Goal: Task Accomplishment & Management: Use online tool/utility

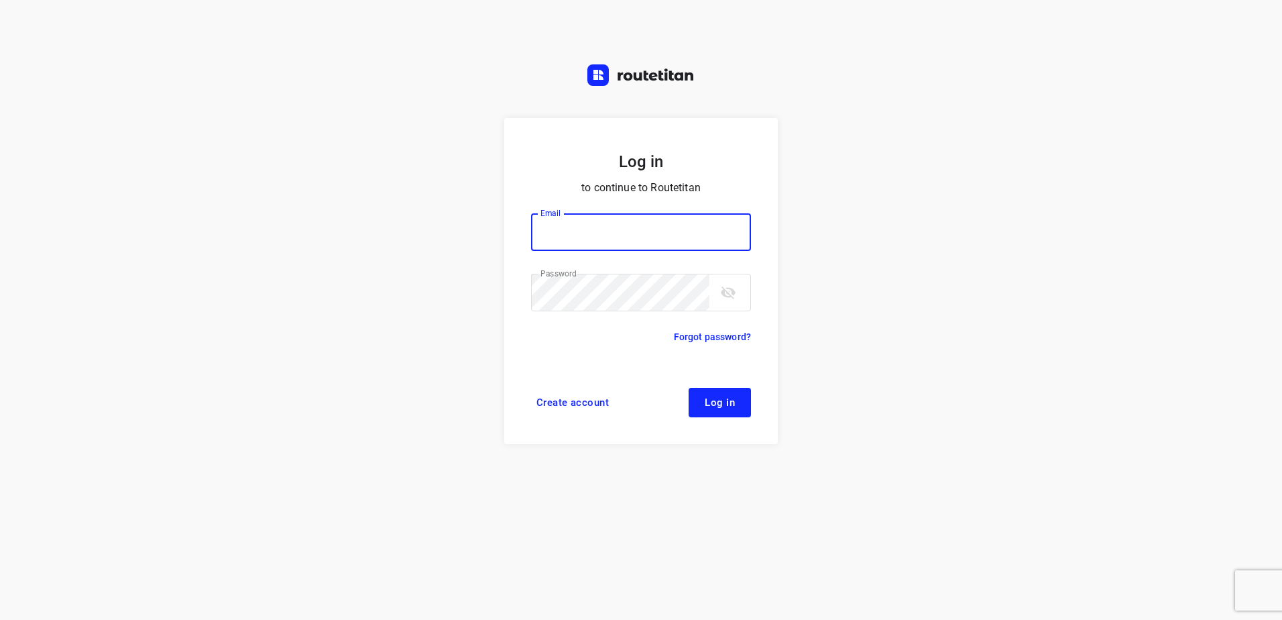
type input "[EMAIL_ADDRESS][DOMAIN_NAME]"
click at [728, 403] on span "Log in" at bounding box center [720, 402] width 30 height 11
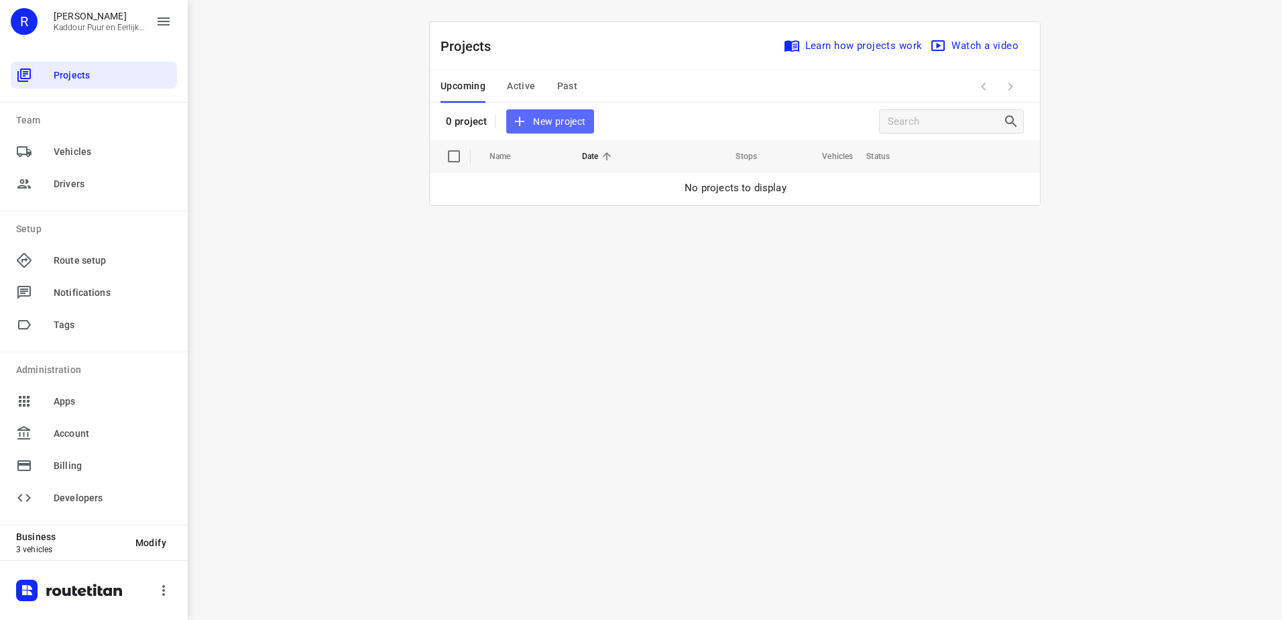
click at [546, 113] on span "New project" at bounding box center [549, 121] width 71 height 17
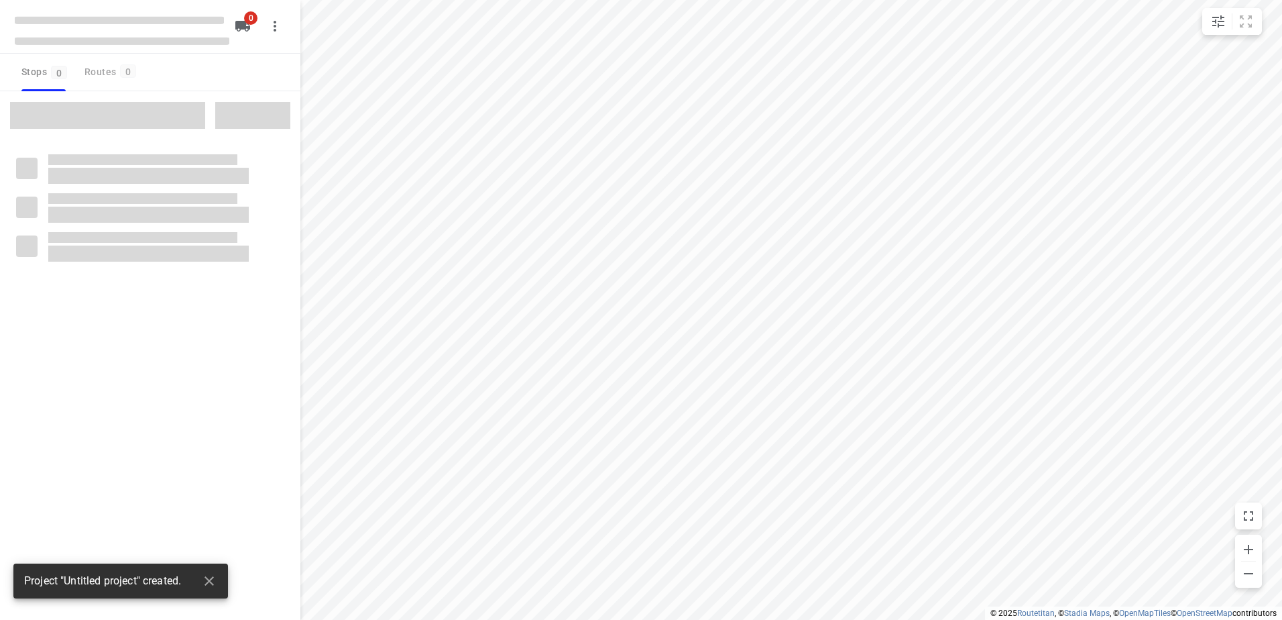
type input "distance"
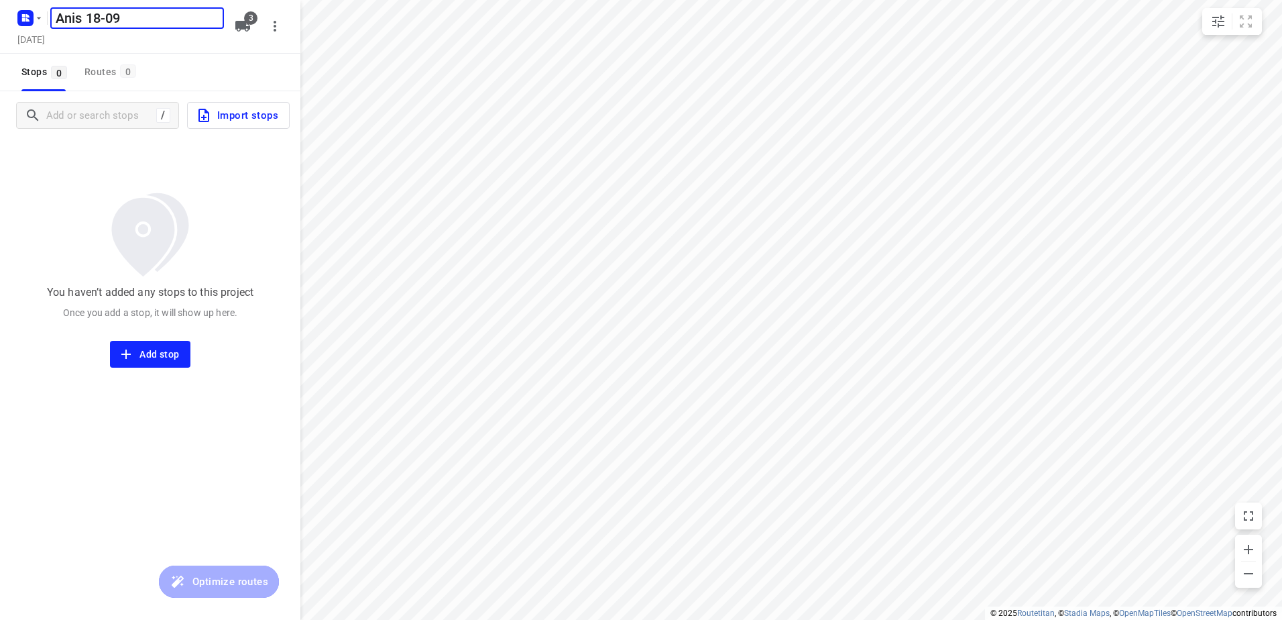
type input "Anis 18-09"
click at [239, 24] on icon "button" at bounding box center [242, 26] width 15 height 11
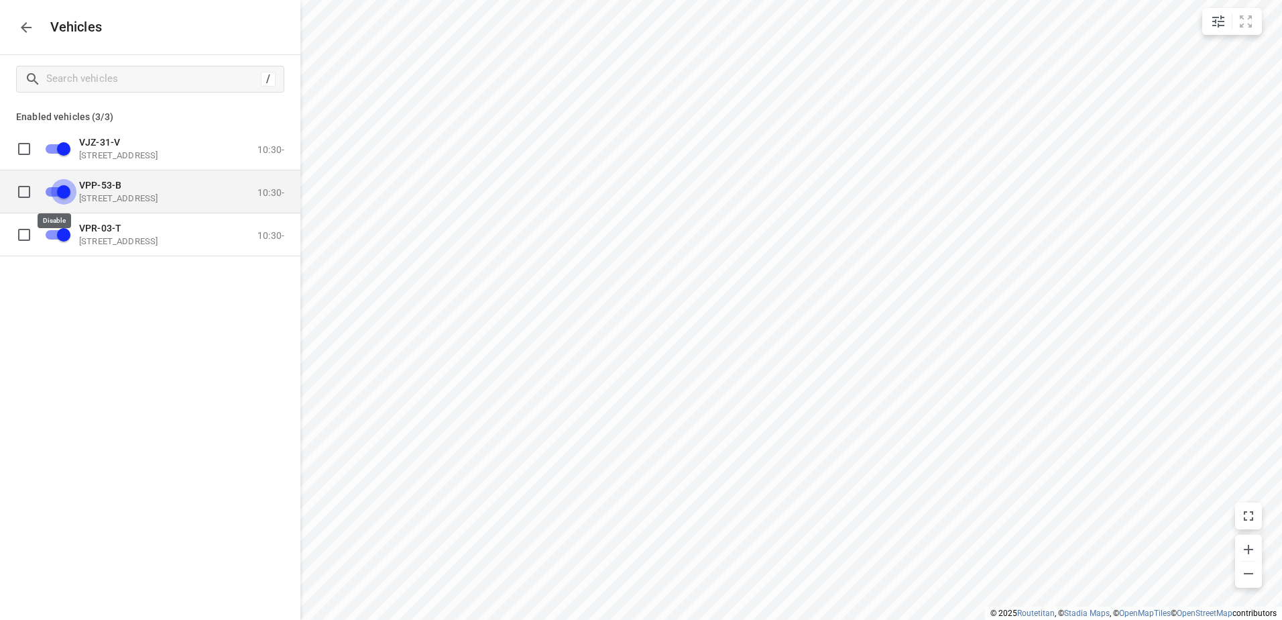
click at [46, 192] on input "grid" at bounding box center [63, 190] width 76 height 25
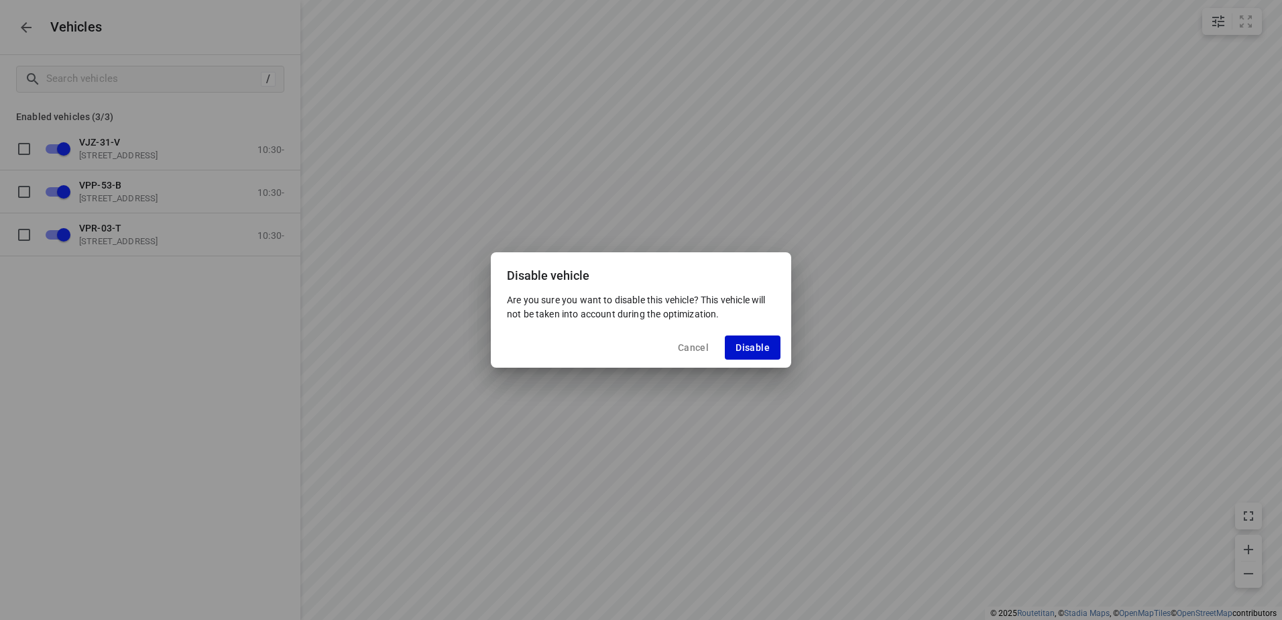
click at [762, 343] on span "Disable" at bounding box center [753, 347] width 34 height 11
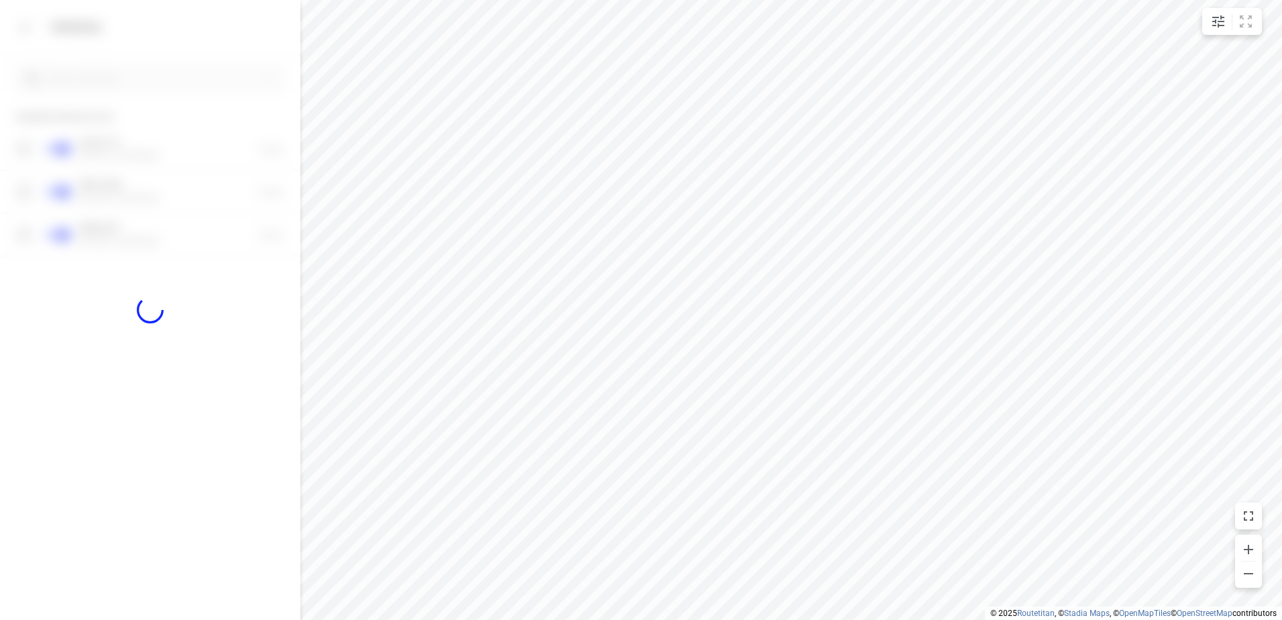
checkbox input "false"
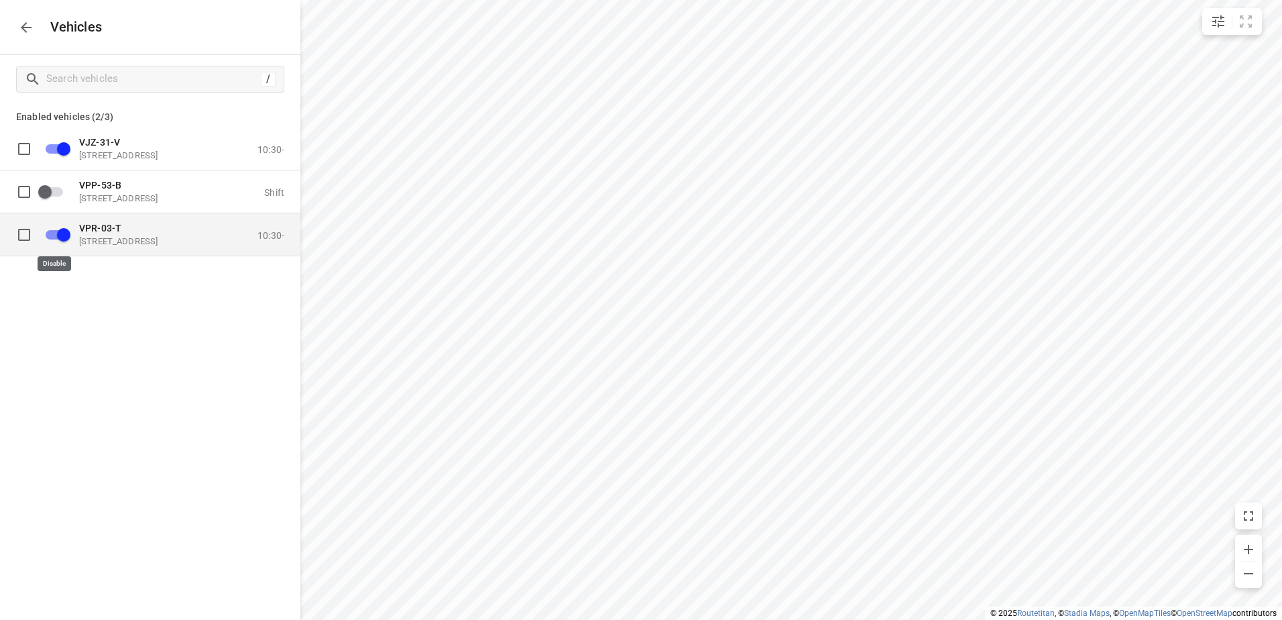
click at [66, 233] on input "grid" at bounding box center [63, 233] width 76 height 25
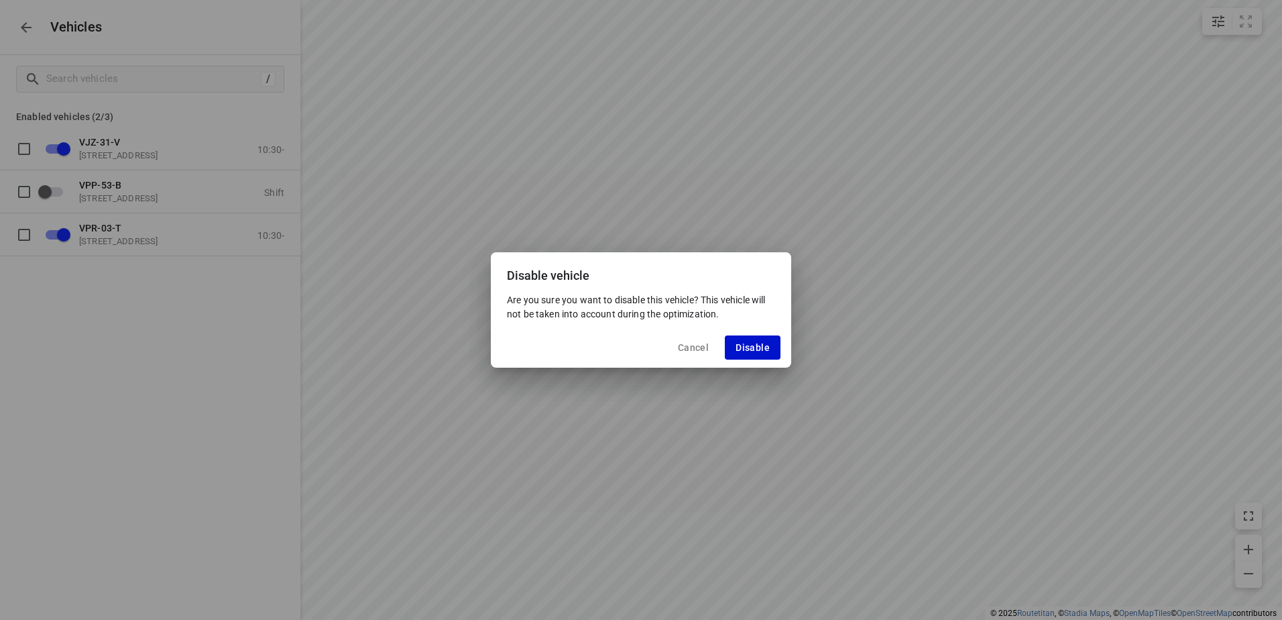
click at [780, 351] on button "Disable" at bounding box center [753, 347] width 56 height 24
checkbox input "false"
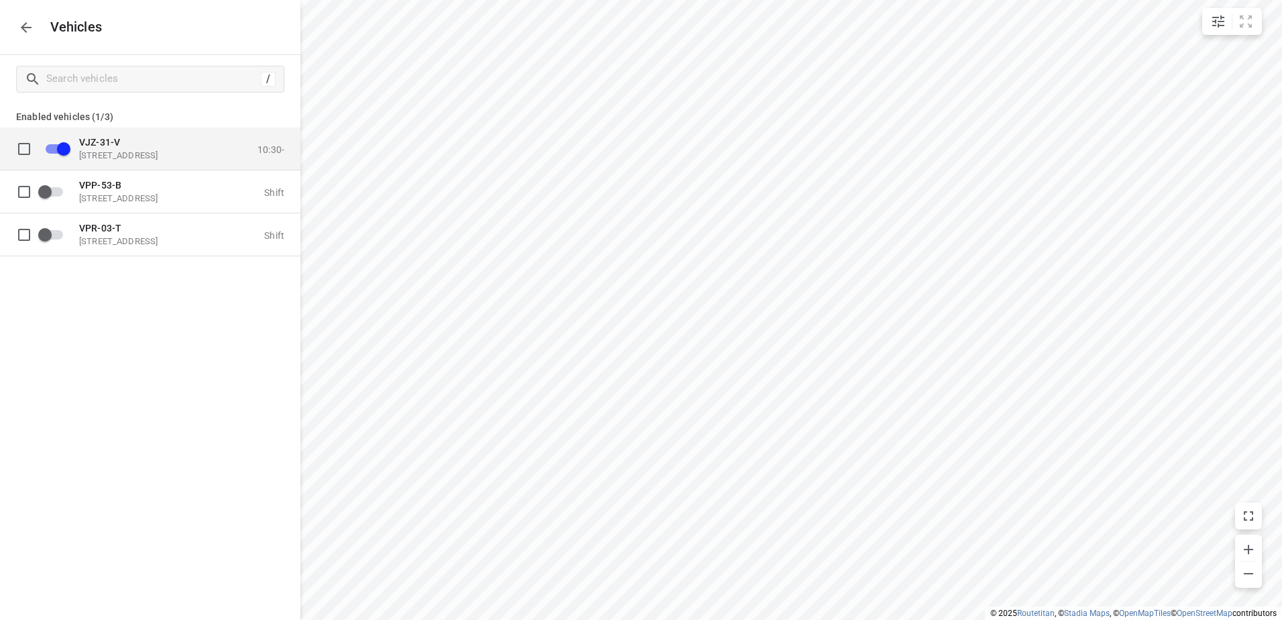
drag, startPoint x: 203, startPoint y: 162, endPoint x: 259, endPoint y: 202, distance: 68.7
click at [203, 162] on div "VJZ-31-V [STREET_ADDRESS] 10:30-" at bounding box center [161, 148] width 247 height 42
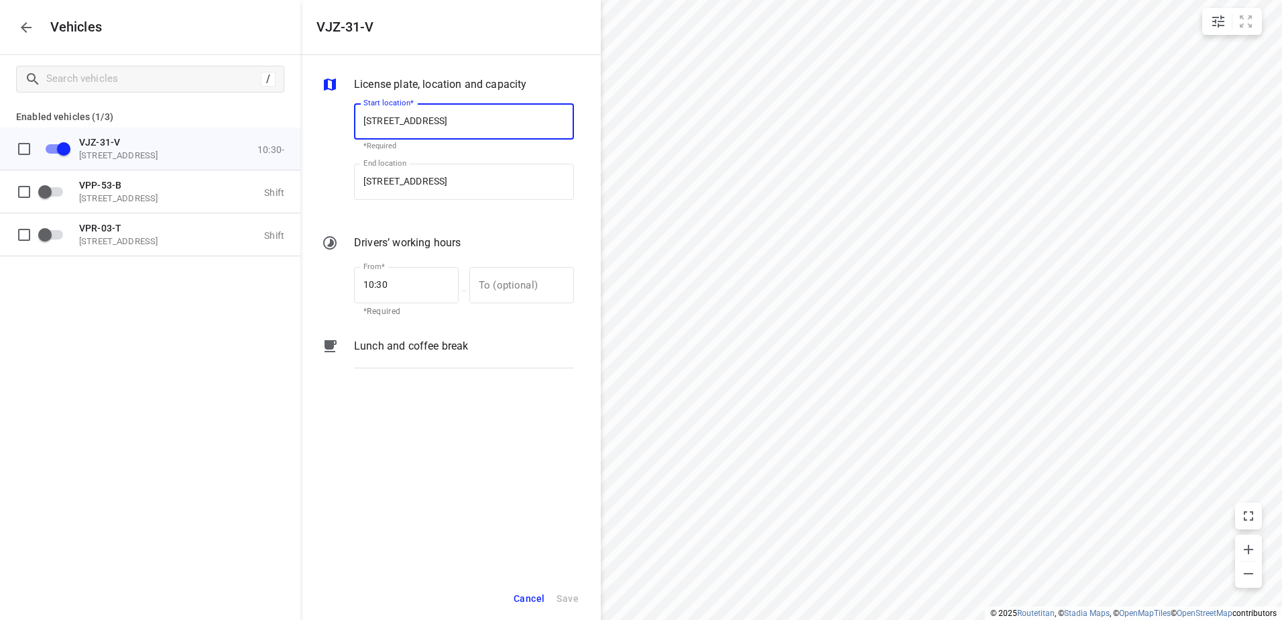
click at [499, 369] on div "Lunch and coffee break" at bounding box center [463, 358] width 225 height 46
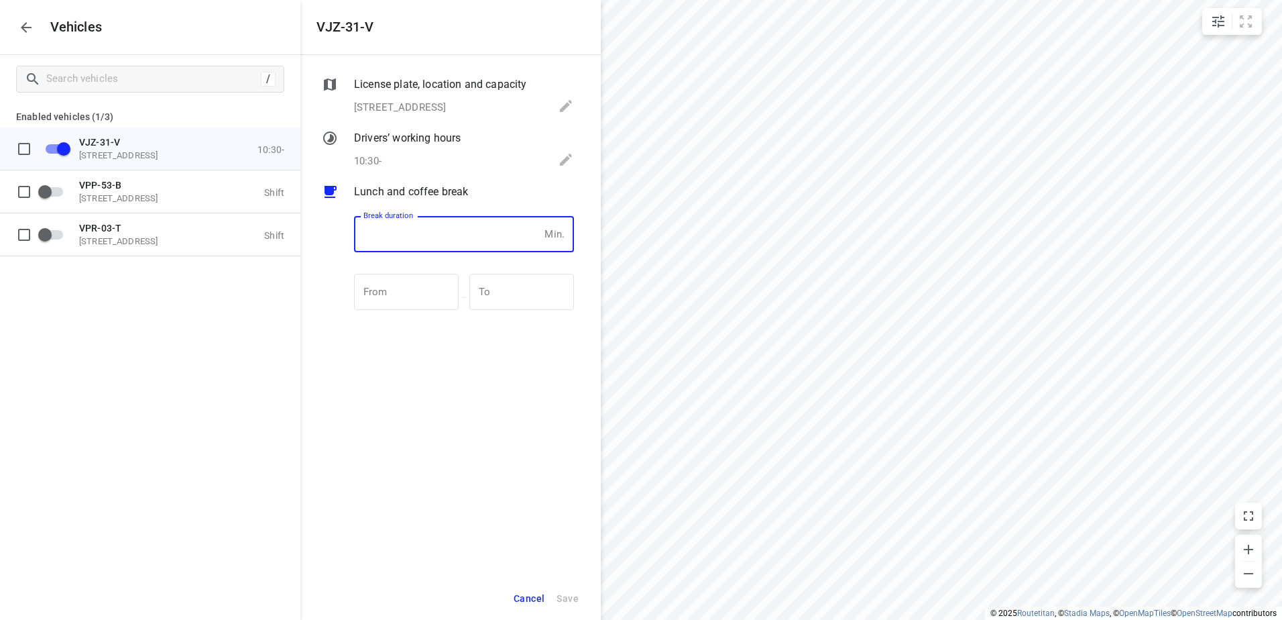
click at [479, 241] on input "number" at bounding box center [446, 234] width 185 height 36
type input "30"
click at [575, 596] on span "Save" at bounding box center [567, 598] width 22 height 17
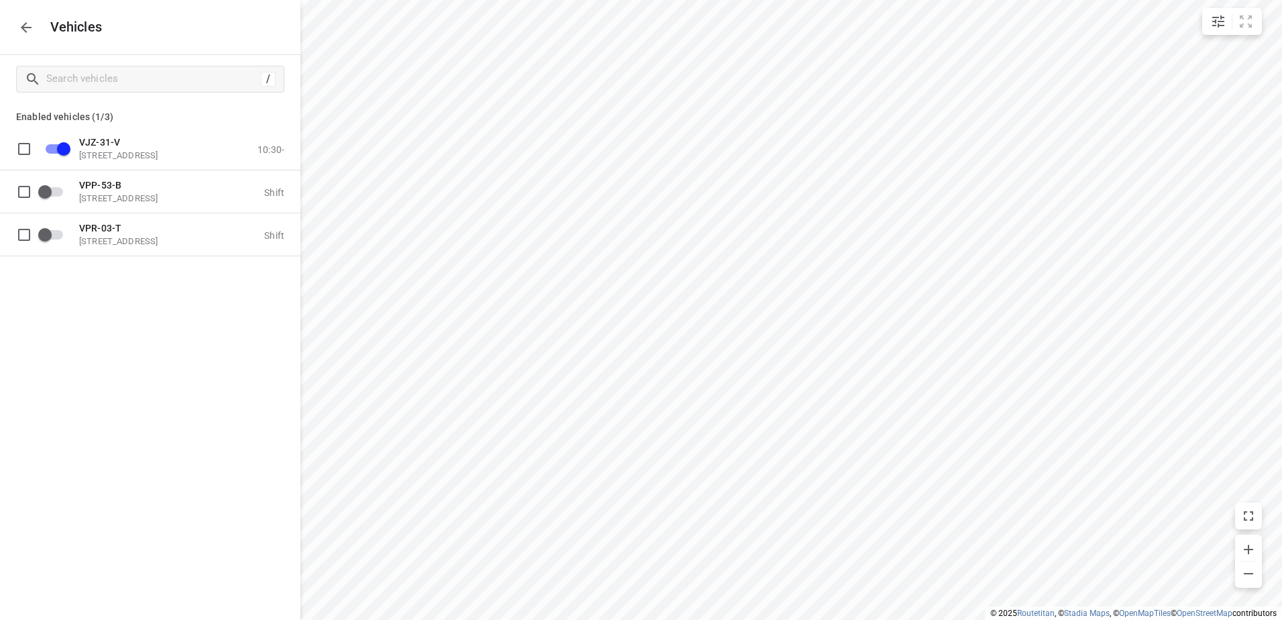
click at [31, 21] on icon "button" at bounding box center [26, 27] width 16 height 16
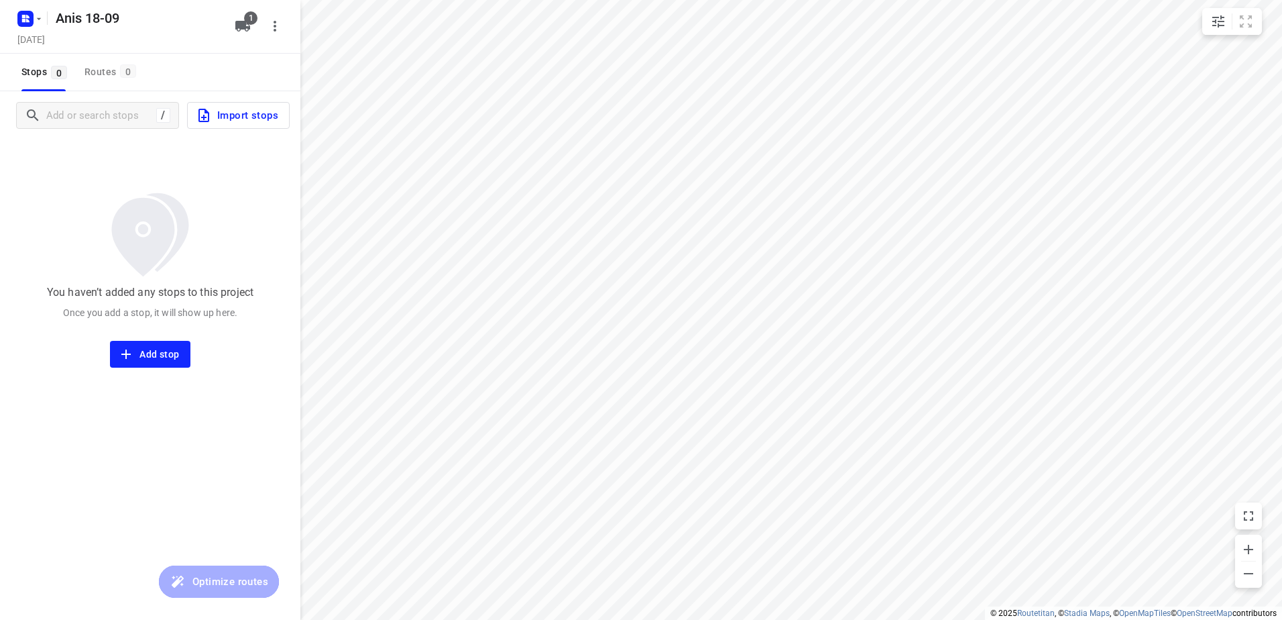
click at [261, 121] on span "Import stops" at bounding box center [237, 115] width 82 height 17
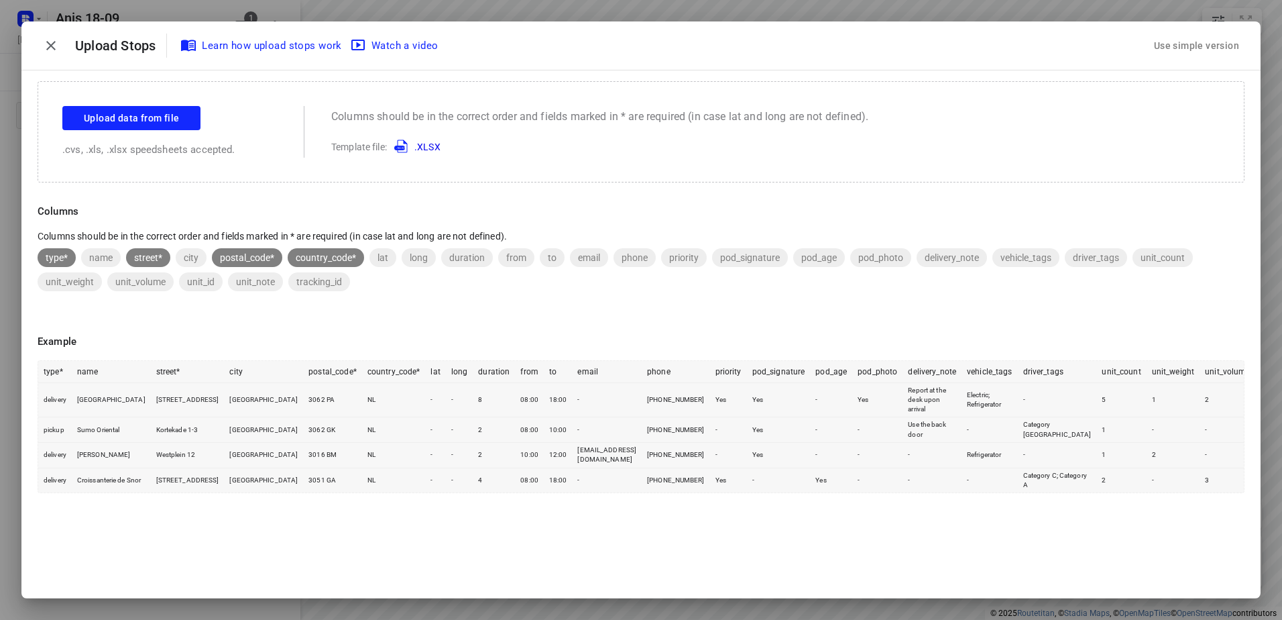
click at [1170, 40] on div "Use simple version" at bounding box center [1196, 46] width 91 height 22
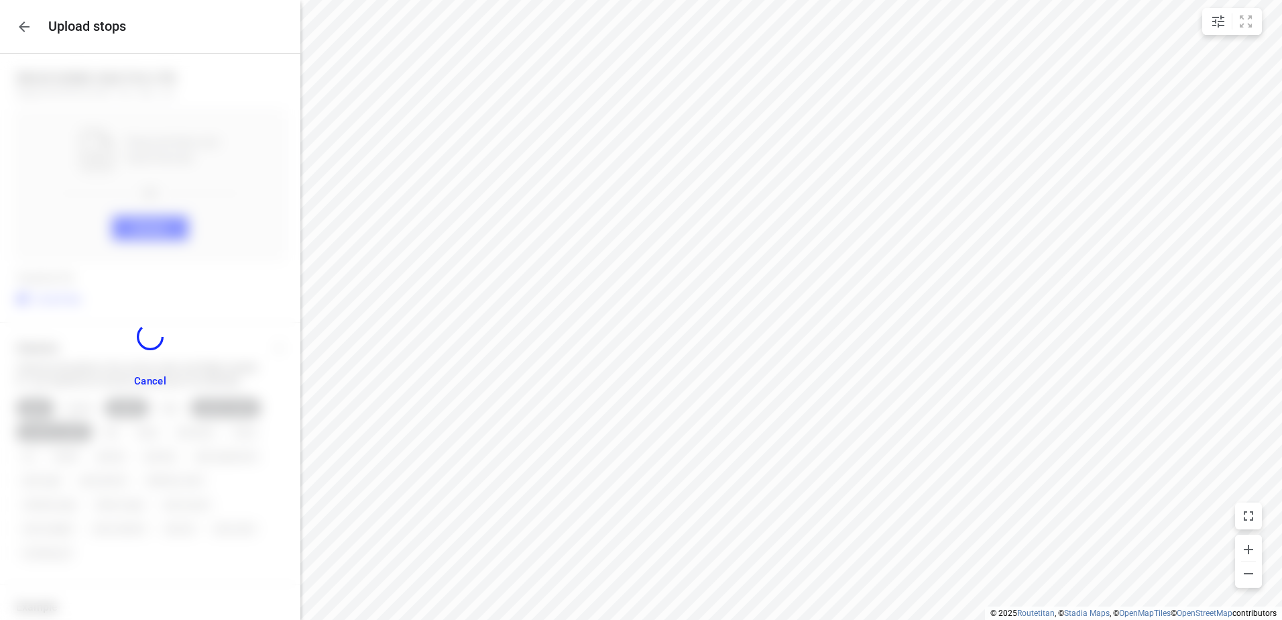
scroll to position [105, 0]
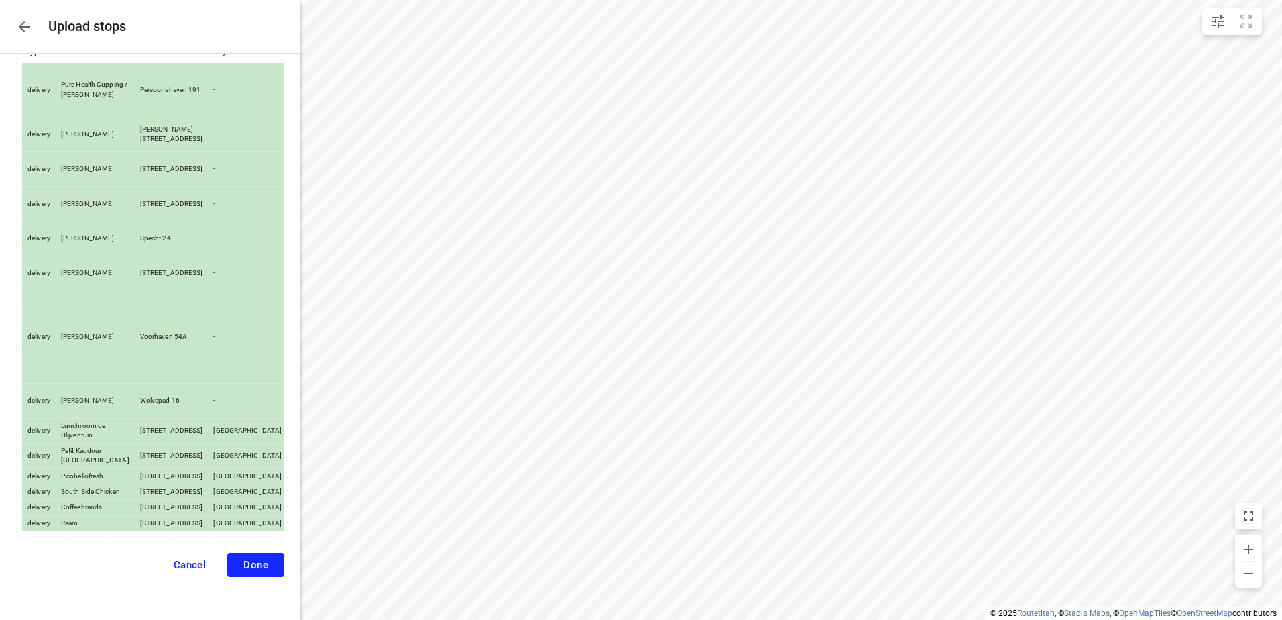
click at [247, 568] on span "Done" at bounding box center [255, 565] width 25 height 12
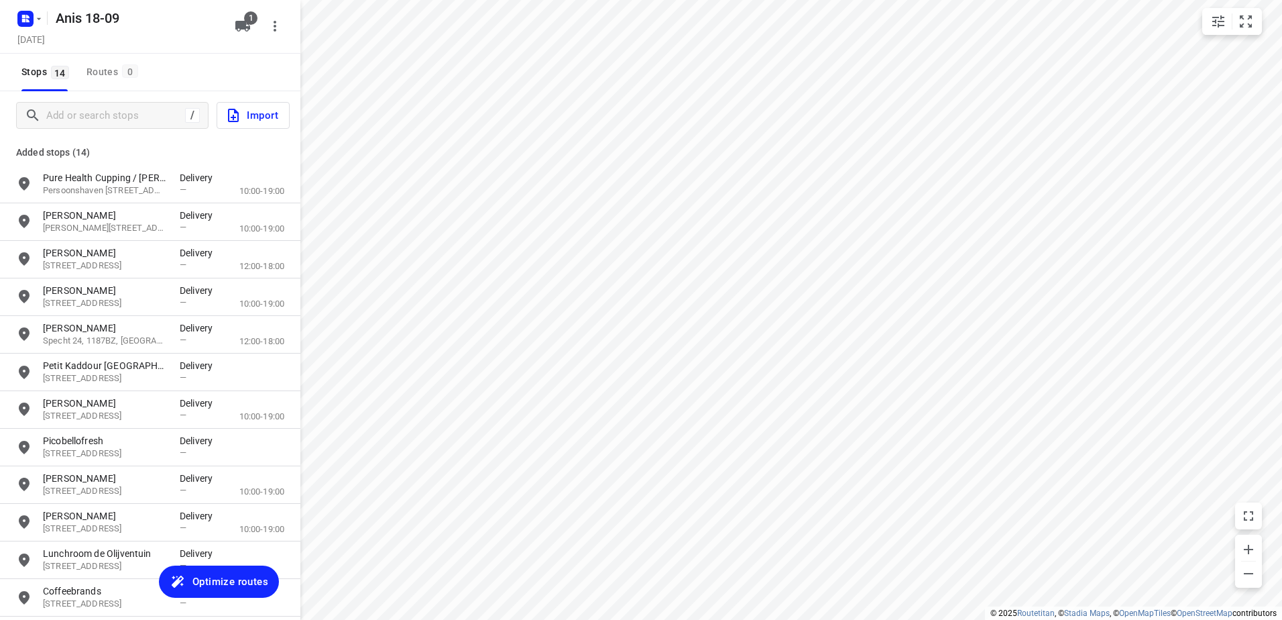
click at [213, 587] on span "Optimize routes" at bounding box center [230, 581] width 76 height 17
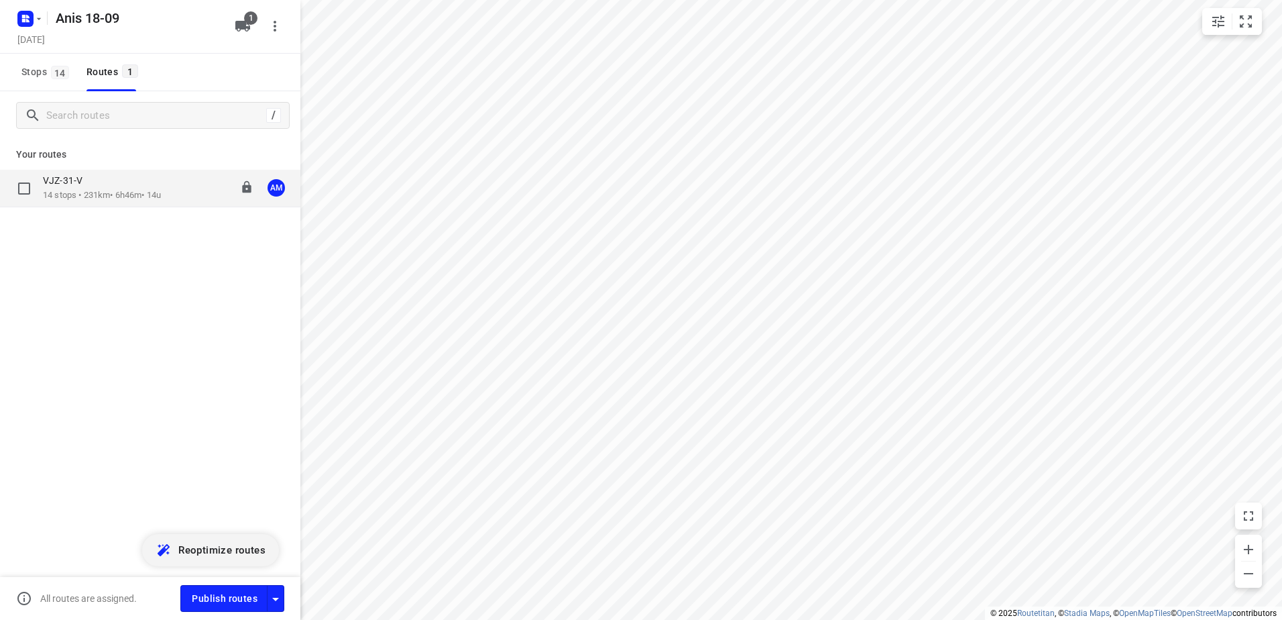
click at [124, 184] on div "VJZ-31-V" at bounding box center [102, 181] width 118 height 15
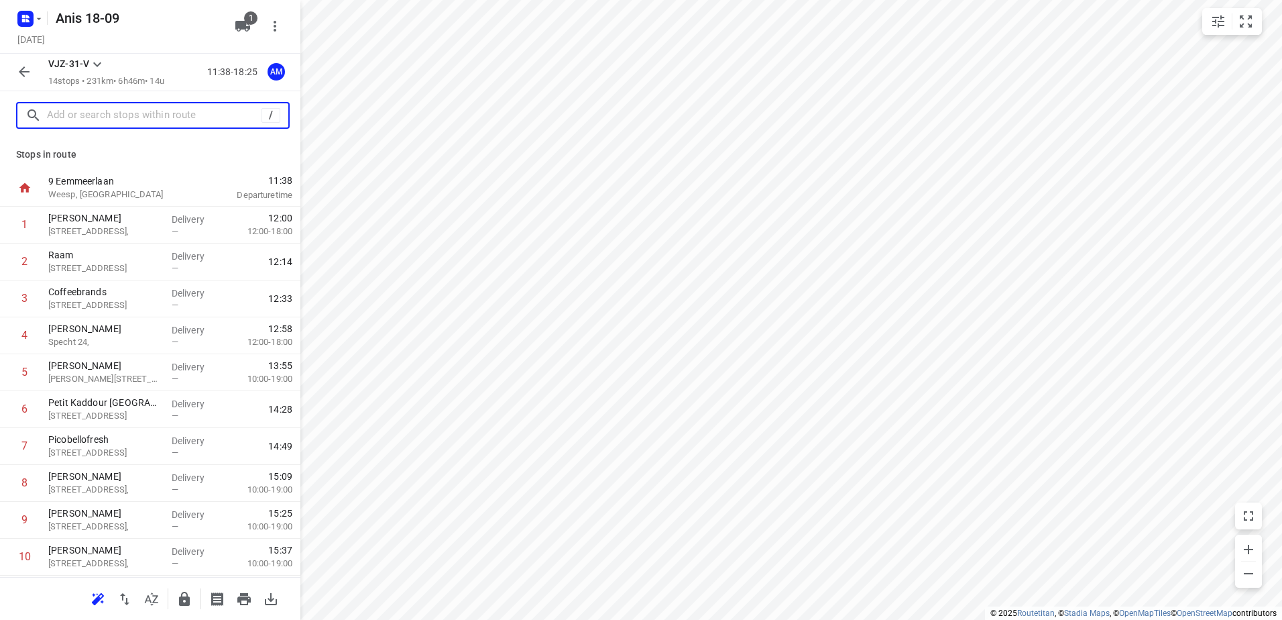
click at [138, 123] on input "text" at bounding box center [154, 115] width 215 height 21
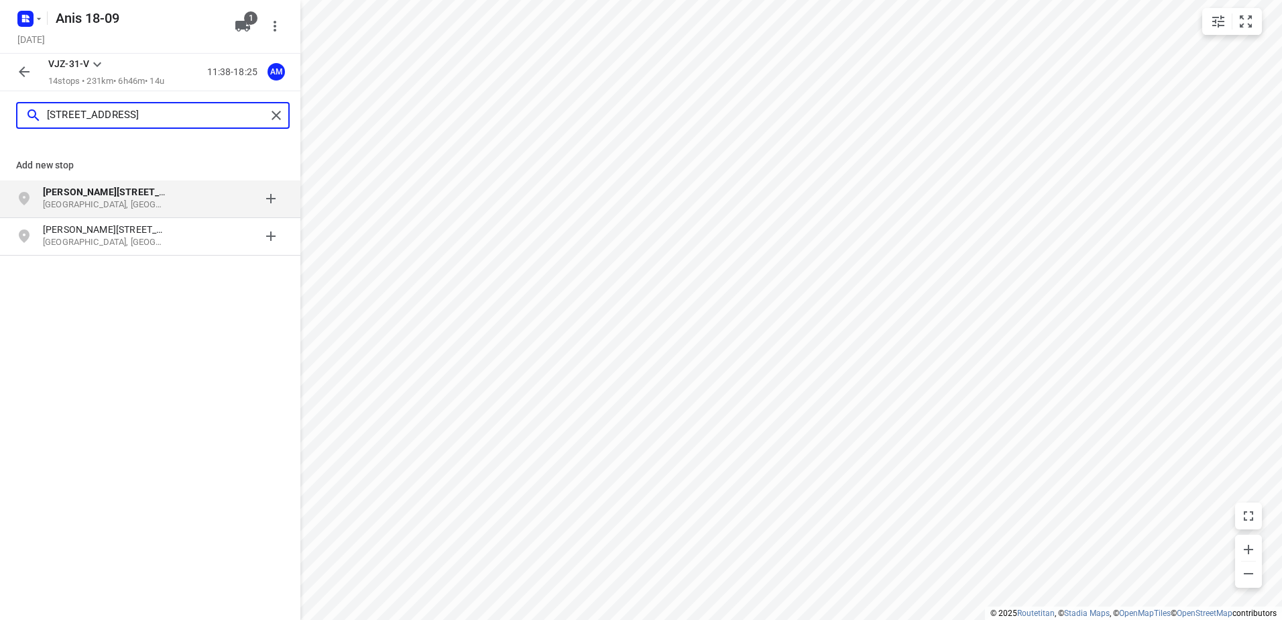
type input "[STREET_ADDRESS]"
click at [111, 191] on b "[PERSON_NAME][STREET_ADDRESS]" at bounding box center [123, 191] width 161 height 11
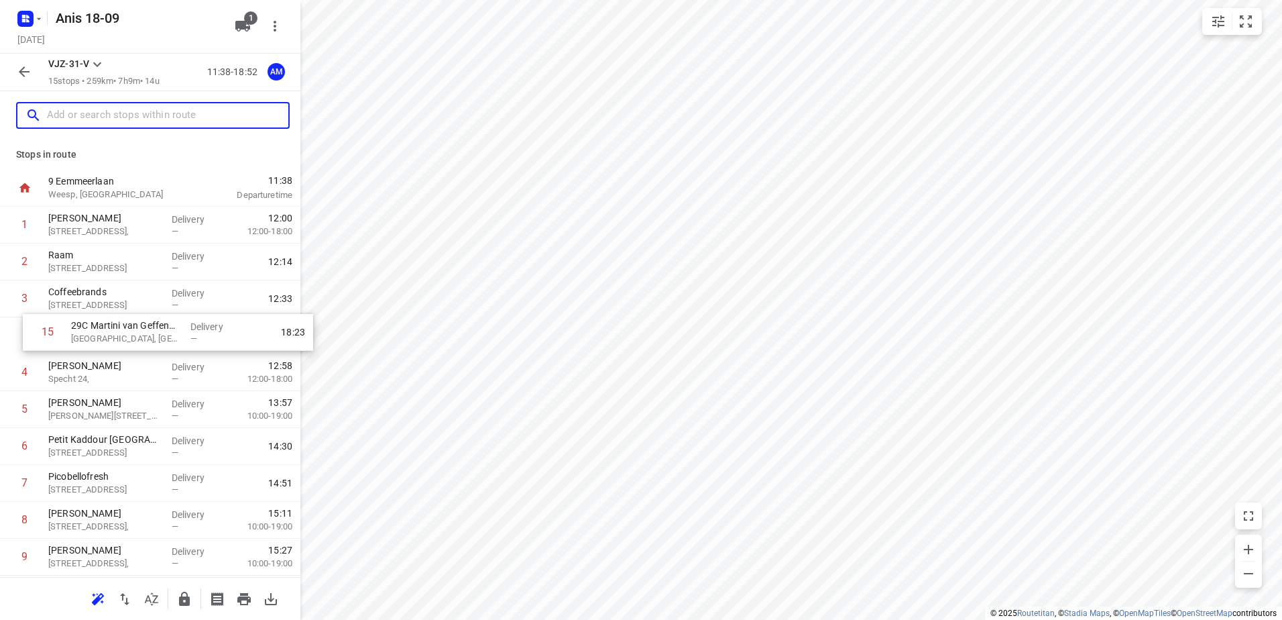
drag, startPoint x: 141, startPoint y: 518, endPoint x: 166, endPoint y: 318, distance: 202.0
click at [166, 318] on div "1 [PERSON_NAME] [STREET_ADDRESS], Delivery — 12:00 12:00-18:00 2 Raam [STREET_A…" at bounding box center [150, 483] width 300 height 553
click at [141, 333] on p "29C Martini van Geffenstraat" at bounding box center [104, 328] width 113 height 13
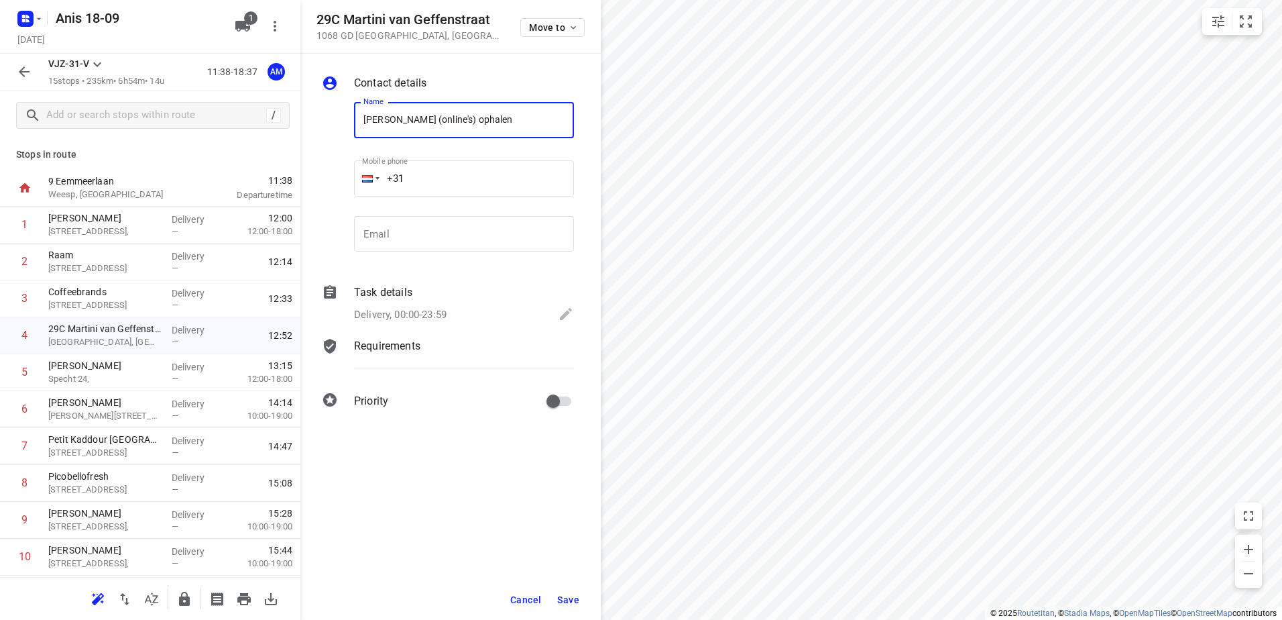
type input "[PERSON_NAME] (online's) ophalen"
click at [449, 296] on div "Task details" at bounding box center [464, 292] width 220 height 16
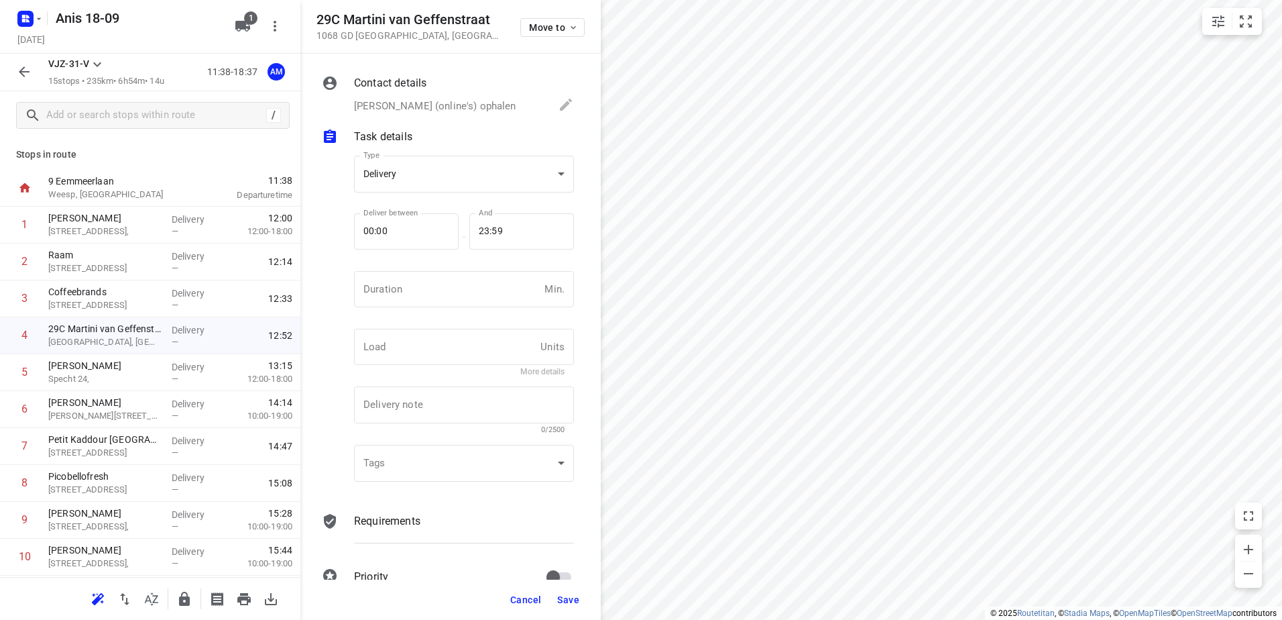
click at [449, 296] on input "number" at bounding box center [446, 289] width 185 height 36
type input "20"
click at [567, 604] on span "Save" at bounding box center [568, 599] width 22 height 11
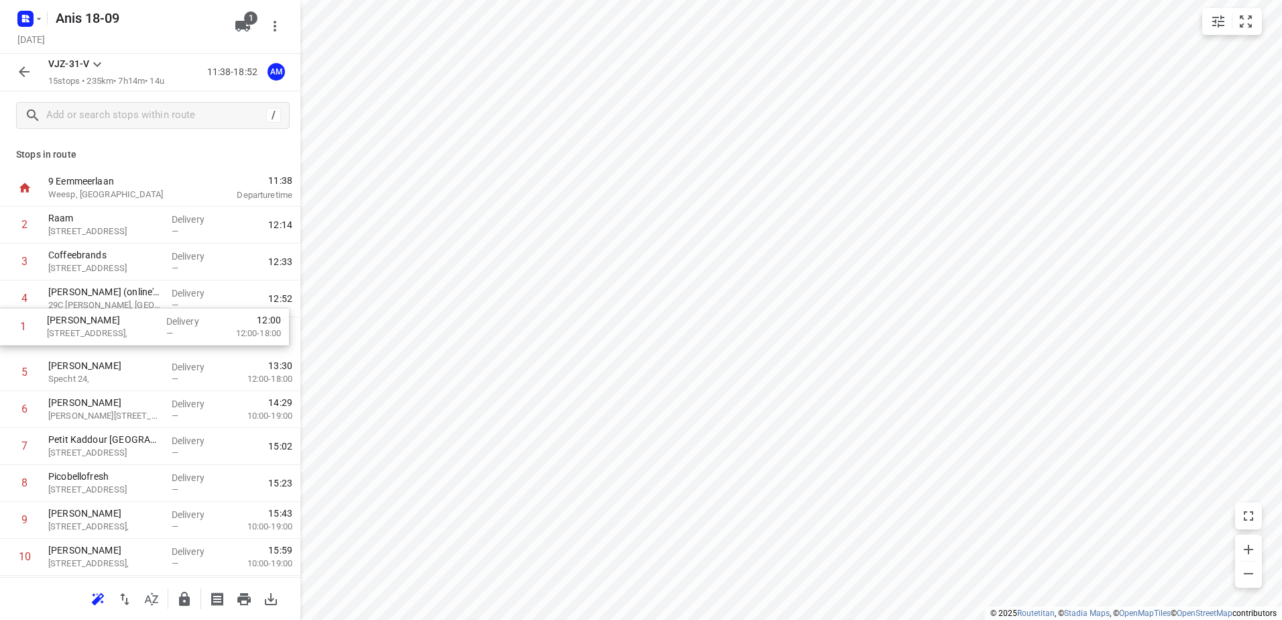
drag, startPoint x: 136, startPoint y: 227, endPoint x: 135, endPoint y: 333, distance: 105.9
click at [135, 333] on div "1 [PERSON_NAME] [STREET_ADDRESS], Delivery — 12:00 12:00-18:00 2 Raam [STREET_A…" at bounding box center [150, 483] width 300 height 553
click at [35, 338] on input "checkbox" at bounding box center [24, 335] width 27 height 27
checkbox input "true"
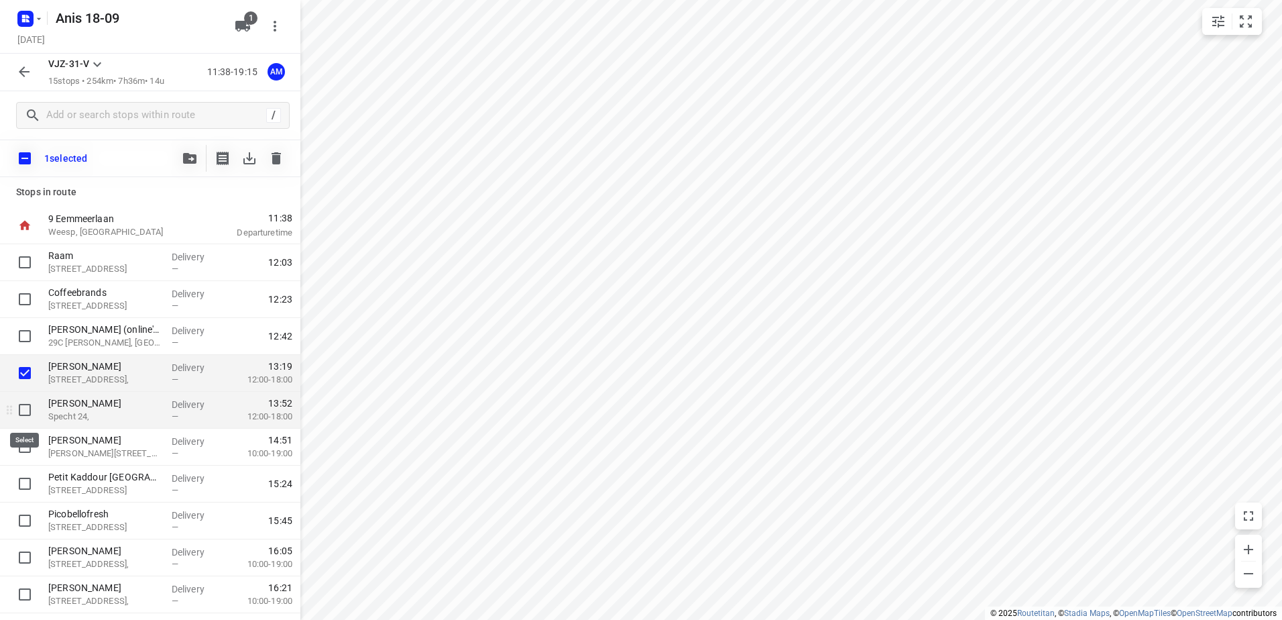
click at [27, 410] on input "checkbox" at bounding box center [24, 409] width 27 height 27
checkbox input "true"
click at [271, 156] on icon "button" at bounding box center [276, 158] width 16 height 16
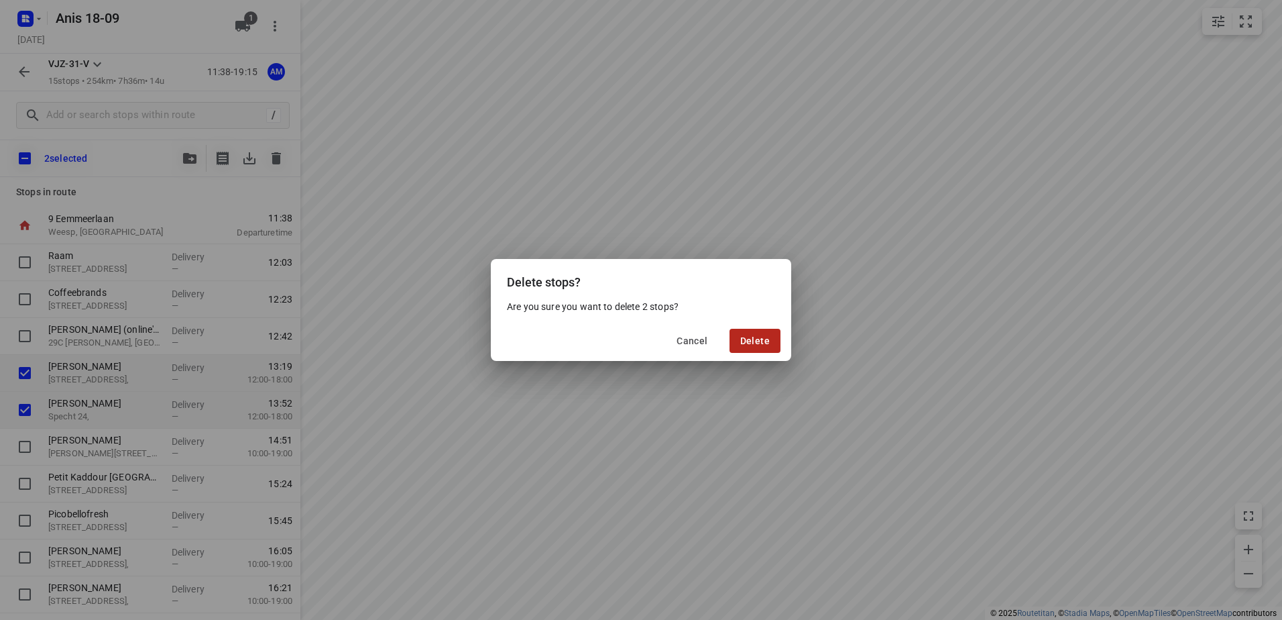
click at [765, 331] on button "Delete" at bounding box center [754, 341] width 51 height 24
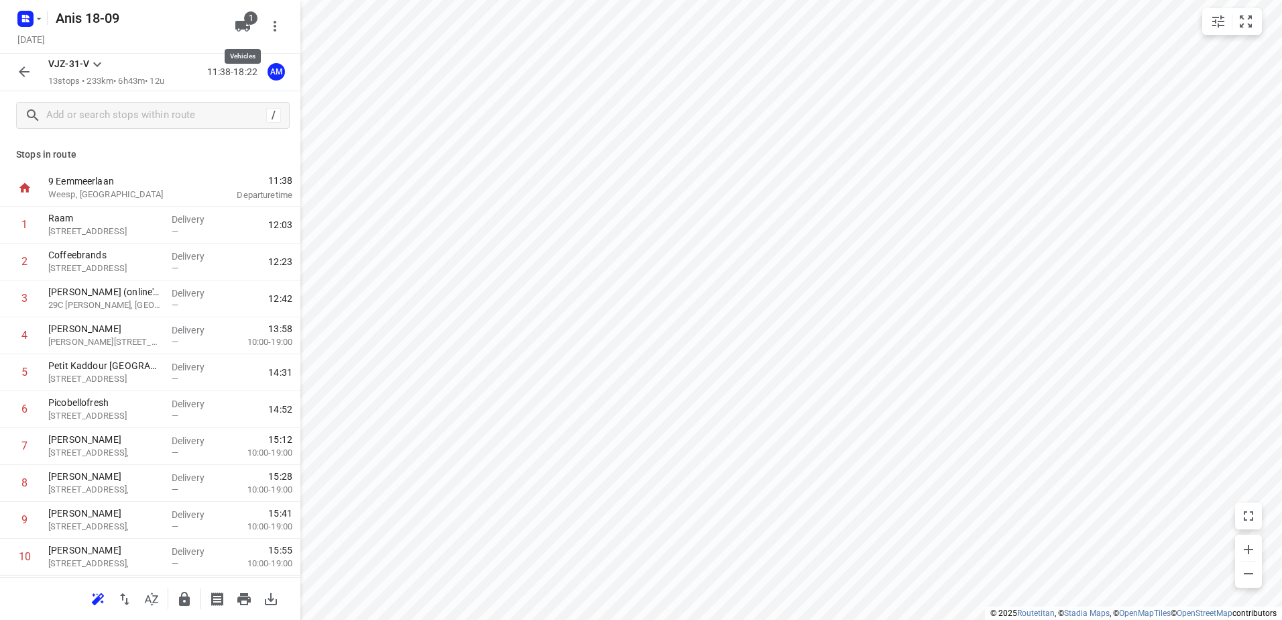
click at [249, 24] on span "1" at bounding box center [250, 17] width 13 height 13
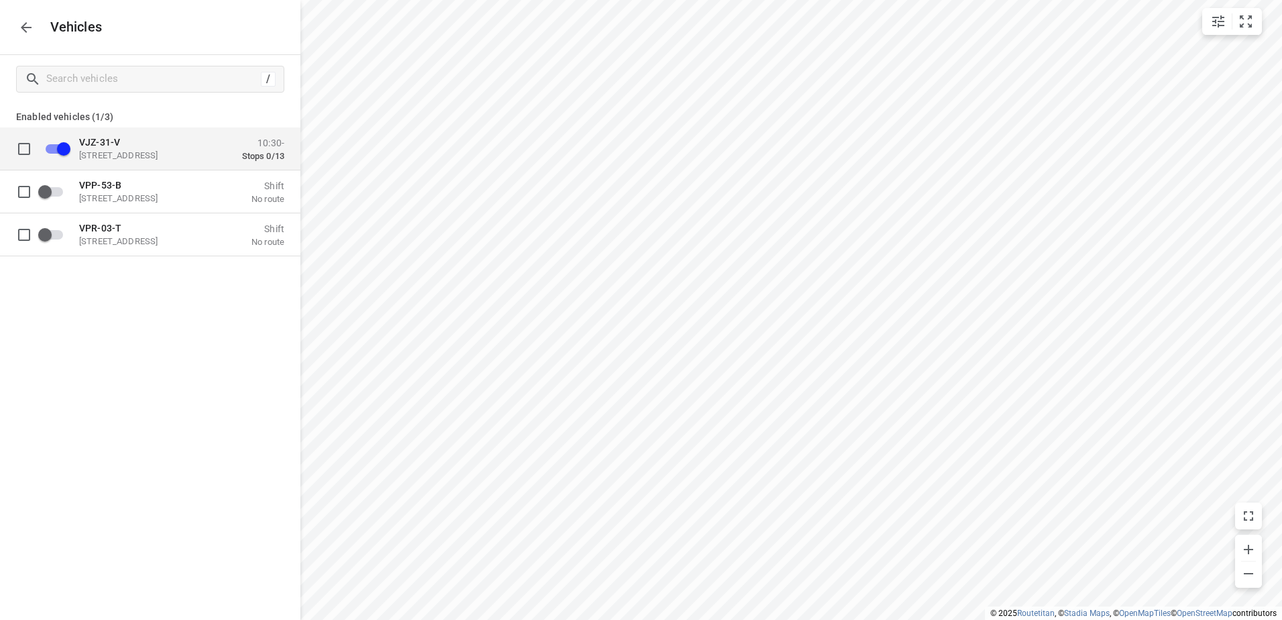
click at [154, 143] on p "VJZ-31-V" at bounding box center [146, 141] width 134 height 11
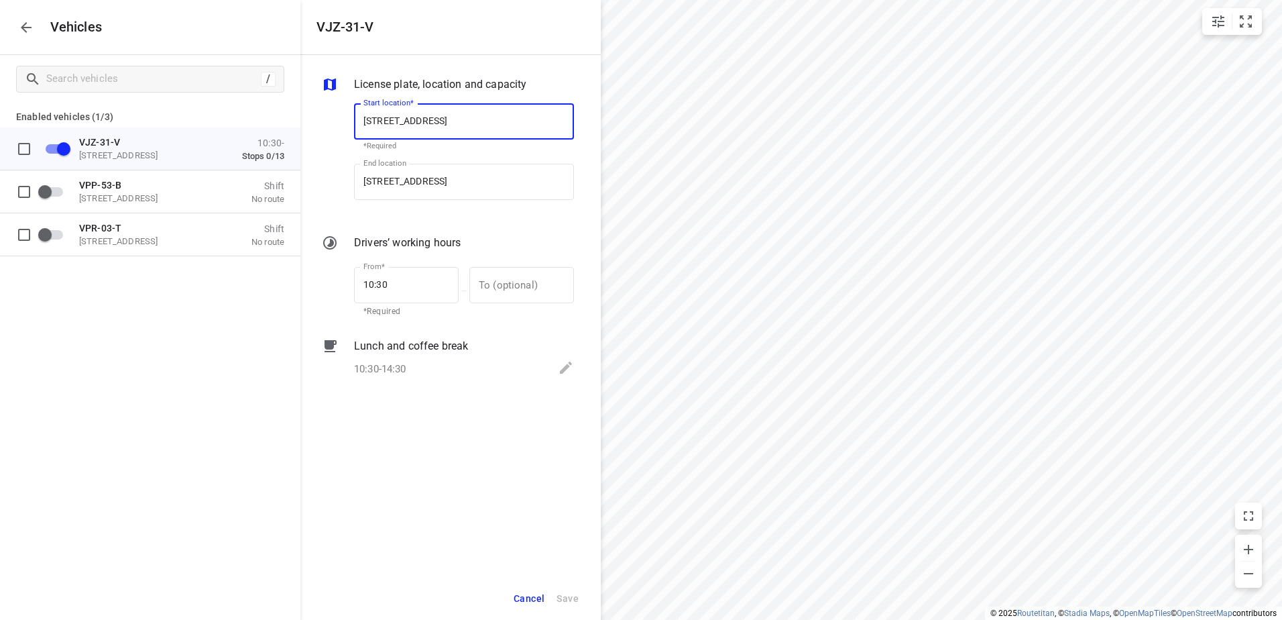
click at [19, 25] on icon "button" at bounding box center [26, 27] width 16 height 16
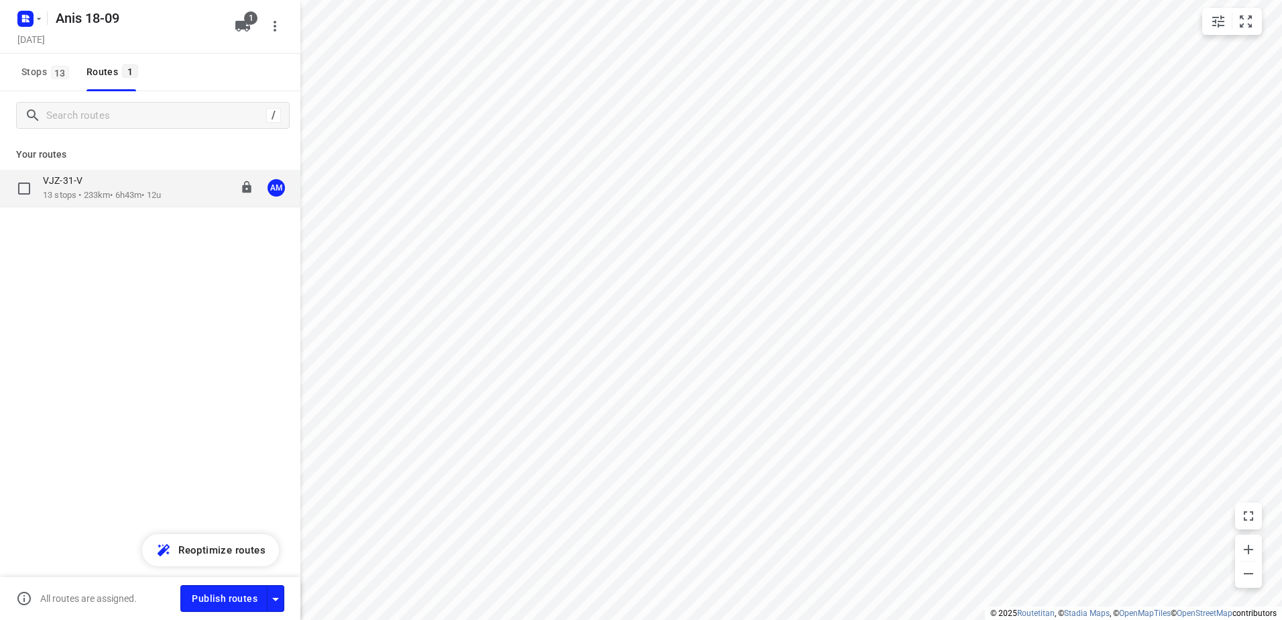
click at [58, 184] on p "VJZ-31-V" at bounding box center [67, 180] width 48 height 12
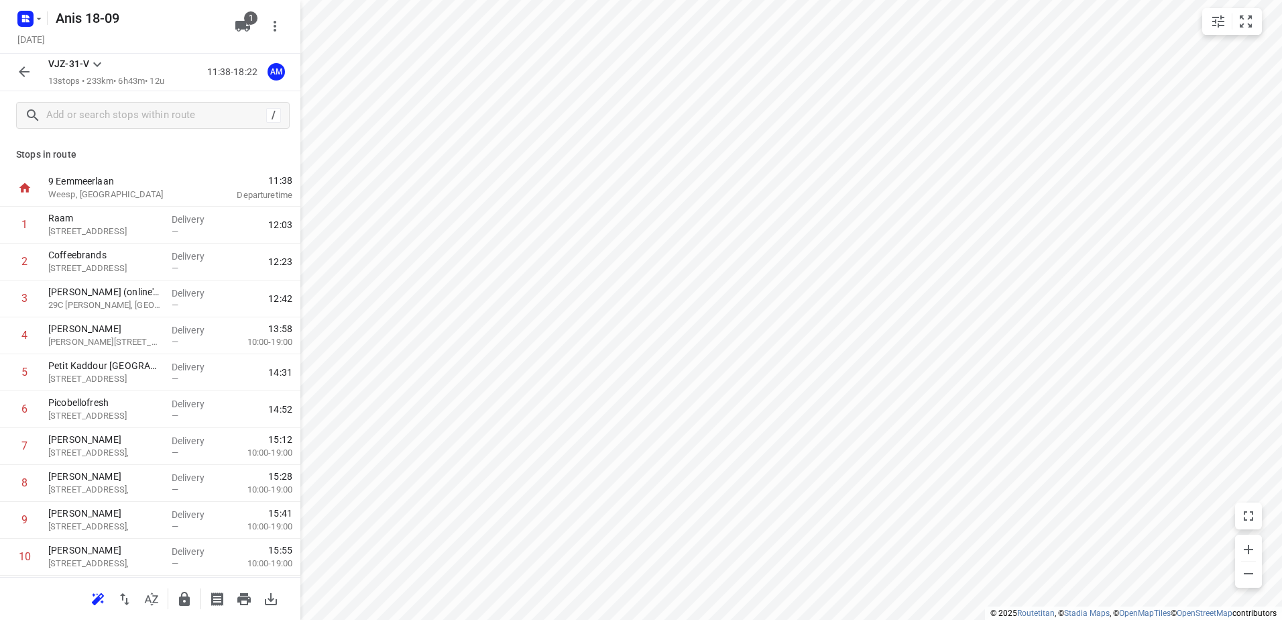
click at [14, 66] on button "button" at bounding box center [24, 71] width 27 height 27
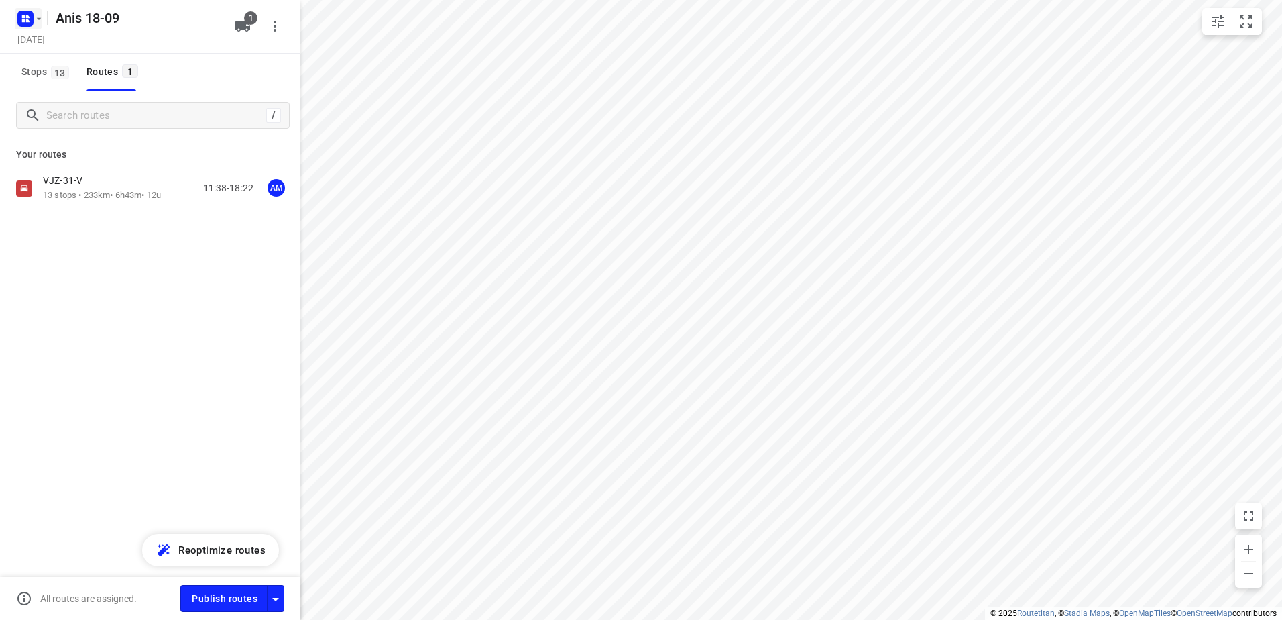
click at [33, 13] on rect "button" at bounding box center [25, 19] width 16 height 16
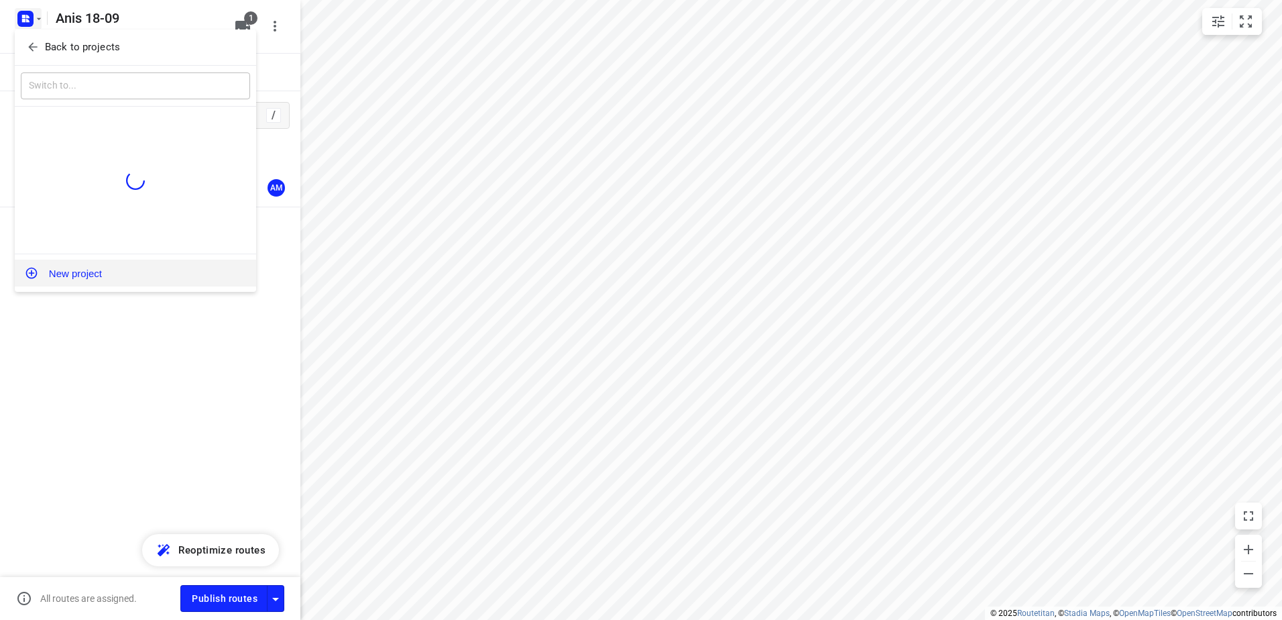
click at [126, 263] on button "New project" at bounding box center [135, 272] width 241 height 27
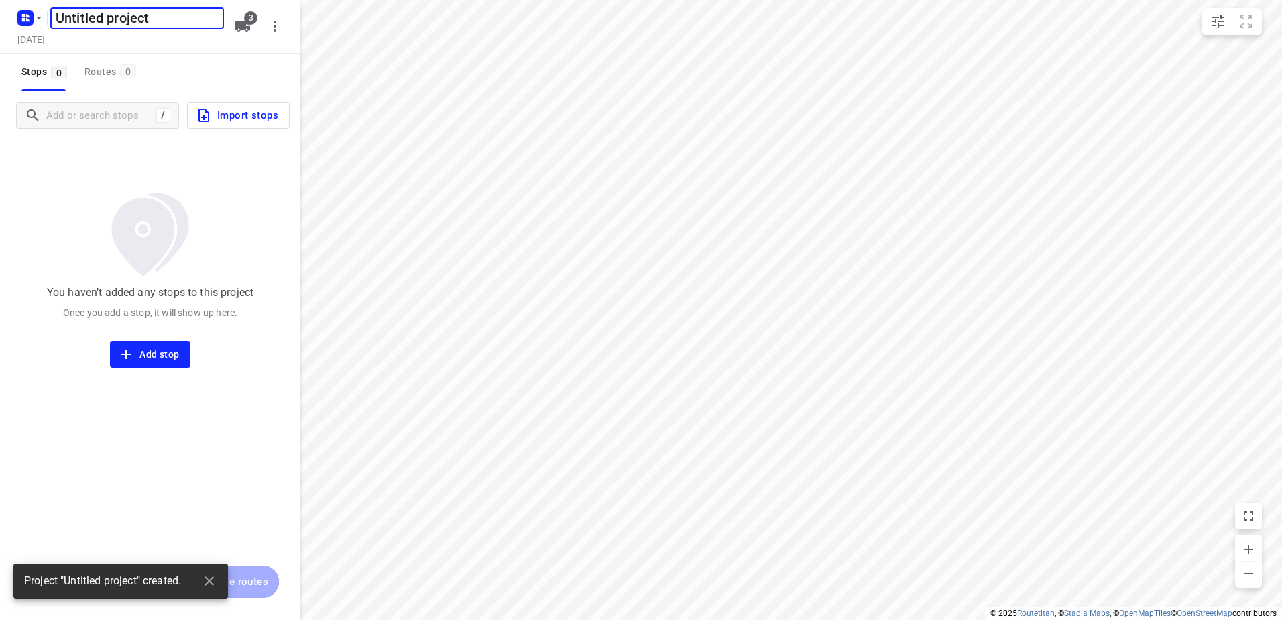
type input "distance"
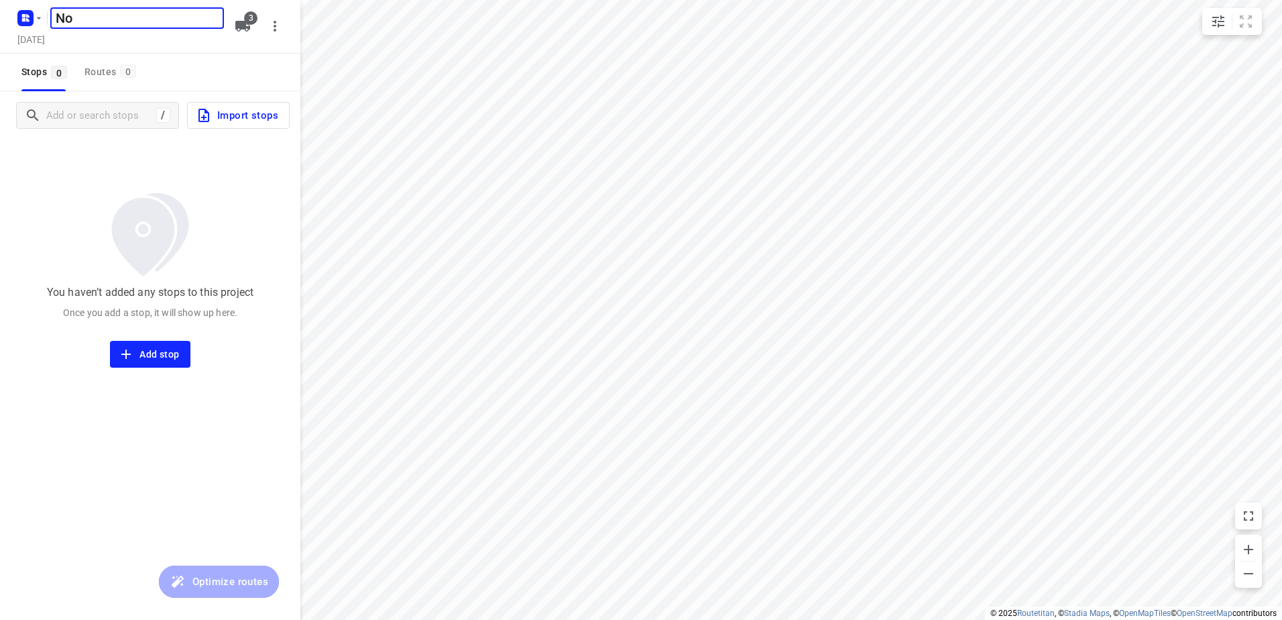
type input "N"
type input "j"
type input "[PERSON_NAME] 18-09"
click at [233, 17] on button "3" at bounding box center [242, 26] width 27 height 27
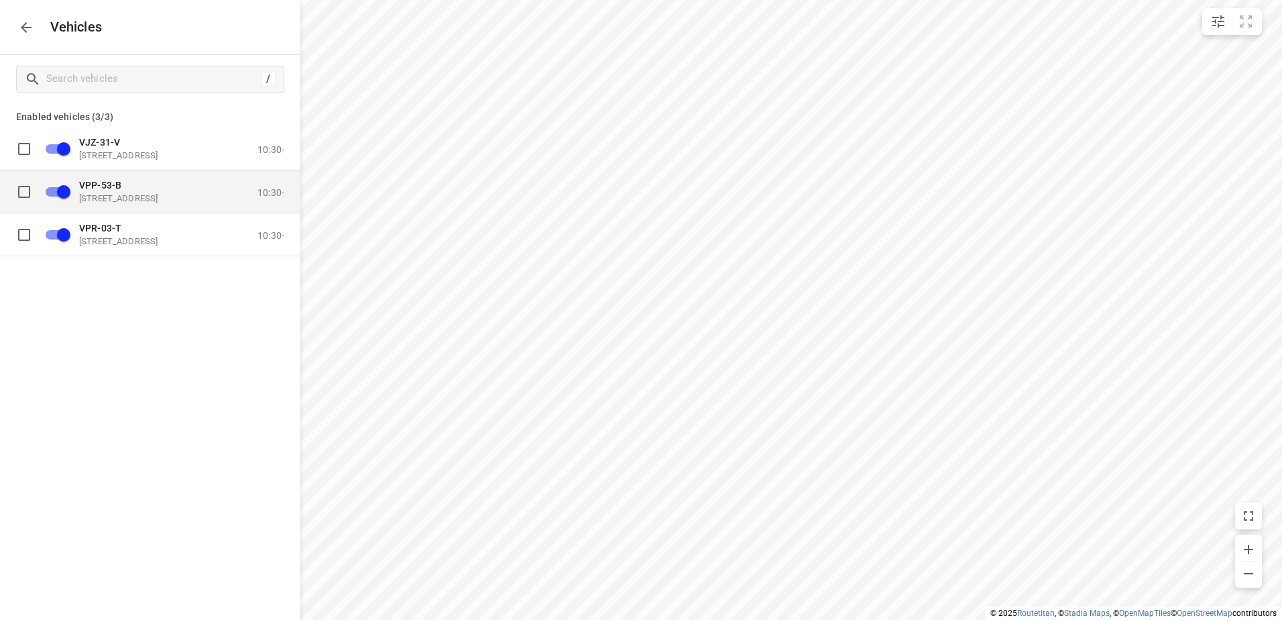
click at [55, 195] on input "grid" at bounding box center [63, 190] width 76 height 25
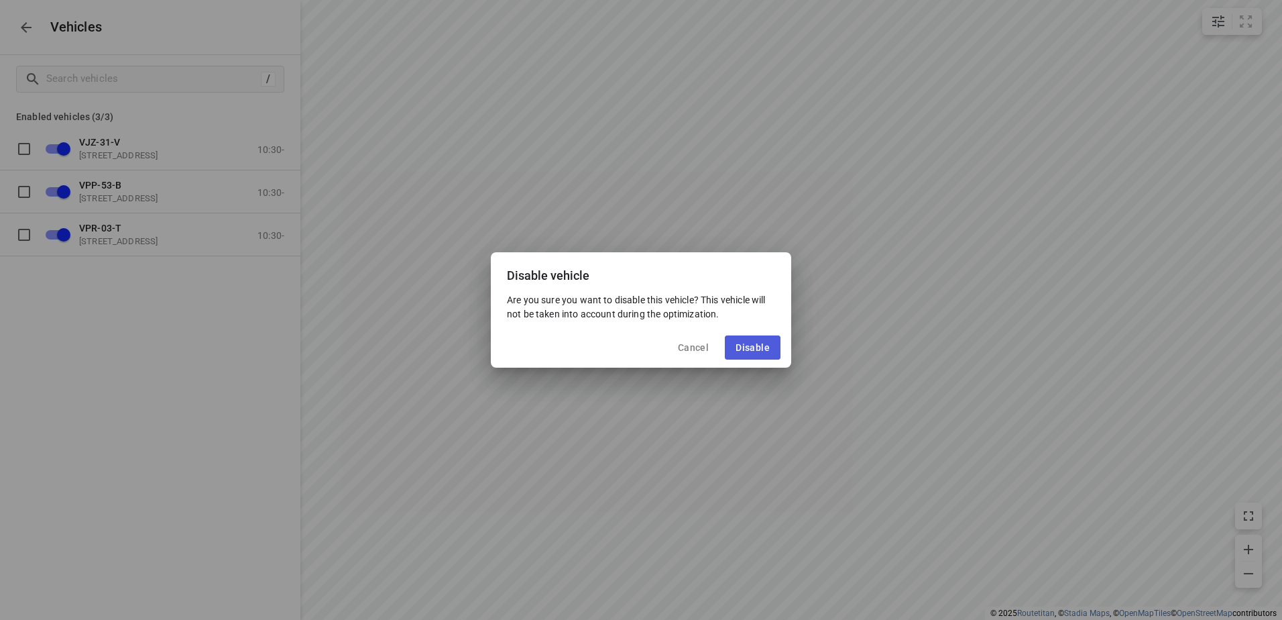
click at [778, 345] on button "Disable" at bounding box center [753, 347] width 56 height 24
checkbox input "false"
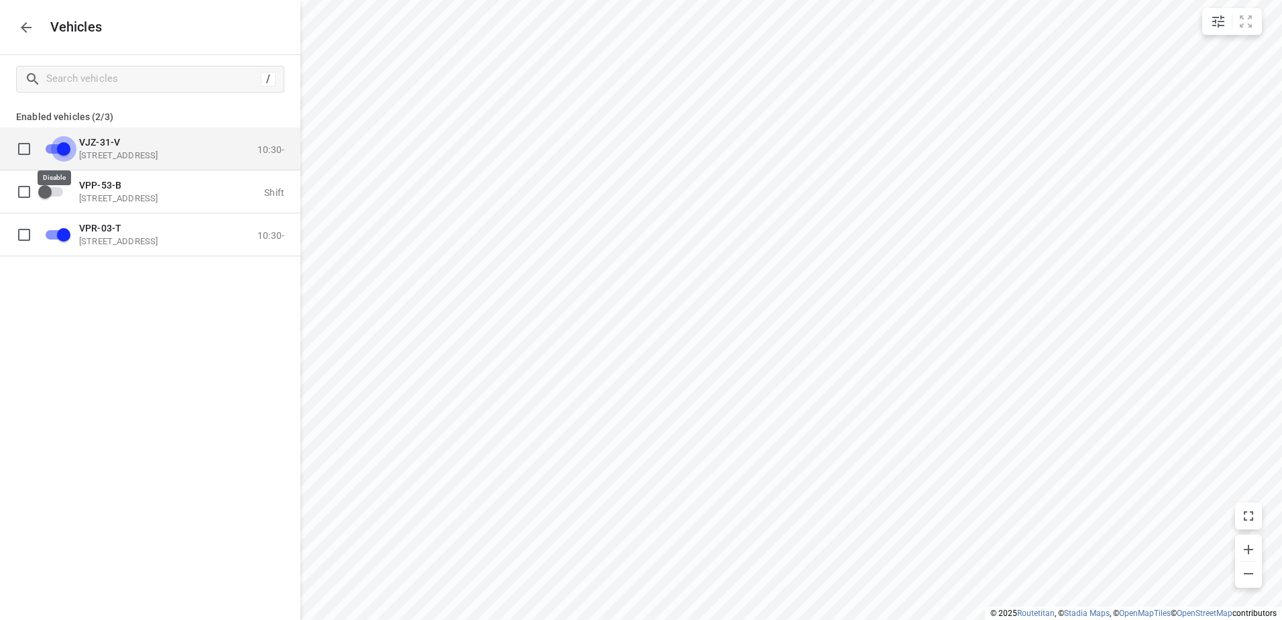
click at [66, 136] on input "grid" at bounding box center [63, 147] width 76 height 25
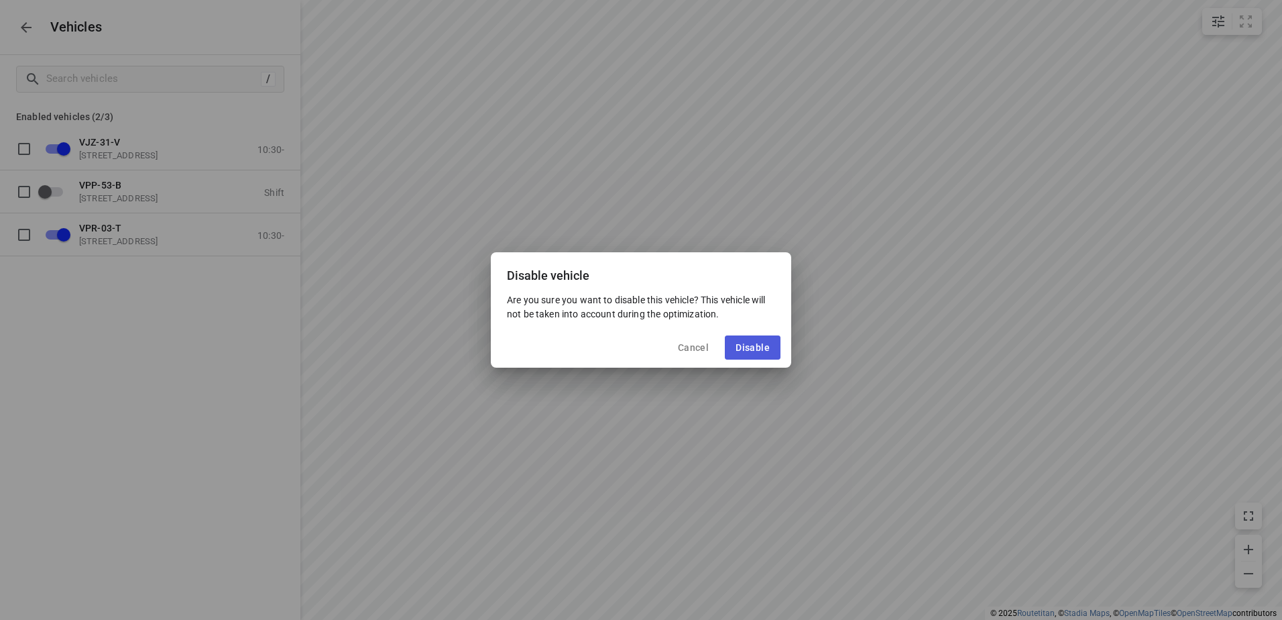
click at [752, 339] on button "Disable" at bounding box center [753, 347] width 56 height 24
checkbox input "false"
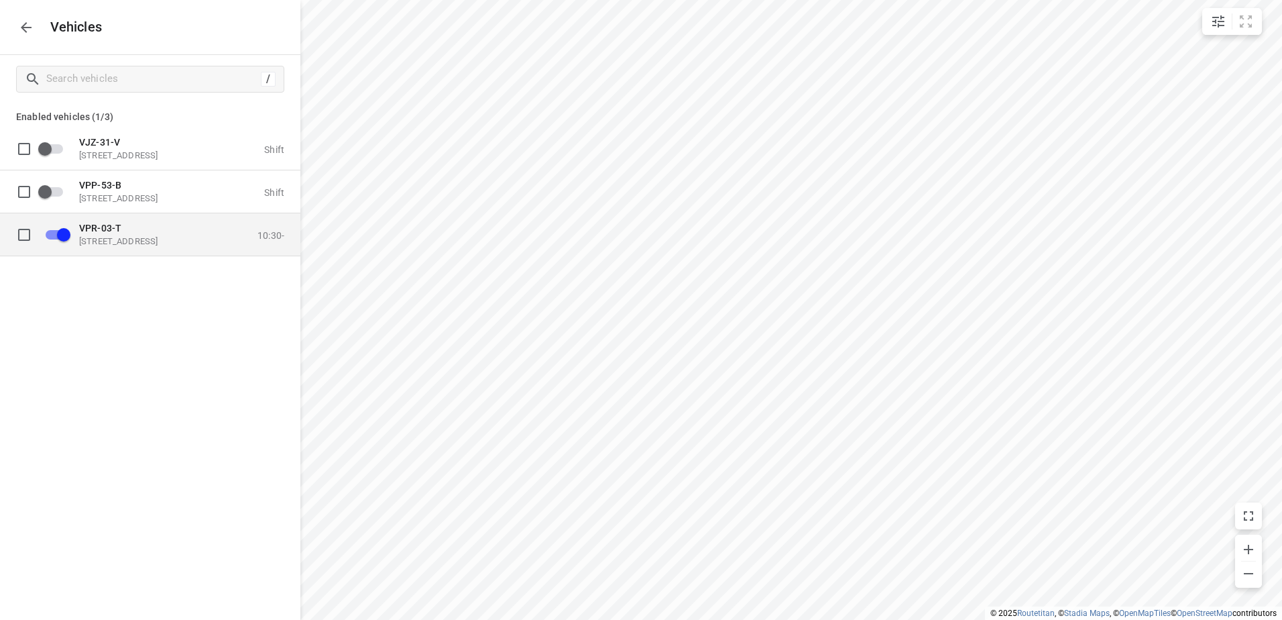
click at [225, 241] on div "VPR-03-[STREET_ADDRESS] 10:30-" at bounding box center [177, 234] width 213 height 24
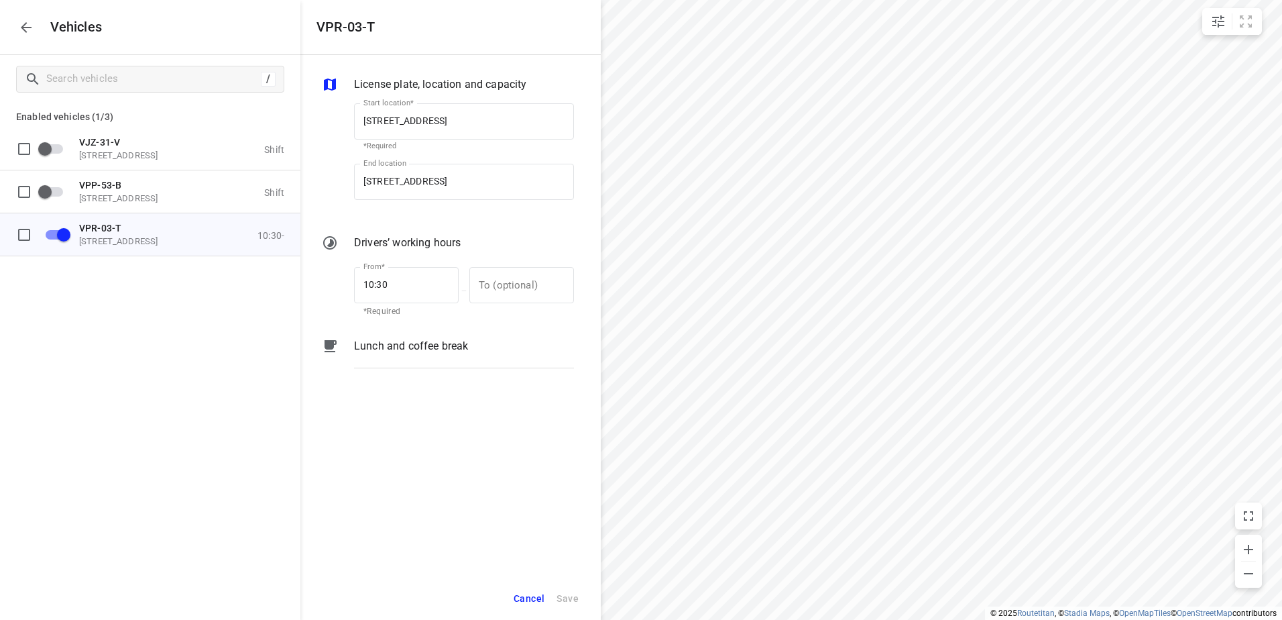
click at [477, 346] on div "Lunch and coffee break" at bounding box center [464, 346] width 220 height 16
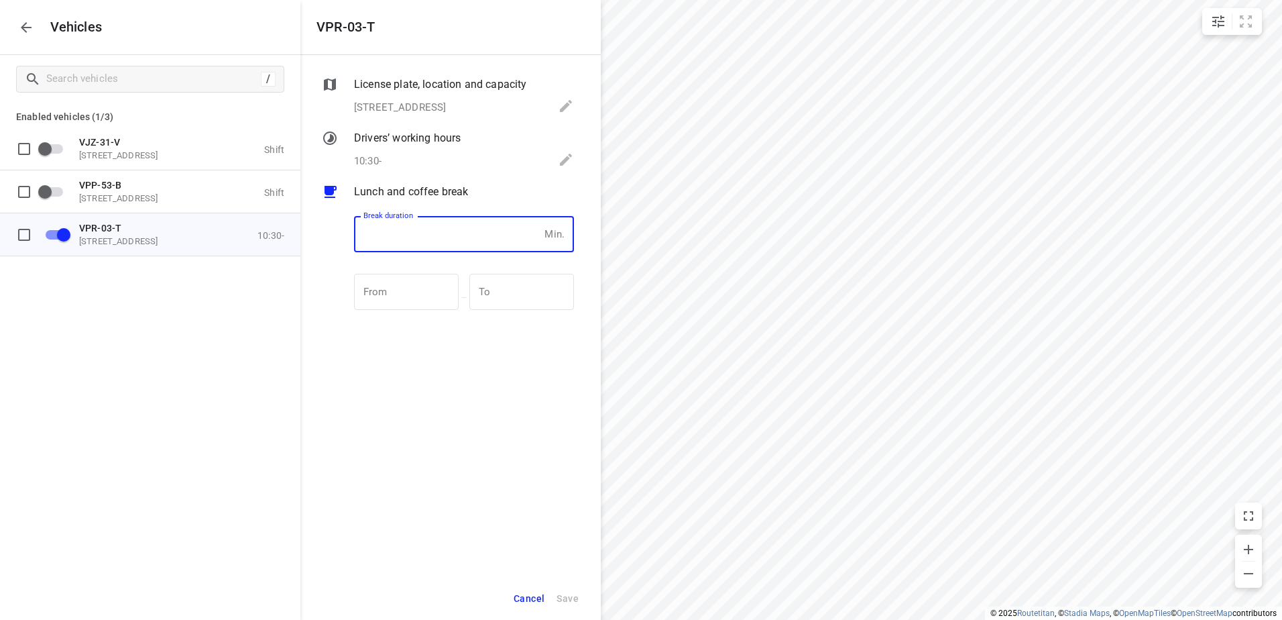
click at [449, 227] on input "number" at bounding box center [446, 234] width 185 height 36
type input "30"
click at [574, 598] on span "Save" at bounding box center [567, 598] width 22 height 17
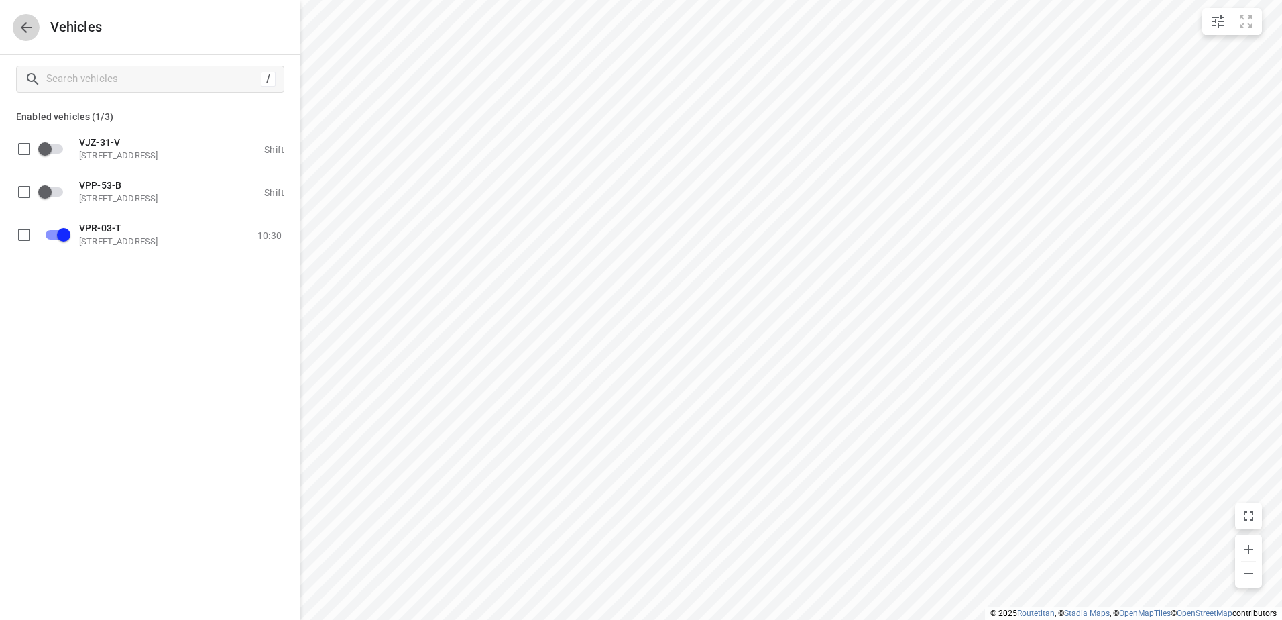
click at [22, 30] on icon "button" at bounding box center [26, 27] width 16 height 16
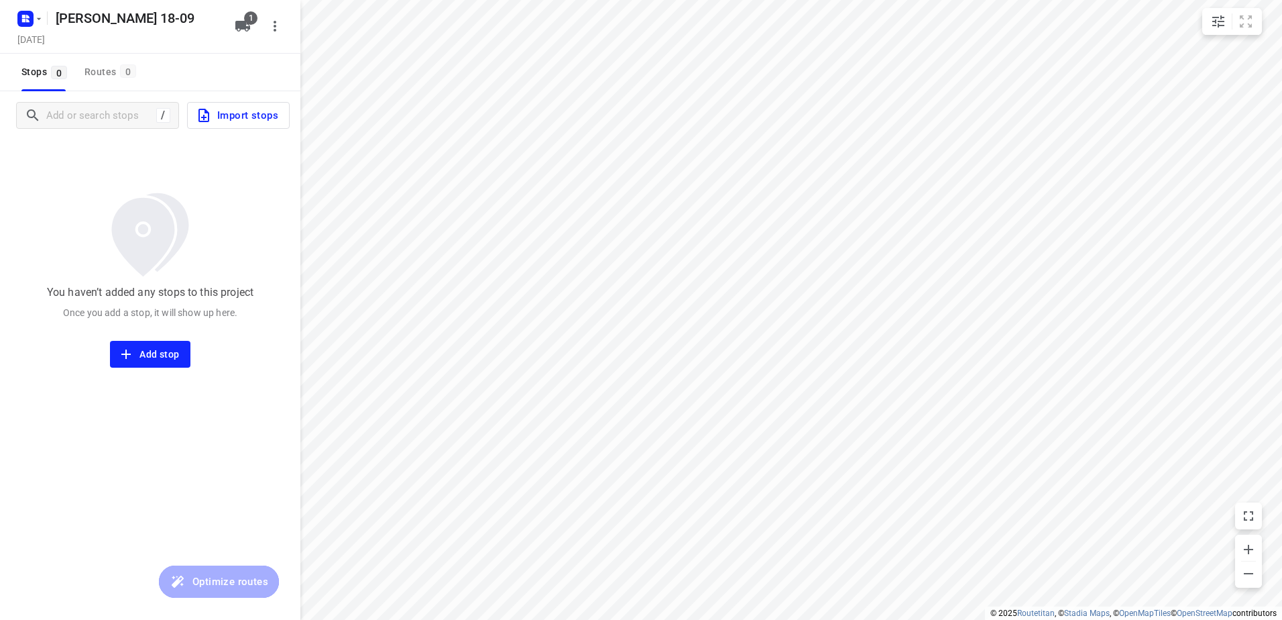
click at [232, 121] on span "Import stops" at bounding box center [237, 115] width 82 height 17
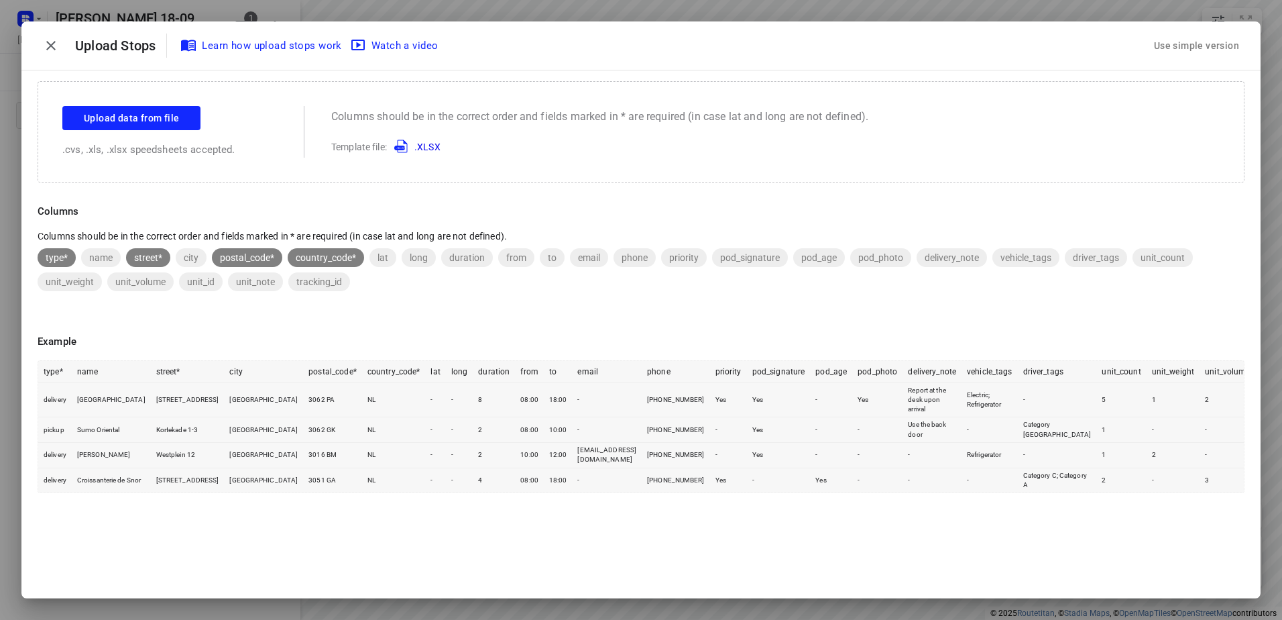
click at [1193, 38] on div "Use simple version" at bounding box center [1196, 46] width 91 height 22
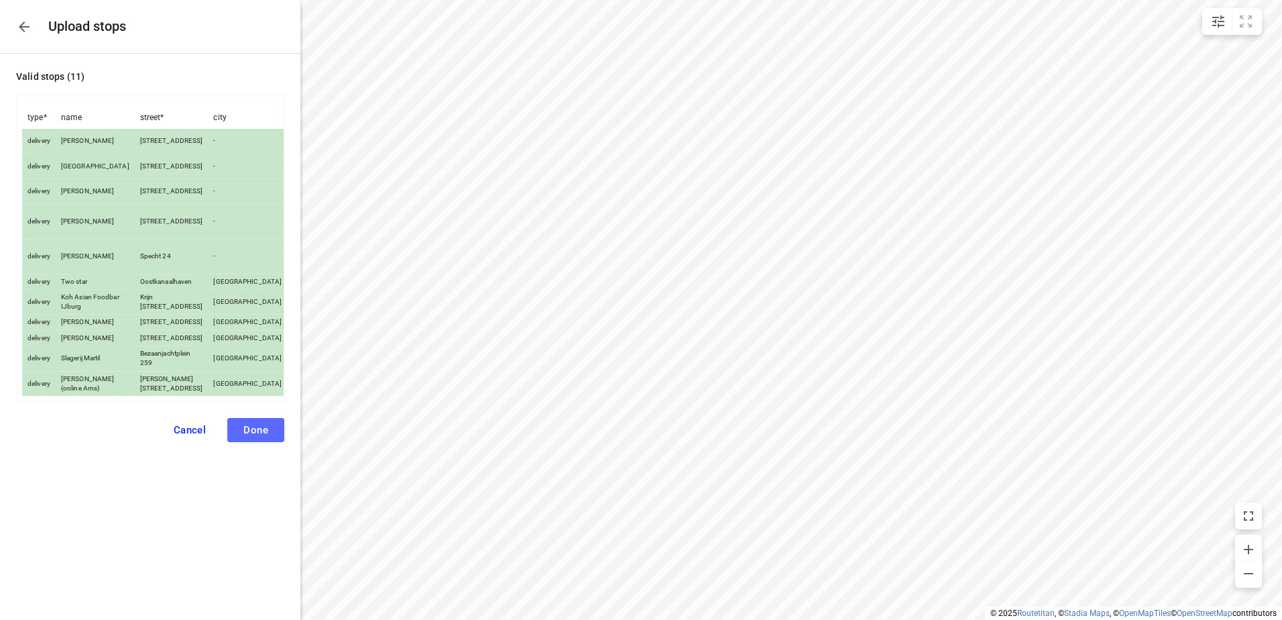
click at [266, 442] on button "Done" at bounding box center [255, 430] width 57 height 24
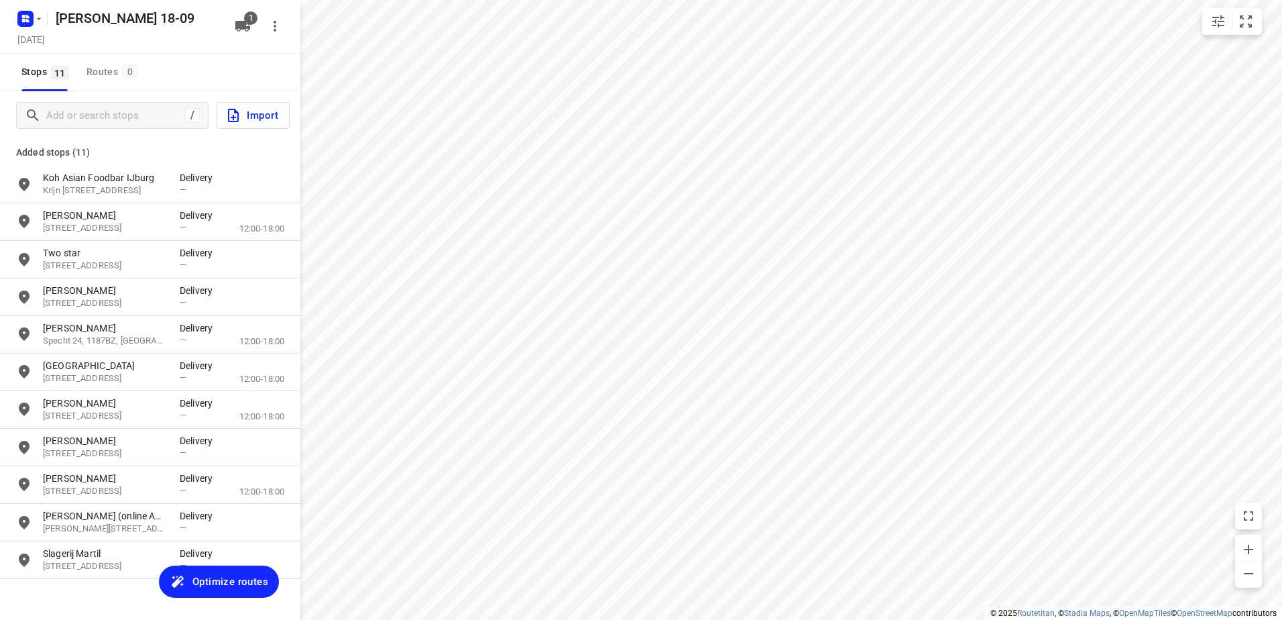
click at [222, 573] on span "Optimize routes" at bounding box center [230, 581] width 76 height 17
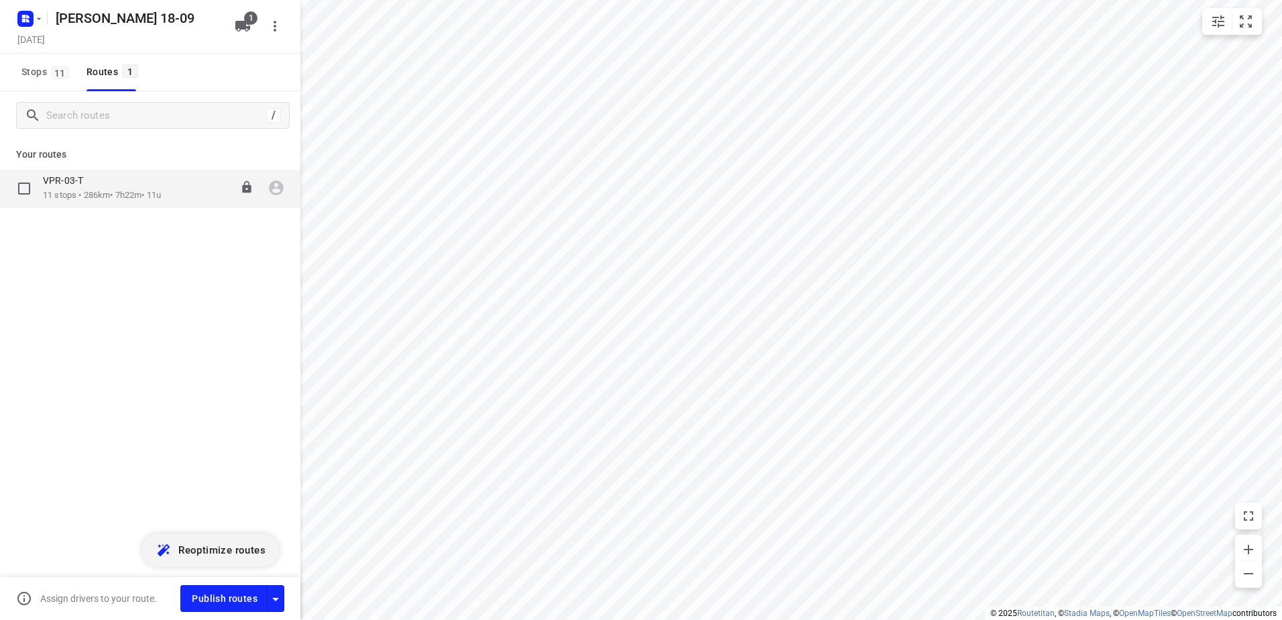
click at [115, 178] on div "VPR-03-T" at bounding box center [102, 181] width 118 height 15
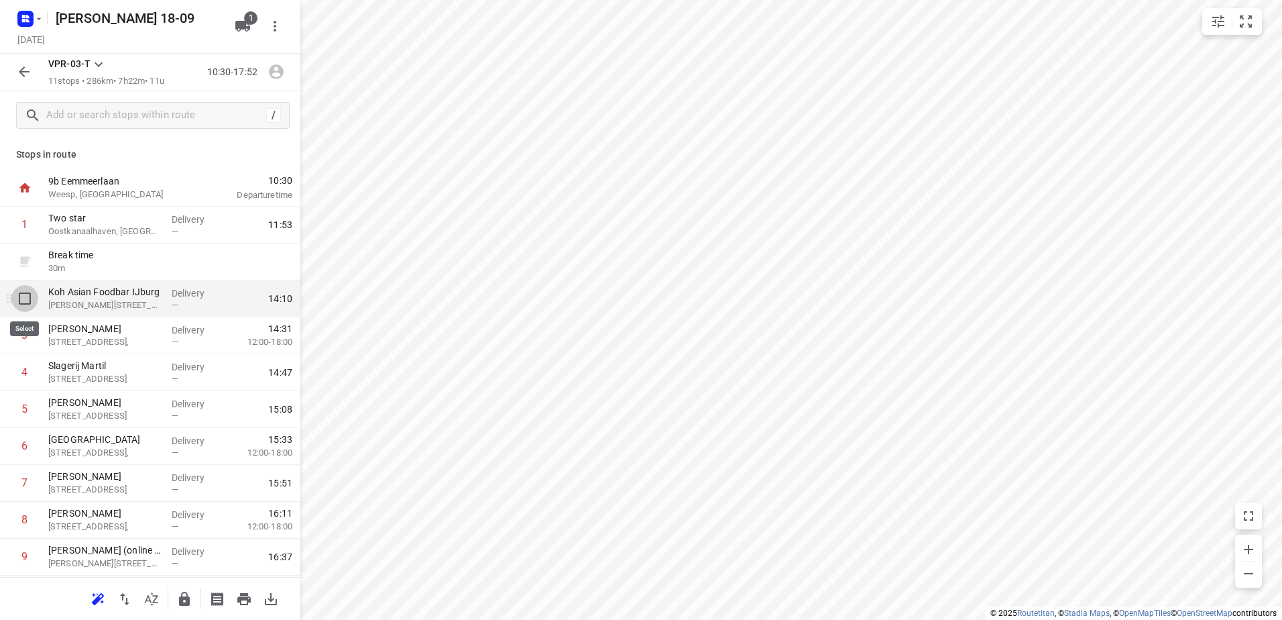
click at [27, 299] on input "checkbox" at bounding box center [24, 298] width 27 height 27
checkbox input "true"
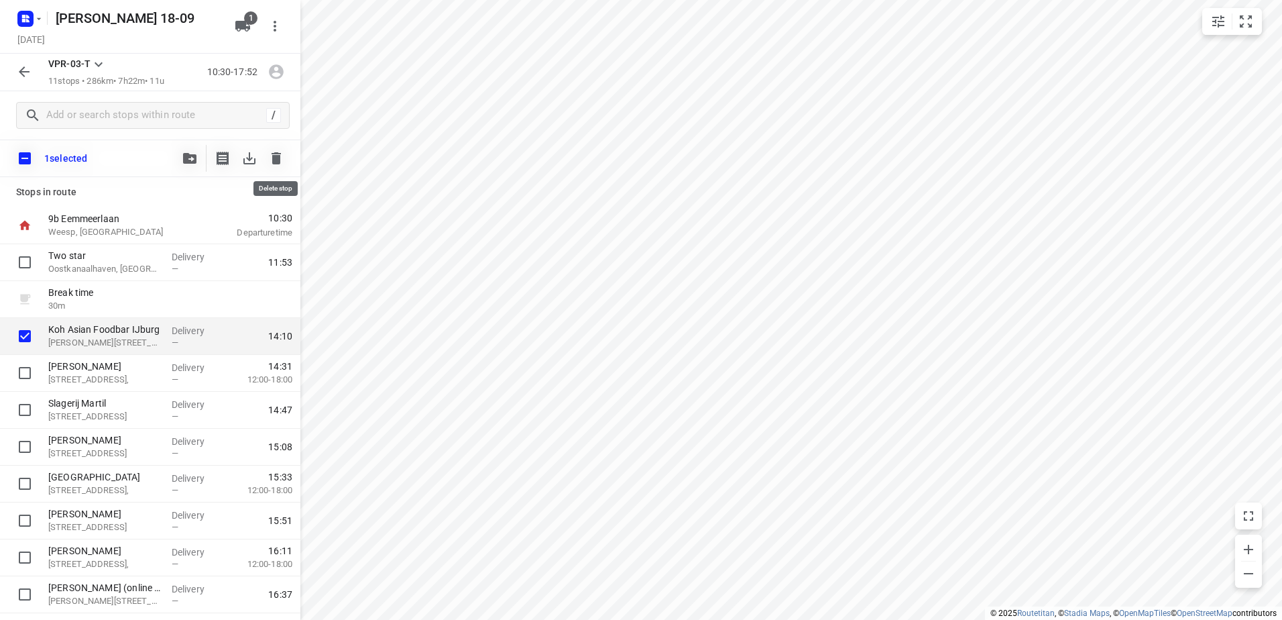
click at [283, 160] on icon "button" at bounding box center [276, 158] width 16 height 16
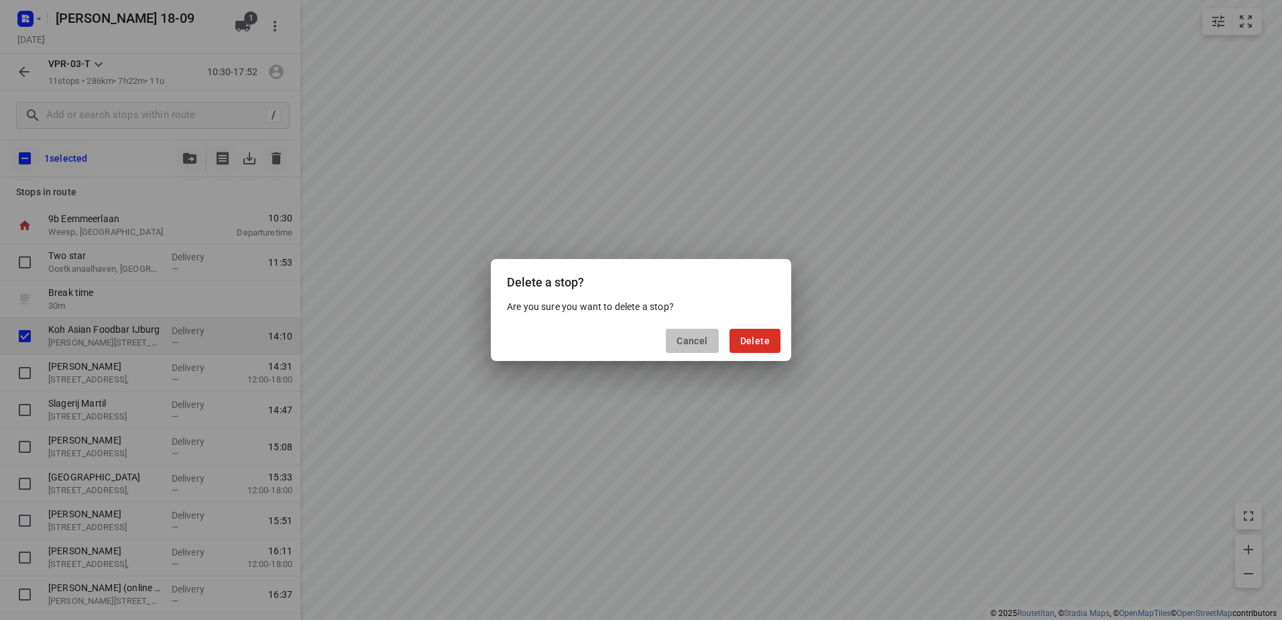
click at [717, 339] on button "Cancel" at bounding box center [692, 341] width 52 height 24
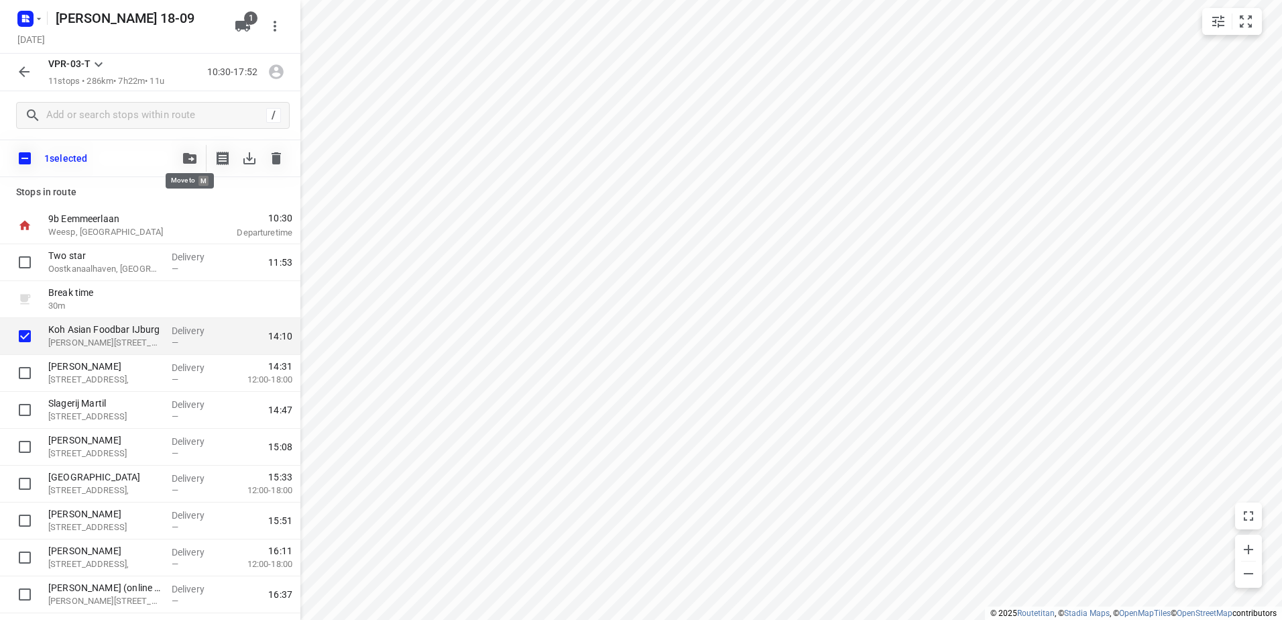
click at [195, 157] on icon "button" at bounding box center [189, 158] width 13 height 11
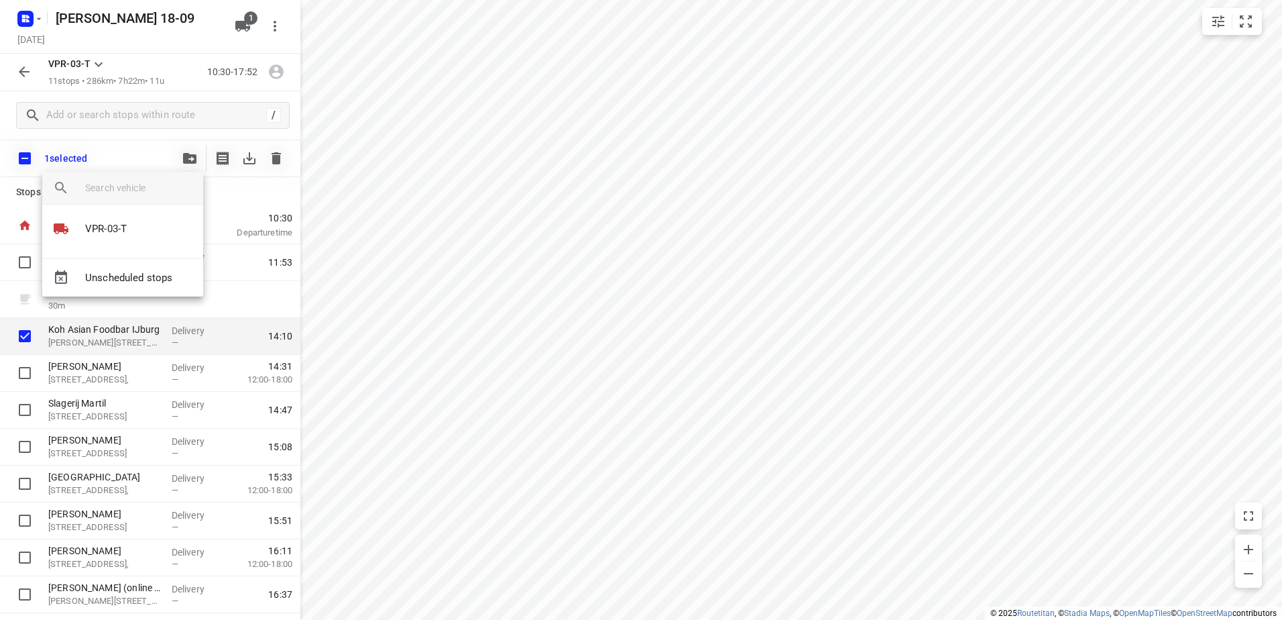
click at [270, 182] on div at bounding box center [641, 310] width 1282 height 620
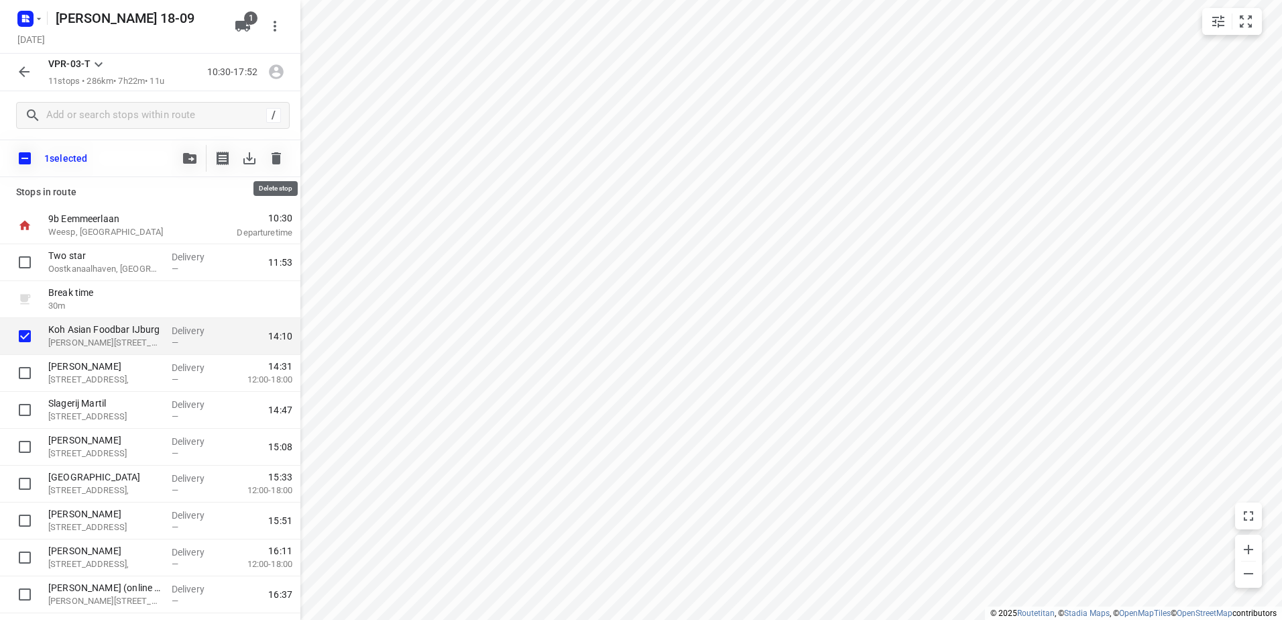
click at [278, 162] on icon "button" at bounding box center [276, 158] width 9 height 12
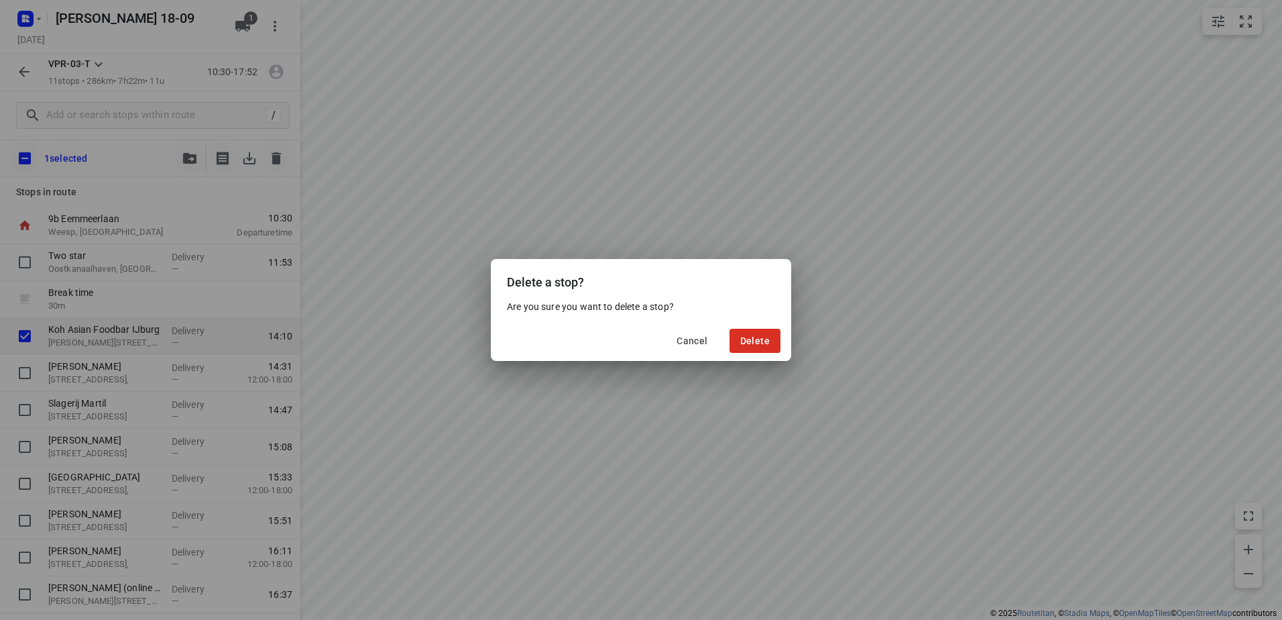
click at [773, 326] on div "Cancel Delete" at bounding box center [641, 340] width 300 height 40
click at [772, 331] on button "Delete" at bounding box center [754, 341] width 51 height 24
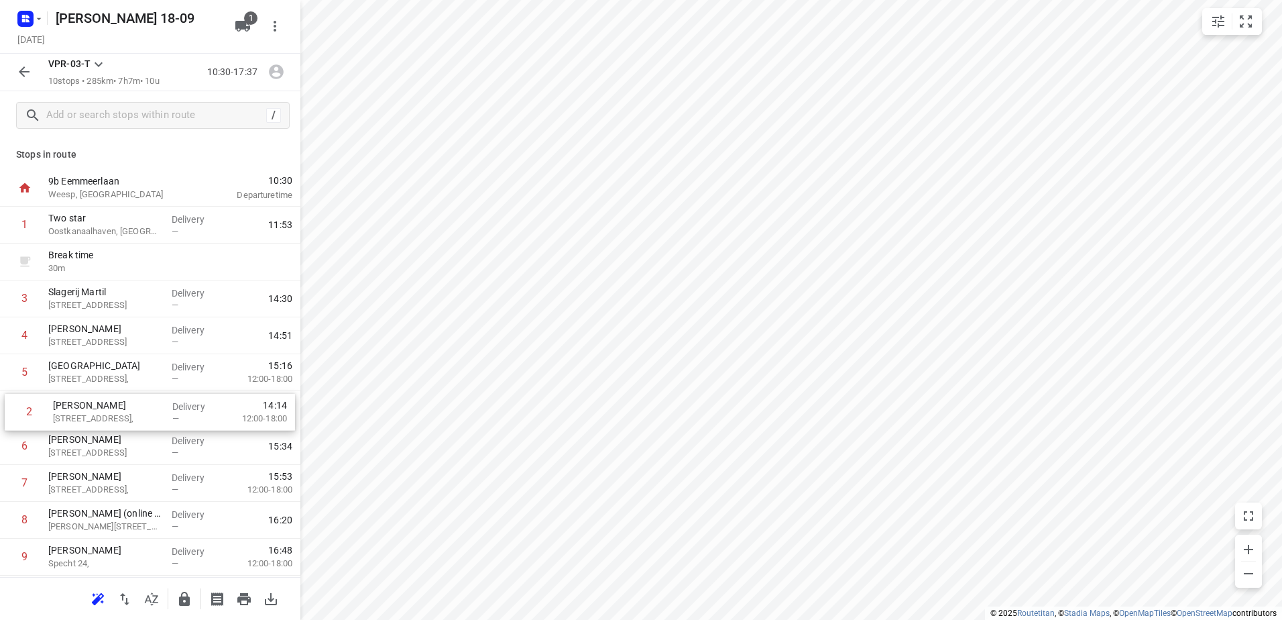
drag, startPoint x: 139, startPoint y: 291, endPoint x: 143, endPoint y: 408, distance: 116.8
click at [143, 408] on div "1 Two star [GEOGRAPHIC_DATA], [GEOGRAPHIC_DATA] Delivery — 11:53 Break time 30 …" at bounding box center [150, 410] width 300 height 406
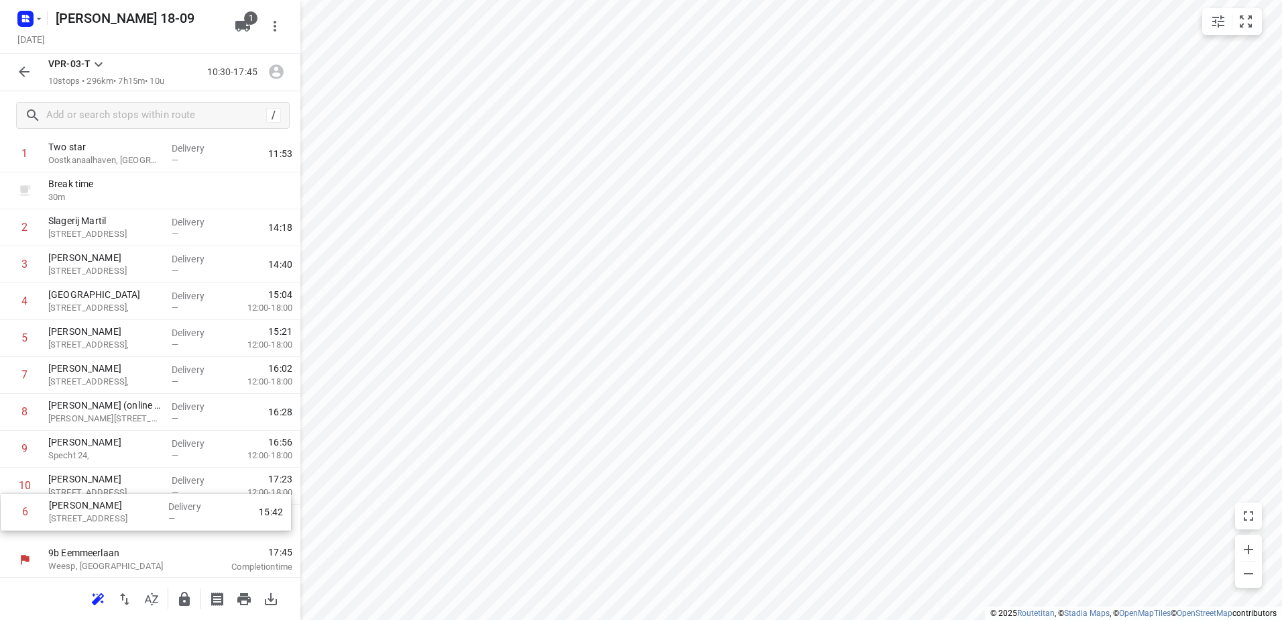
scroll to position [72, 0]
drag, startPoint x: 133, startPoint y: 451, endPoint x: 141, endPoint y: 481, distance: 31.4
click at [141, 481] on div "1 Two star Oostkanaalhaven, [GEOGRAPHIC_DATA] Delivery — 11:53 Break time 30 m …" at bounding box center [150, 337] width 300 height 406
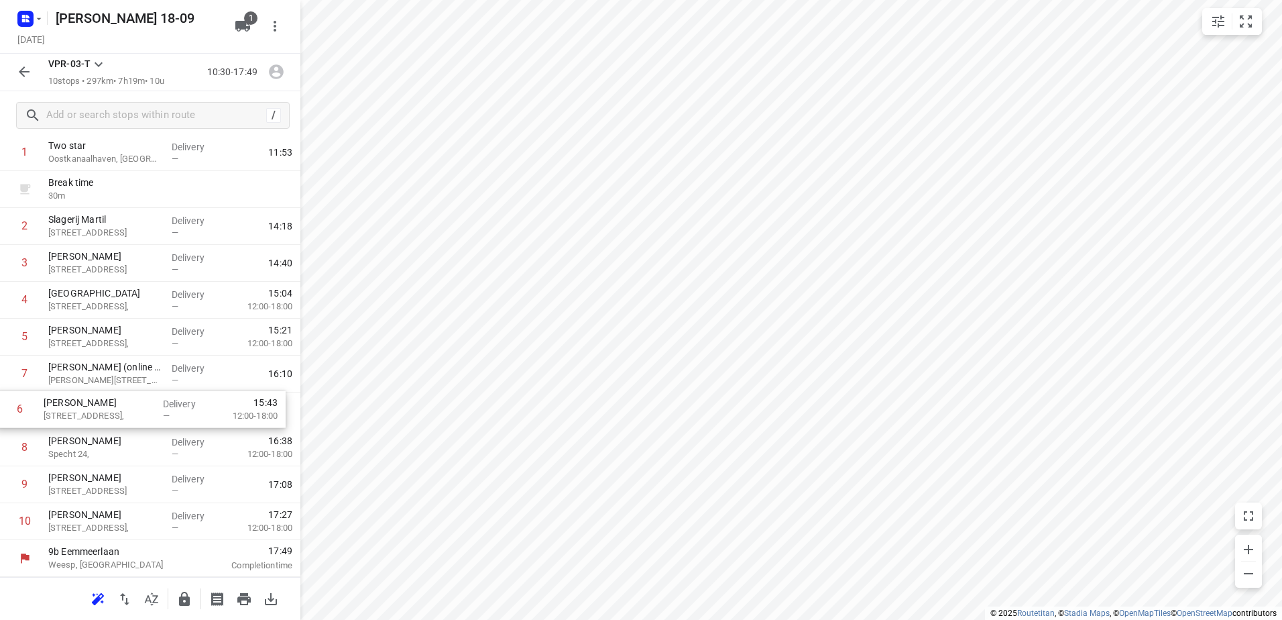
drag, startPoint x: 158, startPoint y: 375, endPoint x: 151, endPoint y: 416, distance: 41.6
click at [151, 416] on div "1 Two star Oostkanaalhaven, [GEOGRAPHIC_DATA] Delivery — 11:53 Break time 30 m …" at bounding box center [150, 337] width 300 height 406
click at [23, 440] on input "checkbox" at bounding box center [24, 447] width 27 height 27
checkbox input "true"
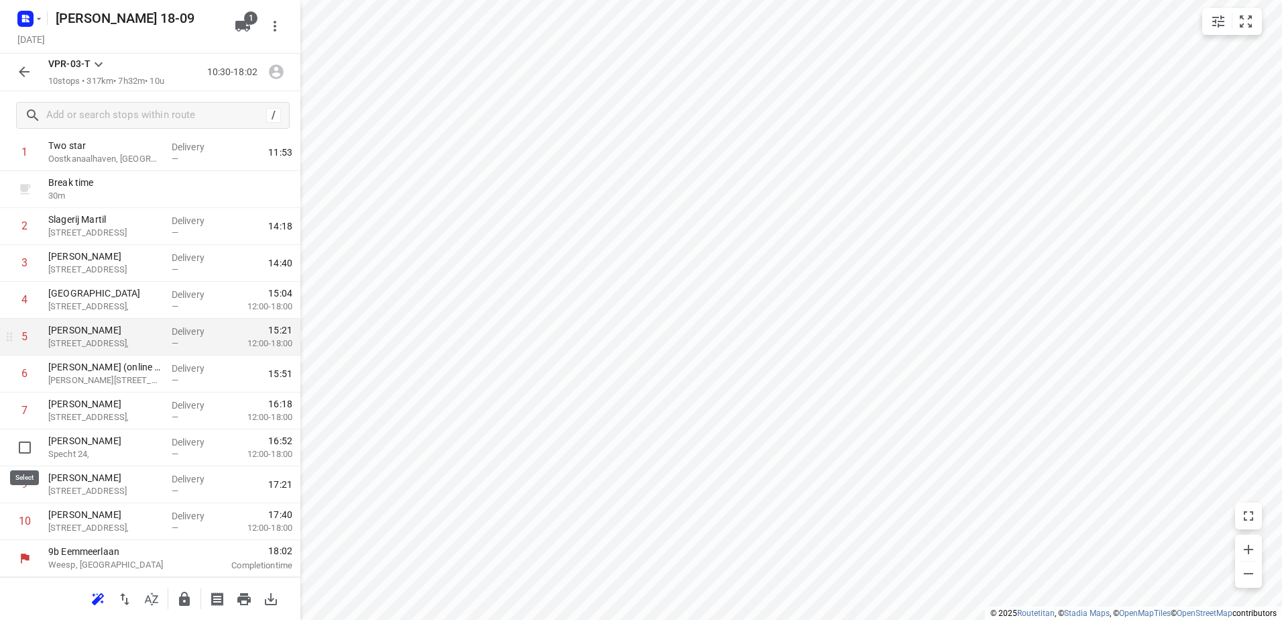
scroll to position [67, 0]
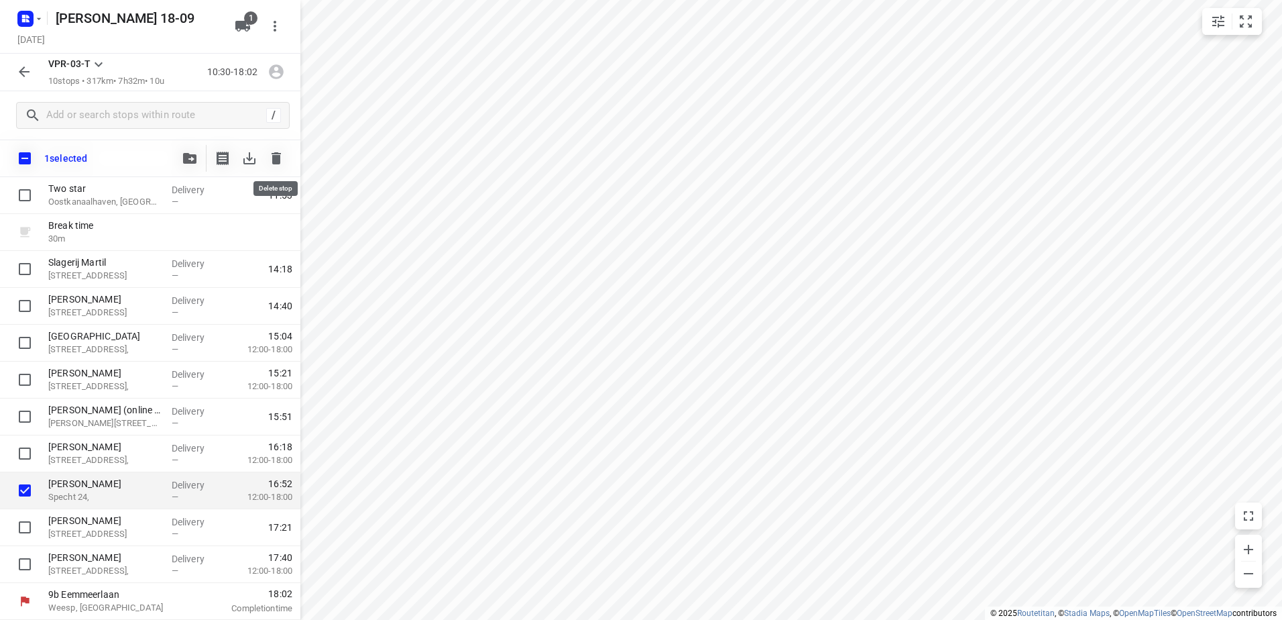
click at [281, 154] on icon "button" at bounding box center [276, 158] width 9 height 12
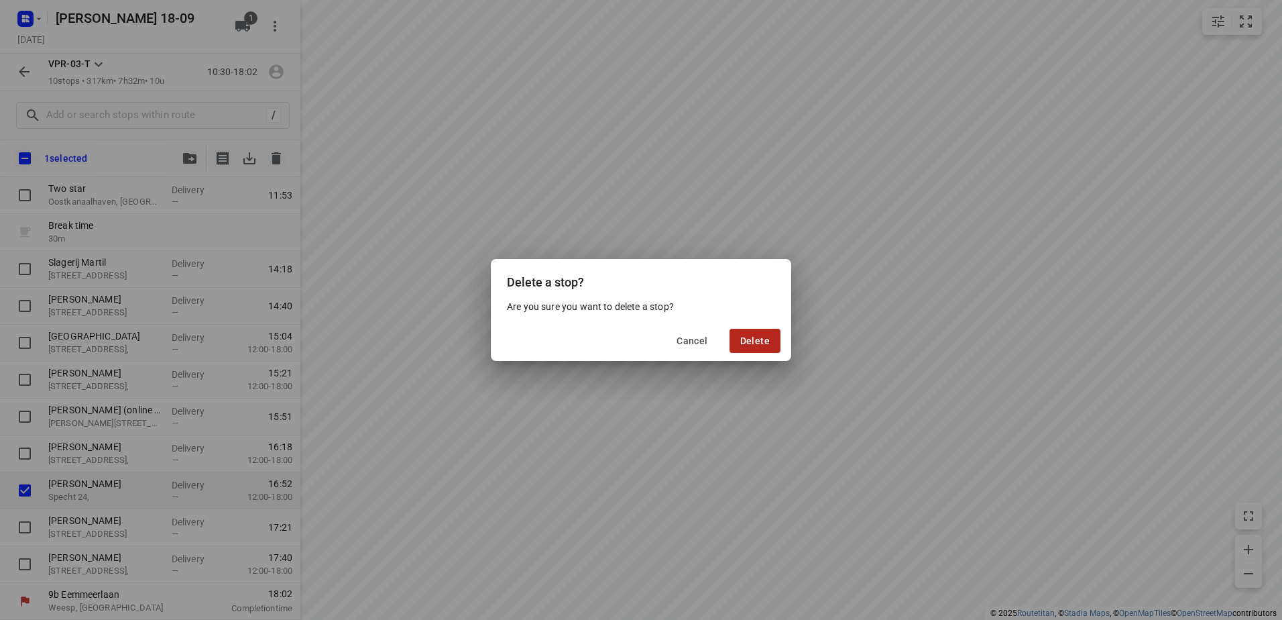
click at [753, 341] on span "Delete" at bounding box center [755, 340] width 30 height 11
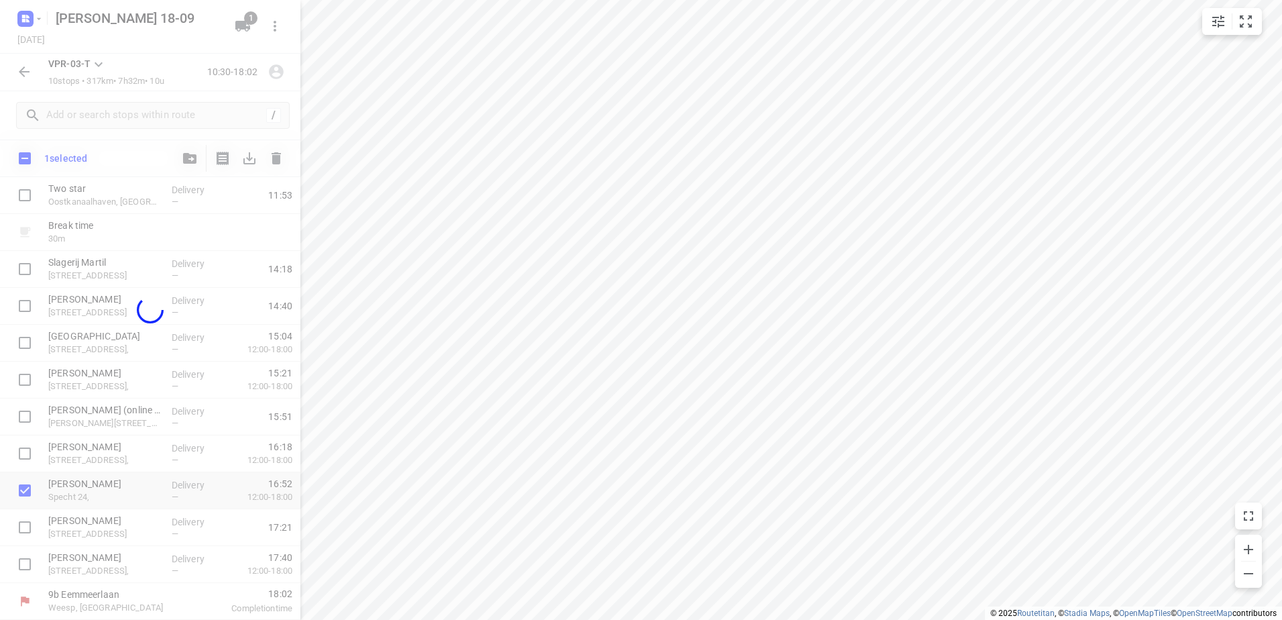
scroll to position [36, 0]
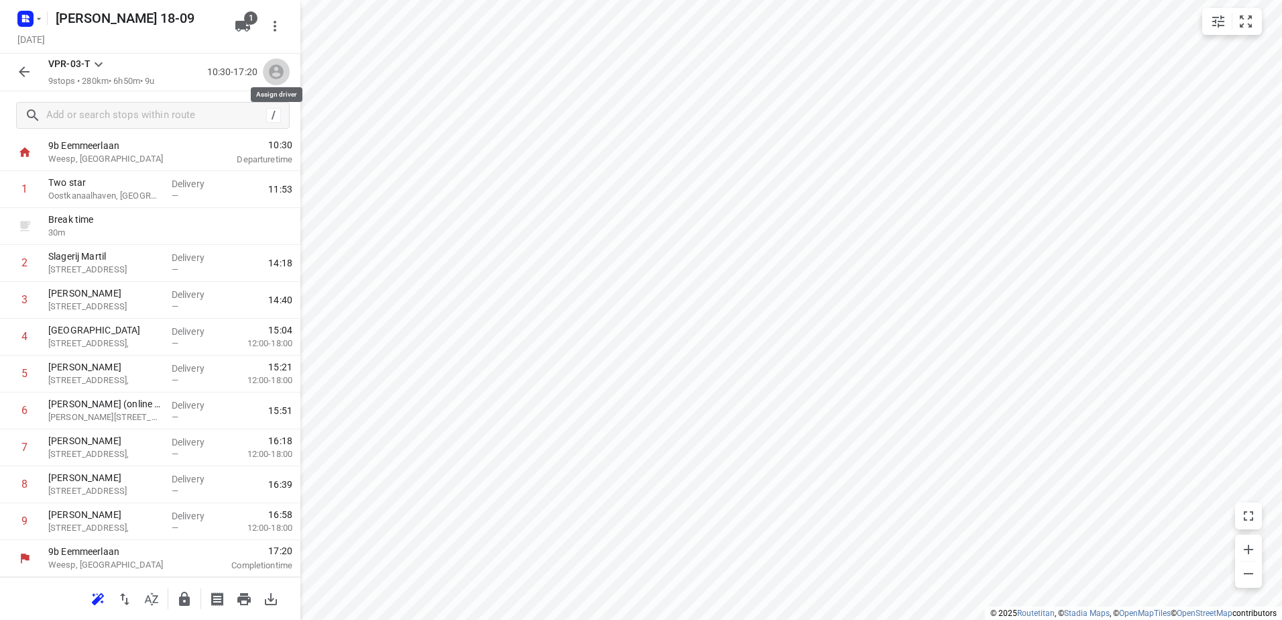
click at [283, 66] on icon "button" at bounding box center [276, 71] width 17 height 17
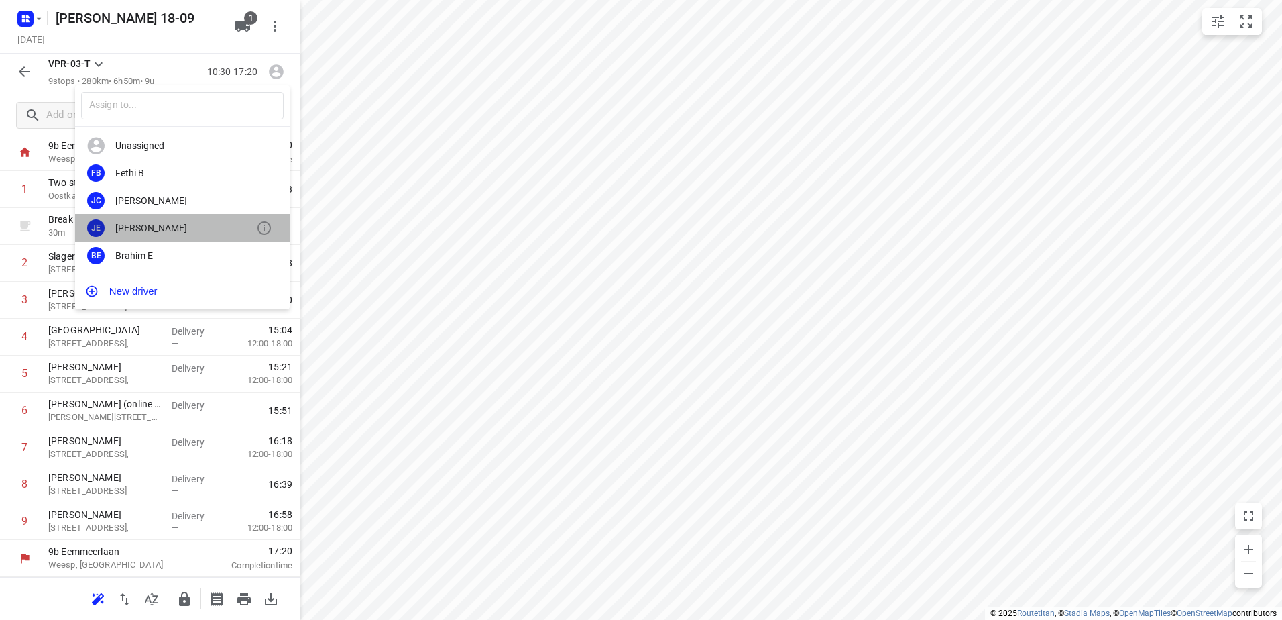
click at [186, 224] on div "[PERSON_NAME]" at bounding box center [185, 228] width 141 height 11
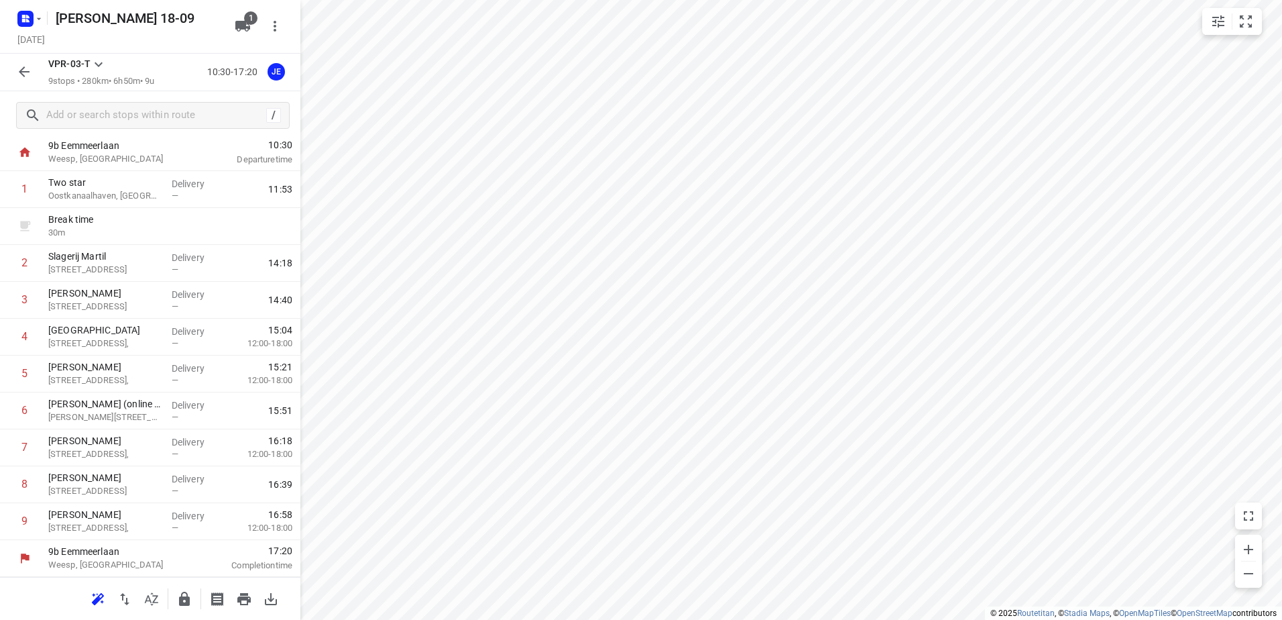
scroll to position [34, 0]
drag, startPoint x: 129, startPoint y: 224, endPoint x: 146, endPoint y: 306, distance: 84.2
click at [146, 306] on div "1 Two star Oostkanaalhaven, [GEOGRAPHIC_DATA] Delivery — 11:53 Break time 30 m …" at bounding box center [150, 357] width 300 height 369
click at [21, 72] on icon "button" at bounding box center [24, 71] width 11 height 11
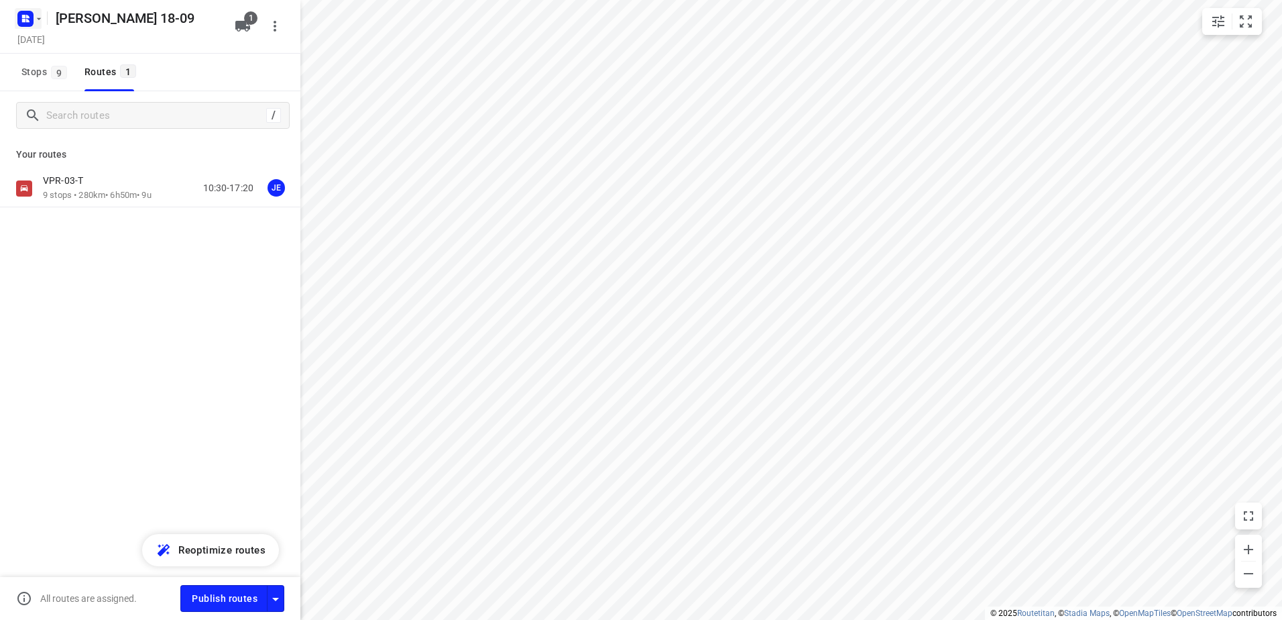
click at [25, 22] on rect "button" at bounding box center [25, 19] width 16 height 16
click at [97, 152] on div "Anis 18-09" at bounding box center [104, 150] width 154 height 11
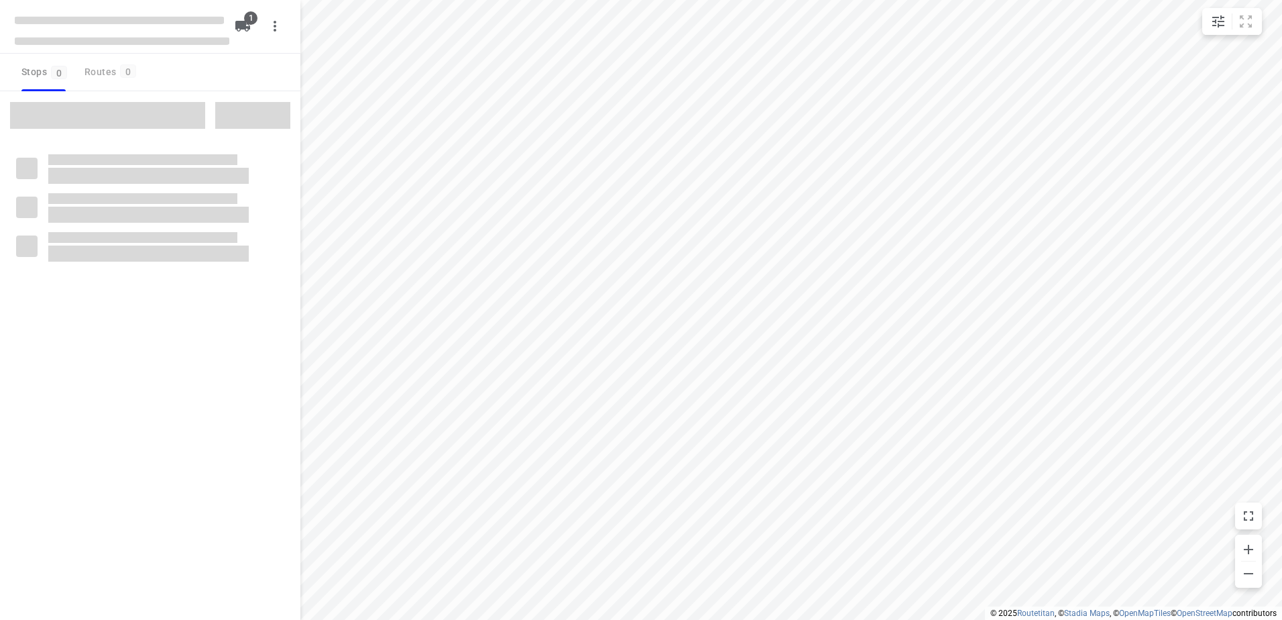
type input "distance"
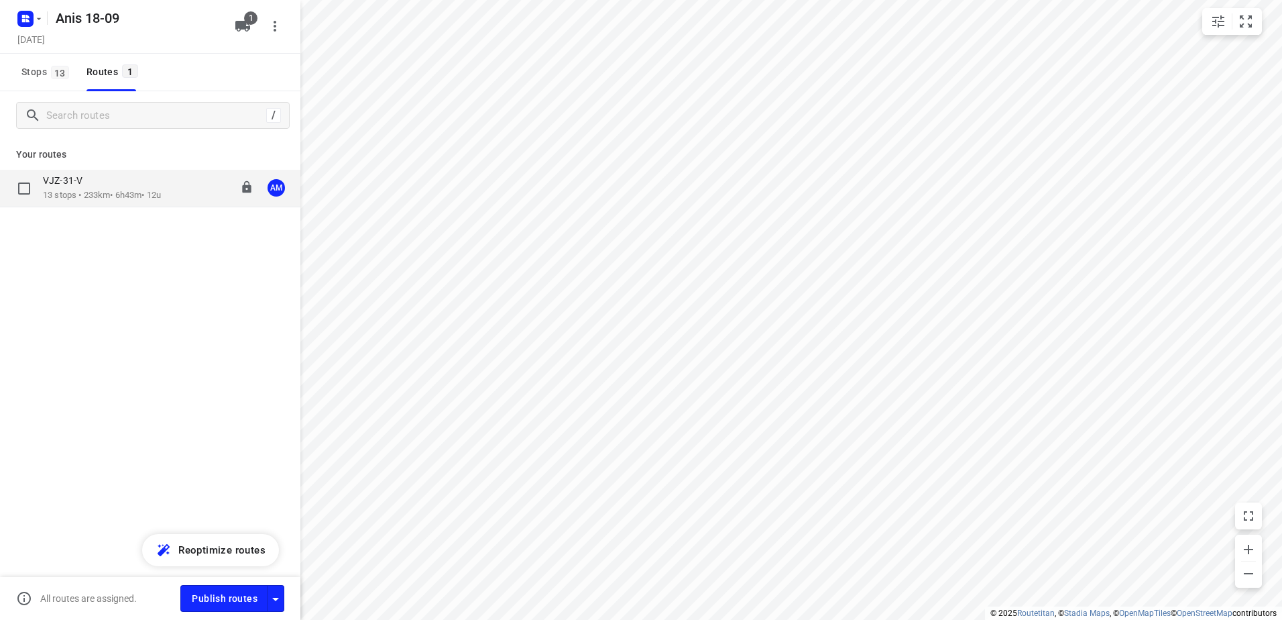
click at [103, 192] on p "13 stops • 233km • 6h43m • 12u" at bounding box center [102, 195] width 118 height 13
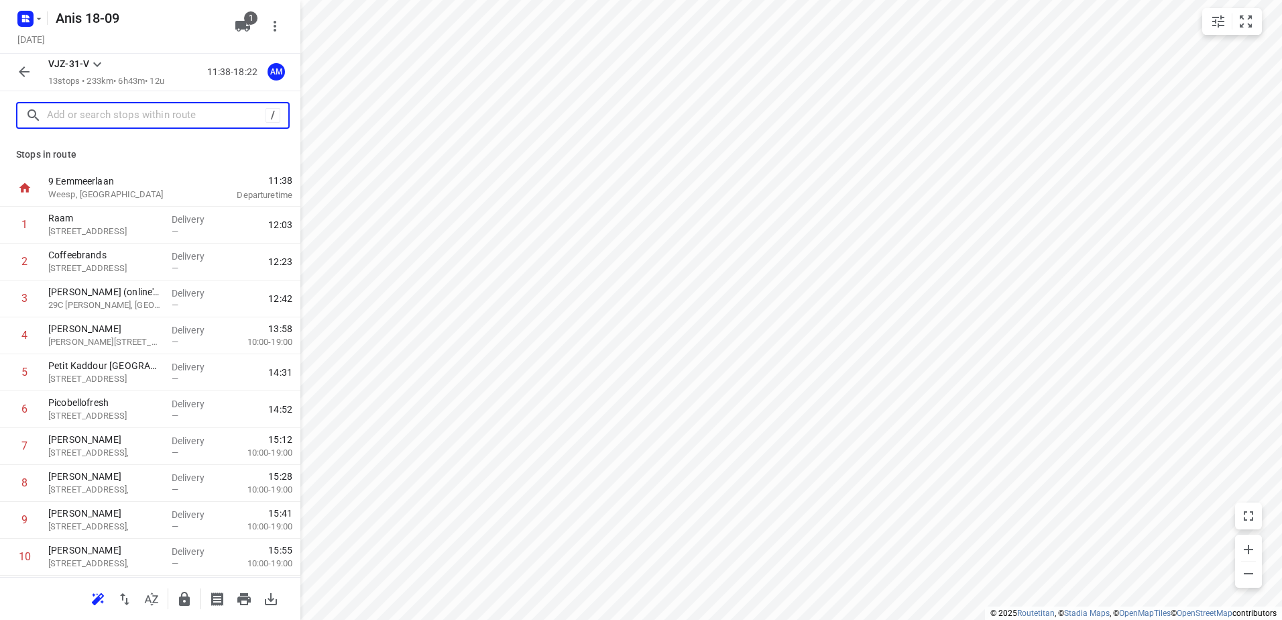
click at [131, 122] on input "text" at bounding box center [156, 115] width 219 height 21
paste input "Specht 24"
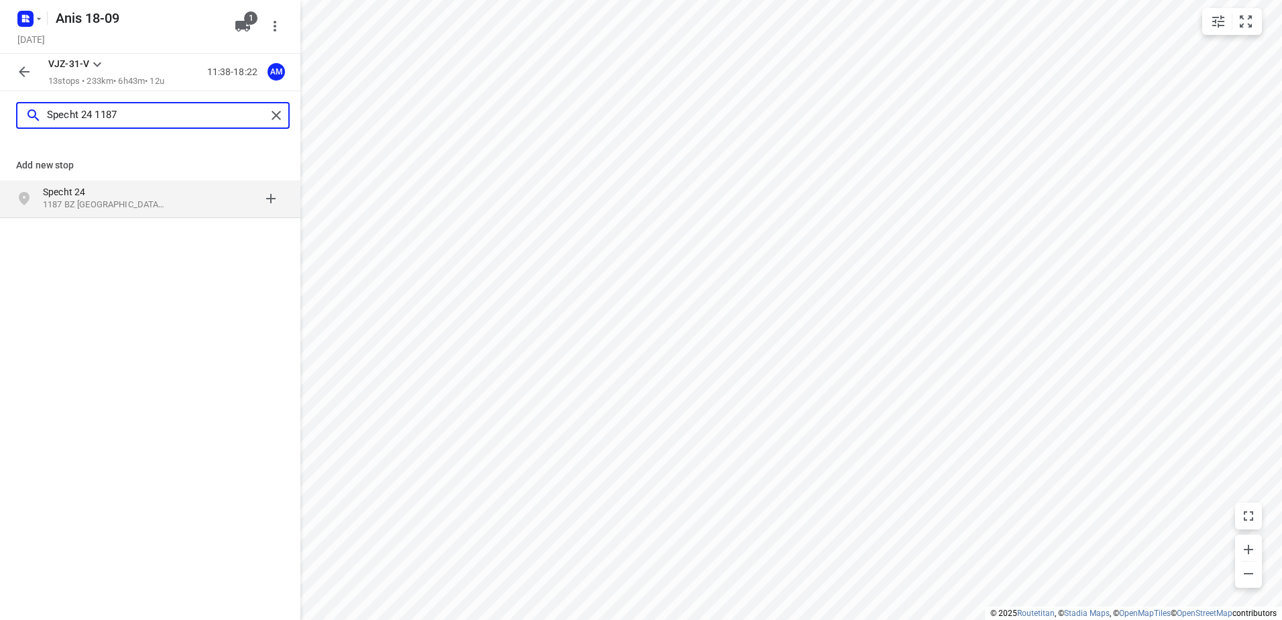
type input "Specht 24 1187"
click at [97, 194] on p "Specht 24" at bounding box center [104, 191] width 123 height 13
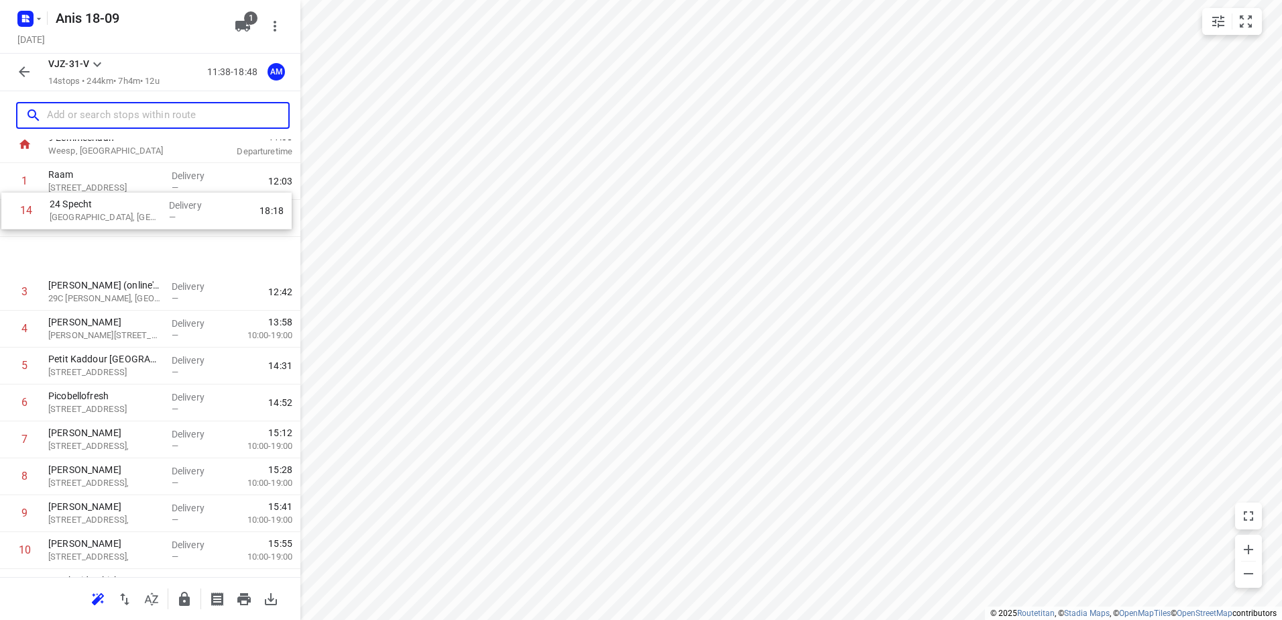
scroll to position [42, 0]
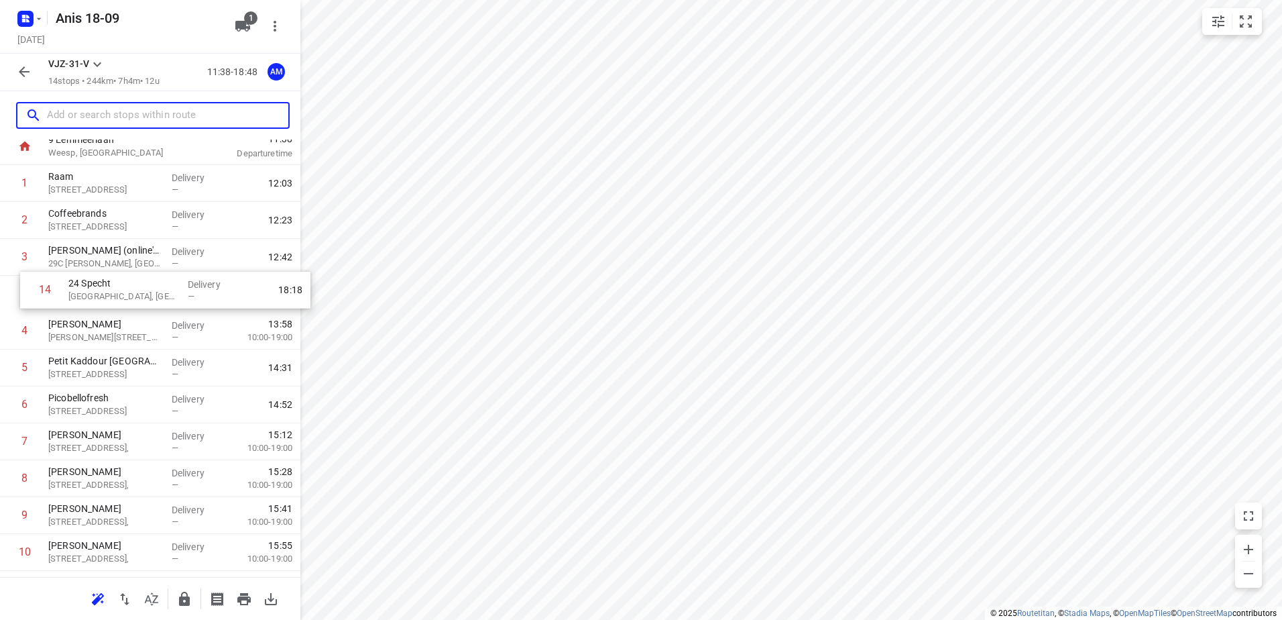
drag, startPoint x: 164, startPoint y: 532, endPoint x: 184, endPoint y: 293, distance: 240.2
click at [184, 293] on div "1 Raam [STREET_ADDRESS] Delivery — 12:03 2 Coffeebrands [STREET_ADDRESS] Delive…" at bounding box center [150, 423] width 300 height 516
click at [183, 293] on p "Delivery" at bounding box center [197, 288] width 50 height 13
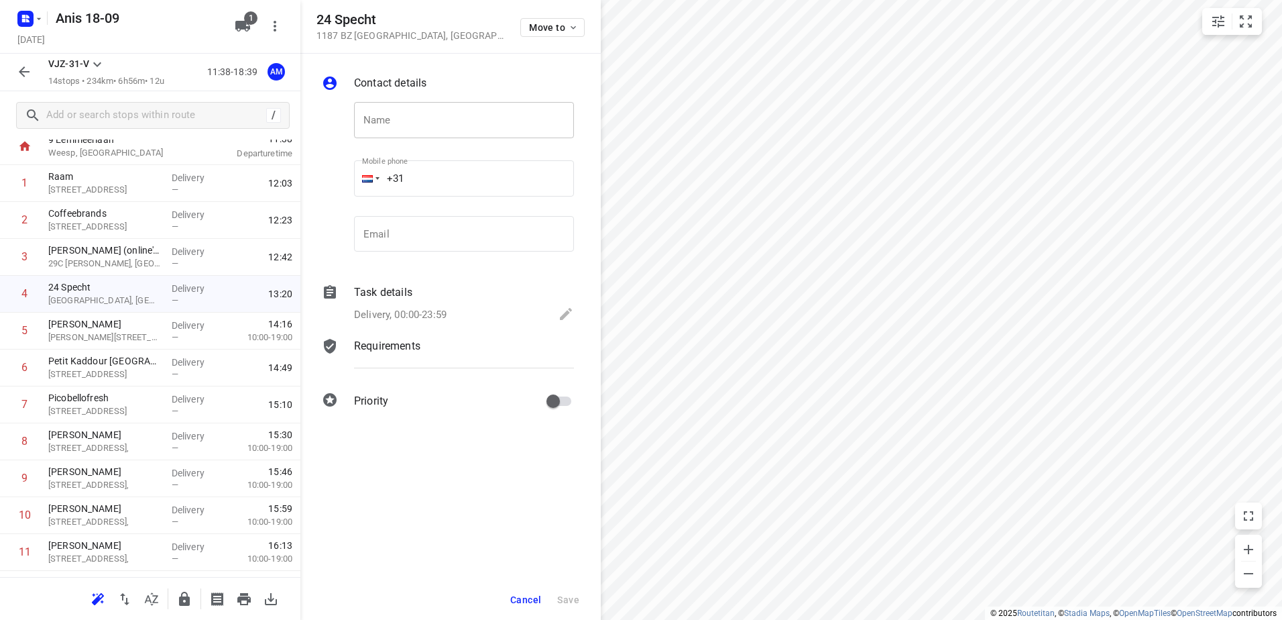
click at [451, 117] on input "text" at bounding box center [464, 120] width 220 height 36
paste input "[PERSON_NAME]"
type input "[PERSON_NAME]"
click at [468, 182] on input "+31" at bounding box center [464, 178] width 220 height 36
type input "[PHONE_NUMBER]"
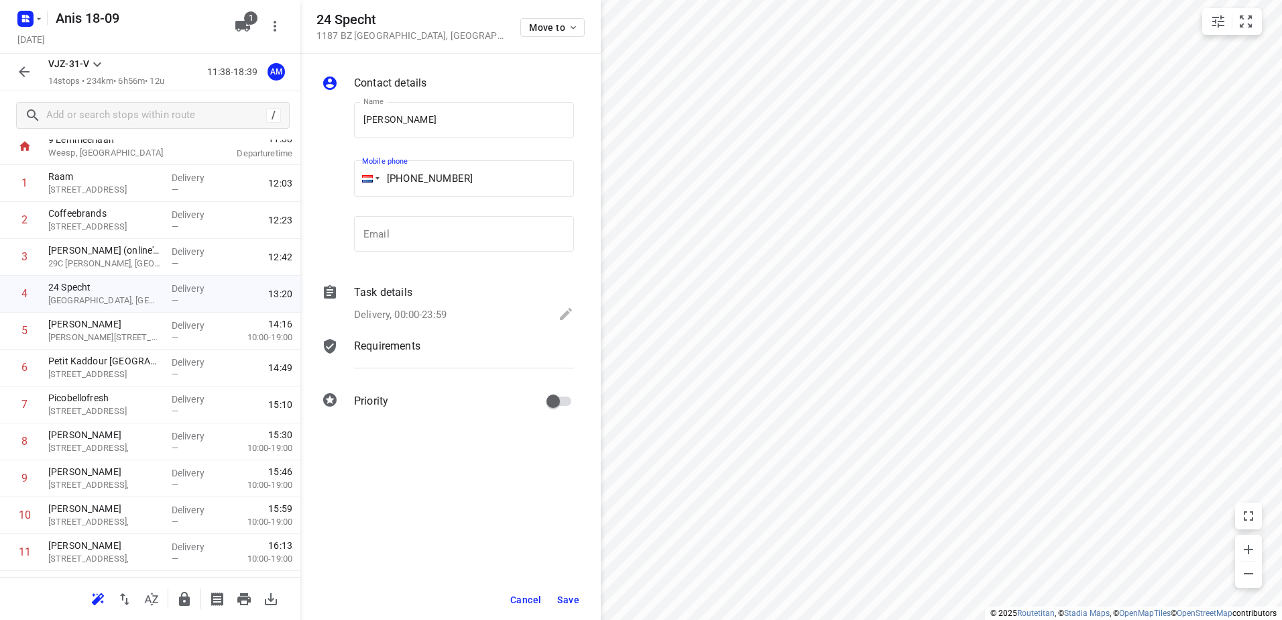
click at [455, 288] on div "Task details" at bounding box center [464, 292] width 220 height 16
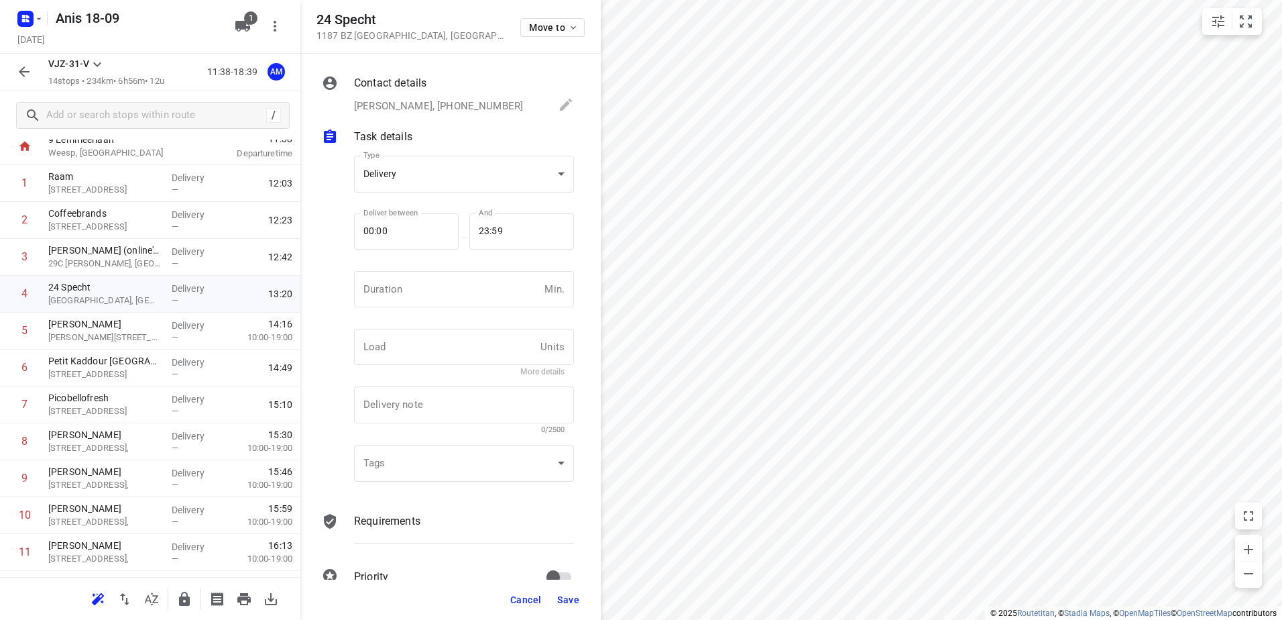
click at [455, 288] on input "number" at bounding box center [446, 289] width 185 height 36
type input "8"
click at [558, 596] on span "Save" at bounding box center [568, 599] width 22 height 11
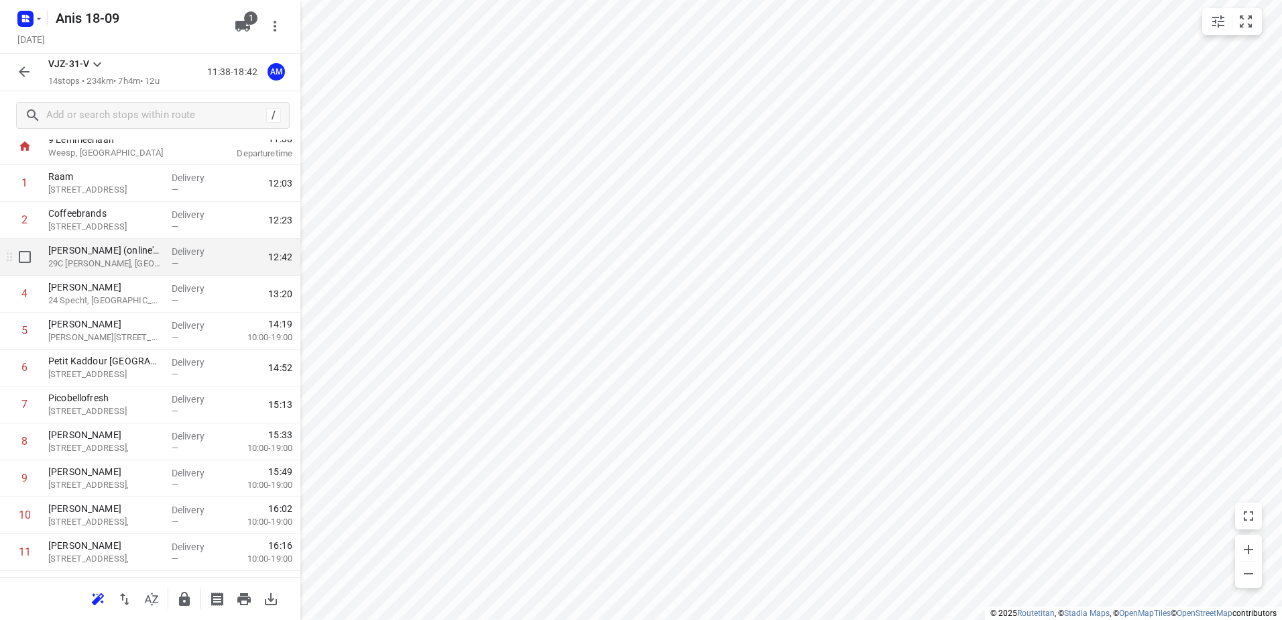
click at [159, 262] on div "[PERSON_NAME] (online's) ophalen 29C Martini van Geffenstraat, [GEOGRAPHIC_DATA]" at bounding box center [104, 257] width 123 height 37
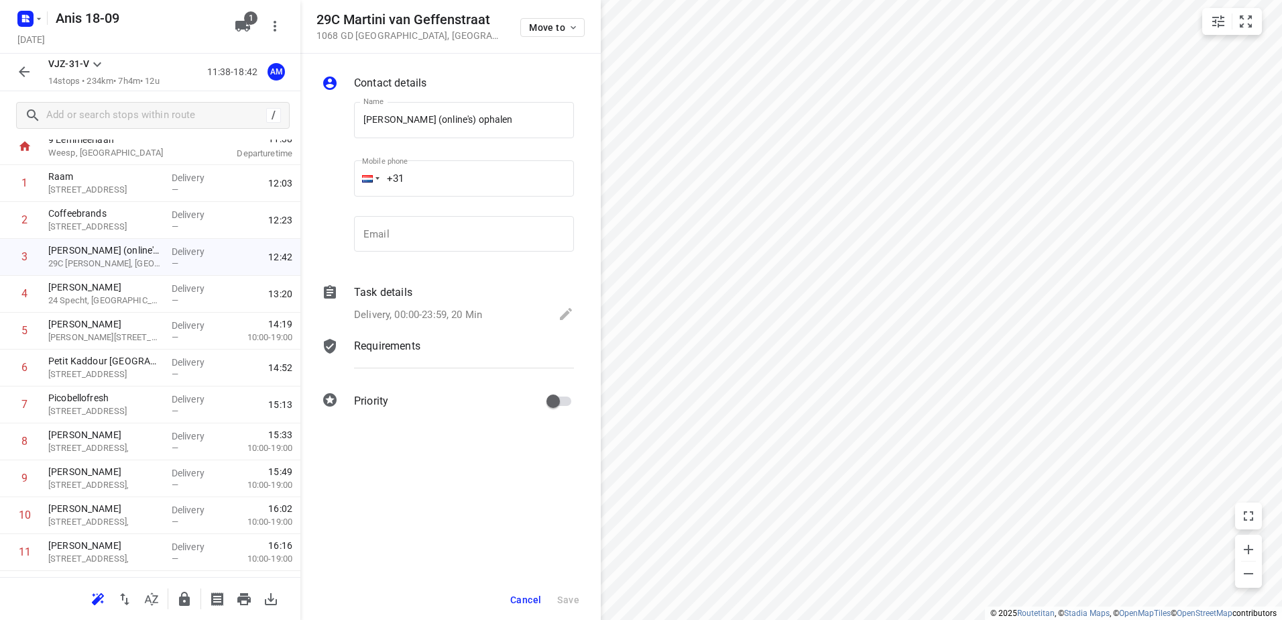
click at [540, 598] on span "Cancel" at bounding box center [525, 599] width 31 height 11
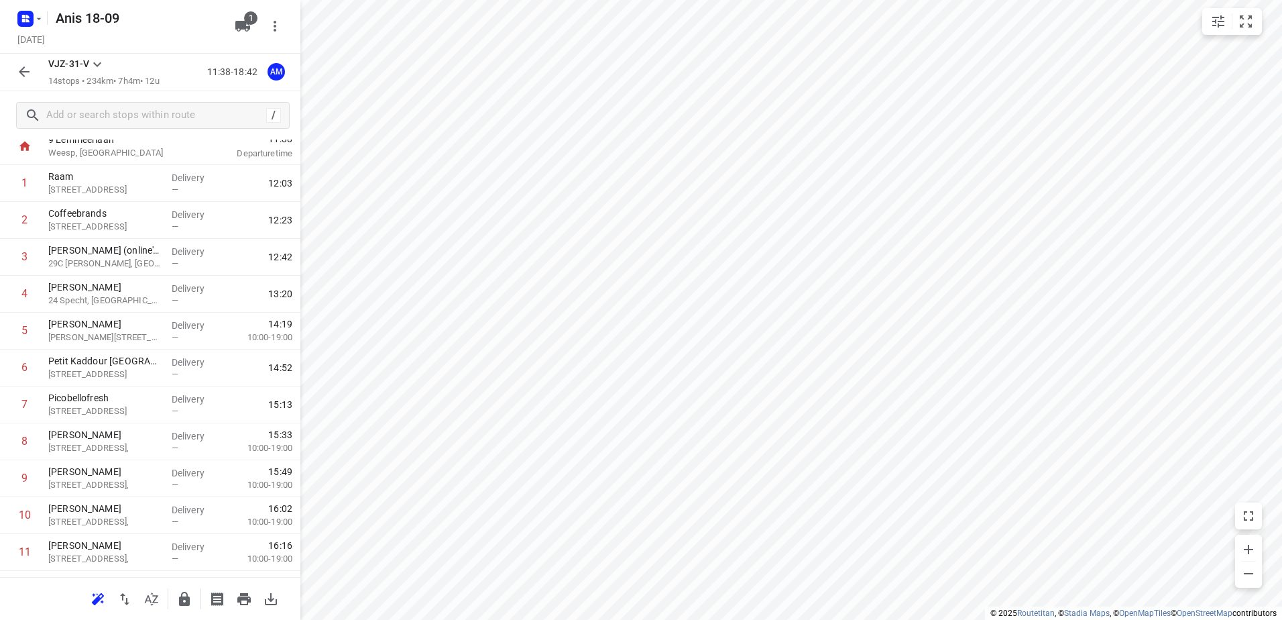
click at [20, 70] on icon "button" at bounding box center [24, 72] width 16 height 16
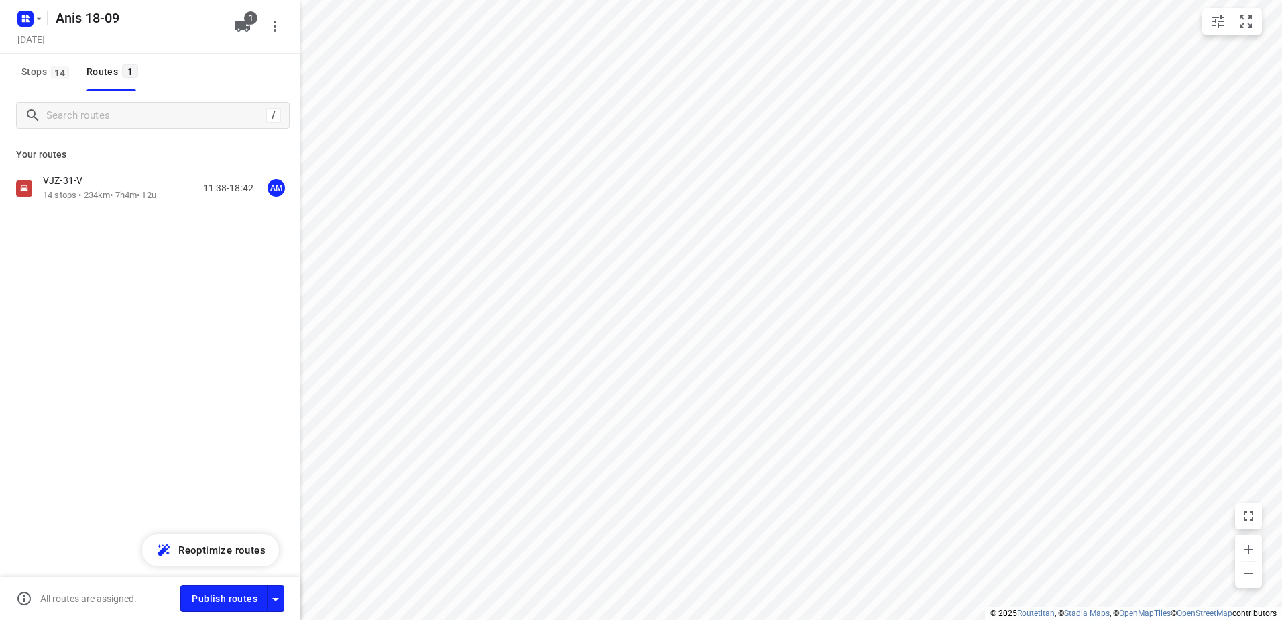
click at [13, 18] on div at bounding box center [28, 18] width 32 height 26
click at [20, 16] on rect "button" at bounding box center [25, 19] width 16 height 16
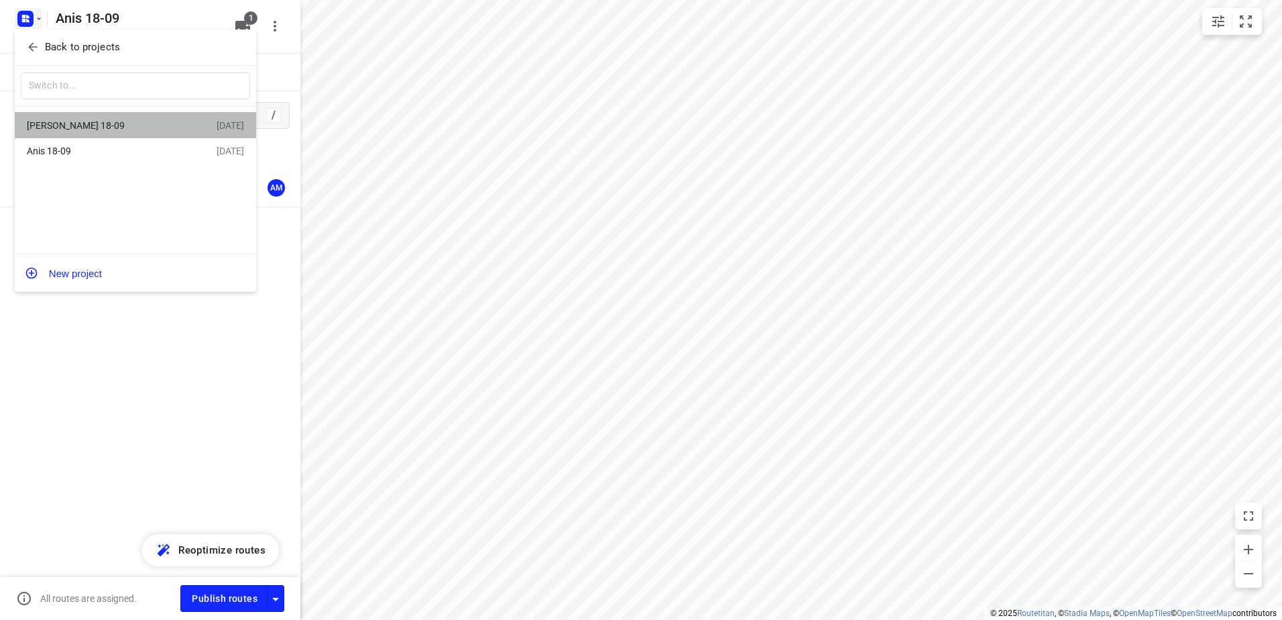
click at [94, 124] on div "[PERSON_NAME] 18-09" at bounding box center [104, 125] width 154 height 11
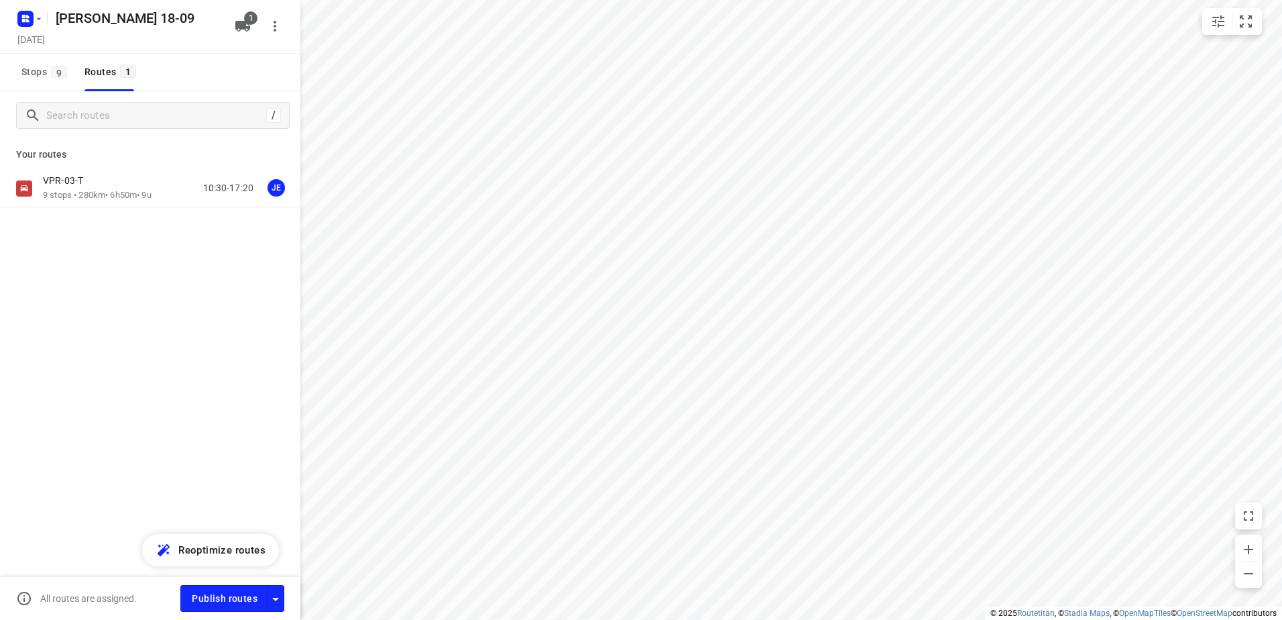
click at [104, 176] on div "VPR-03-T" at bounding box center [97, 181] width 109 height 15
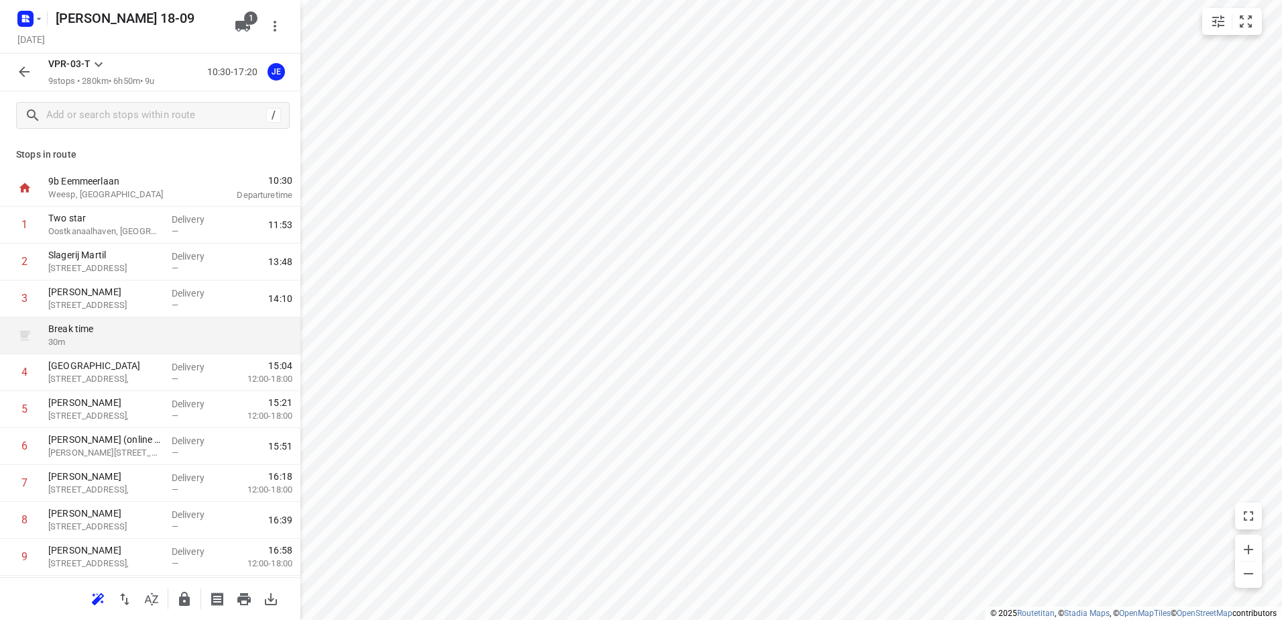
scroll to position [36, 0]
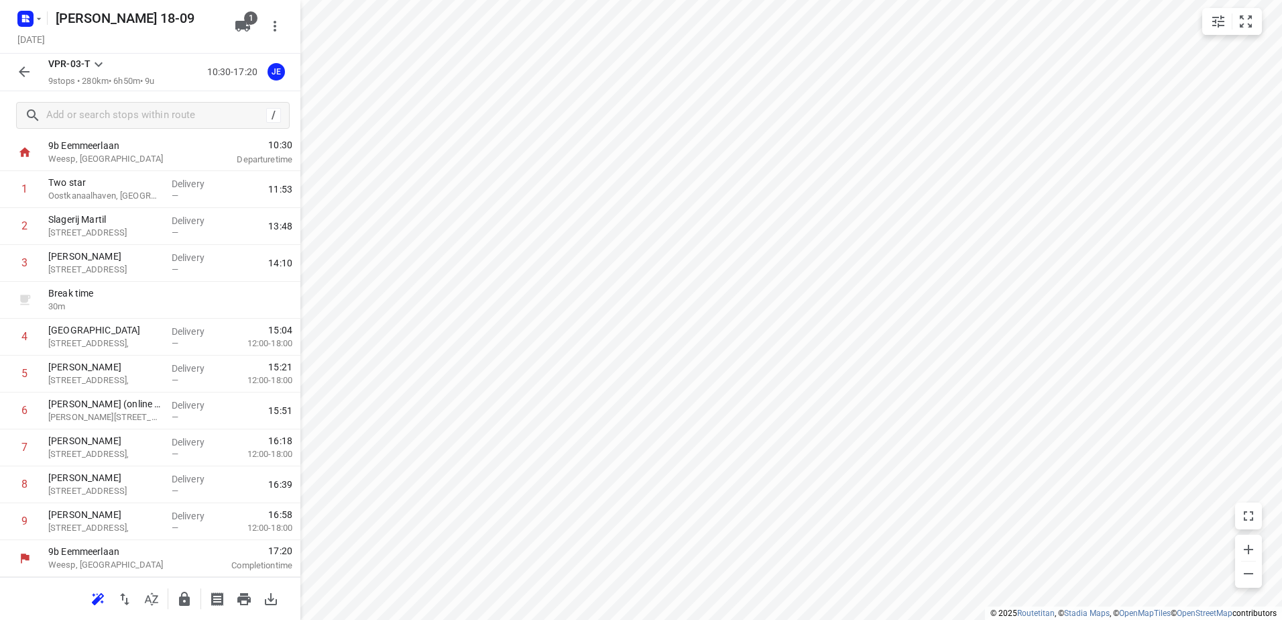
click at [20, 66] on icon "button" at bounding box center [24, 72] width 16 height 16
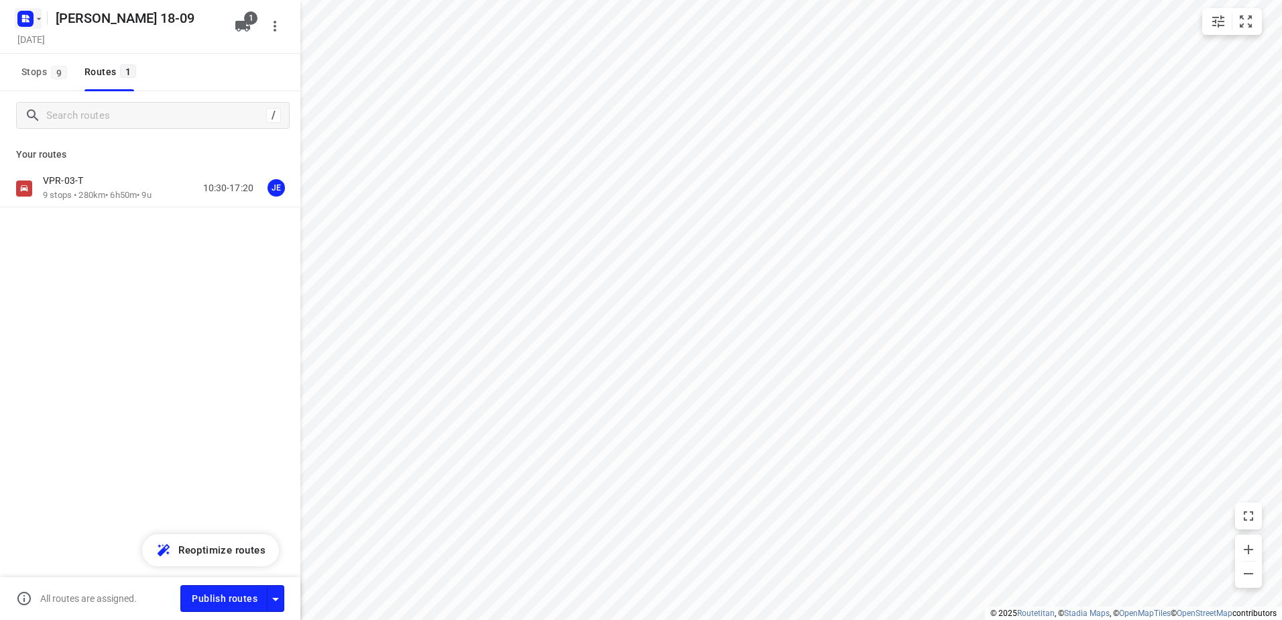
click at [31, 11] on rect "button" at bounding box center [25, 19] width 16 height 16
click at [143, 488] on div at bounding box center [641, 310] width 1282 height 620
click at [193, 587] on button "Publish routes" at bounding box center [223, 598] width 87 height 26
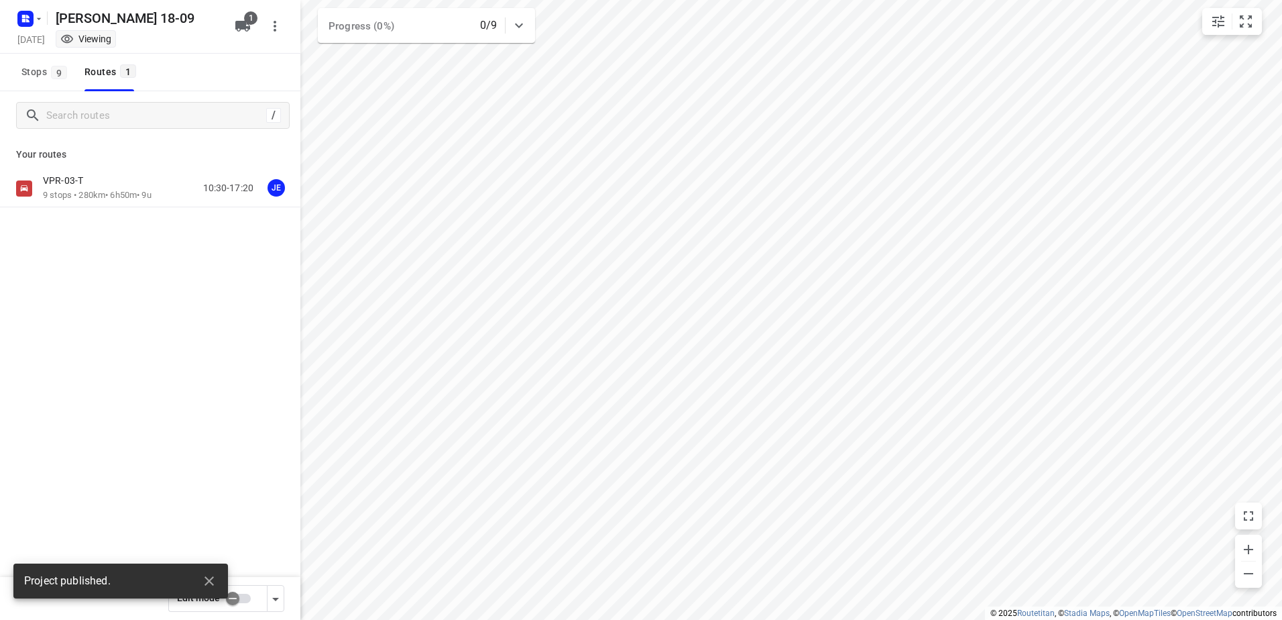
click at [24, 20] on icon "button" at bounding box center [23, 20] width 3 height 3
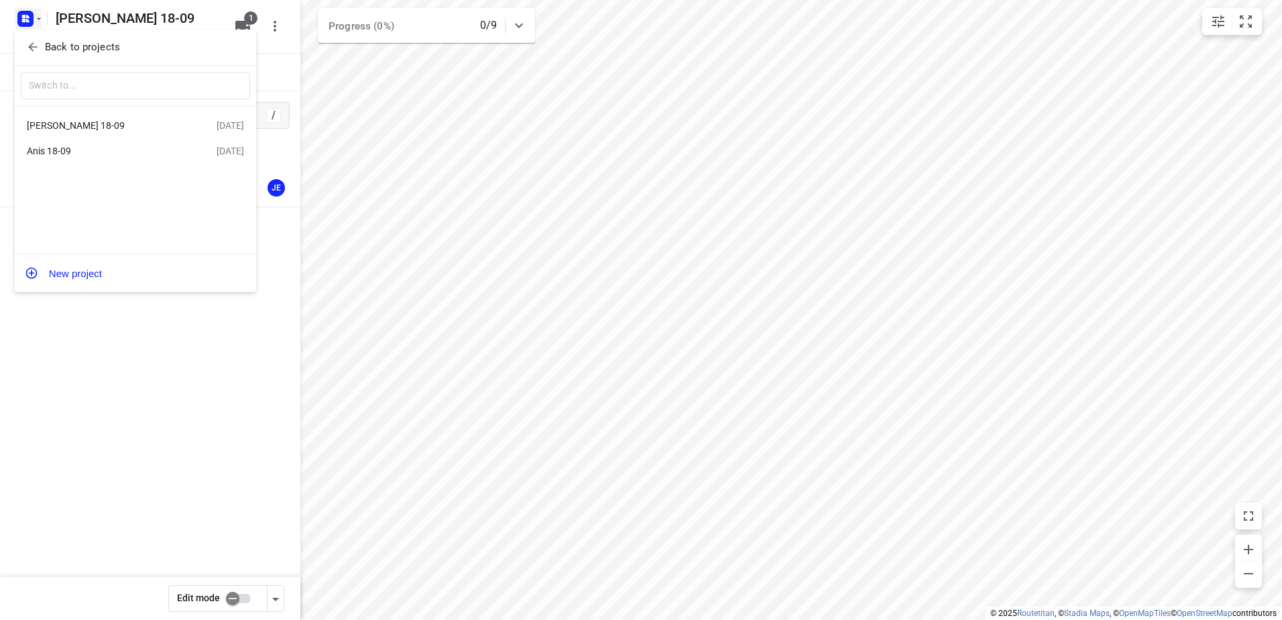
click at [83, 154] on div "Anis 18-09" at bounding box center [104, 150] width 154 height 11
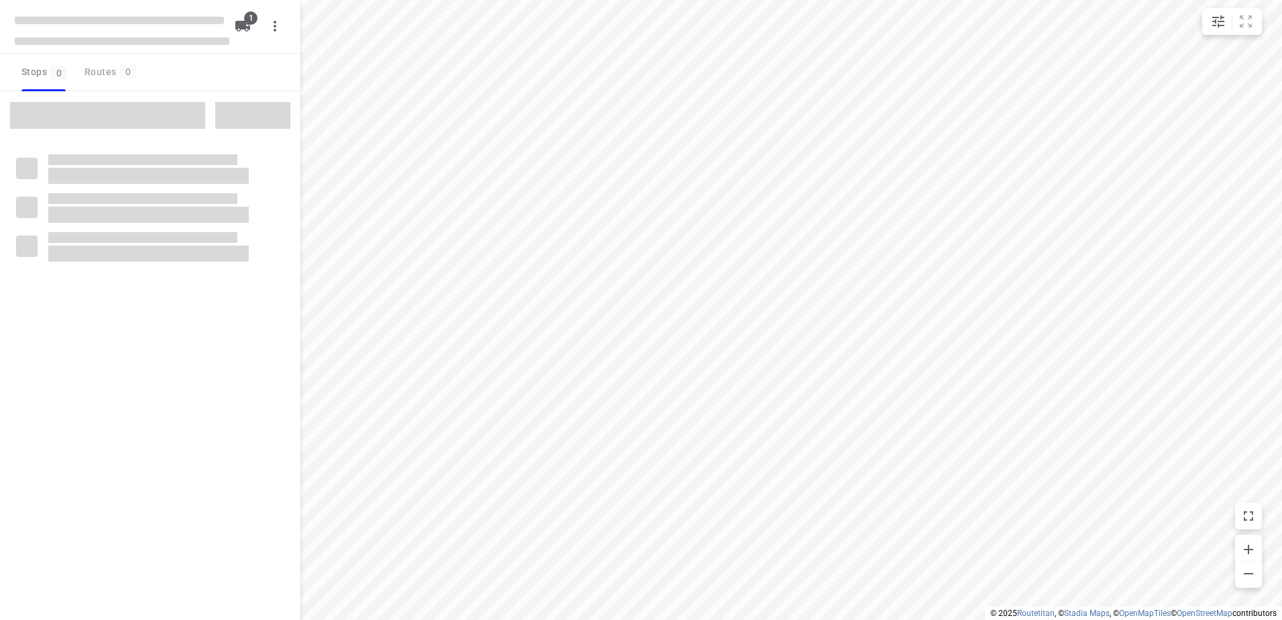
type input "distance"
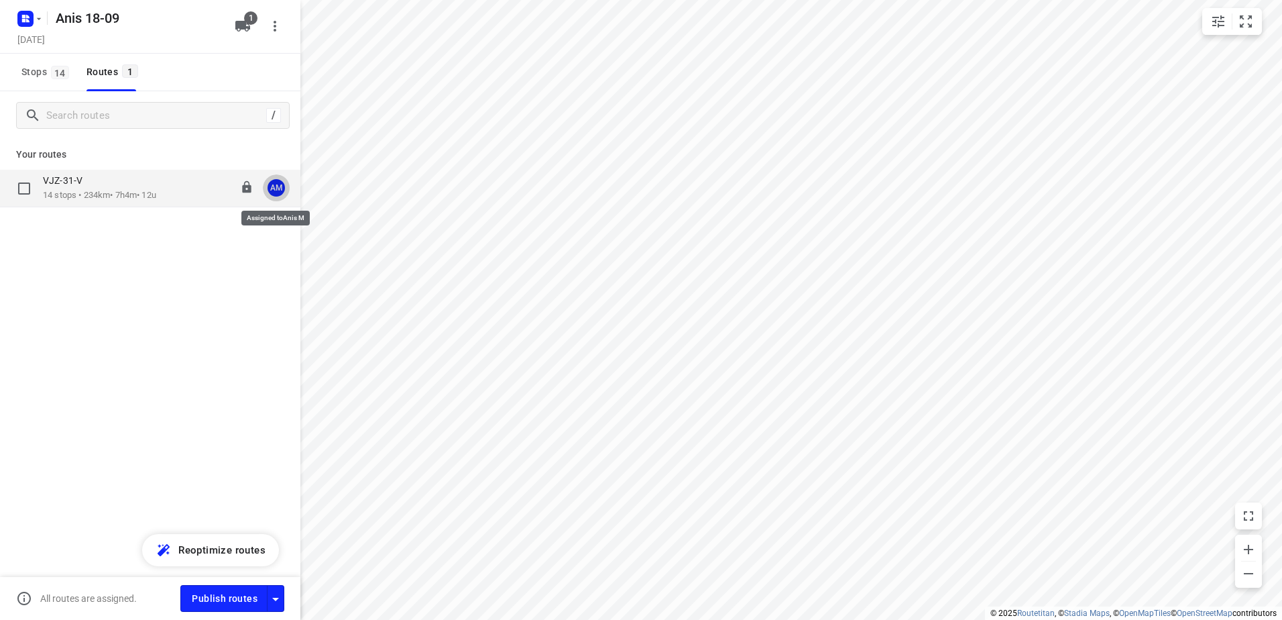
click at [275, 184] on div "AM" at bounding box center [276, 187] width 17 height 17
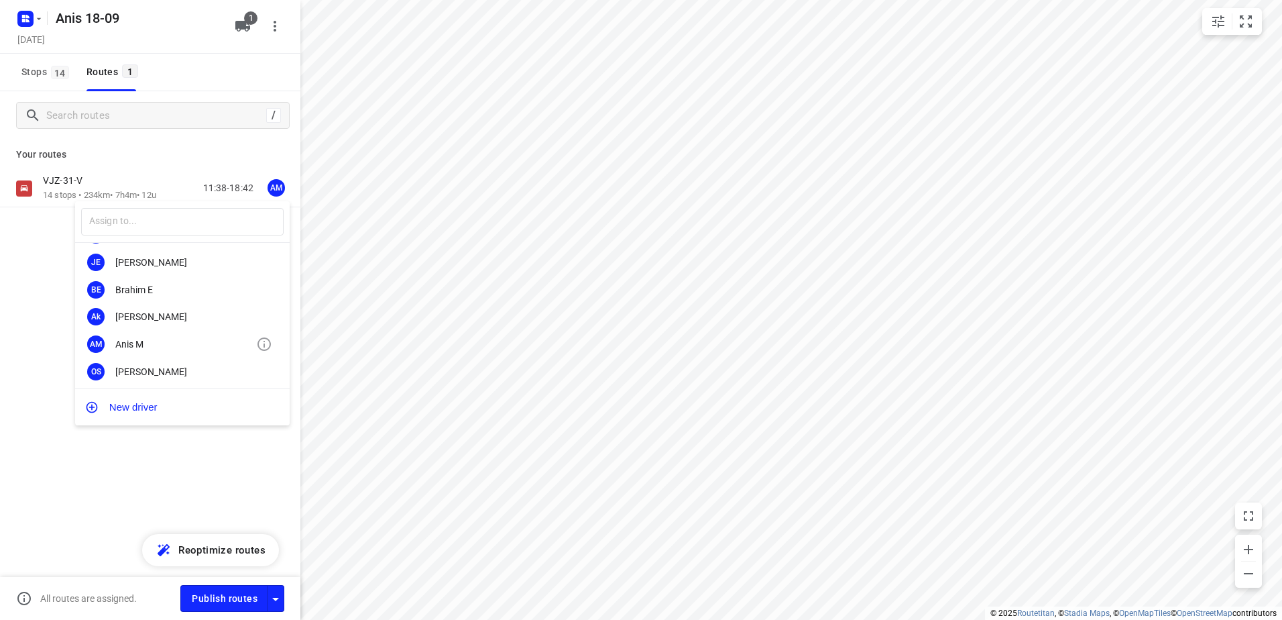
scroll to position [85, 0]
click at [164, 363] on div "[PERSON_NAME]" at bounding box center [185, 368] width 141 height 11
click at [200, 603] on span "Publish routes" at bounding box center [225, 598] width 66 height 17
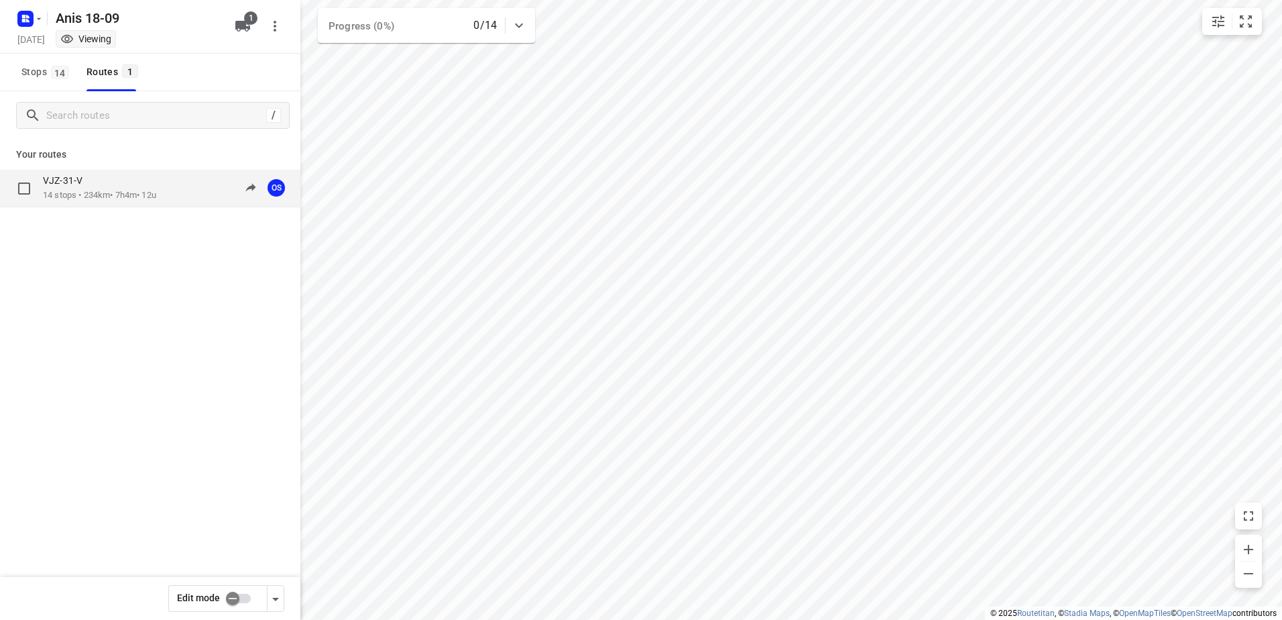
click at [110, 185] on div "VJZ-31-V" at bounding box center [99, 181] width 113 height 15
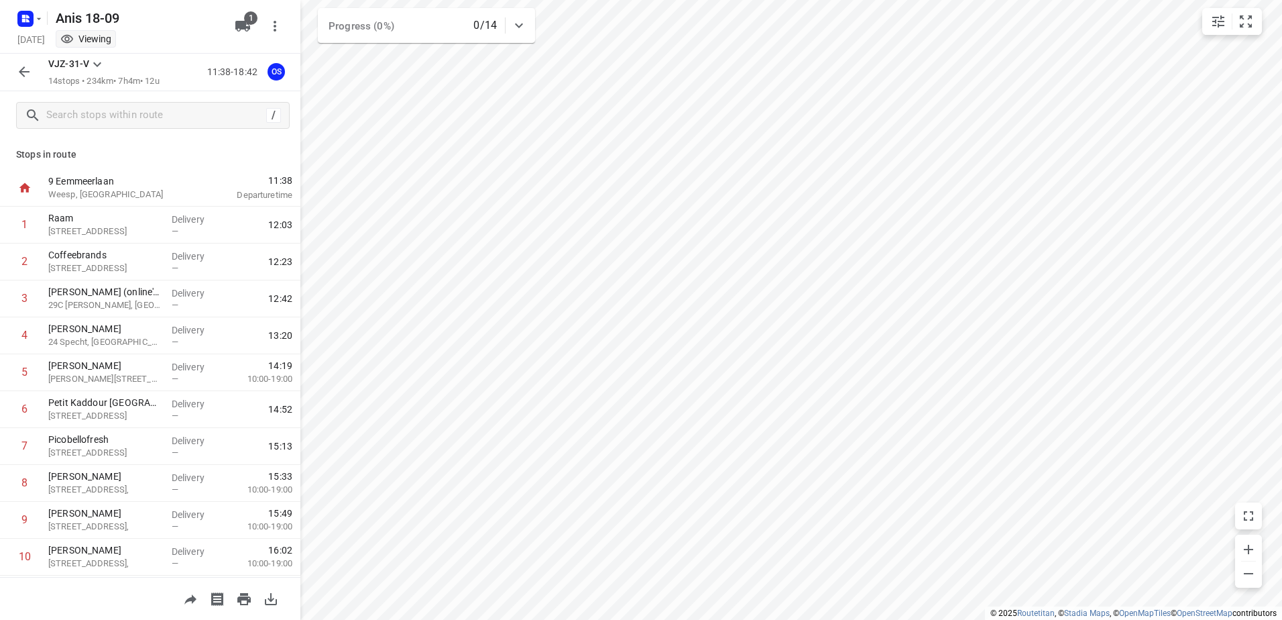
click at [25, 58] on div "VJZ-31-V 14 stops • 234km • 7h4m • 12u 11:38-18:42 OS" at bounding box center [150, 73] width 300 height 38
click at [34, 17] on icon "button" at bounding box center [39, 18] width 11 height 11
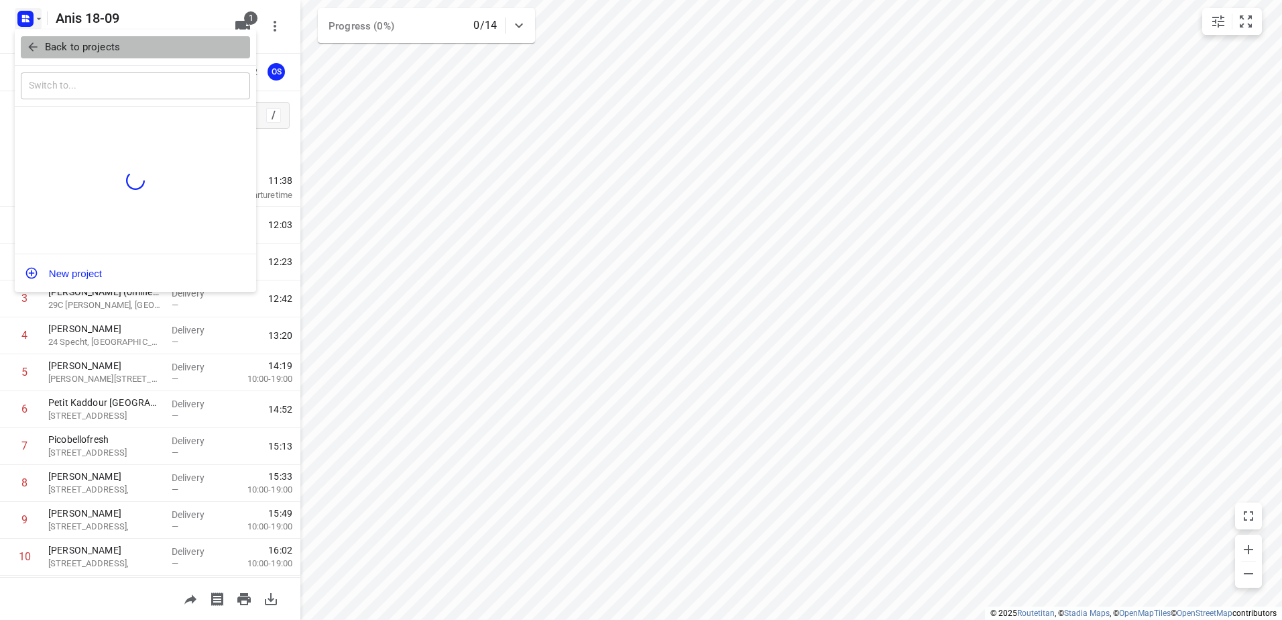
click at [51, 50] on p "Back to projects" at bounding box center [82, 47] width 75 height 15
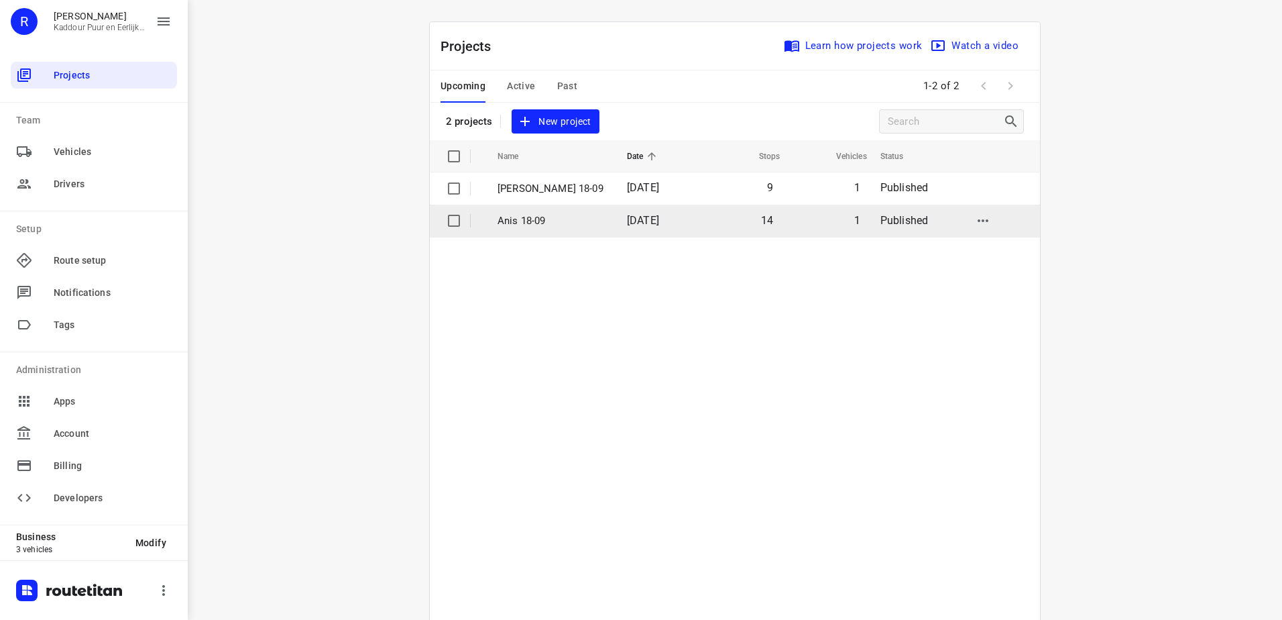
click at [667, 218] on td "[DATE]" at bounding box center [657, 220] width 83 height 32
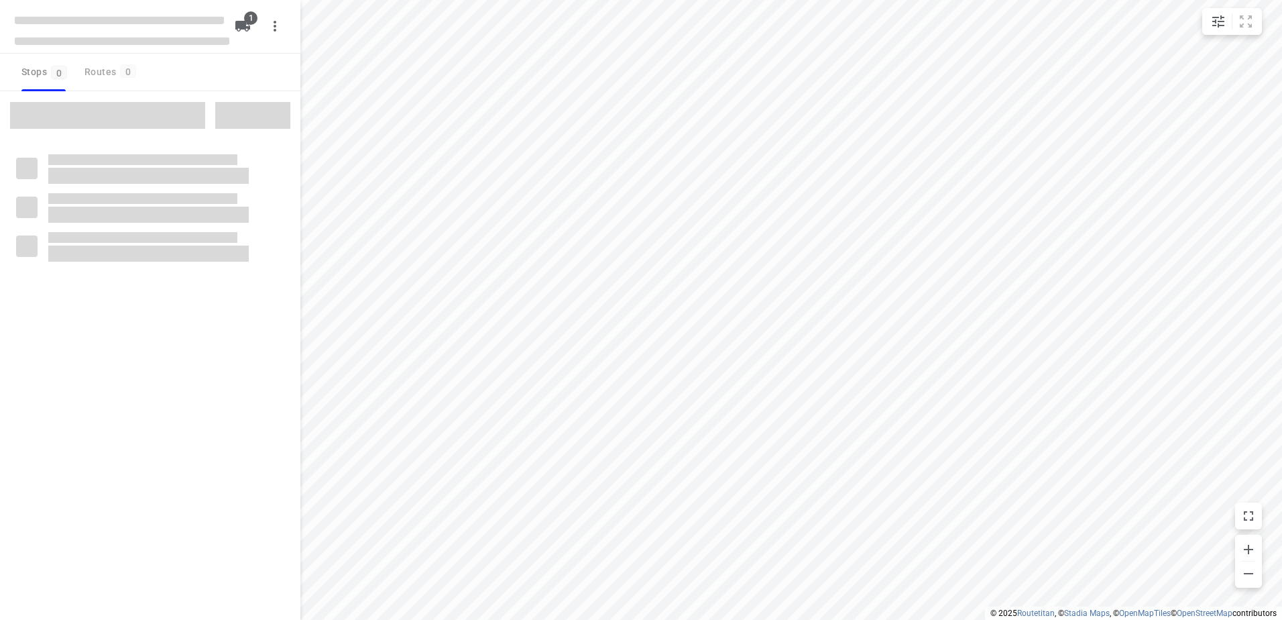
type input "distance"
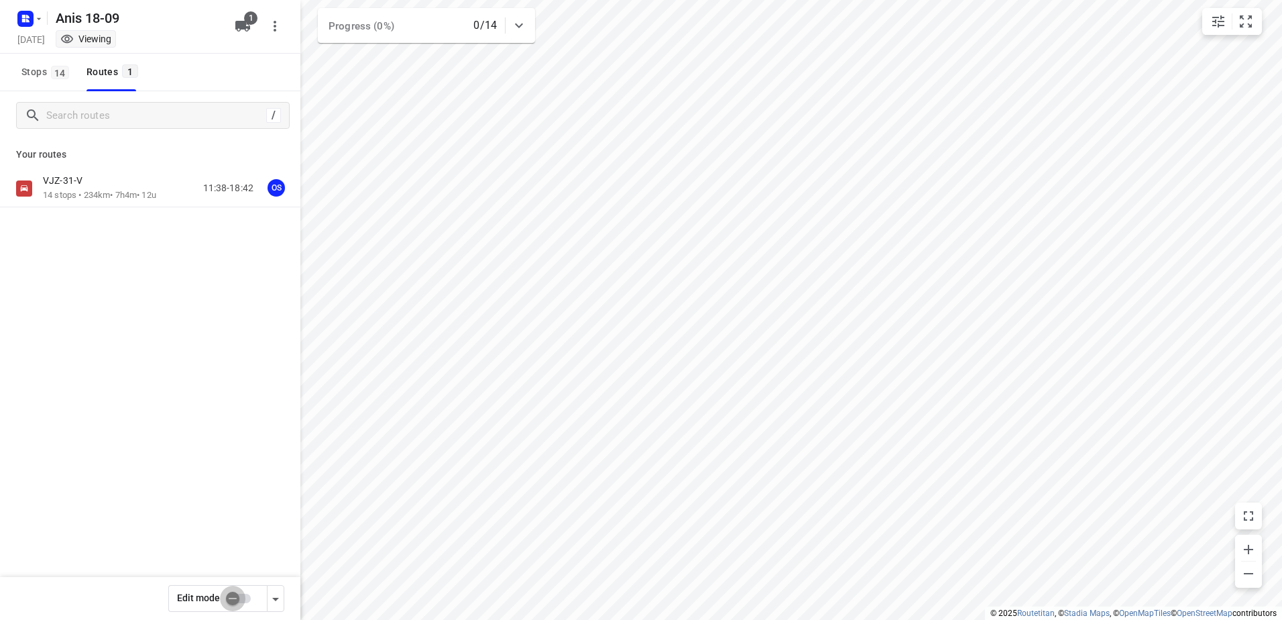
click at [230, 596] on input "checkbox" at bounding box center [232, 597] width 76 height 25
checkbox input "true"
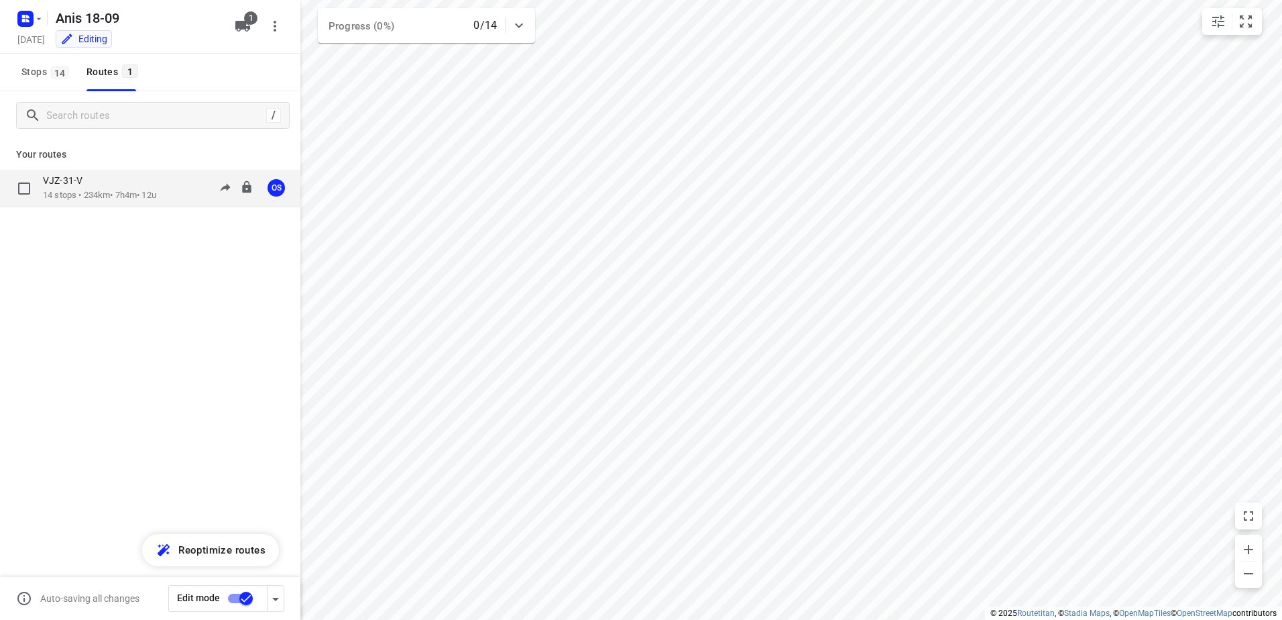
click at [108, 179] on div "VJZ-31-V" at bounding box center [99, 181] width 113 height 15
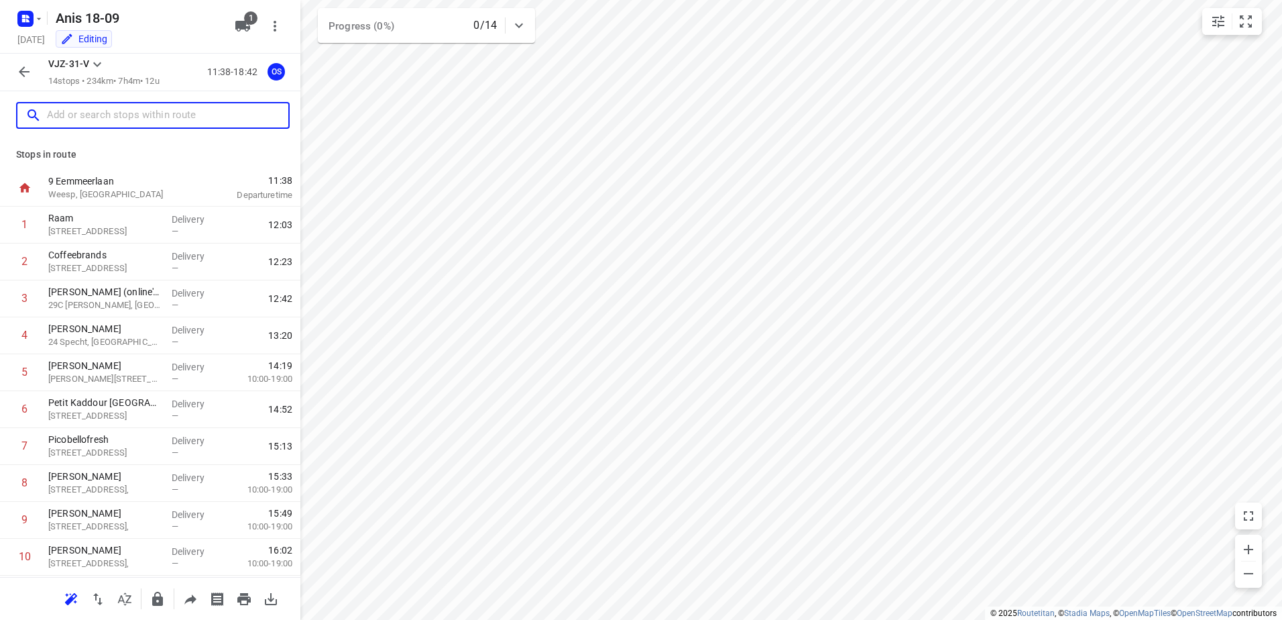
click at [174, 123] on input "text" at bounding box center [167, 115] width 241 height 21
paste input "Saenredamstraat"
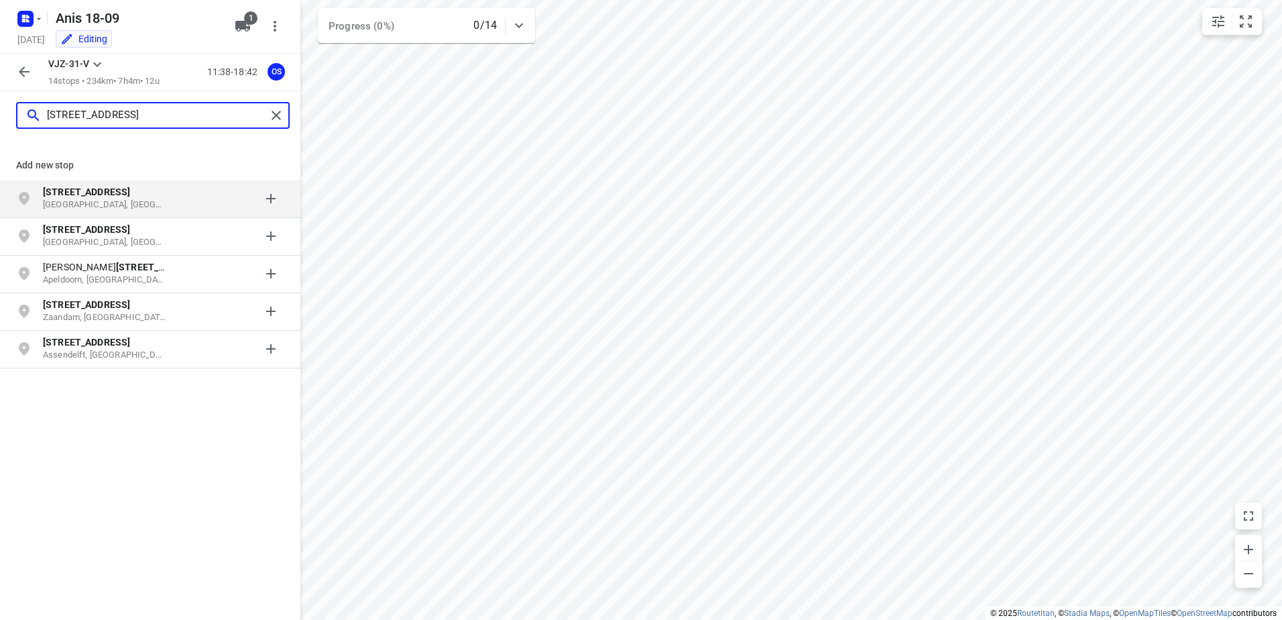
type input "[STREET_ADDRESS]"
click at [121, 192] on b "[STREET_ADDRESS]" at bounding box center [86, 191] width 87 height 11
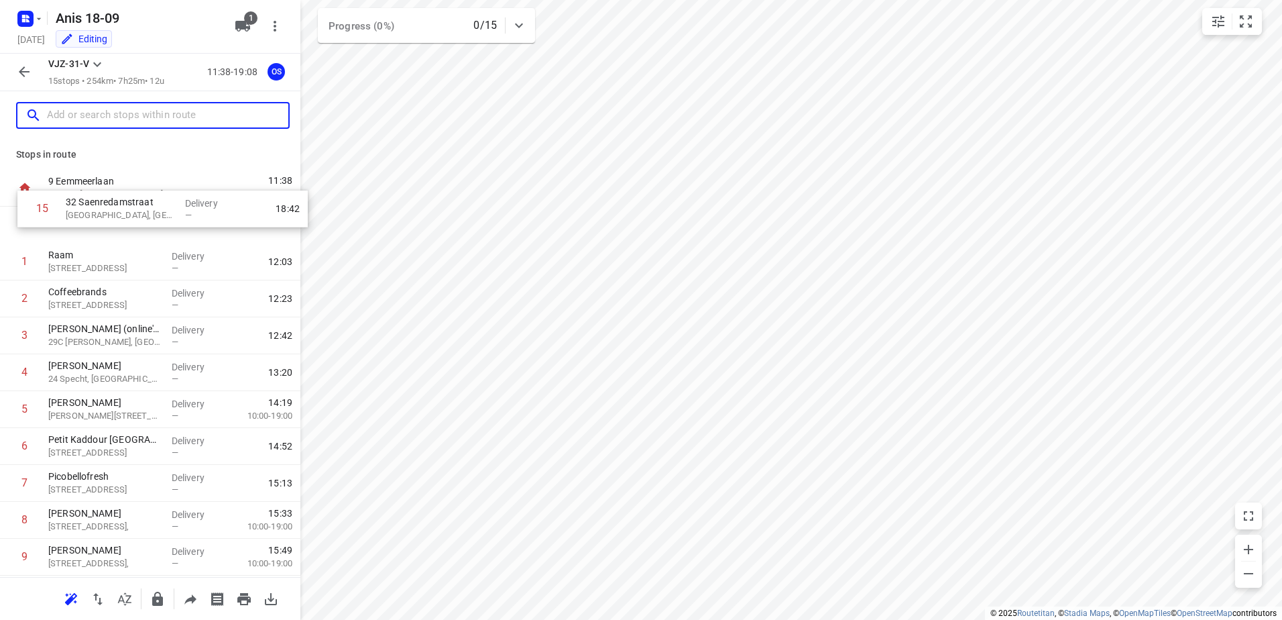
drag, startPoint x: 114, startPoint y: 527, endPoint x: 131, endPoint y: 204, distance: 323.6
click at [131, 204] on div "9 Eemmeerlaan [GEOGRAPHIC_DATA], [GEOGRAPHIC_DATA] 11:38 Departure time 1 Raam …" at bounding box center [150, 483] width 300 height 627
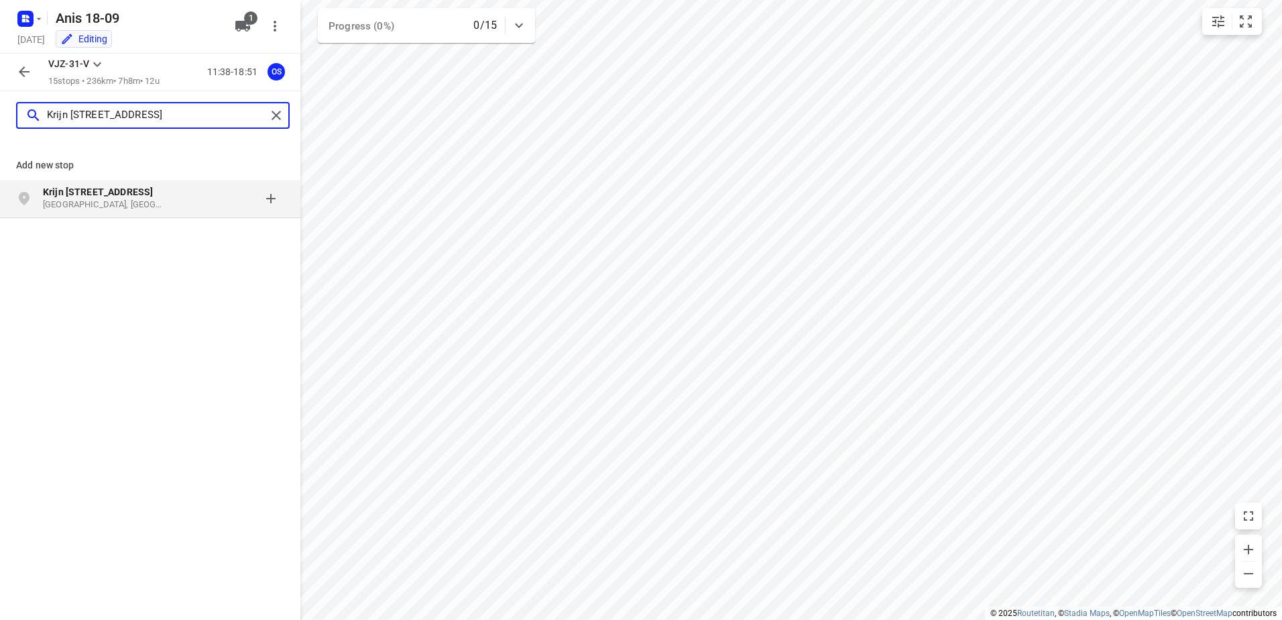
type input "Krijn [STREET_ADDRESS]"
click at [105, 188] on b "Krijn [STREET_ADDRESS]" at bounding box center [98, 191] width 110 height 11
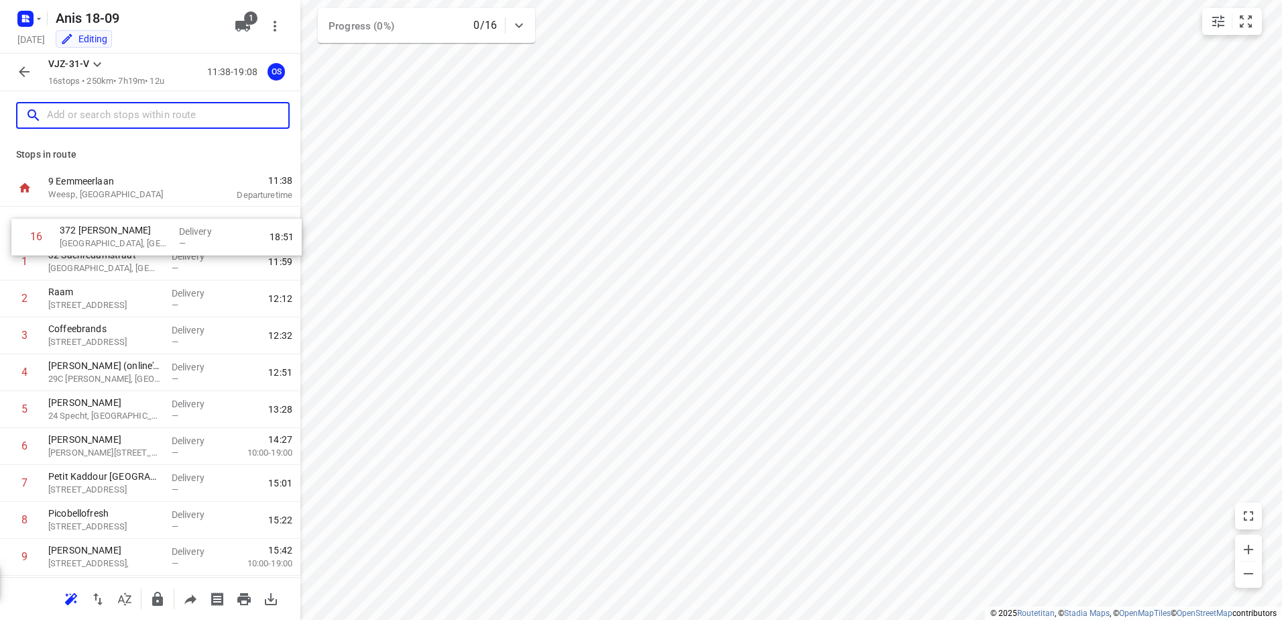
drag, startPoint x: 179, startPoint y: 525, endPoint x: 192, endPoint y: 235, distance: 290.6
click at [192, 235] on div "1 32 Saenredamstraat [GEOGRAPHIC_DATA], [GEOGRAPHIC_DATA] Delivery — 11:59 2 Ra…" at bounding box center [150, 502] width 300 height 590
click at [143, 263] on p "[GEOGRAPHIC_DATA], [GEOGRAPHIC_DATA]" at bounding box center [104, 267] width 113 height 13
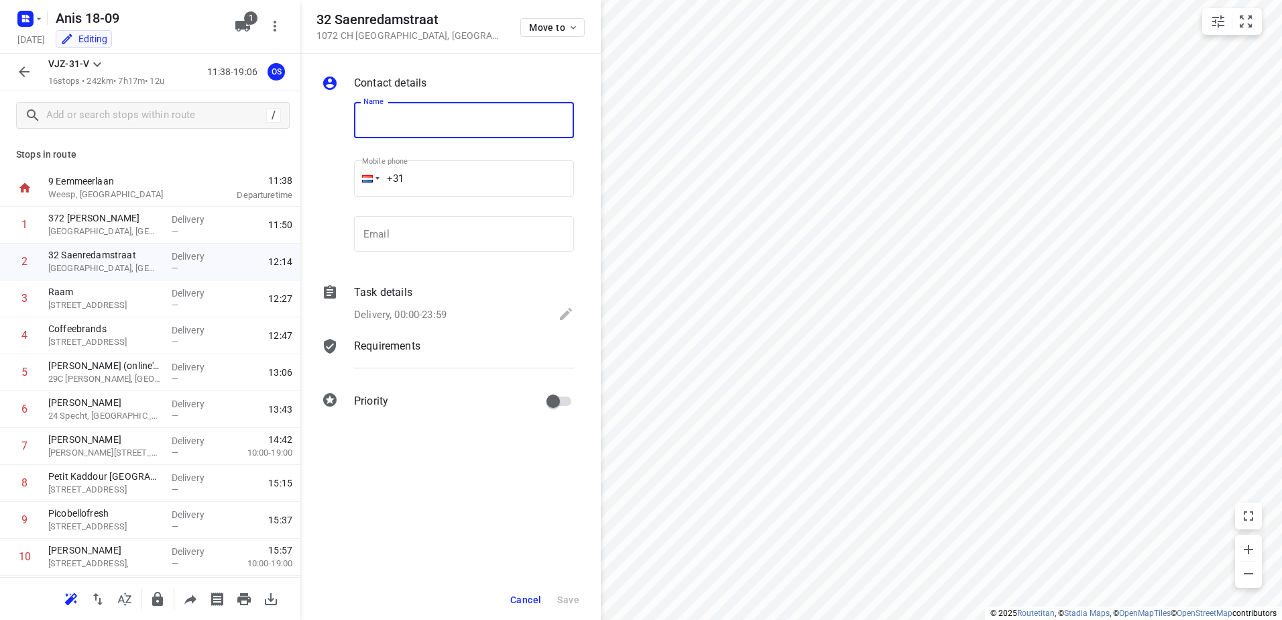
paste input "Layers bakery B.V."
type input "Layers bakery B.V."
click at [525, 177] on input "+31" at bounding box center [464, 178] width 220 height 36
paste input "31618887778"
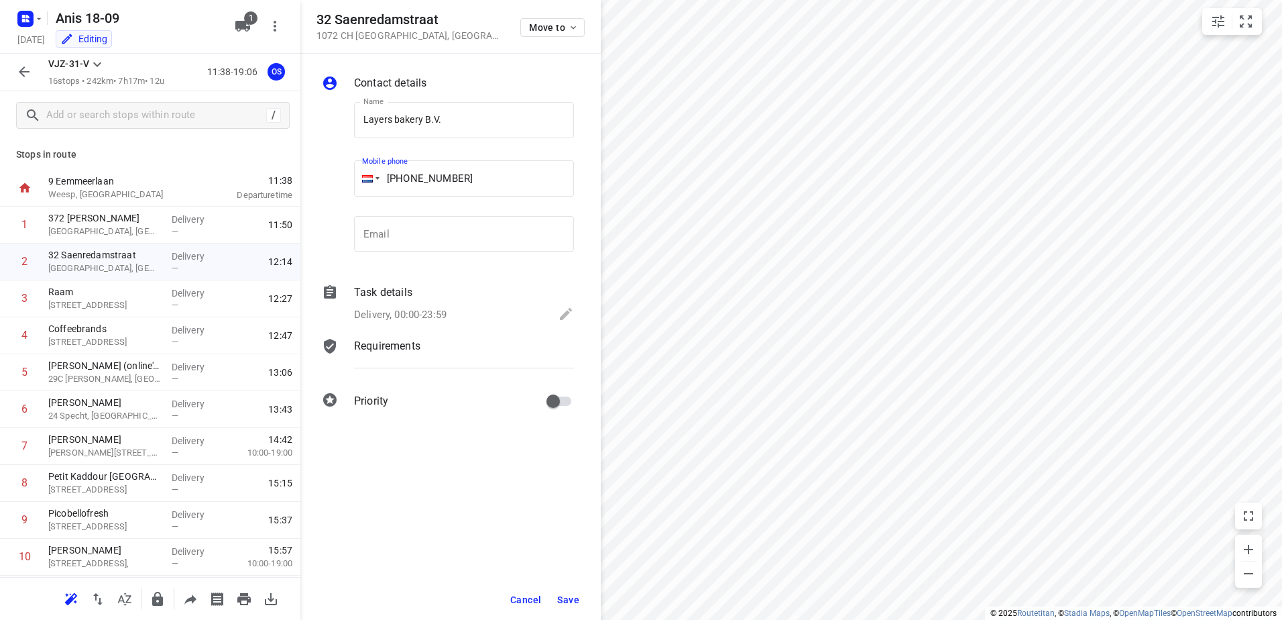
click at [418, 176] on input "[PHONE_NUMBER]" at bounding box center [464, 178] width 220 height 36
type input "[PHONE_NUMBER]"
click at [468, 304] on div "Task details Delivery, 00:00-23:59" at bounding box center [463, 305] width 225 height 46
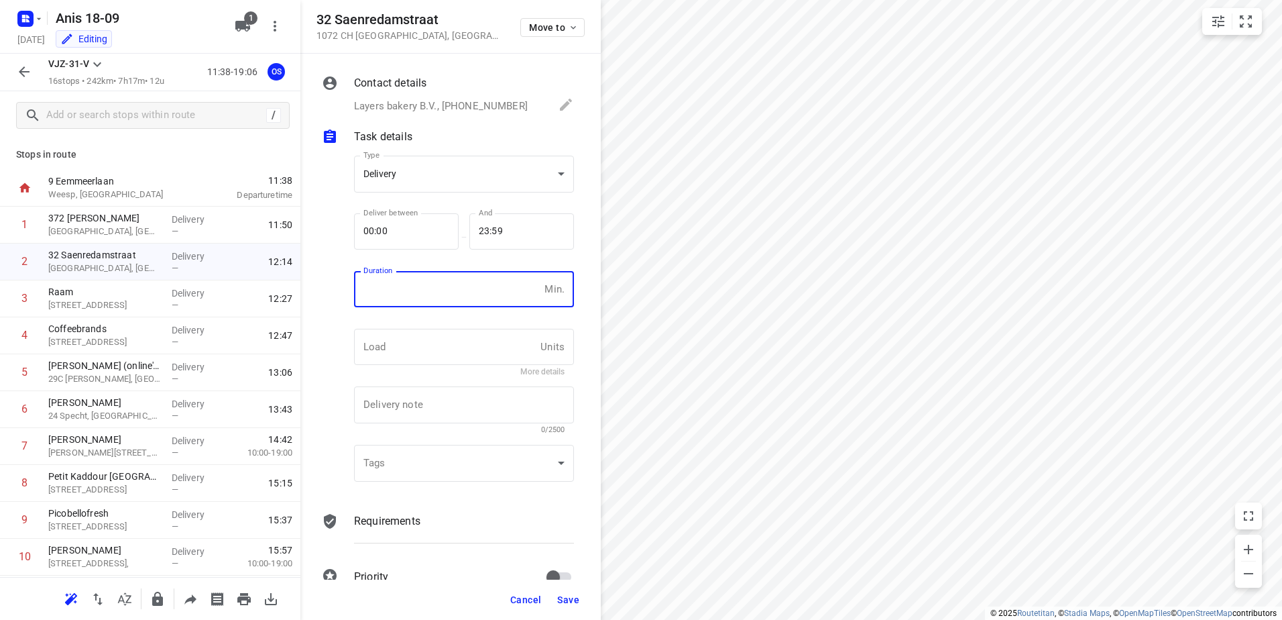
click at [468, 293] on input "number" at bounding box center [446, 289] width 185 height 36
type input "10"
click at [579, 599] on button "Save" at bounding box center [568, 599] width 33 height 24
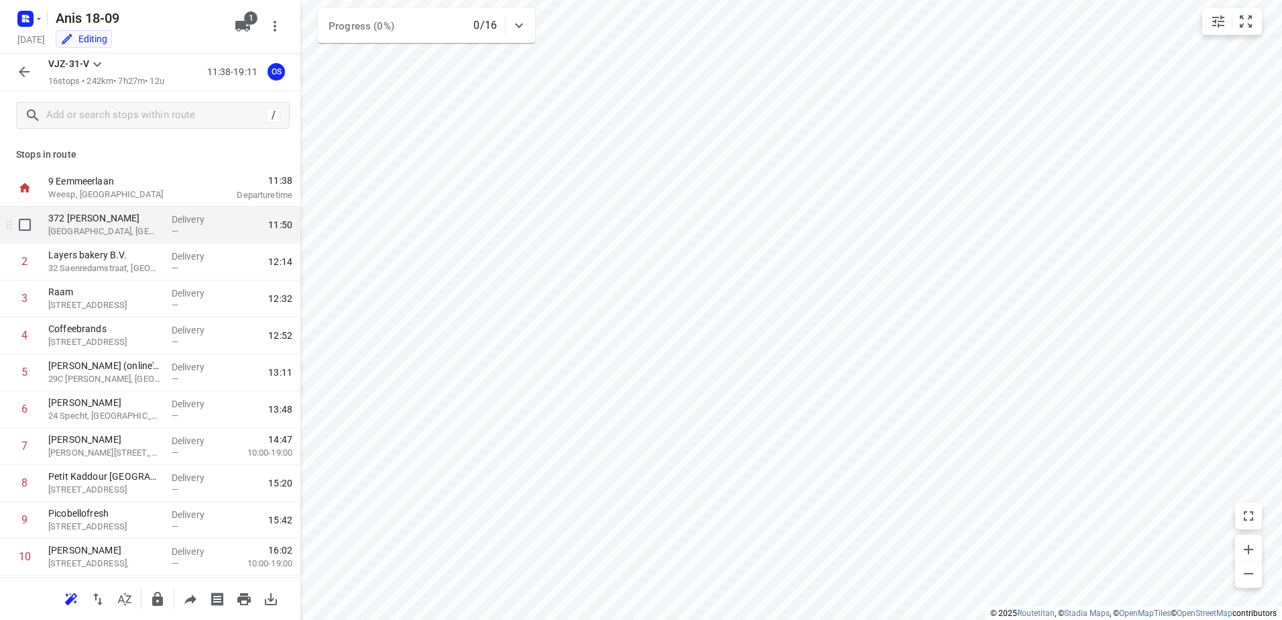
click at [136, 221] on p "372 [PERSON_NAME]" at bounding box center [104, 217] width 113 height 13
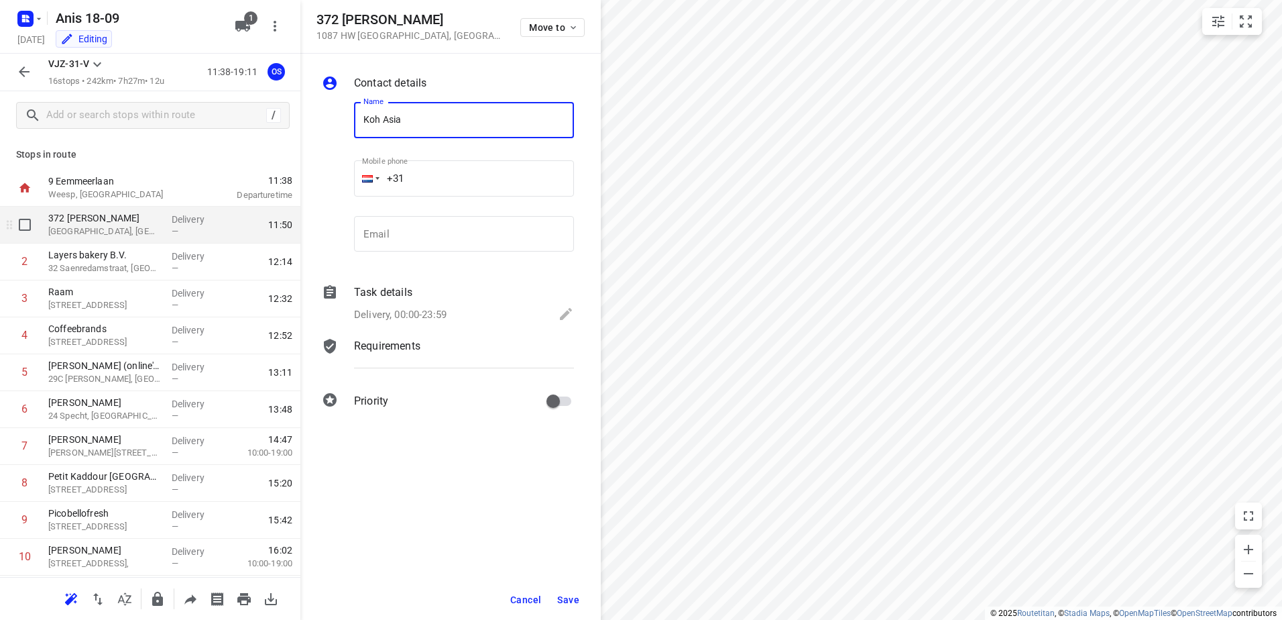
type input "Koh Asia"
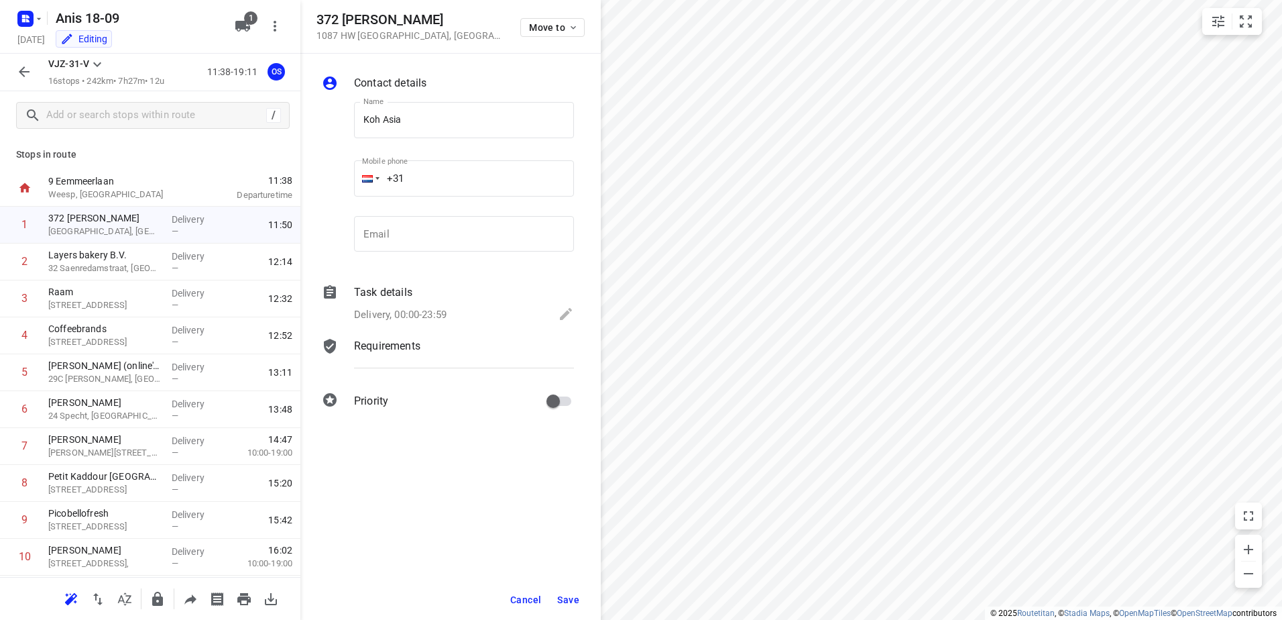
click at [407, 307] on p "Delivery, 00:00-23:59" at bounding box center [400, 314] width 93 height 15
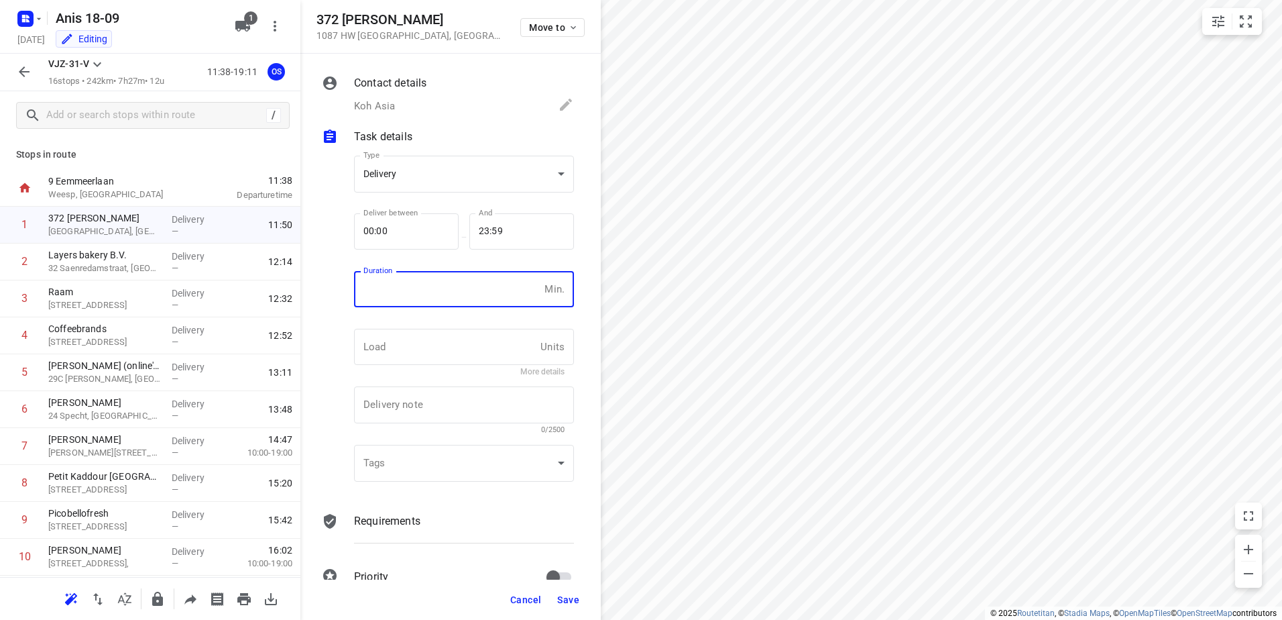
click at [436, 282] on input "number" at bounding box center [446, 289] width 185 height 36
type input "10"
click at [583, 596] on button "Save" at bounding box center [568, 599] width 33 height 24
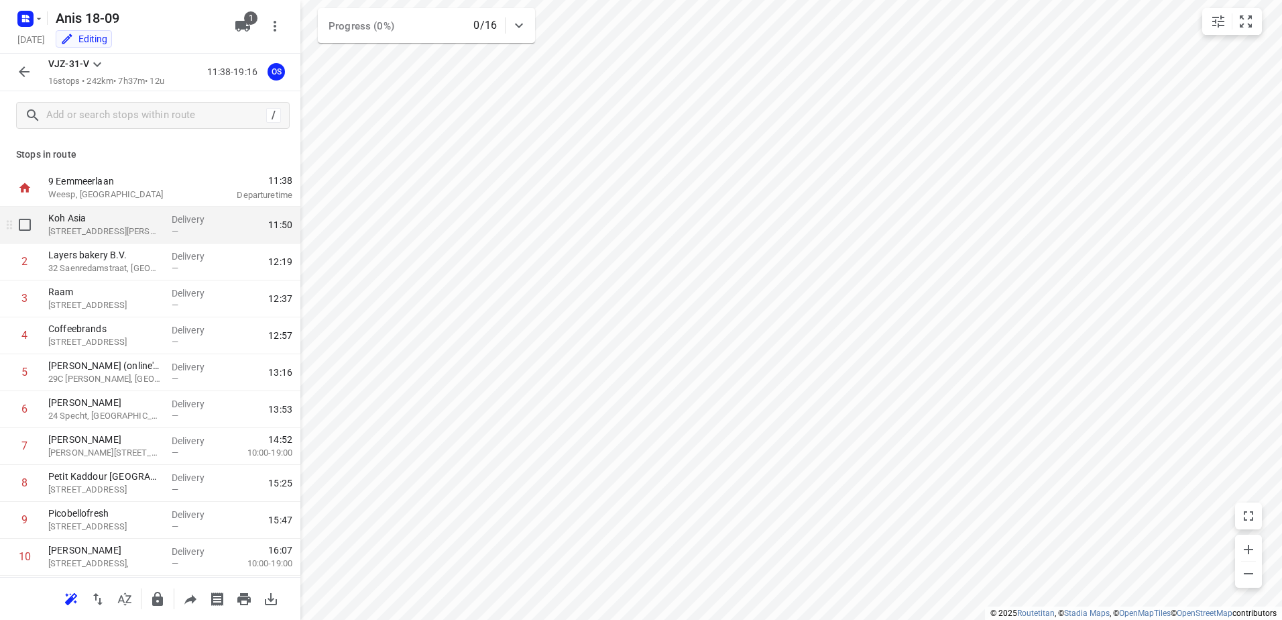
click at [135, 223] on p "Koh Asia" at bounding box center [104, 217] width 113 height 13
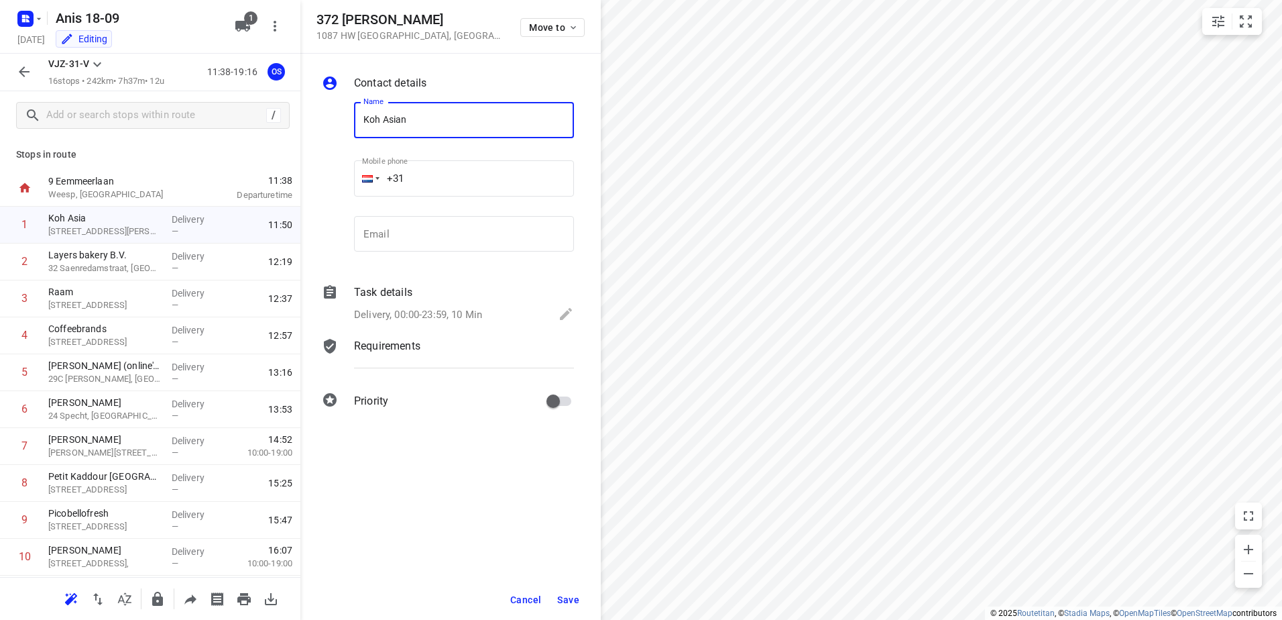
type input "Koh Asian"
click at [563, 607] on button "Save" at bounding box center [568, 599] width 33 height 24
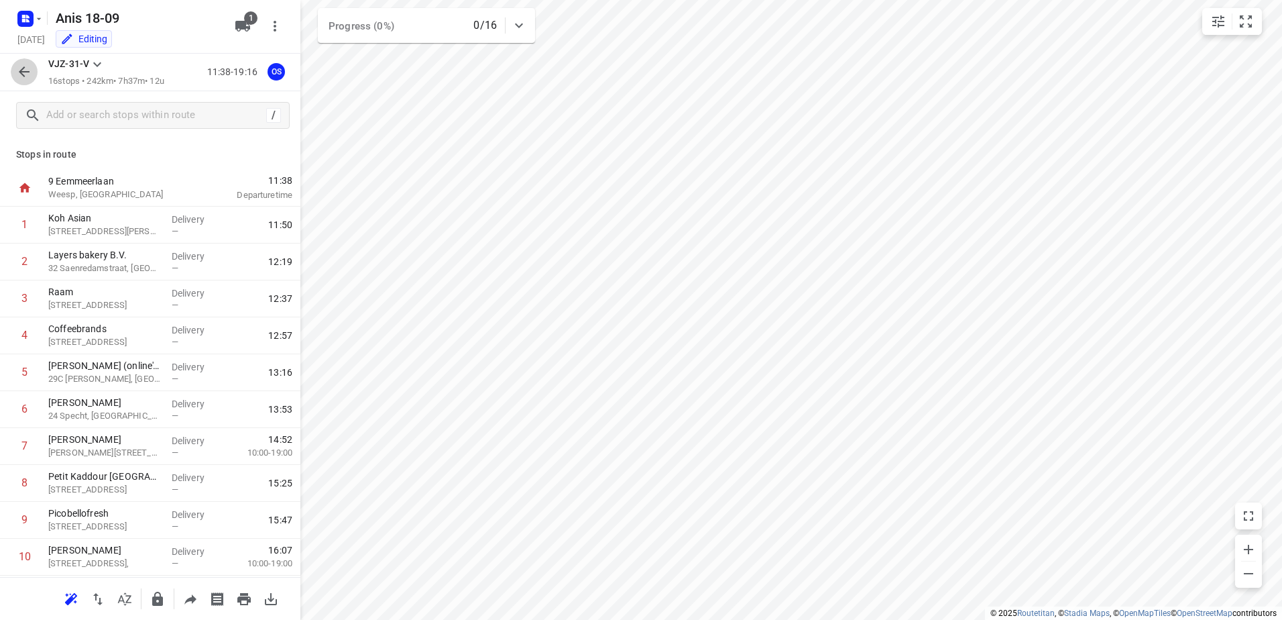
click at [13, 67] on button "button" at bounding box center [24, 71] width 27 height 27
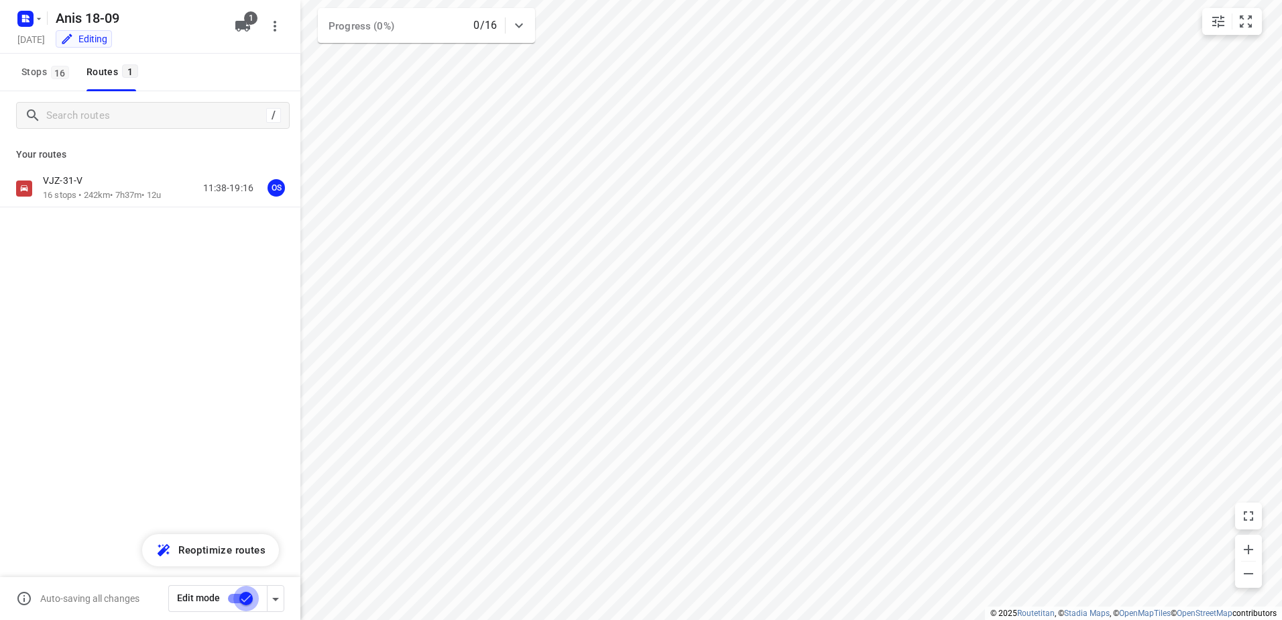
click at [236, 602] on input "checkbox" at bounding box center [246, 597] width 76 height 25
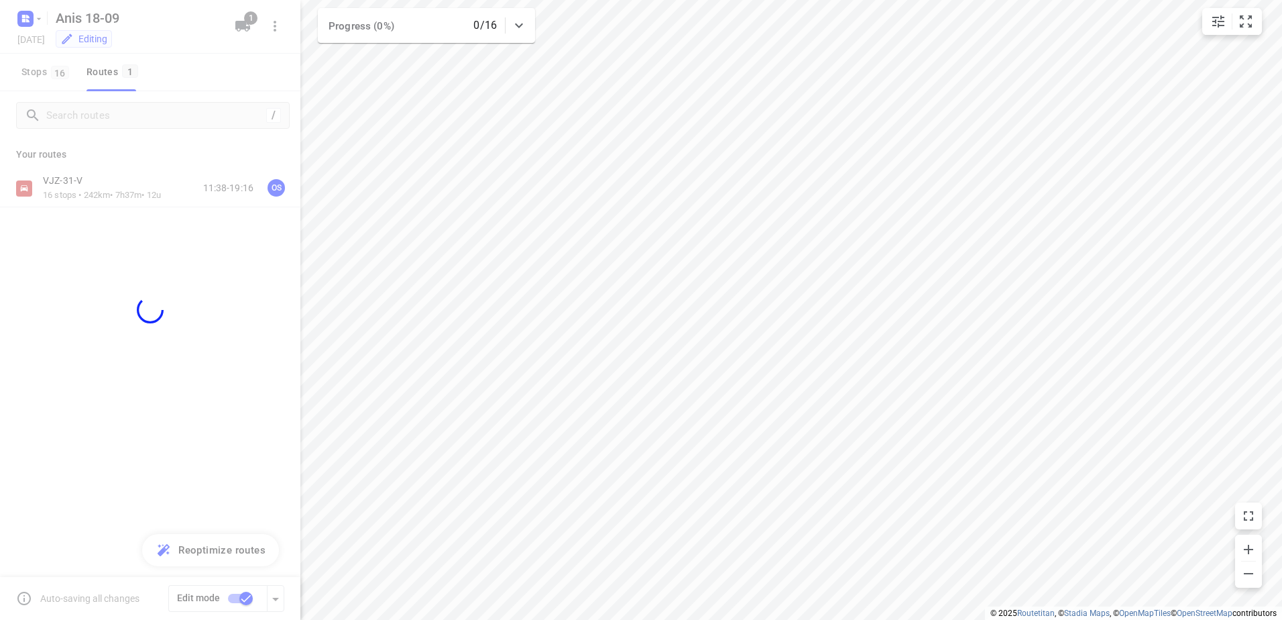
checkbox input "false"
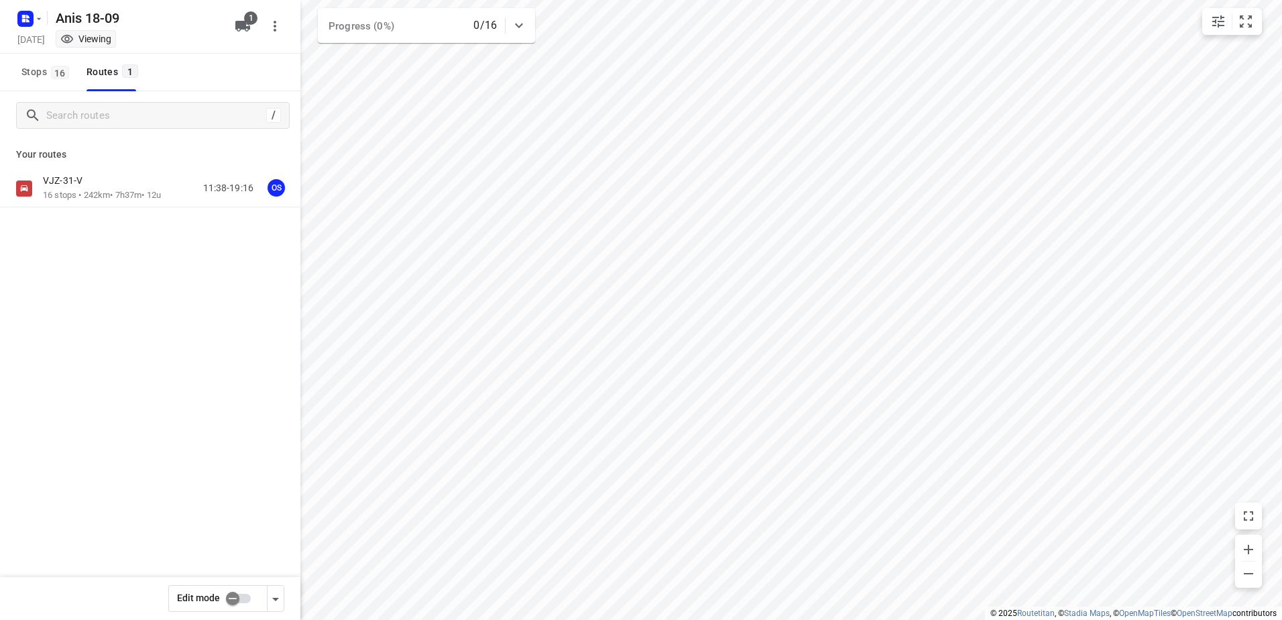
click at [108, 166] on div "Your routes VJZ-31-V 16 stops • 242km • 7h37m • 12u 11:38-19:16 OS" at bounding box center [150, 220] width 300 height 162
click at [108, 176] on div "VJZ-31-V" at bounding box center [102, 181] width 118 height 15
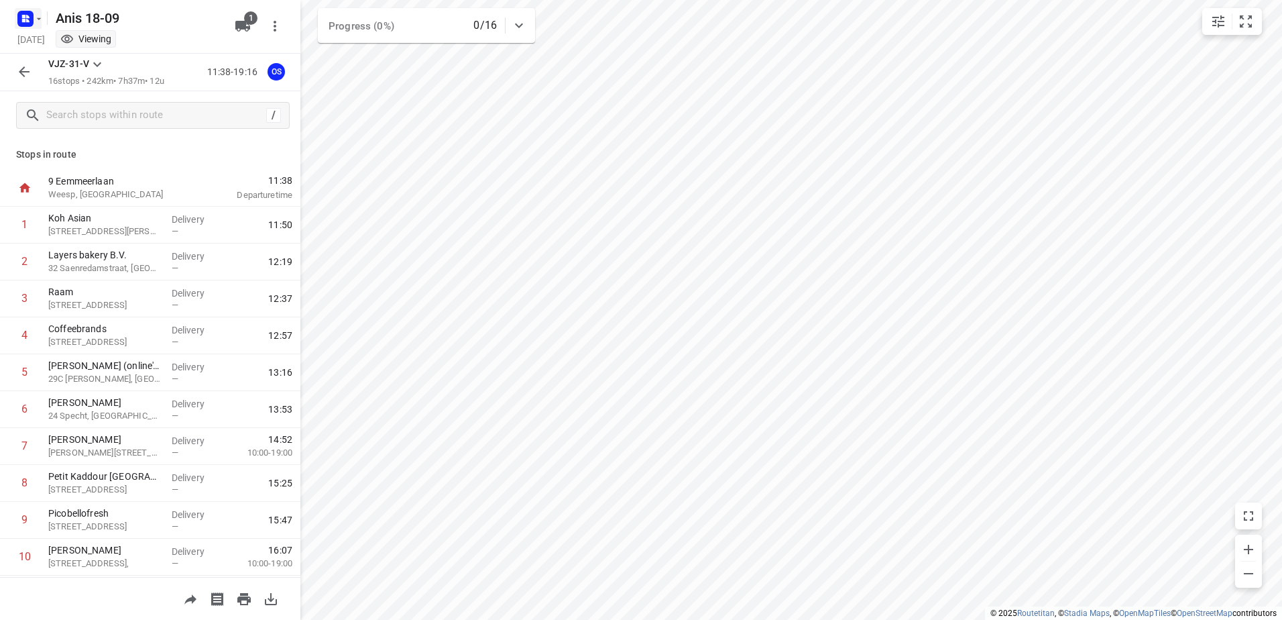
click at [21, 15] on rect "button" at bounding box center [25, 19] width 16 height 16
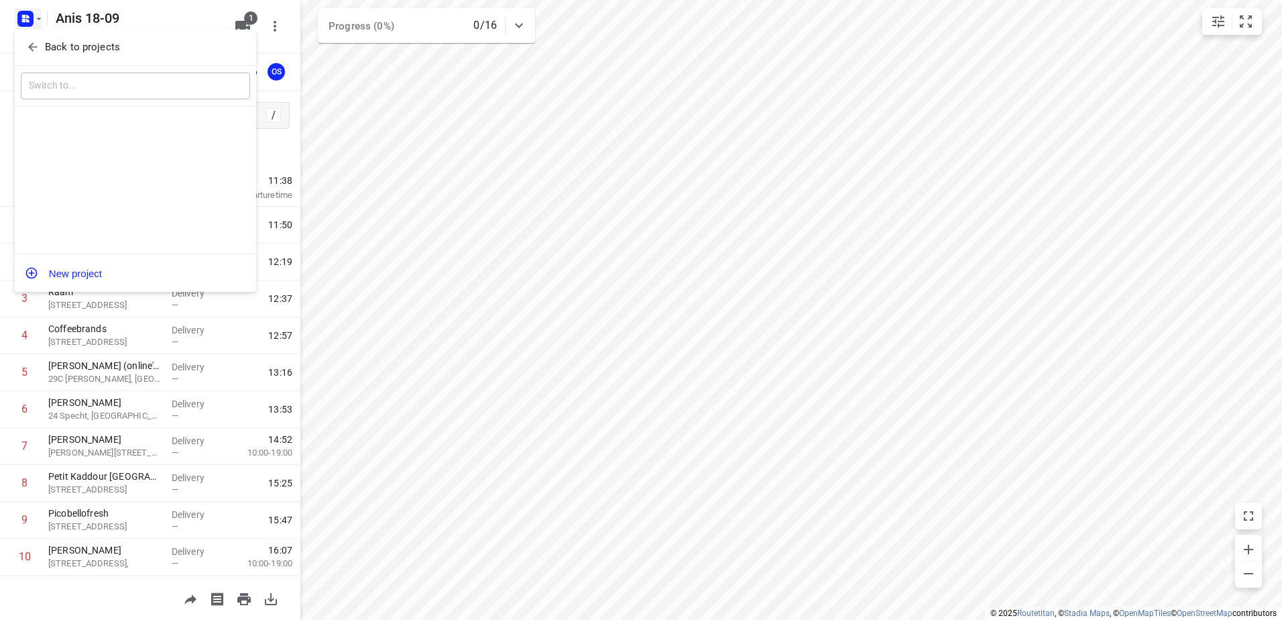
click at [115, 38] on button "Back to projects" at bounding box center [135, 47] width 229 height 22
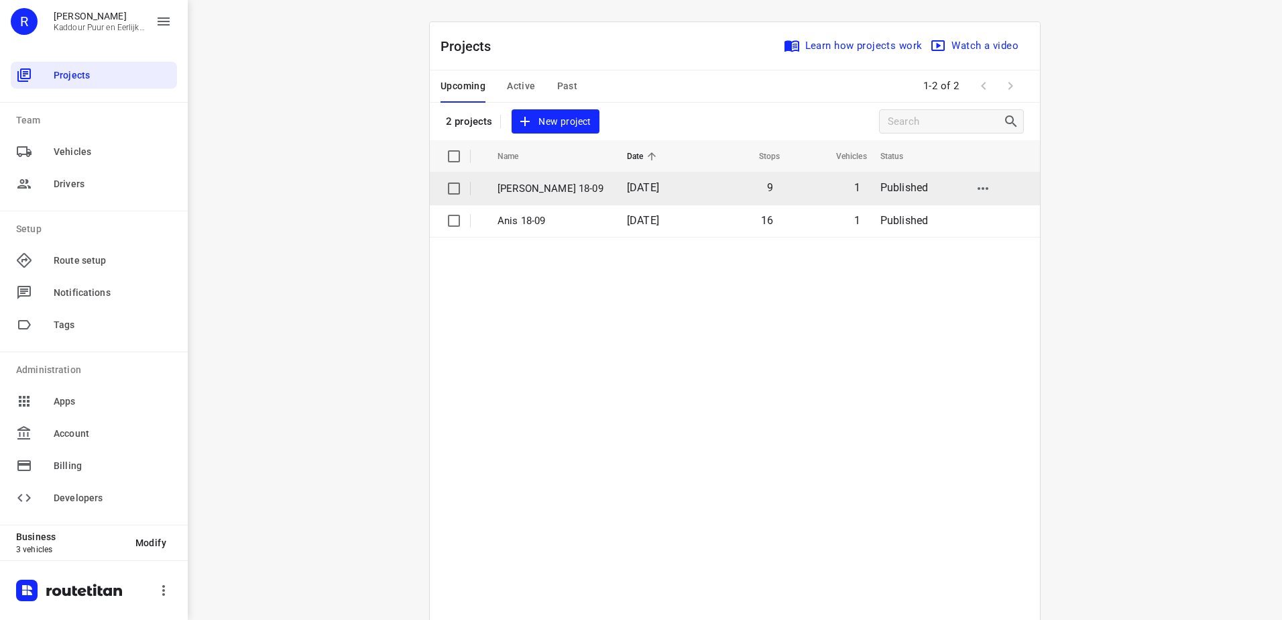
click at [534, 190] on p "[PERSON_NAME] 18-09" at bounding box center [551, 188] width 109 height 15
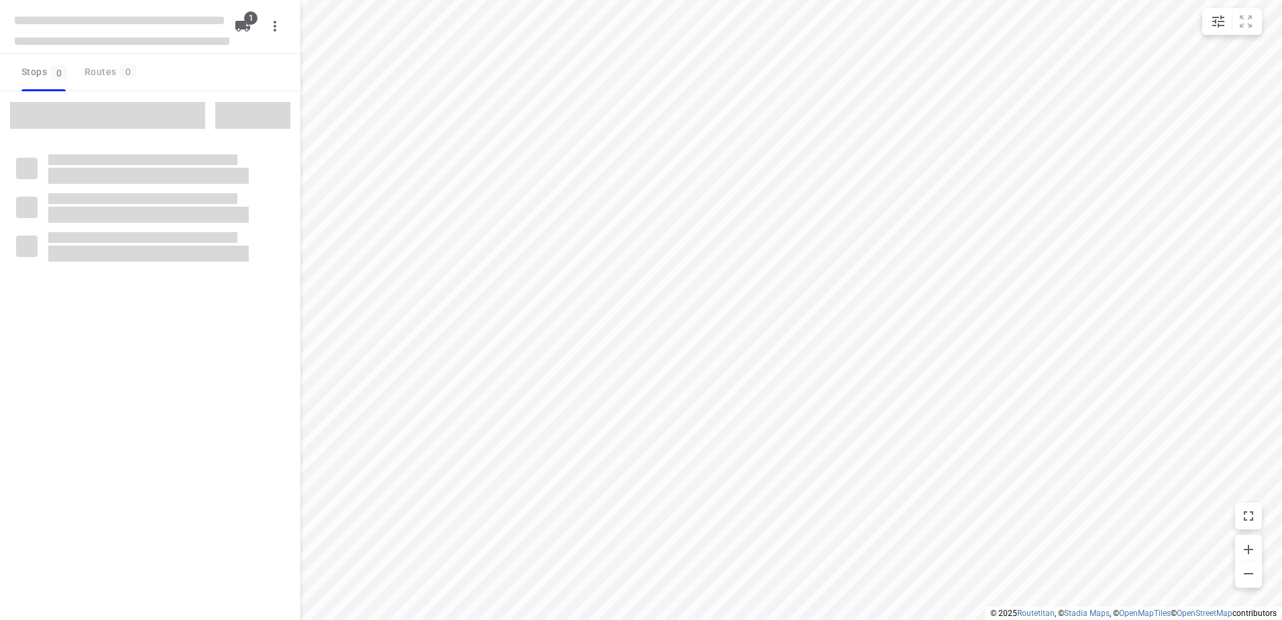
type input "distance"
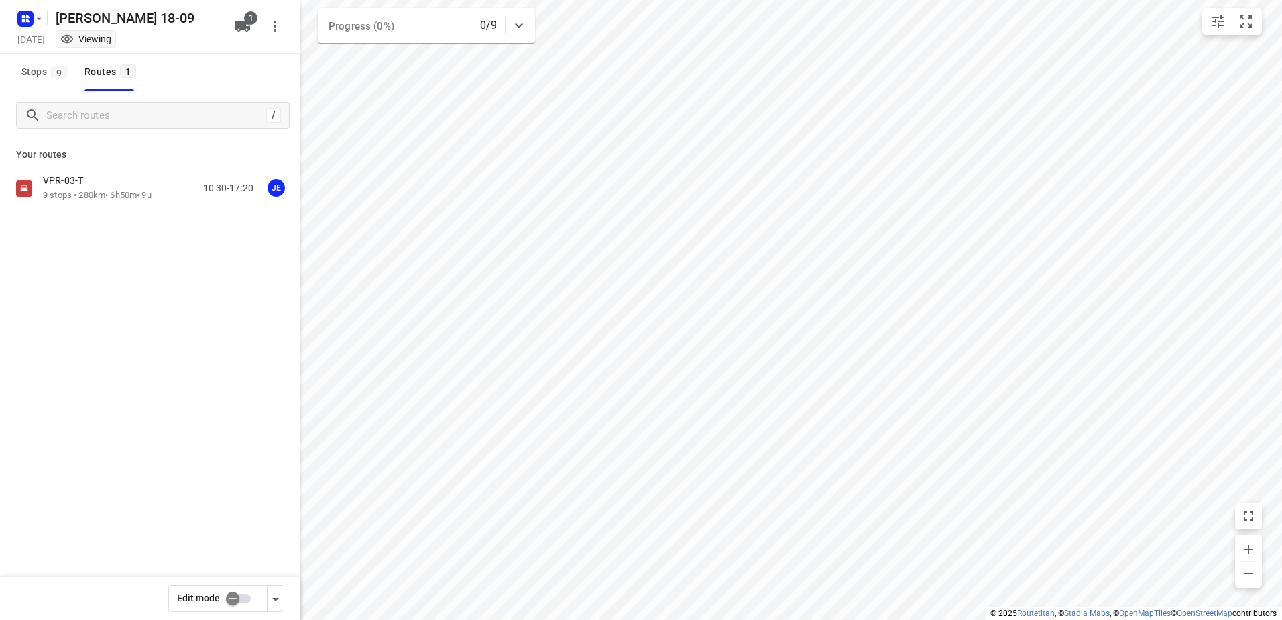
click at [225, 602] on input "checkbox" at bounding box center [232, 597] width 76 height 25
checkbox input "true"
click at [93, 188] on div "VPR-03-T" at bounding box center [97, 181] width 109 height 15
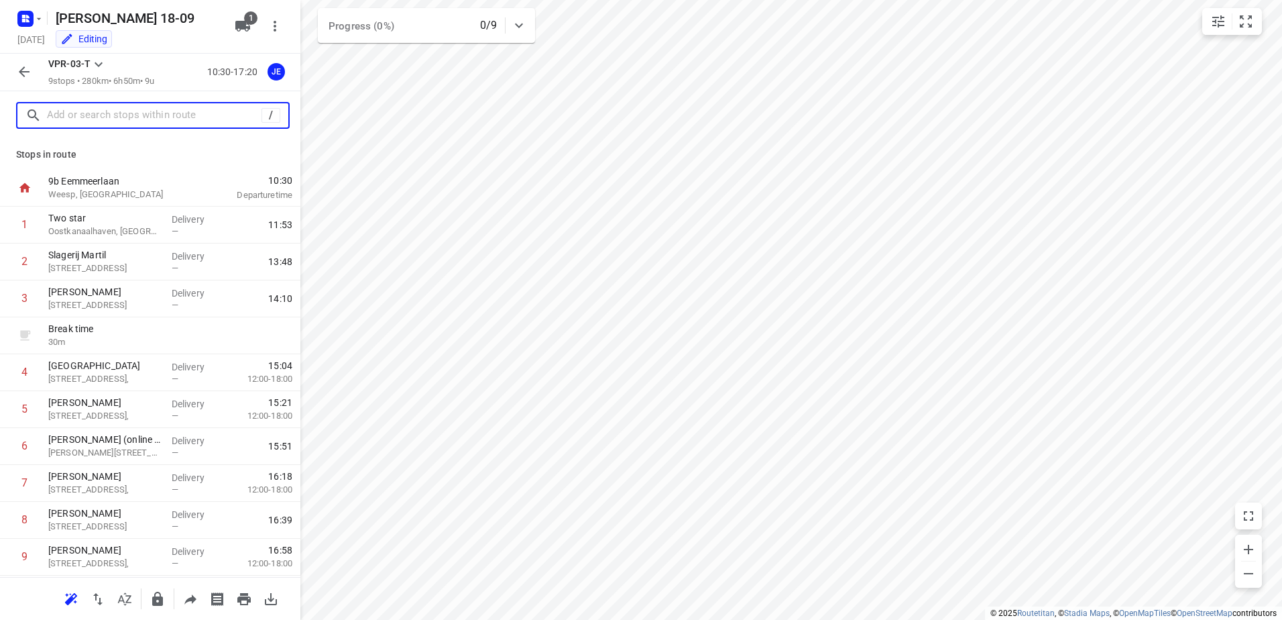
click at [97, 115] on input "text" at bounding box center [154, 115] width 215 height 21
paste input "Hoefbladlaan"
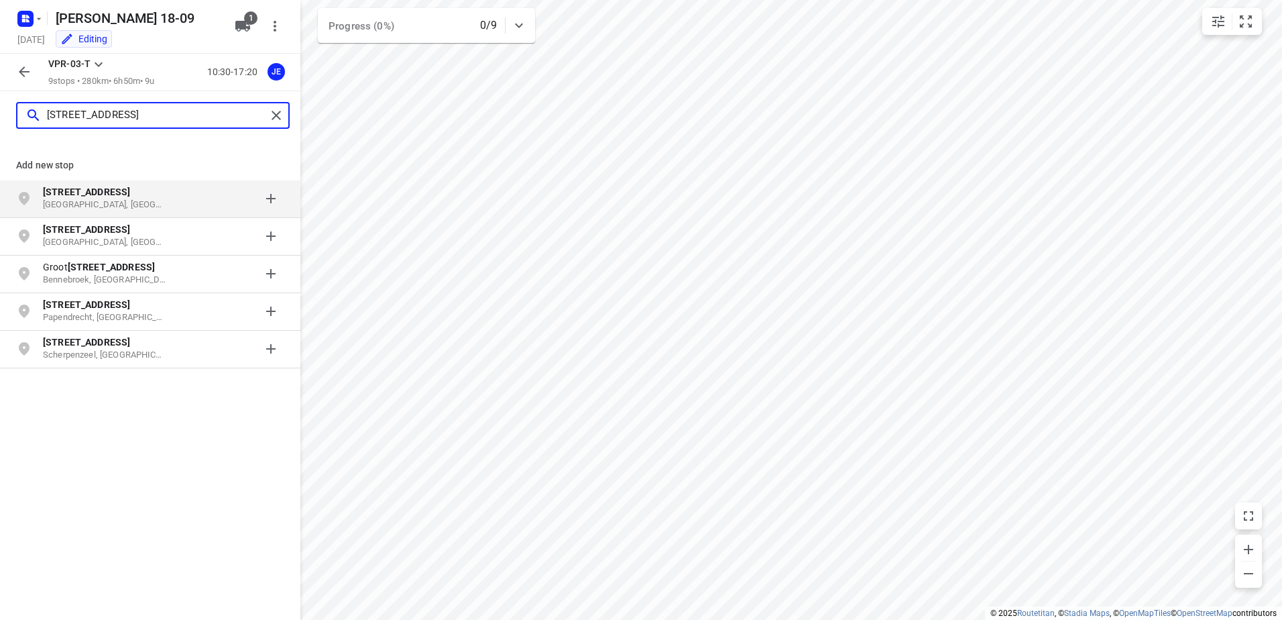
type input "[STREET_ADDRESS]"
click at [114, 194] on p "[STREET_ADDRESS]" at bounding box center [104, 191] width 123 height 13
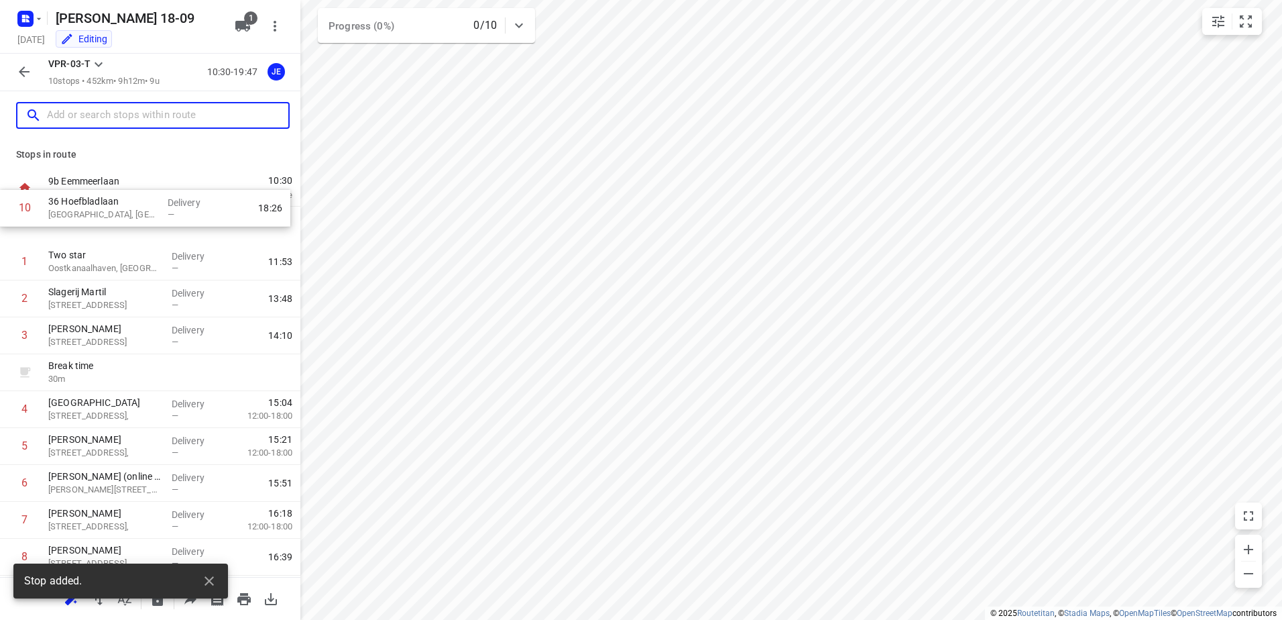
drag, startPoint x: 145, startPoint y: 524, endPoint x: 148, endPoint y: 190, distance: 333.9
click at [148, 190] on div "9b Eemmeerlaan [GEOGRAPHIC_DATA], [GEOGRAPHIC_DATA] 10:30 Departure time 1 Two …" at bounding box center [150, 409] width 300 height 479
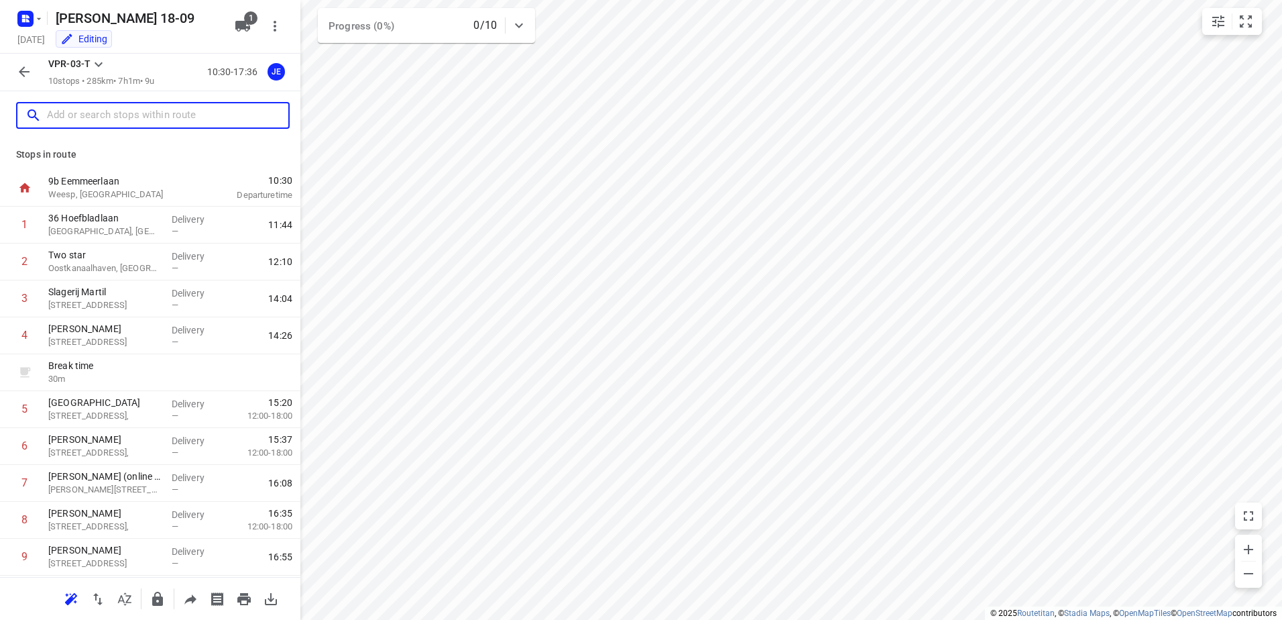
click at [119, 217] on p "36 Hoefbladlaan" at bounding box center [104, 217] width 113 height 13
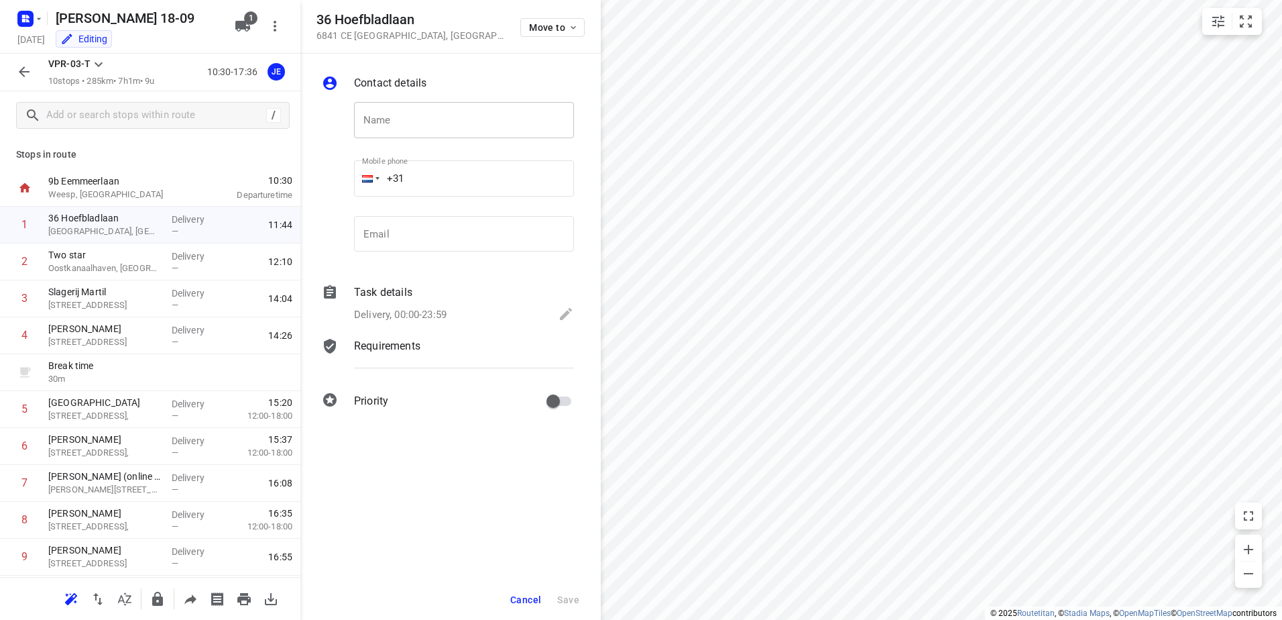
click at [445, 105] on input "text" at bounding box center [464, 120] width 220 height 36
paste input "Broodjejaap"
type input "Broodjejaap"
click at [449, 180] on input "+31" at bounding box center [464, 178] width 220 height 36
paste input "31624702688"
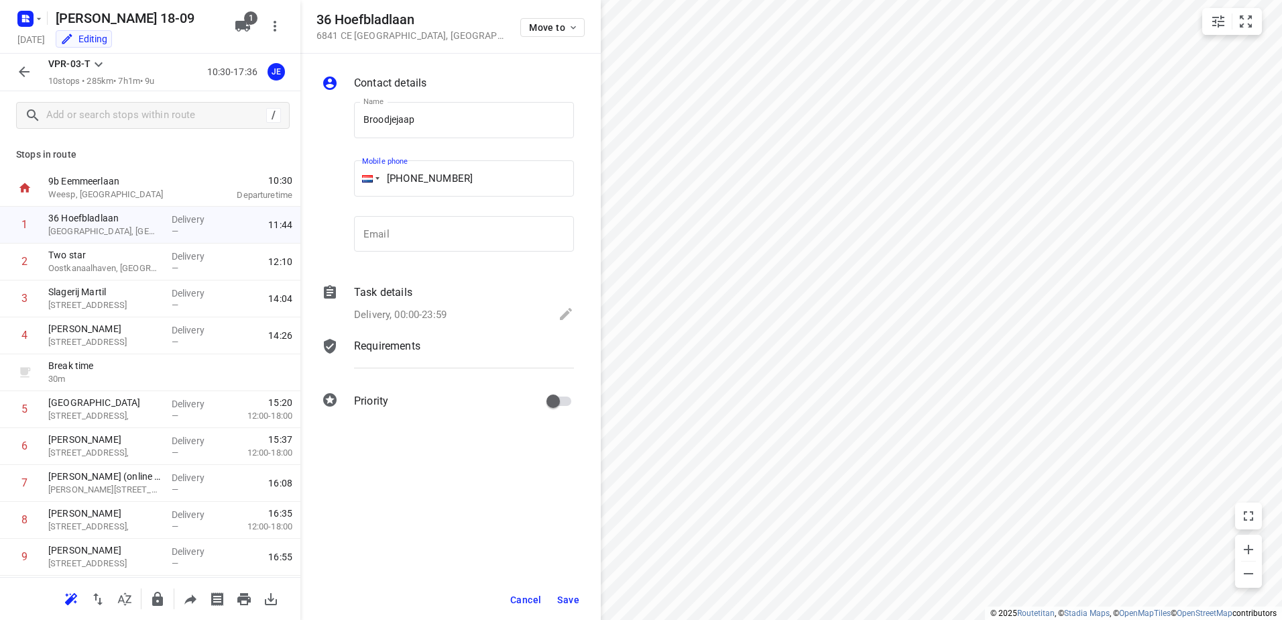
click at [419, 178] on input "[PHONE_NUMBER]" at bounding box center [464, 178] width 220 height 36
type input "[PHONE_NUMBER]"
click at [447, 302] on div "Task details Delivery, 00:00-23:59" at bounding box center [463, 305] width 225 height 46
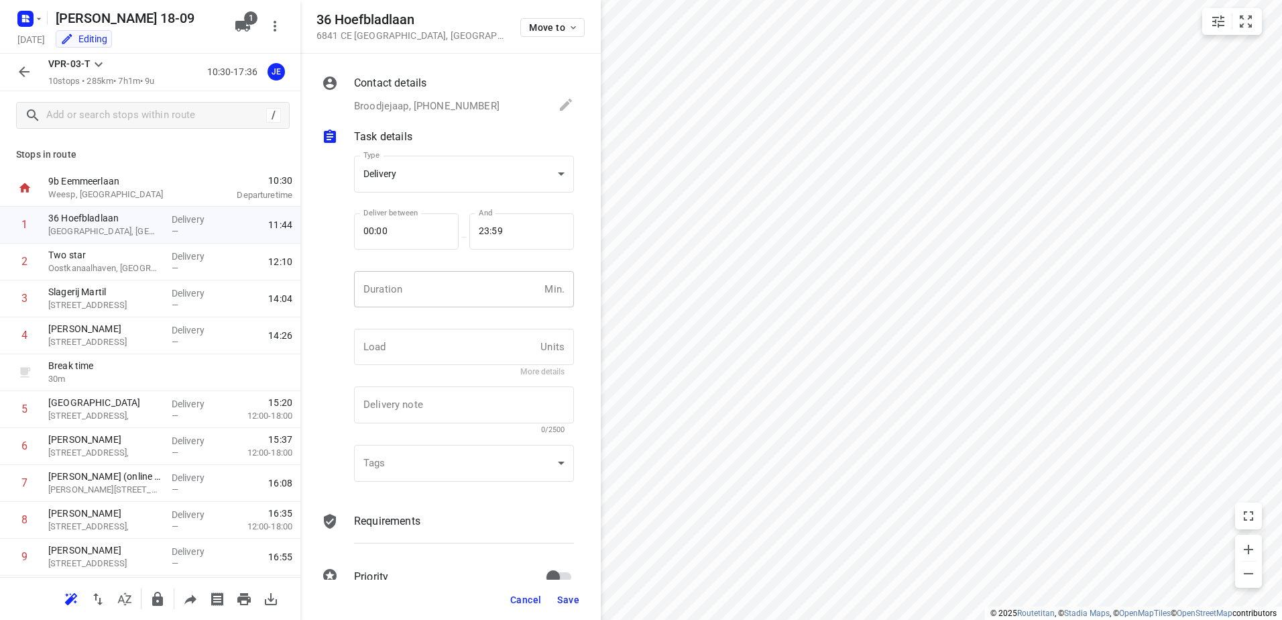
click at [447, 292] on input "number" at bounding box center [446, 289] width 185 height 36
type input "15"
click at [570, 595] on span "Save" at bounding box center [568, 599] width 22 height 11
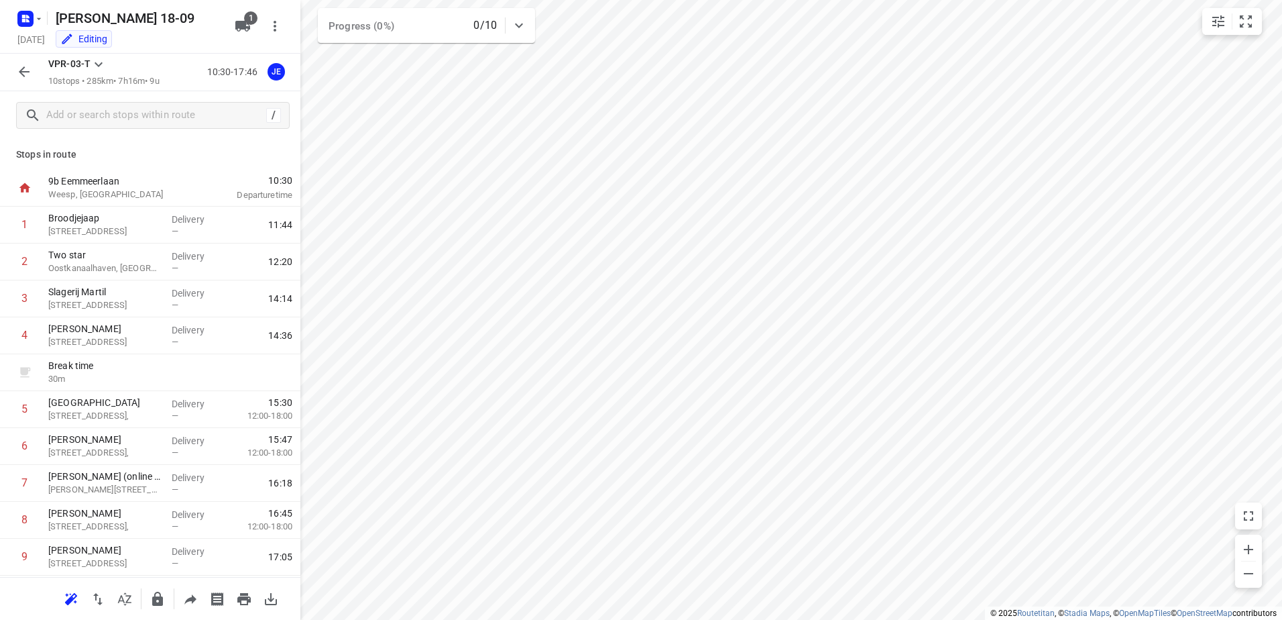
click at [36, 68] on button "button" at bounding box center [24, 71] width 27 height 27
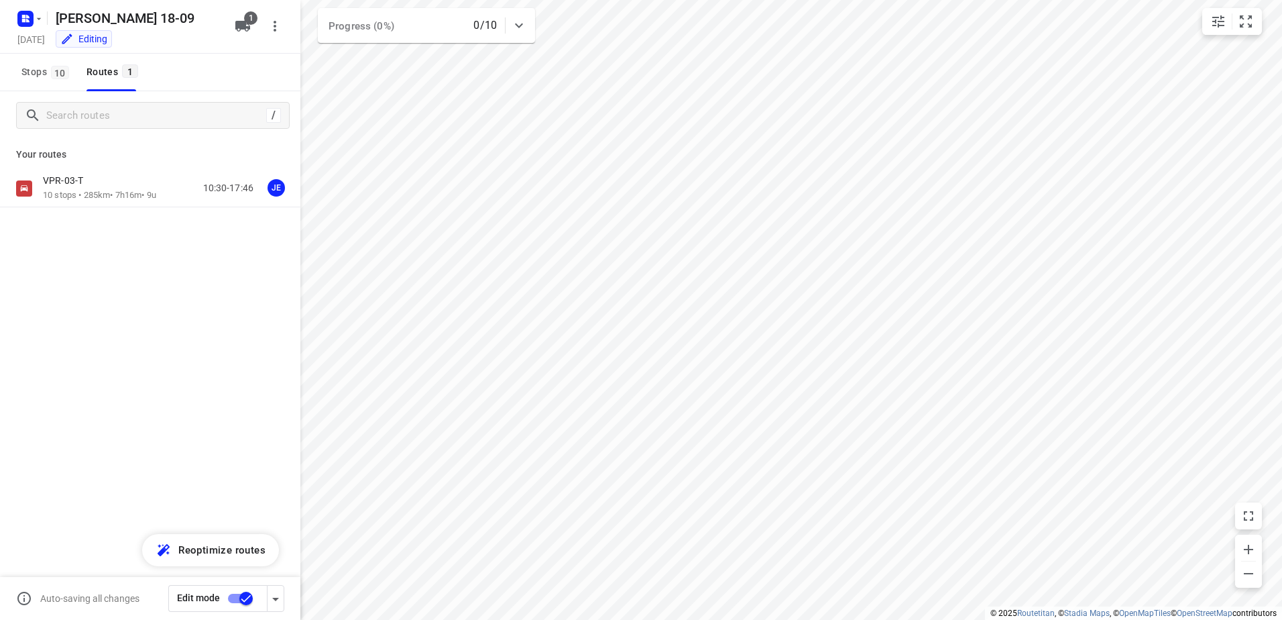
click at [245, 599] on input "checkbox" at bounding box center [246, 597] width 76 height 25
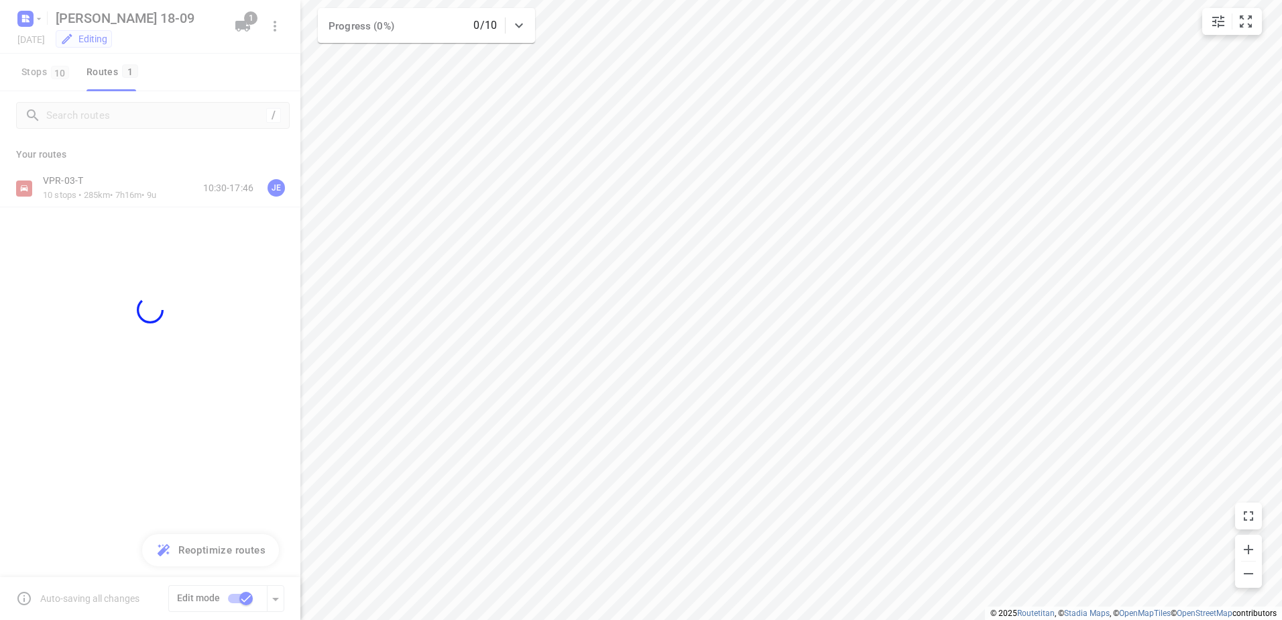
checkbox input "false"
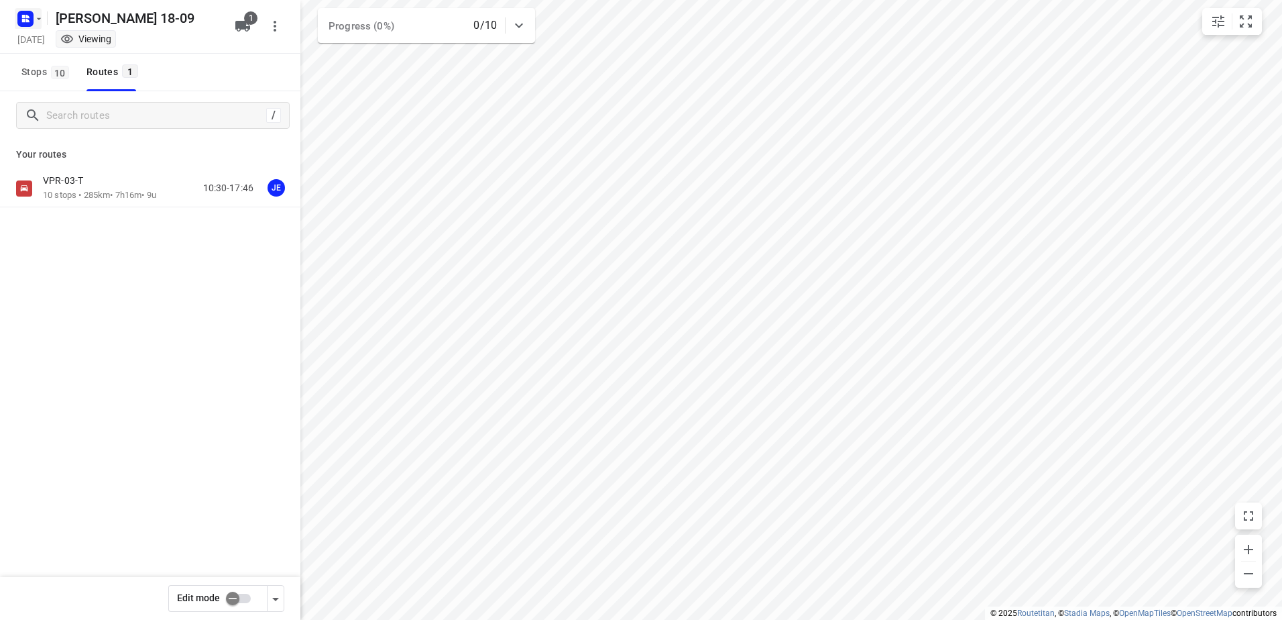
click at [33, 17] on rect "button" at bounding box center [25, 19] width 16 height 16
click at [90, 44] on p "Back to projects" at bounding box center [82, 47] width 75 height 15
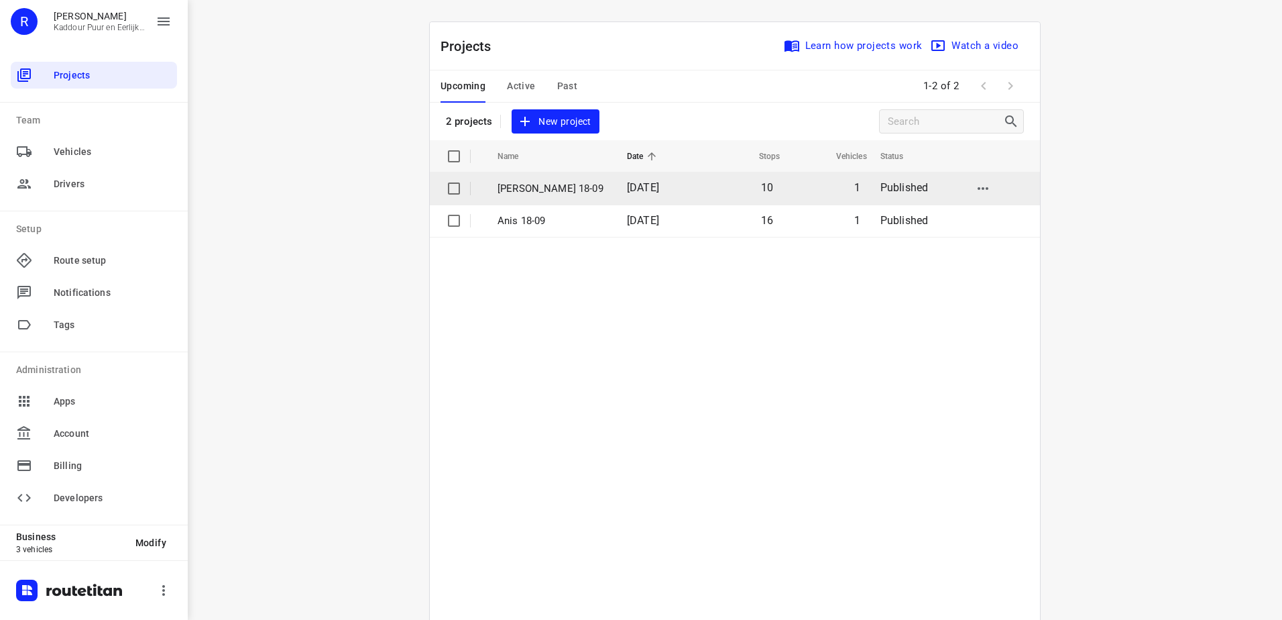
click at [652, 176] on td "[DATE]" at bounding box center [657, 188] width 83 height 32
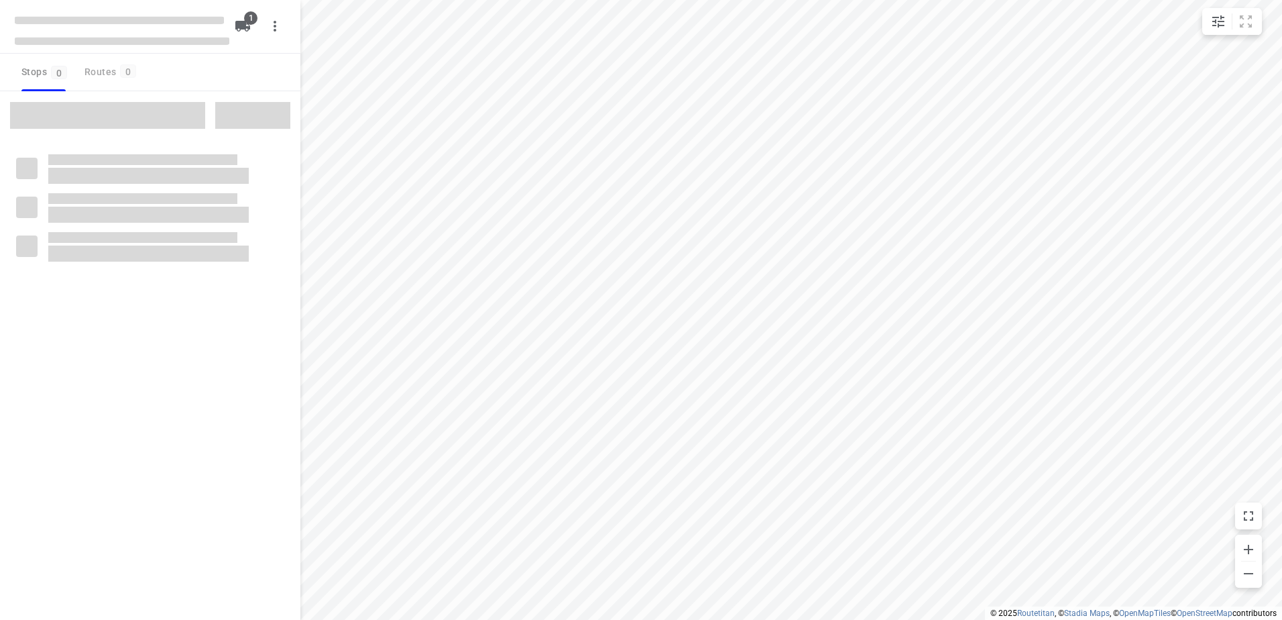
type input "distance"
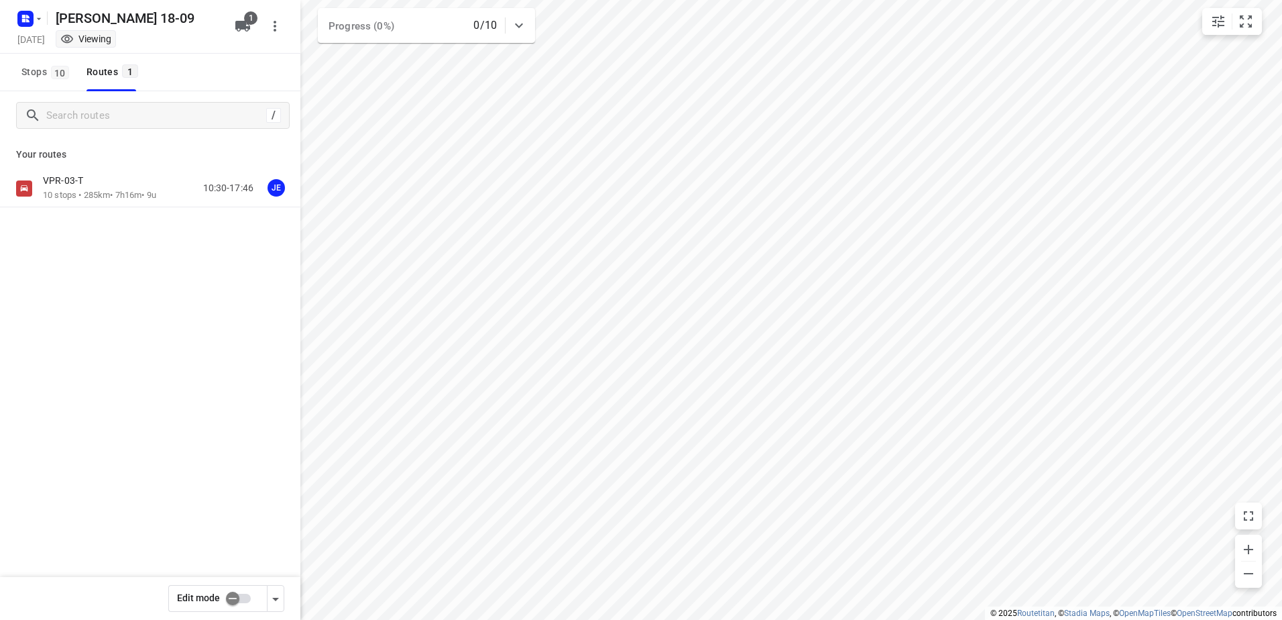
click at [87, 194] on p "10 stops • 285km • 7h16m • 9u" at bounding box center [99, 195] width 113 height 13
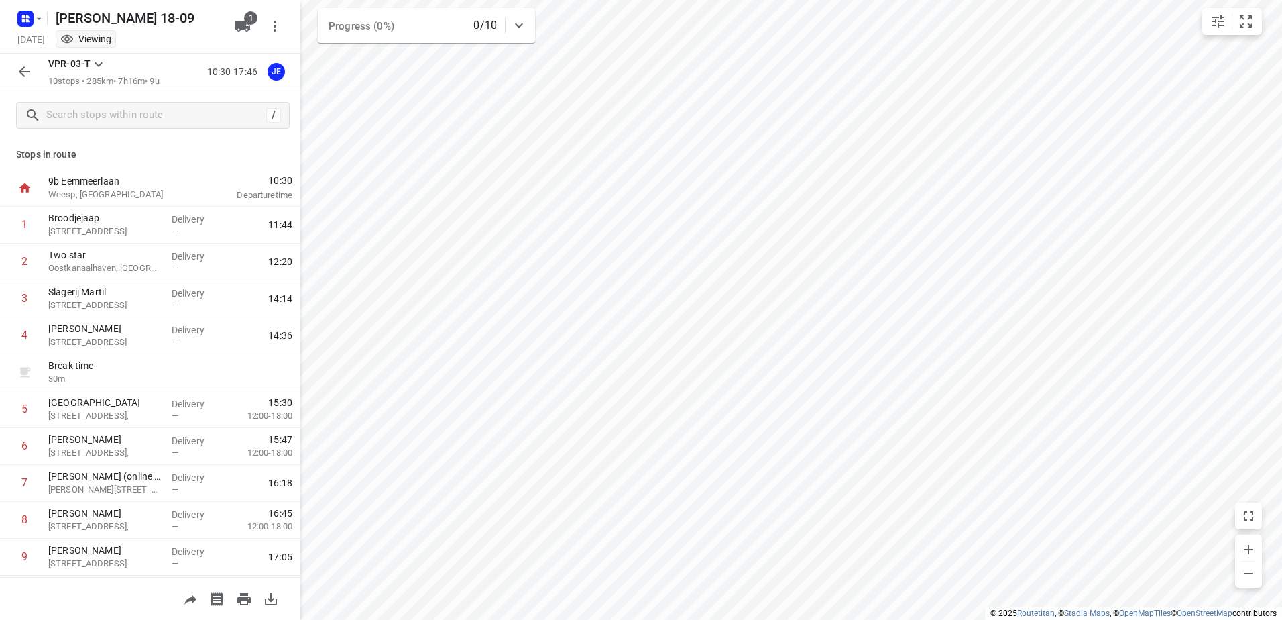
click at [34, 65] on button "button" at bounding box center [24, 71] width 27 height 27
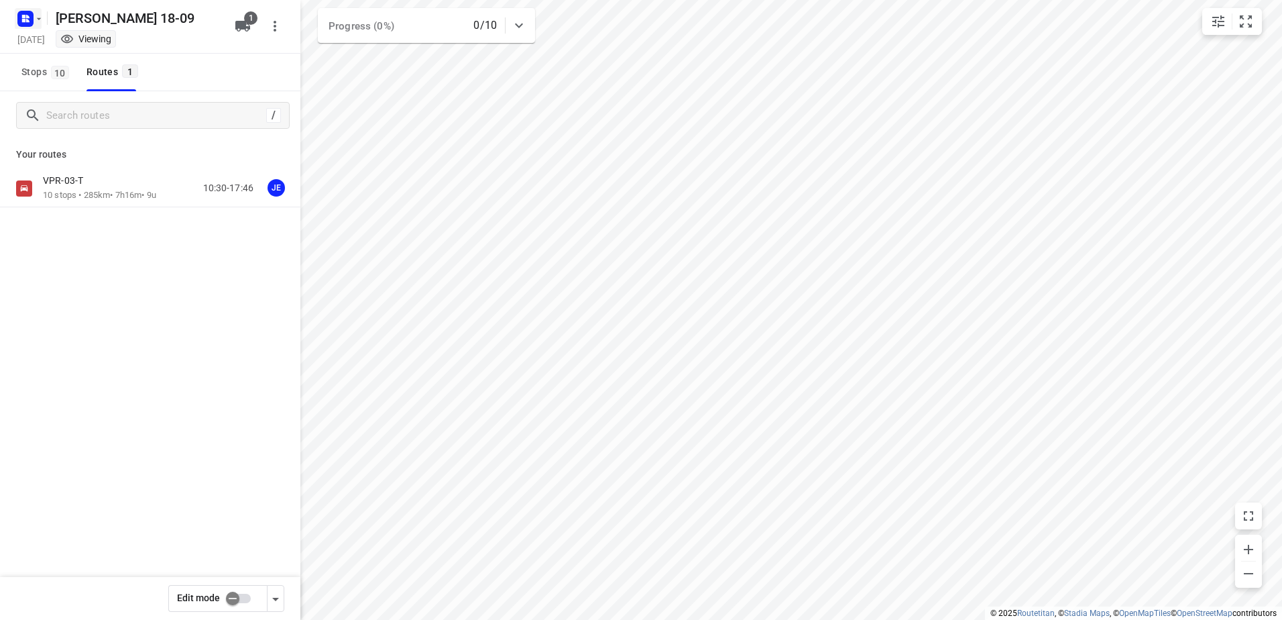
click at [36, 27] on button "button" at bounding box center [28, 18] width 27 height 21
click at [161, 55] on button "Back to projects" at bounding box center [135, 47] width 229 height 22
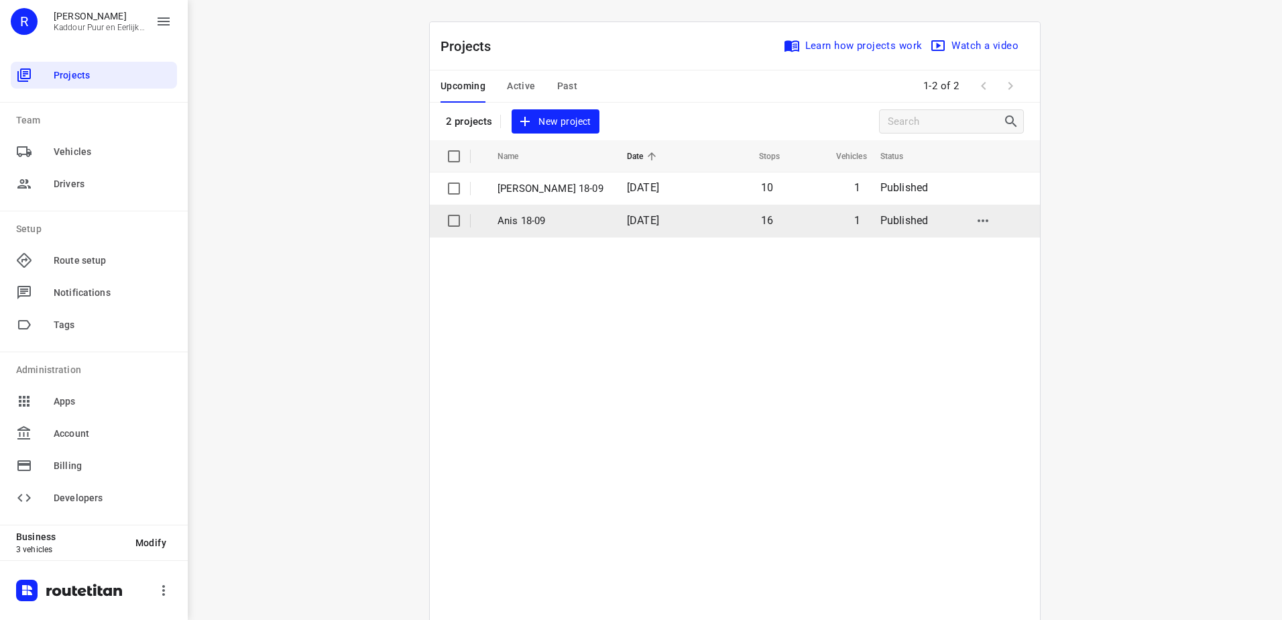
click at [561, 232] on td "Anis 18-09" at bounding box center [550, 220] width 132 height 32
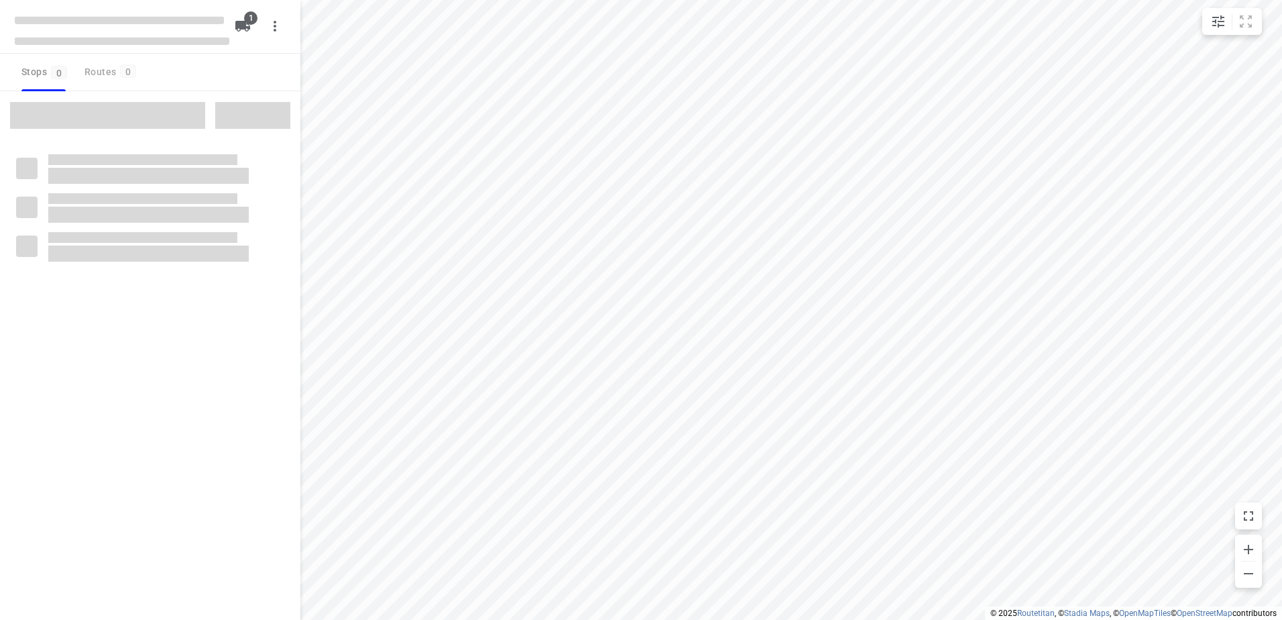
type input "distance"
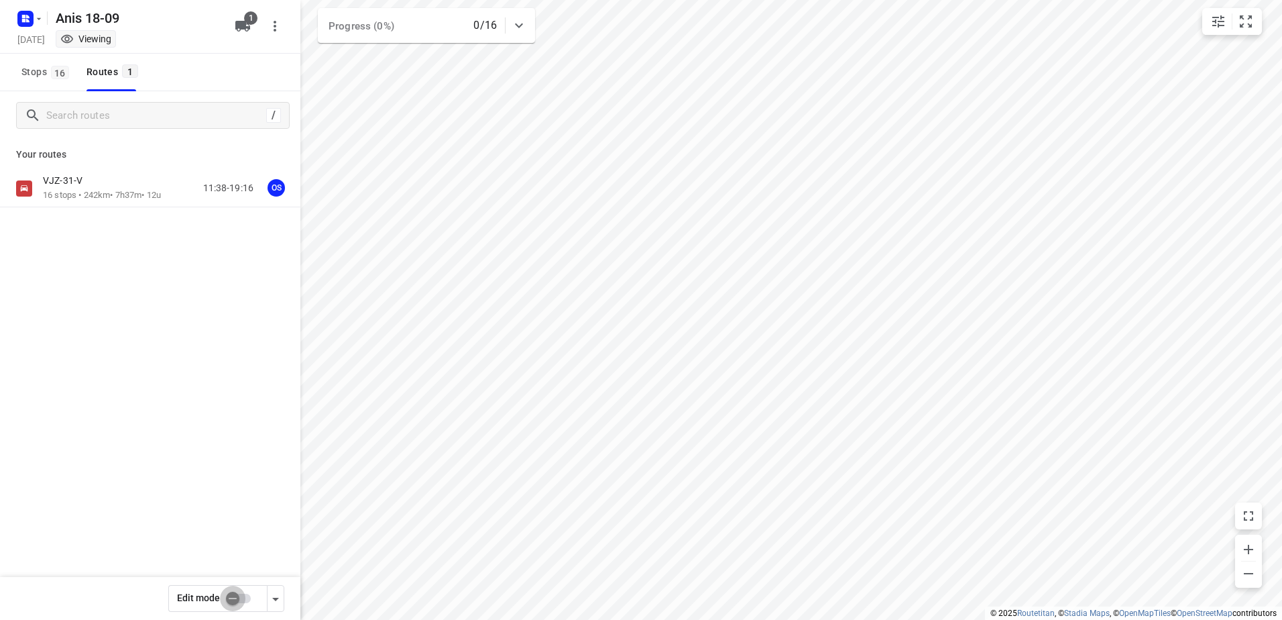
click at [238, 598] on input "checkbox" at bounding box center [232, 597] width 76 height 25
checkbox input "true"
click at [96, 184] on div "VJZ-31-V" at bounding box center [102, 181] width 118 height 15
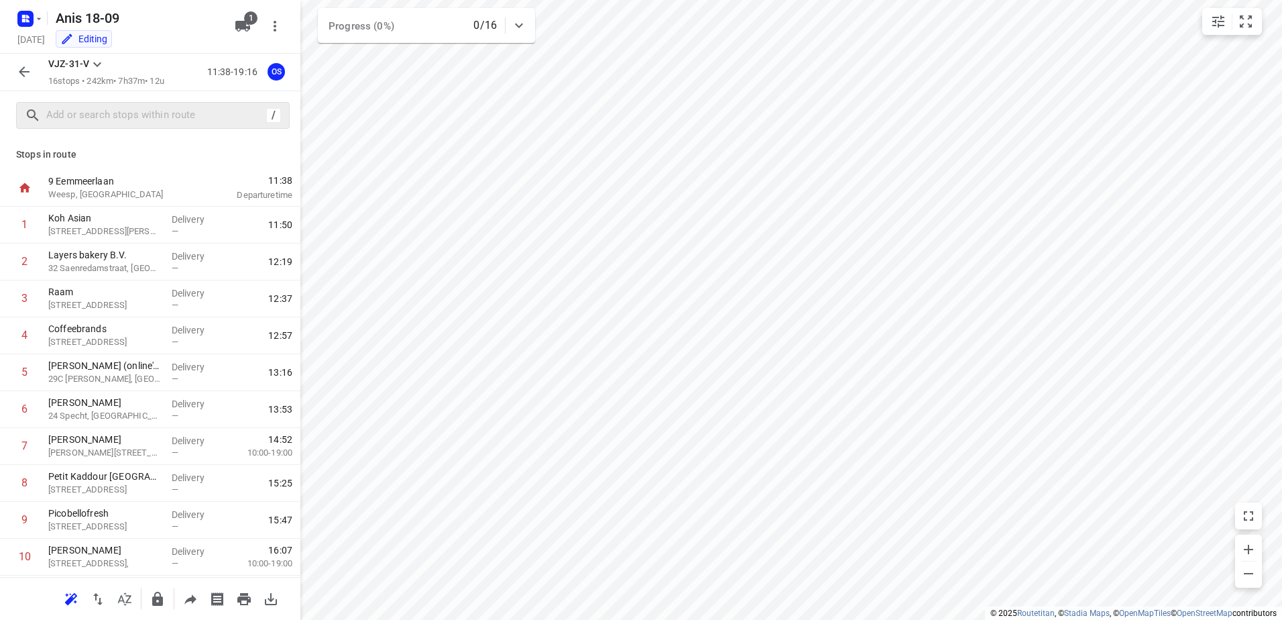
drag, startPoint x: 123, startPoint y: 94, endPoint x: 121, endPoint y: 103, distance: 8.9
click at [123, 94] on div "/" at bounding box center [150, 115] width 300 height 48
click at [119, 110] on input "text" at bounding box center [156, 115] width 219 height 21
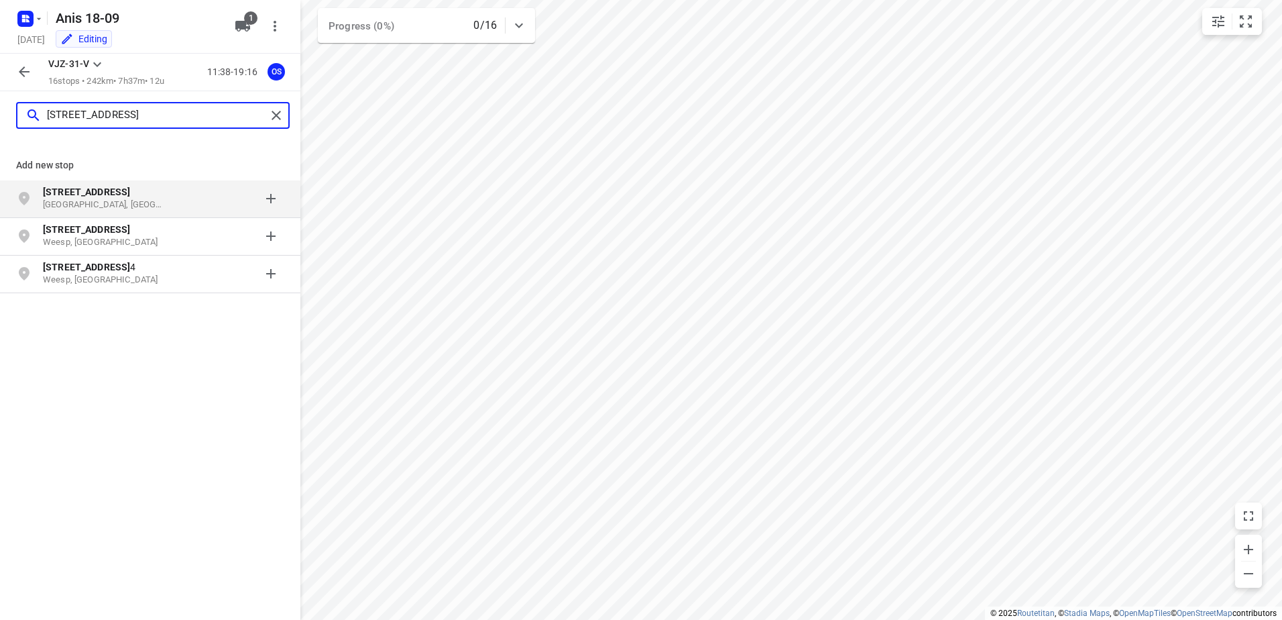
type input "[STREET_ADDRESS]"
click at [125, 196] on p "[STREET_ADDRESS]" at bounding box center [104, 191] width 123 height 13
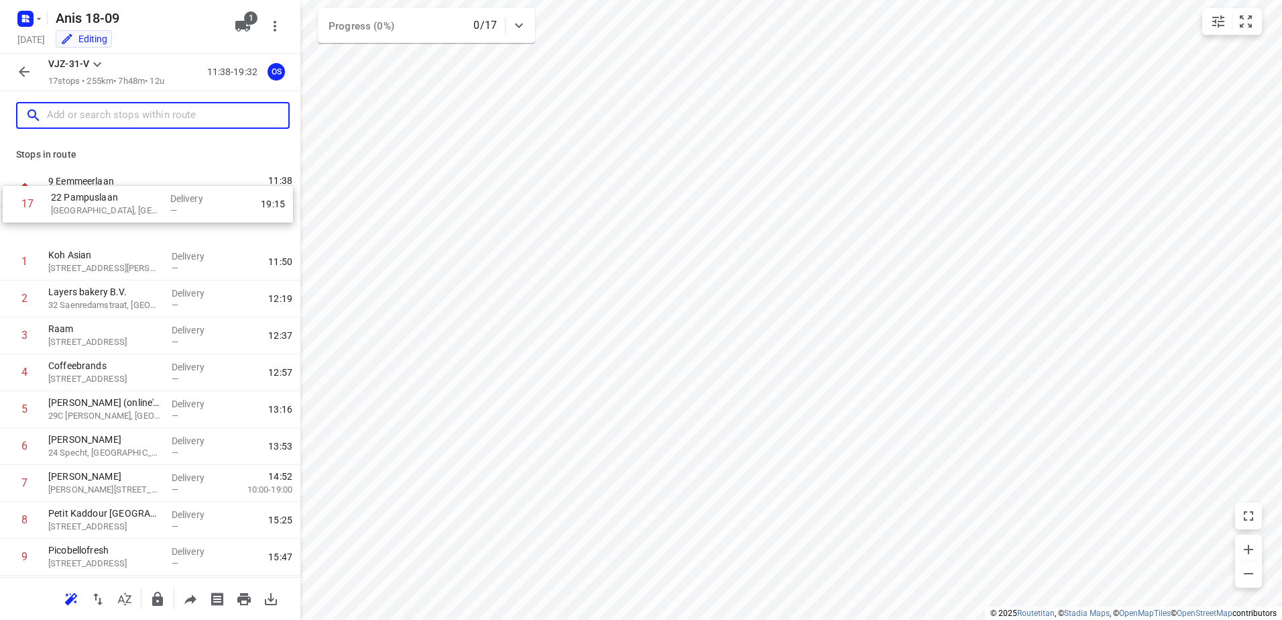
drag, startPoint x: 166, startPoint y: 534, endPoint x: 168, endPoint y: 204, distance: 329.9
click at [168, 204] on div "9 Eemmeerlaan [GEOGRAPHIC_DATA], [GEOGRAPHIC_DATA] 11:38 Departure time 1 Koh A…" at bounding box center [150, 520] width 300 height 701
click at [150, 225] on p "[GEOGRAPHIC_DATA], [GEOGRAPHIC_DATA]" at bounding box center [104, 231] width 113 height 13
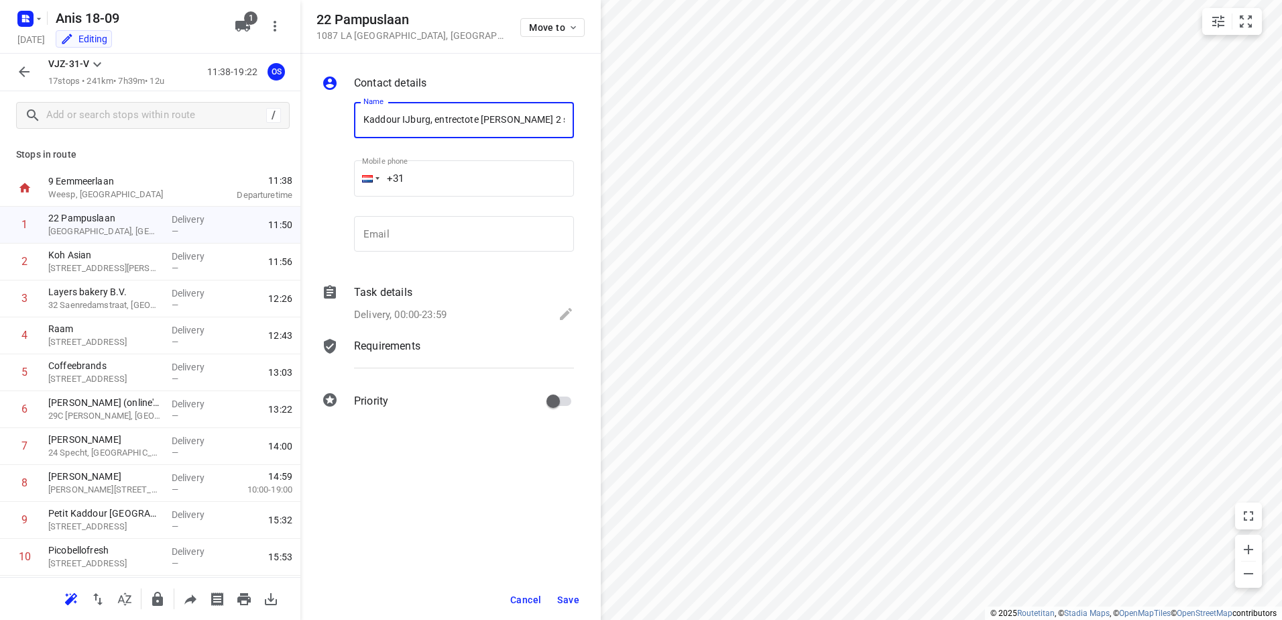
type input "Kaddour IJburg, entrectote [PERSON_NAME] 2 stuks"
click at [467, 296] on div "Task details" at bounding box center [464, 292] width 220 height 16
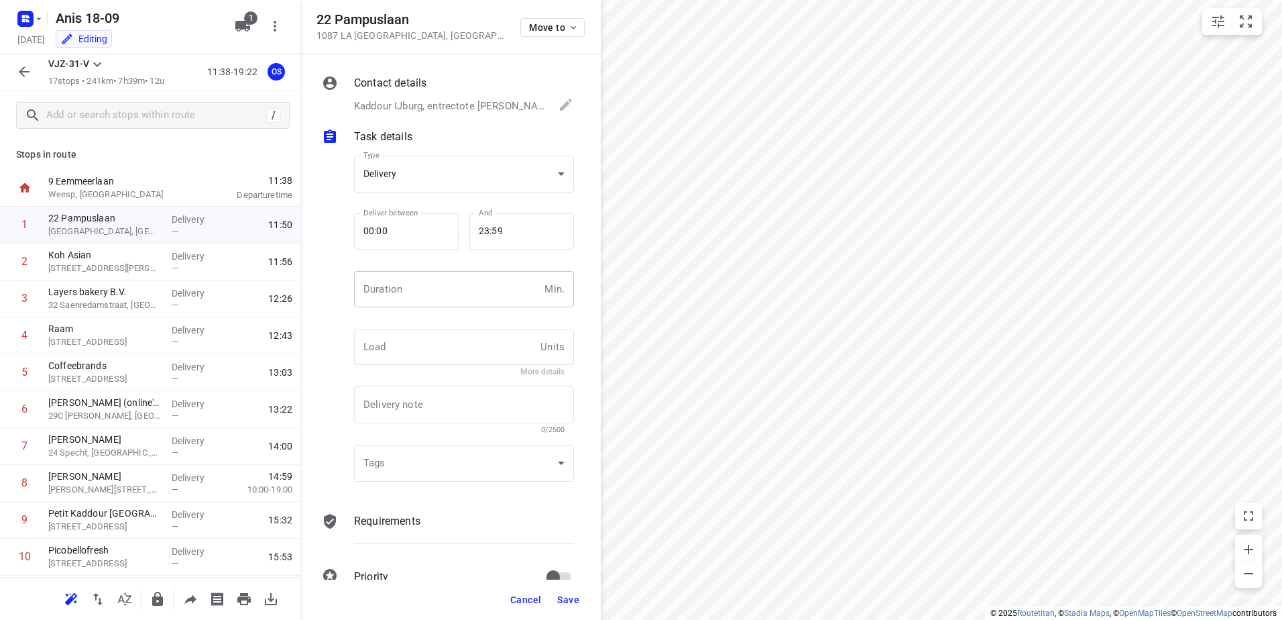
click at [457, 290] on input "number" at bounding box center [446, 289] width 185 height 36
type input "5"
click at [568, 605] on button "Save" at bounding box center [568, 599] width 33 height 24
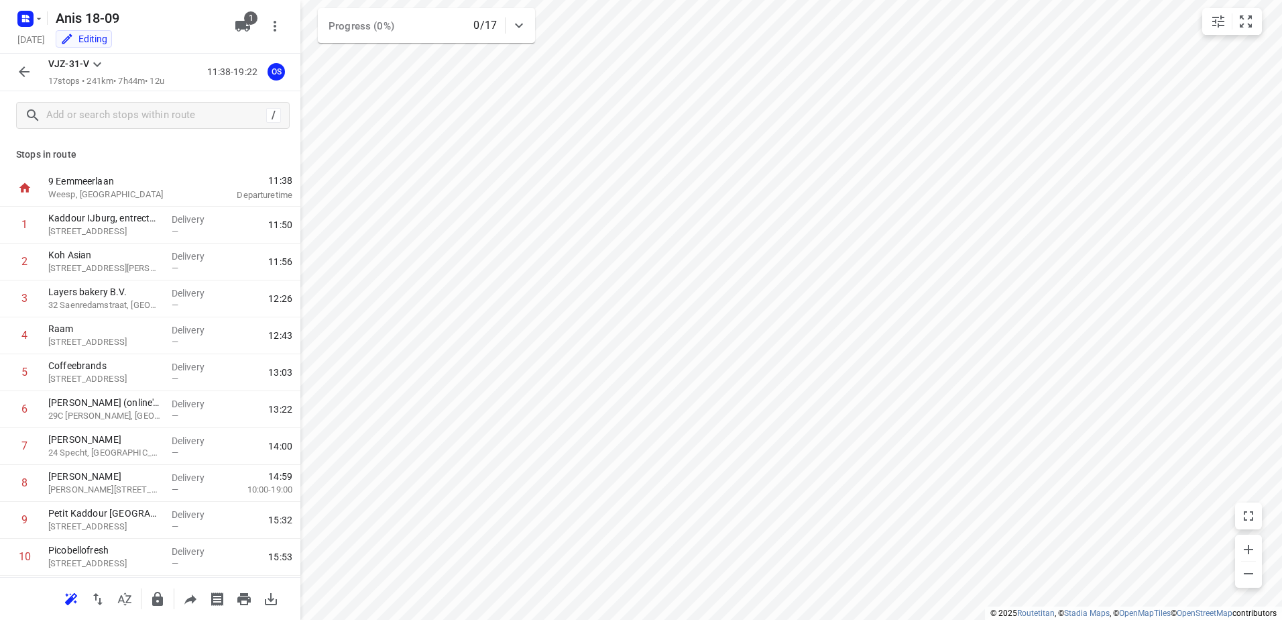
click at [15, 72] on button "button" at bounding box center [24, 71] width 27 height 27
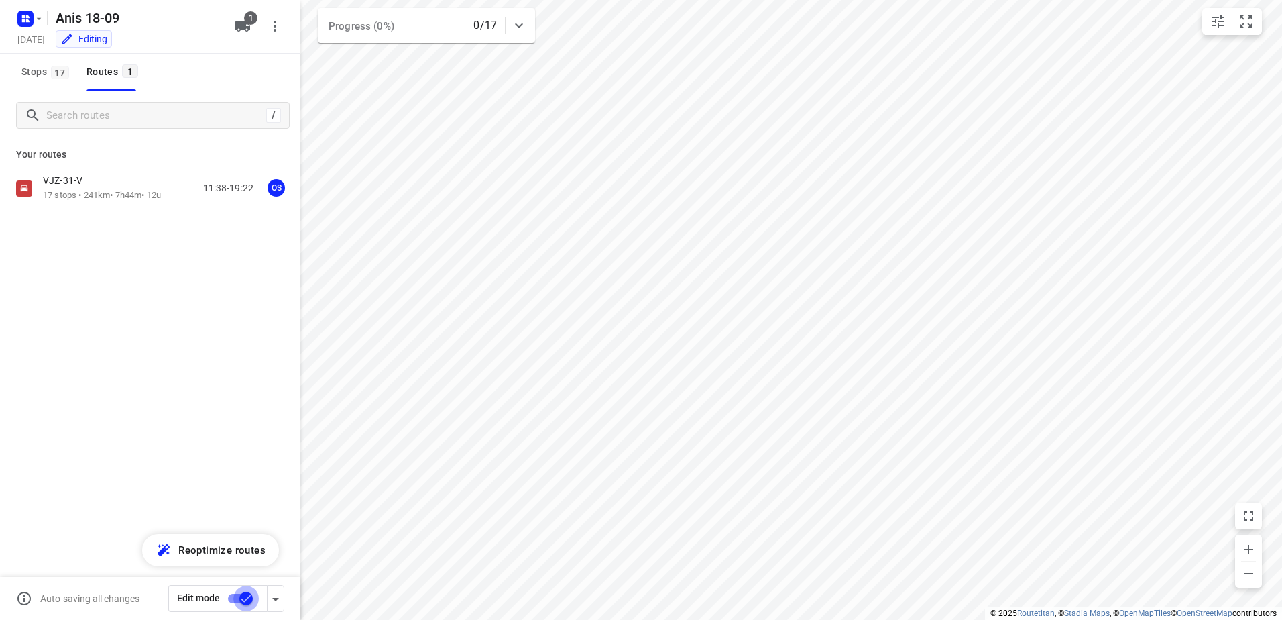
click at [245, 601] on input "checkbox" at bounding box center [246, 597] width 76 height 25
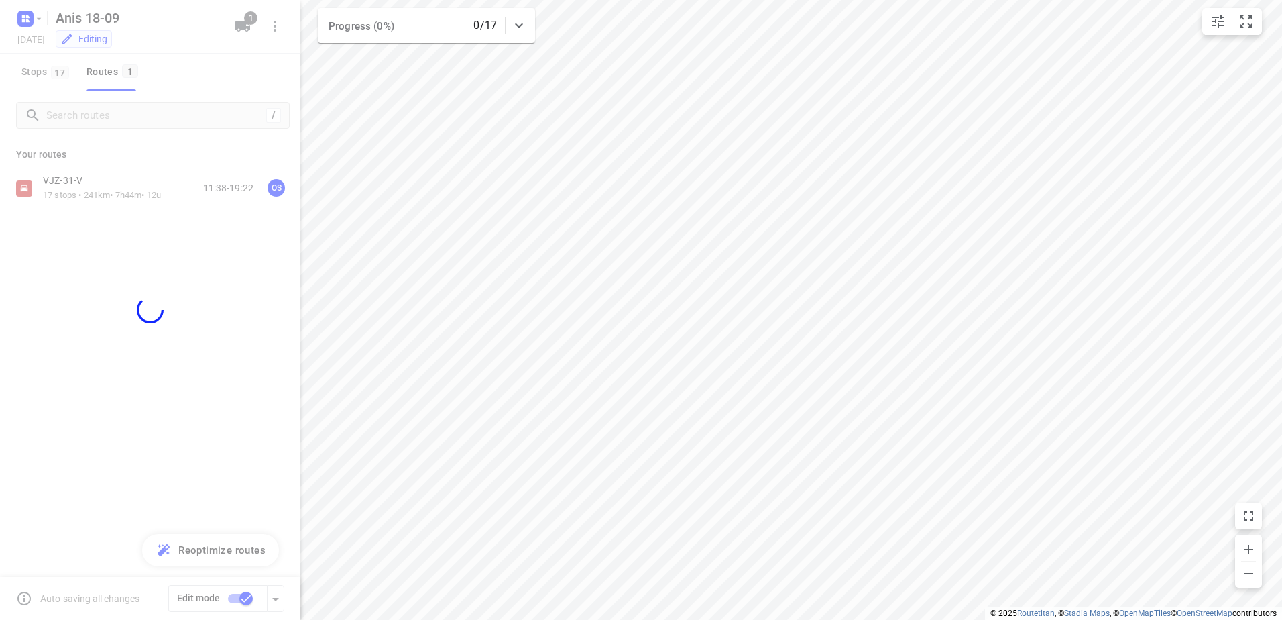
checkbox input "false"
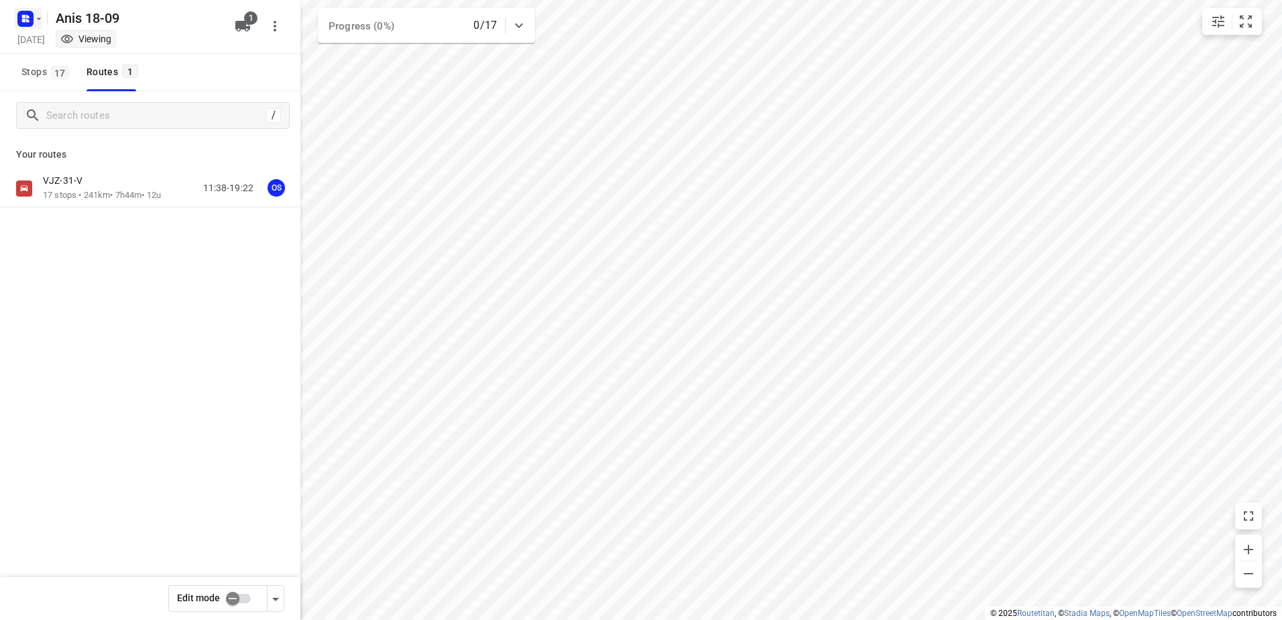
click at [33, 23] on rect "button" at bounding box center [25, 19] width 16 height 16
drag, startPoint x: 33, startPoint y: 23, endPoint x: 69, endPoint y: 40, distance: 39.9
click at [69, 34] on div "Back to projects" at bounding box center [135, 48] width 241 height 36
click at [70, 42] on p "Back to projects" at bounding box center [82, 47] width 75 height 15
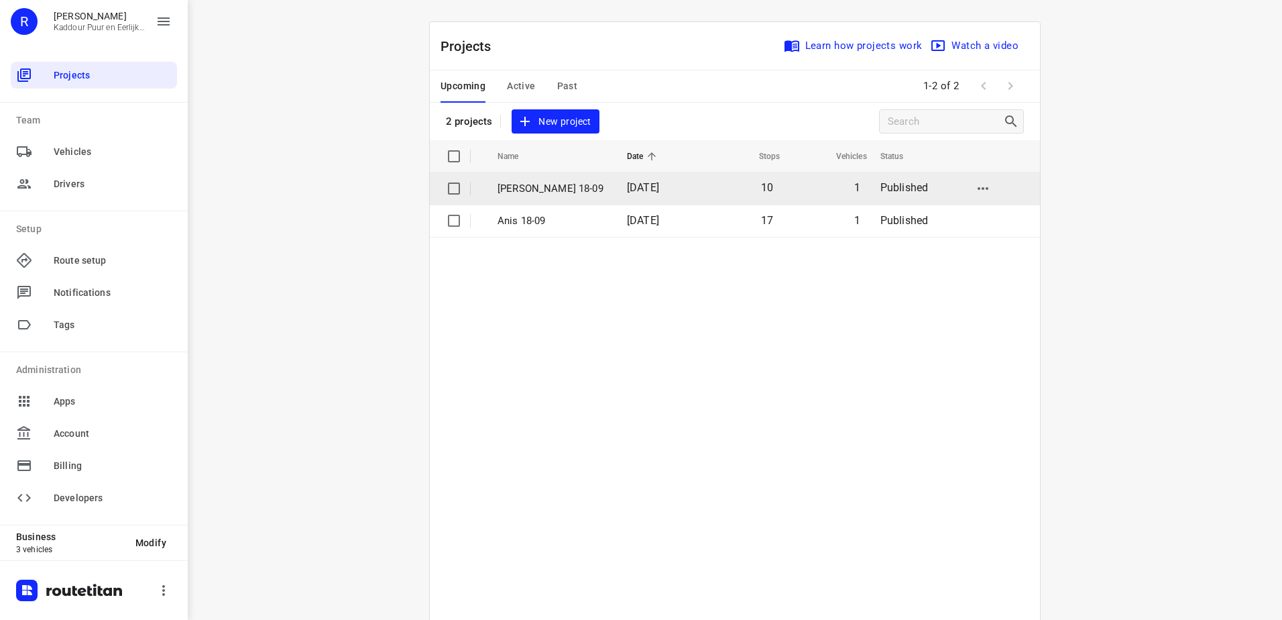
click at [556, 194] on p "[PERSON_NAME] 18-09" at bounding box center [551, 188] width 109 height 15
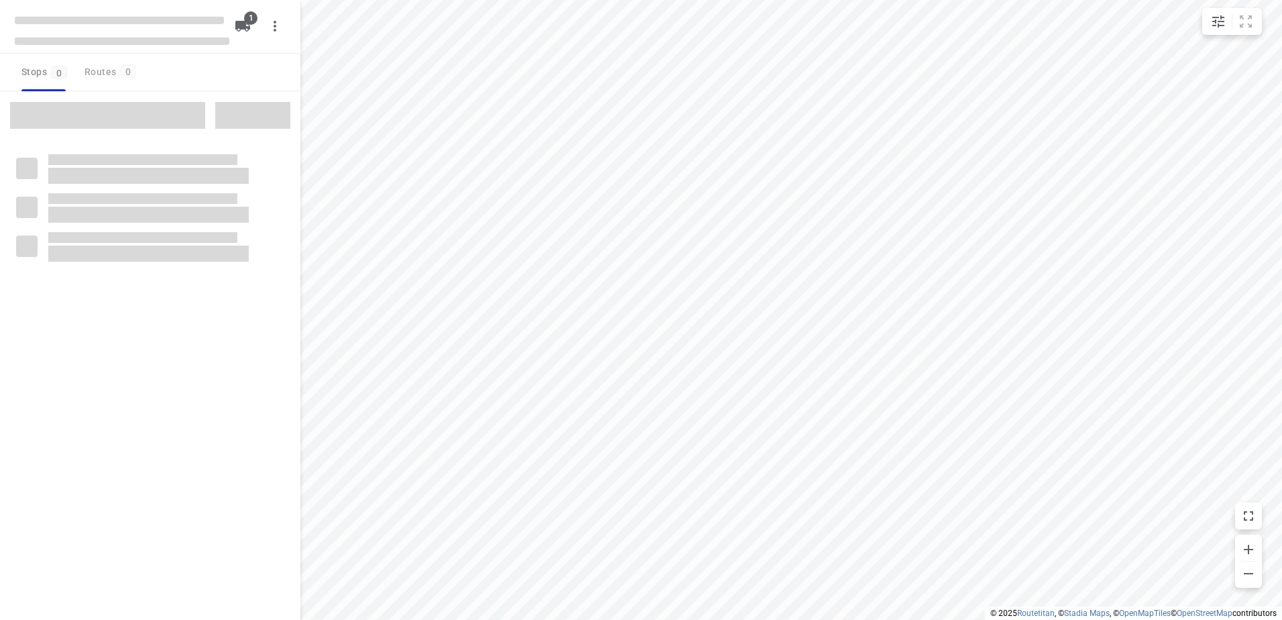
type input "distance"
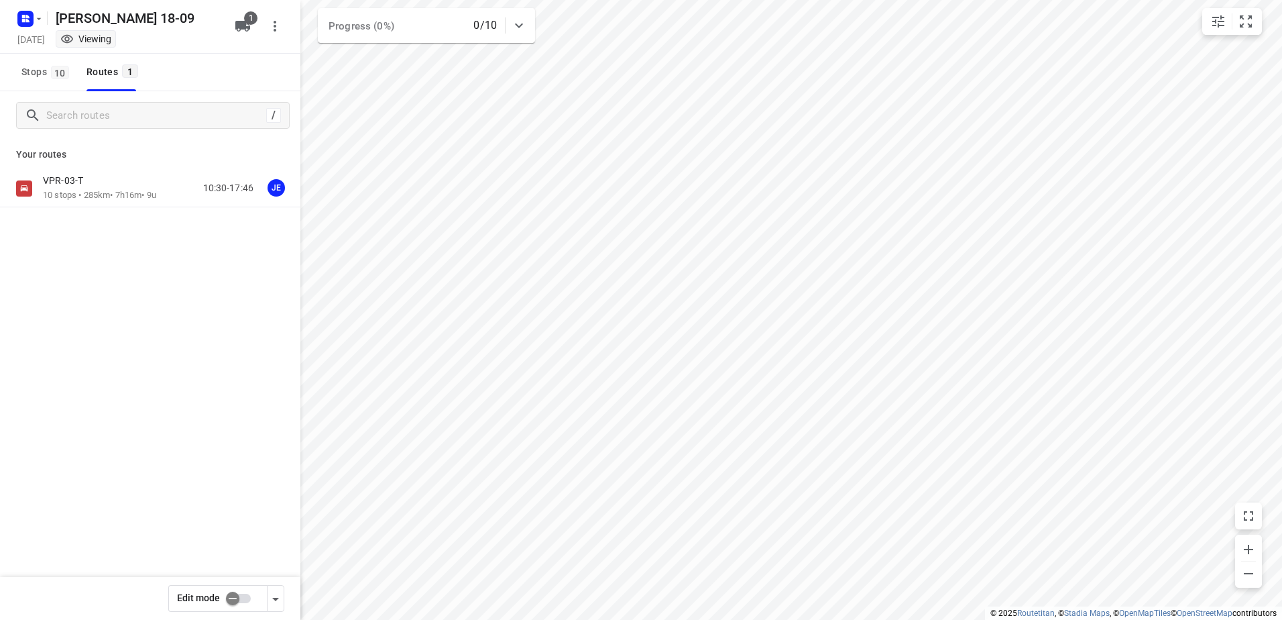
click at [118, 171] on div "VPR-03-T 10 stops • 285km • 7h16m • 9u 10:30-17:46 JE" at bounding box center [150, 189] width 300 height 38
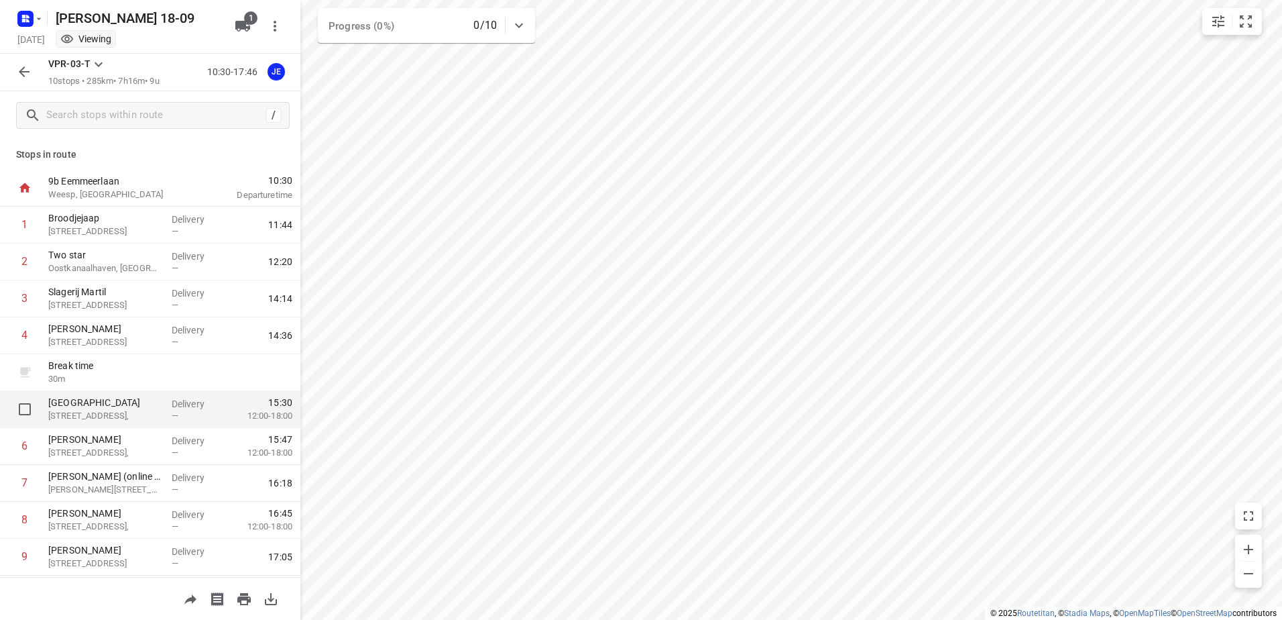
scroll to position [72, 0]
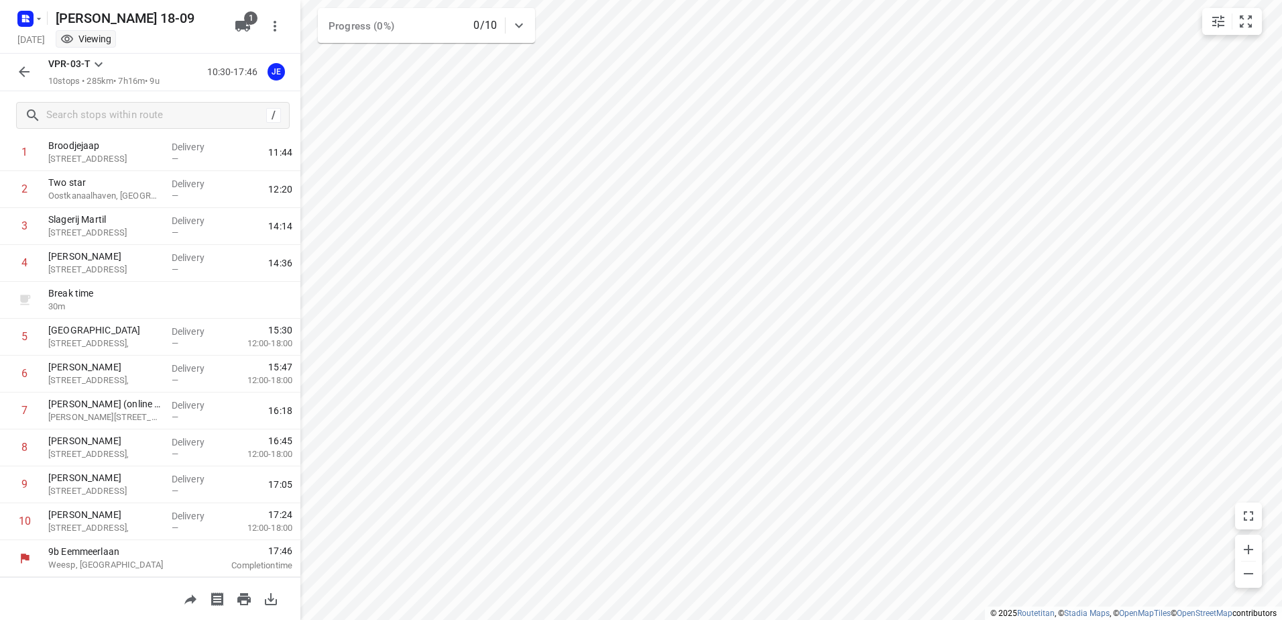
click at [22, 69] on icon "button" at bounding box center [24, 71] width 11 height 11
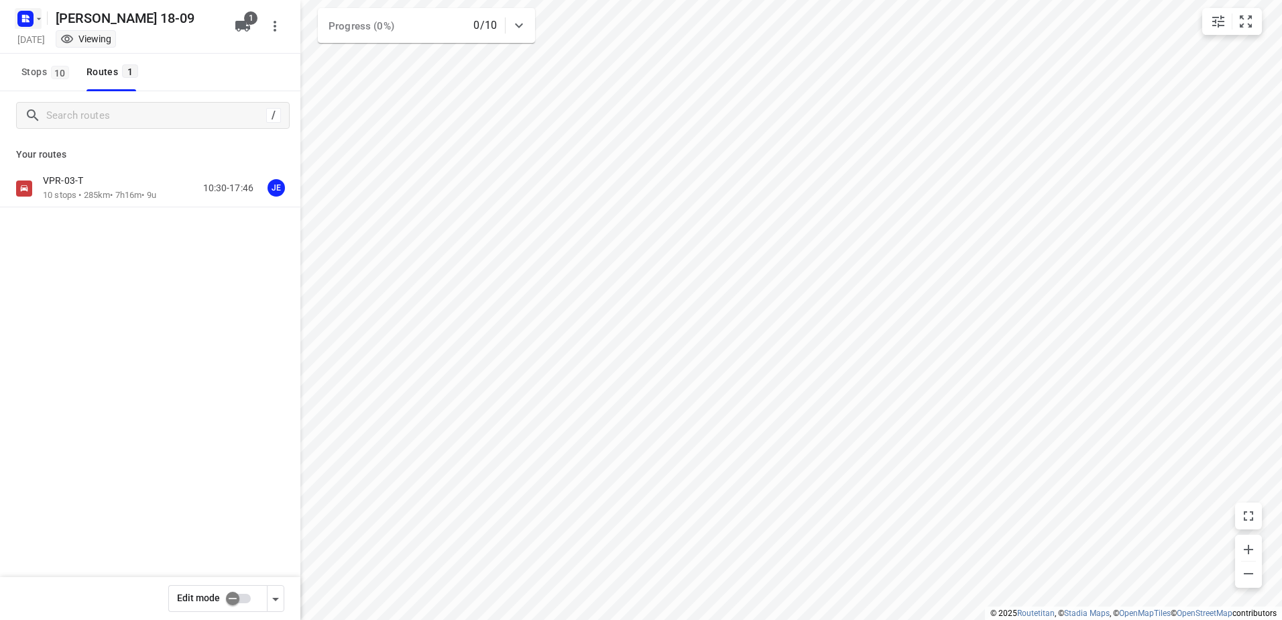
click at [24, 9] on icon "button" at bounding box center [25, 18] width 21 height 21
click at [108, 54] on p "Back to projects" at bounding box center [82, 47] width 75 height 15
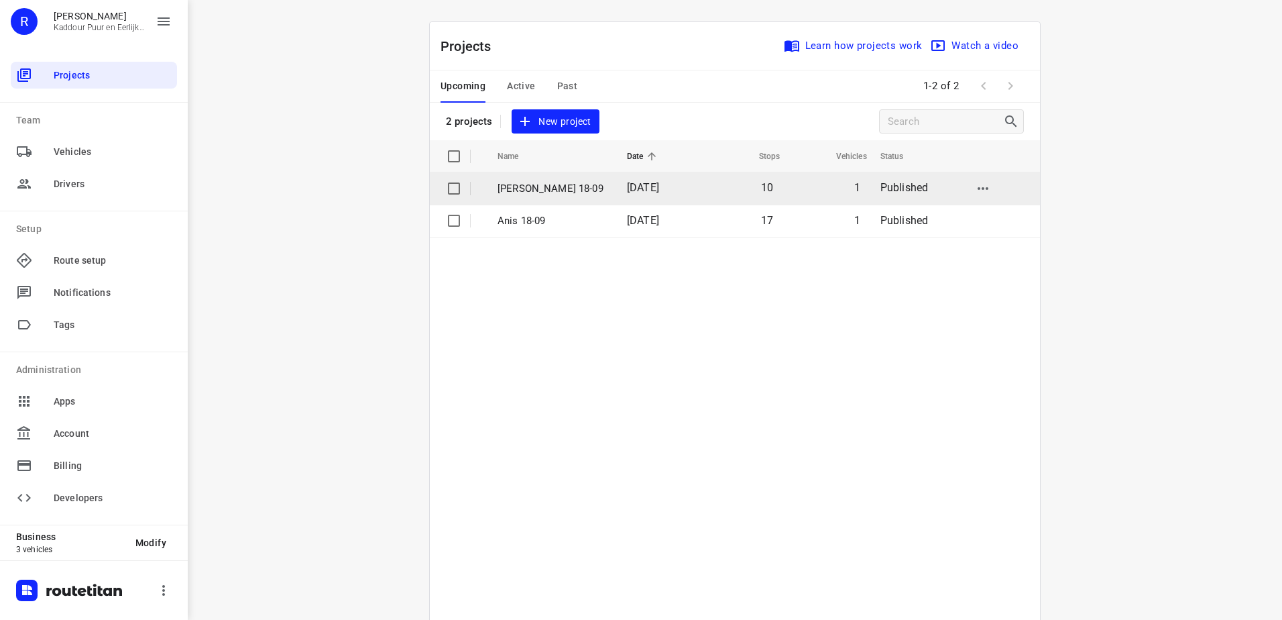
click at [548, 176] on td "[PERSON_NAME] 18-09" at bounding box center [550, 188] width 132 height 32
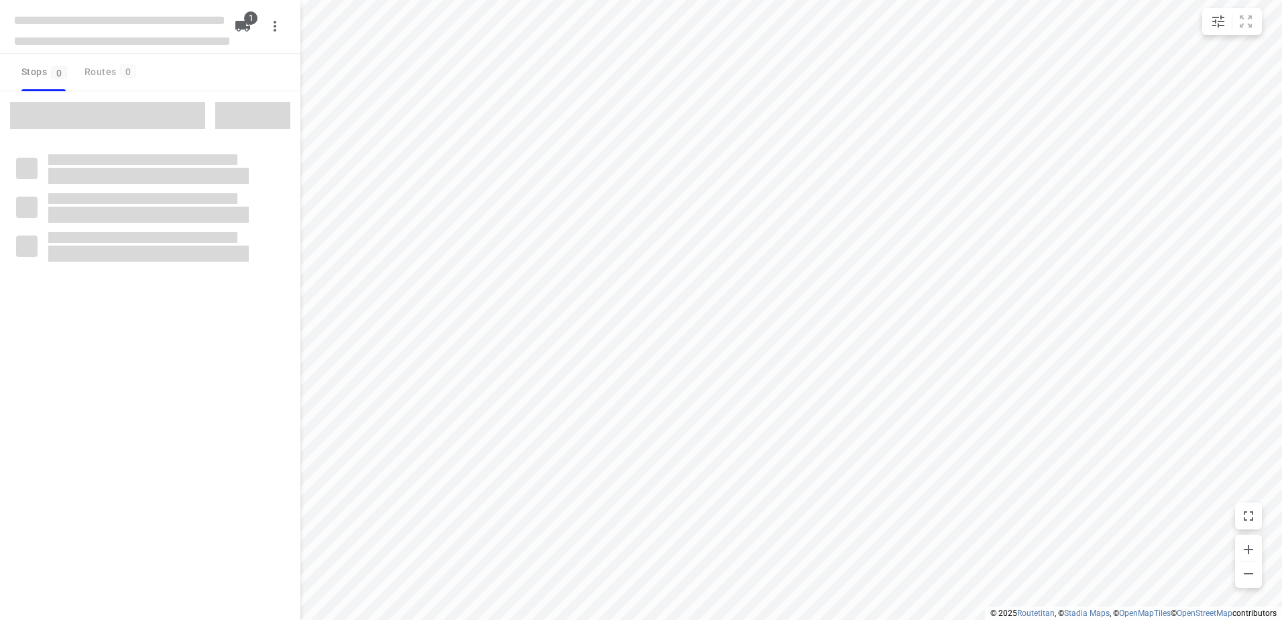
type input "distance"
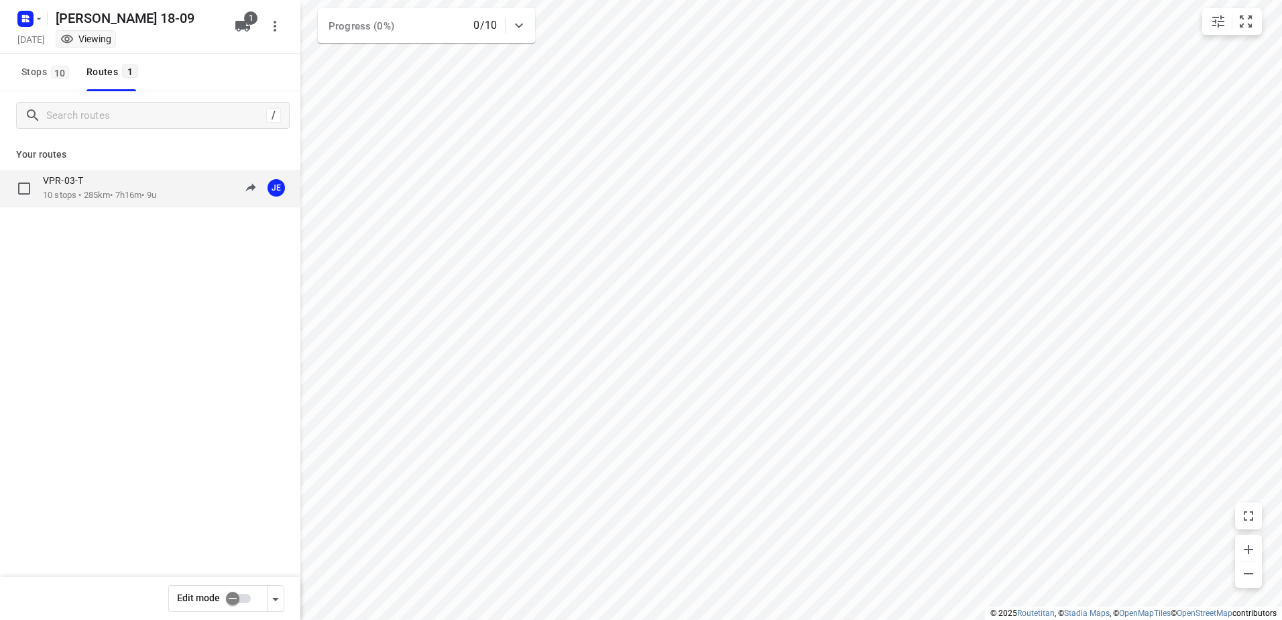
click at [97, 178] on div "VPR-03-T" at bounding box center [99, 181] width 113 height 15
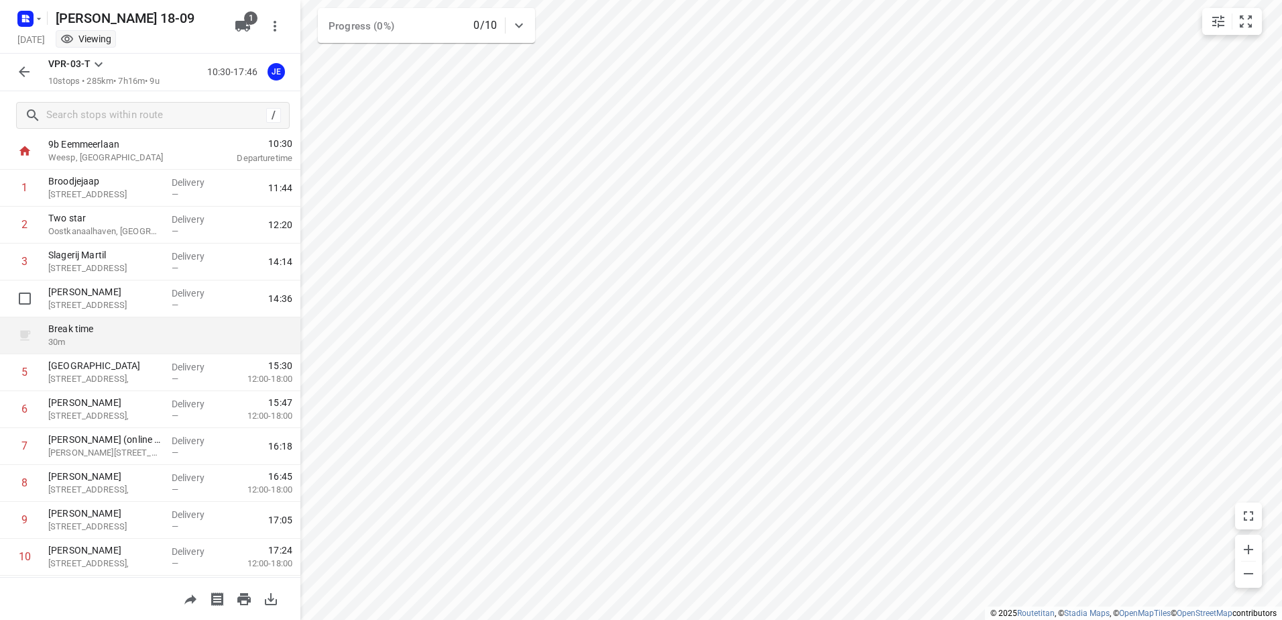
scroll to position [72, 0]
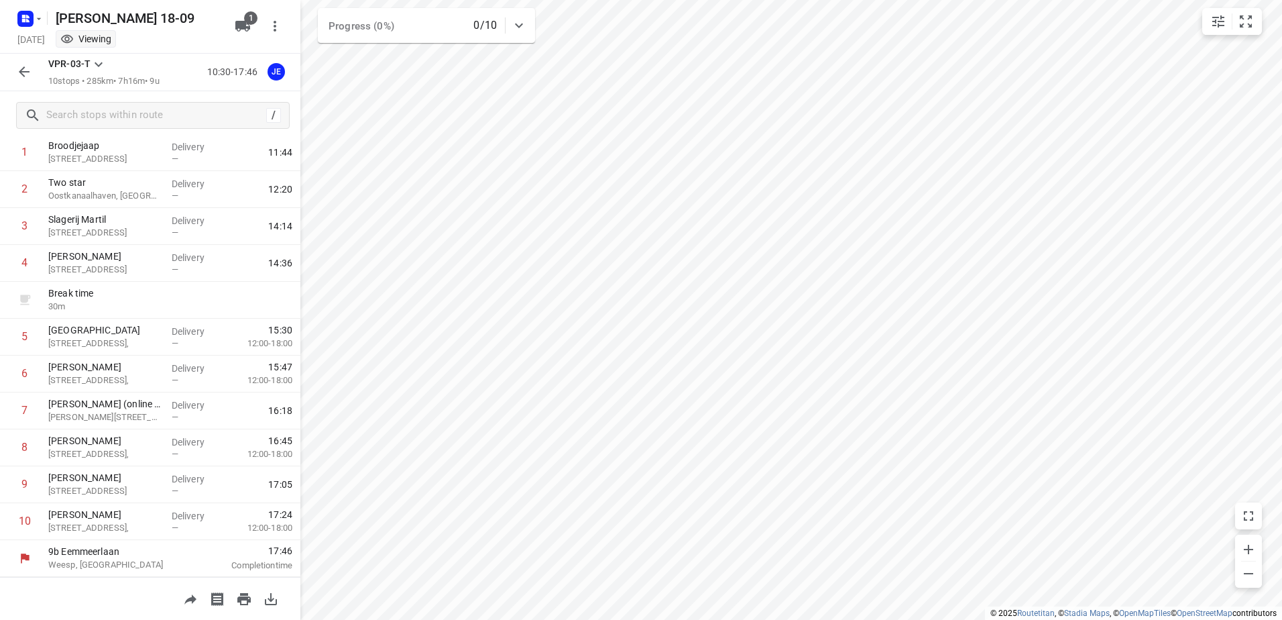
click at [26, 72] on icon "button" at bounding box center [24, 72] width 16 height 16
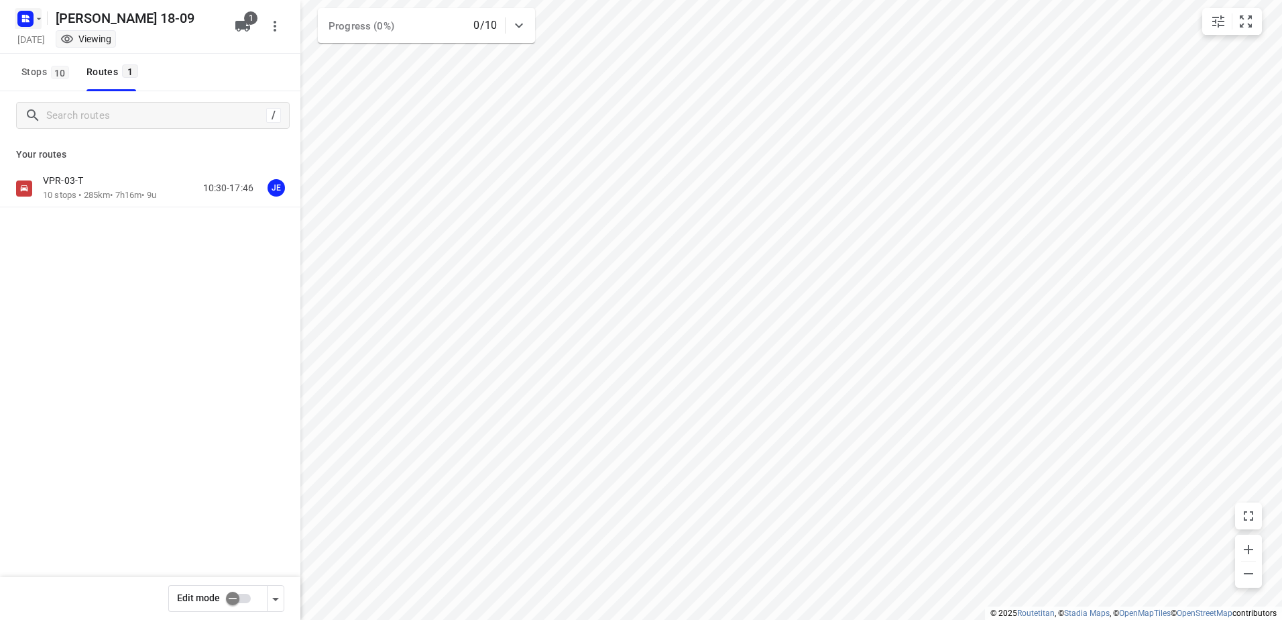
click at [24, 26] on rect "button" at bounding box center [25, 19] width 16 height 16
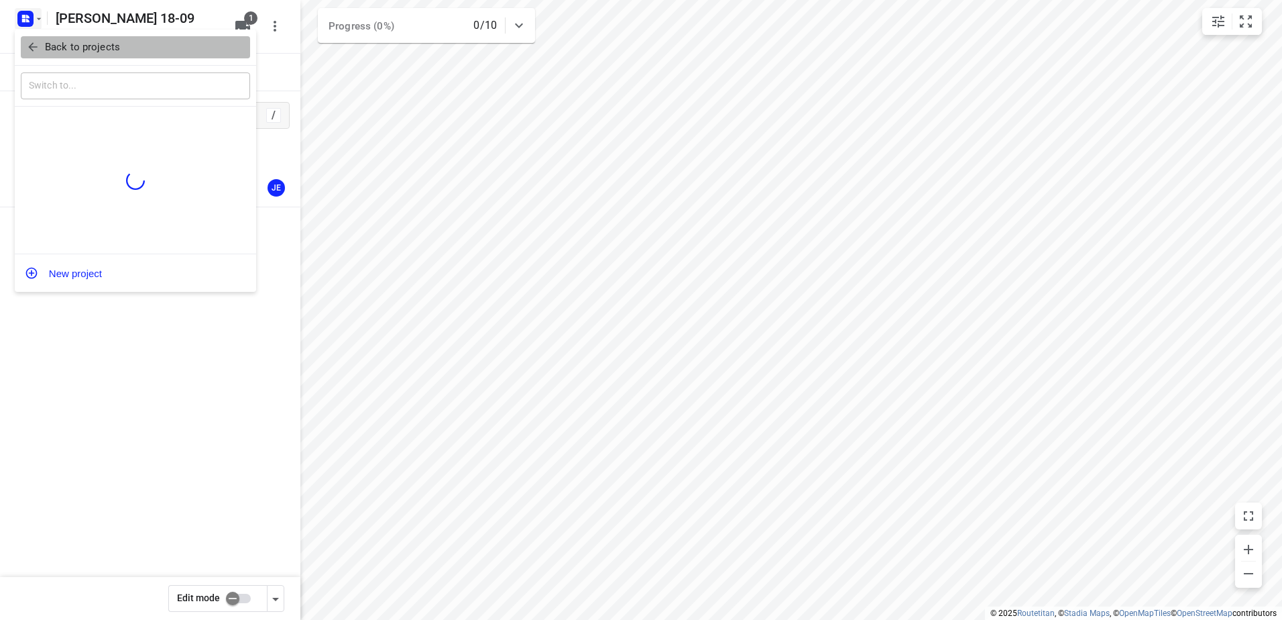
click at [93, 43] on p "Back to projects" at bounding box center [82, 47] width 75 height 15
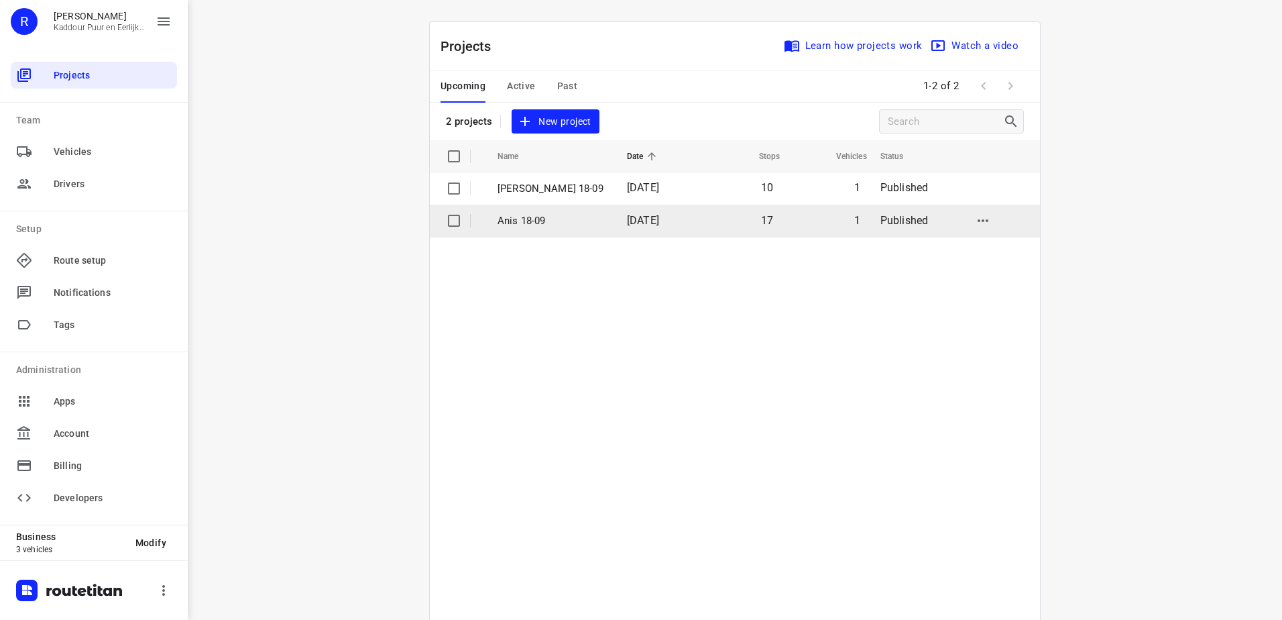
click at [554, 223] on p "Anis 18-09" at bounding box center [551, 220] width 109 height 15
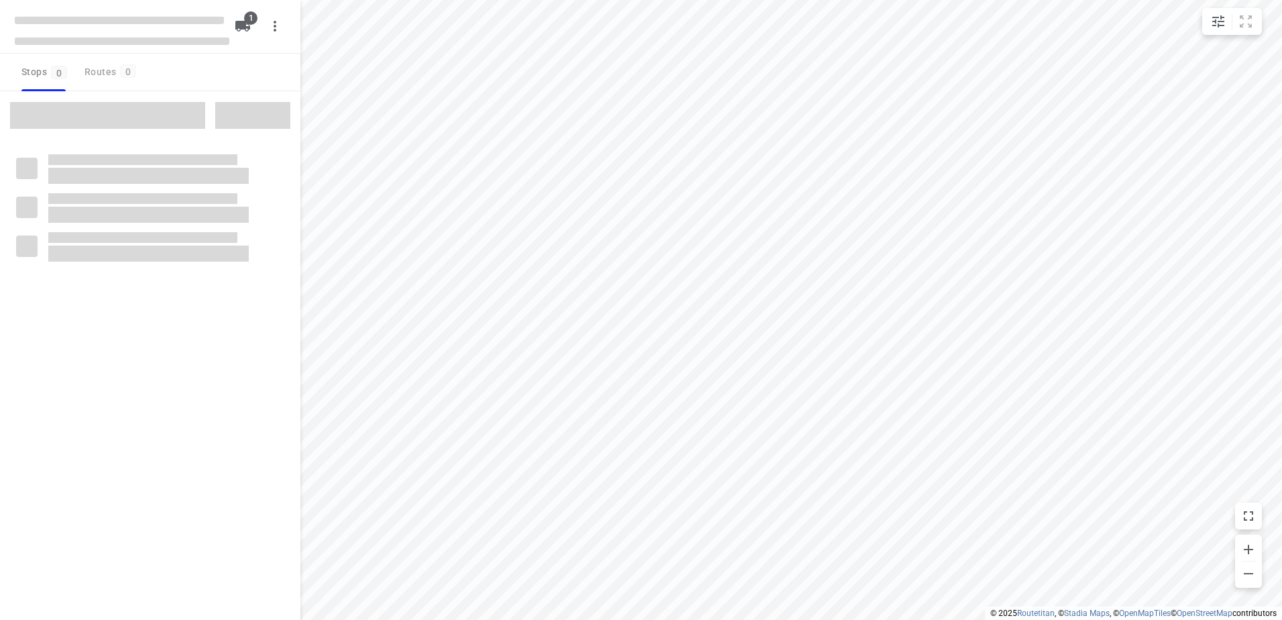
type input "distance"
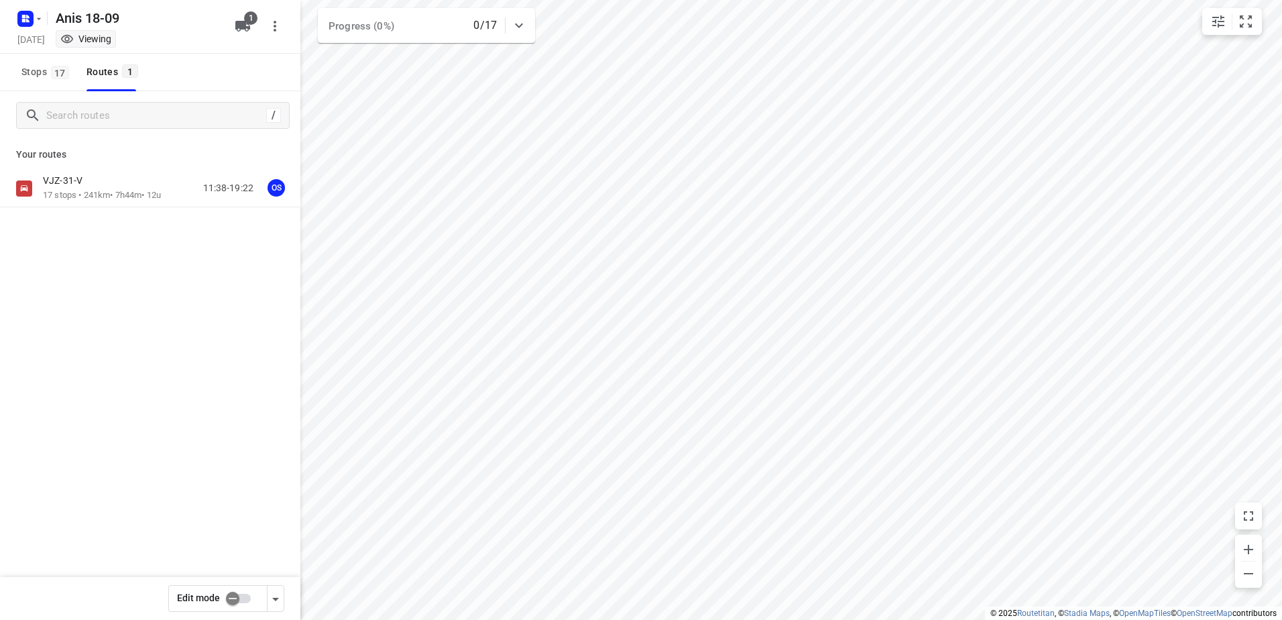
click at [125, 180] on div "VJZ-31-V" at bounding box center [102, 181] width 118 height 15
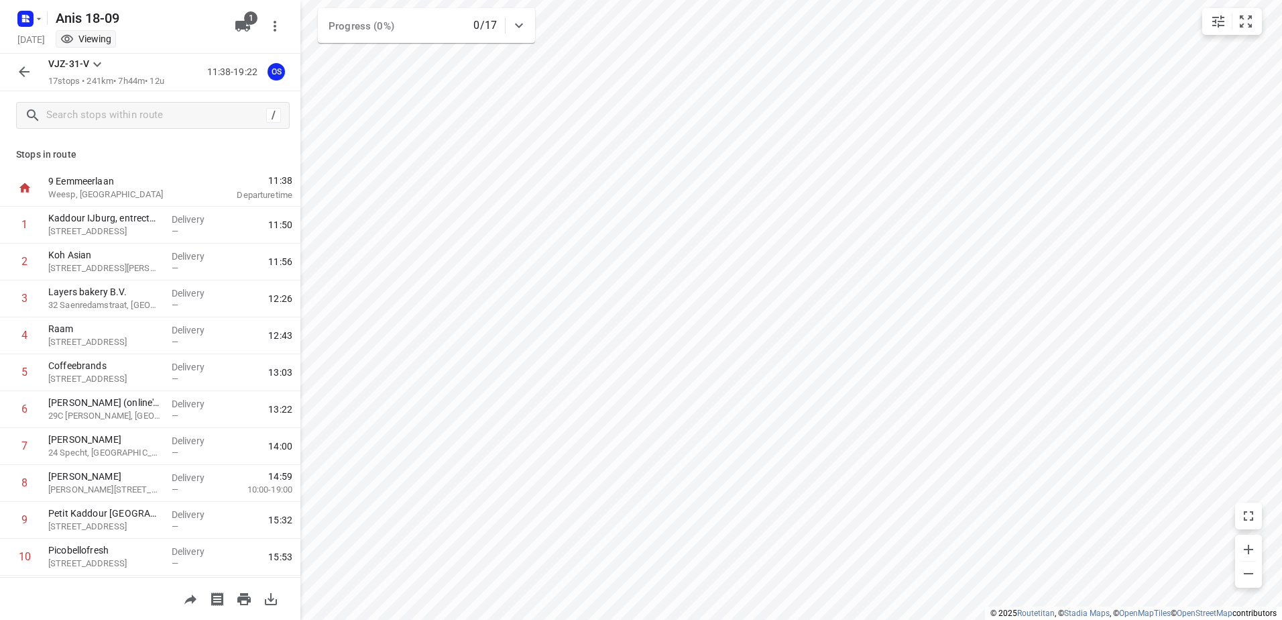
click at [18, 69] on icon "button" at bounding box center [24, 72] width 16 height 16
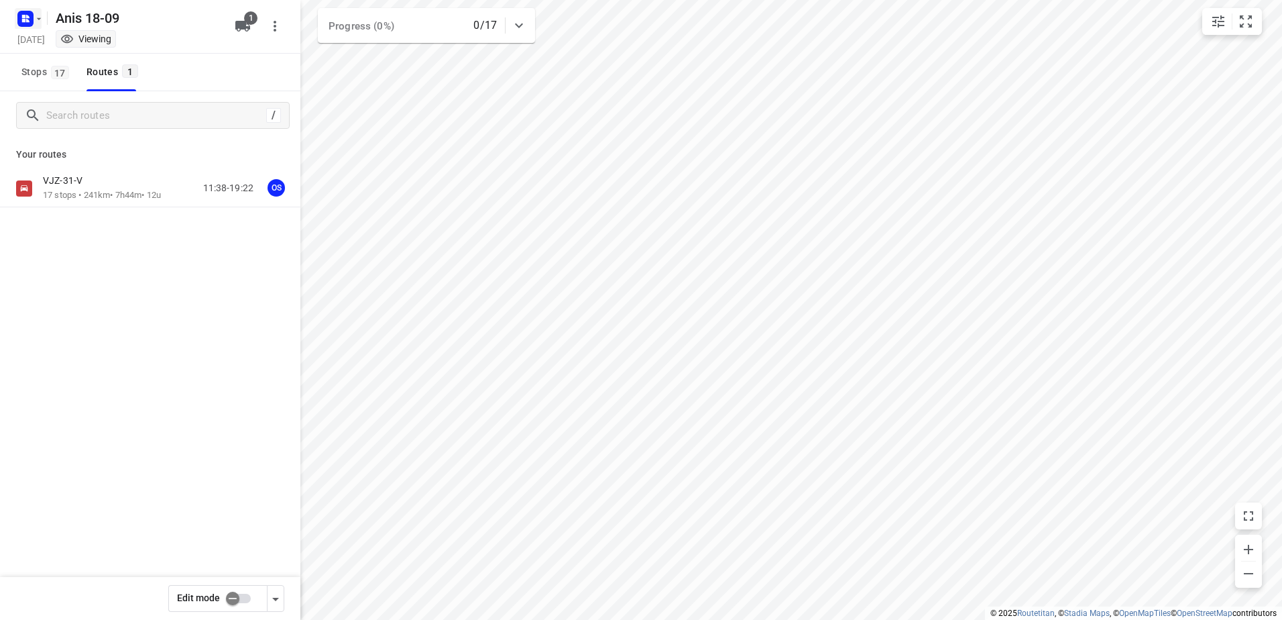
click at [30, 23] on rect "button" at bounding box center [25, 19] width 16 height 16
click at [155, 509] on div at bounding box center [641, 310] width 1282 height 620
click at [93, 188] on div "VJZ-31-V" at bounding box center [102, 181] width 118 height 15
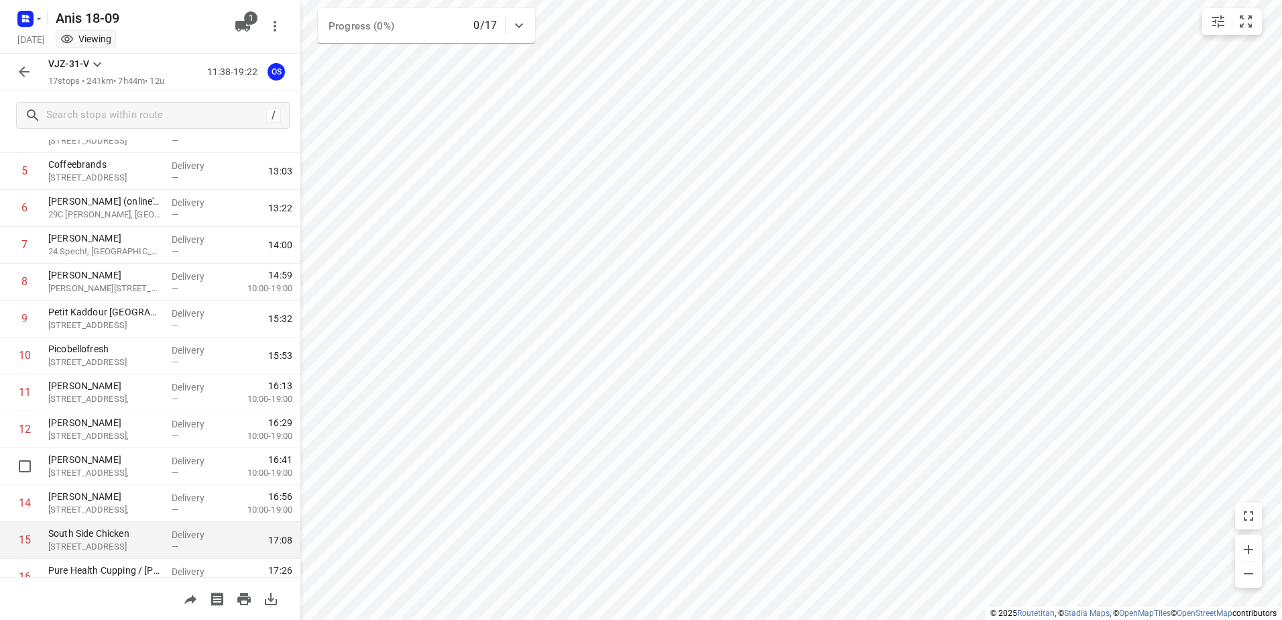
scroll to position [294, 0]
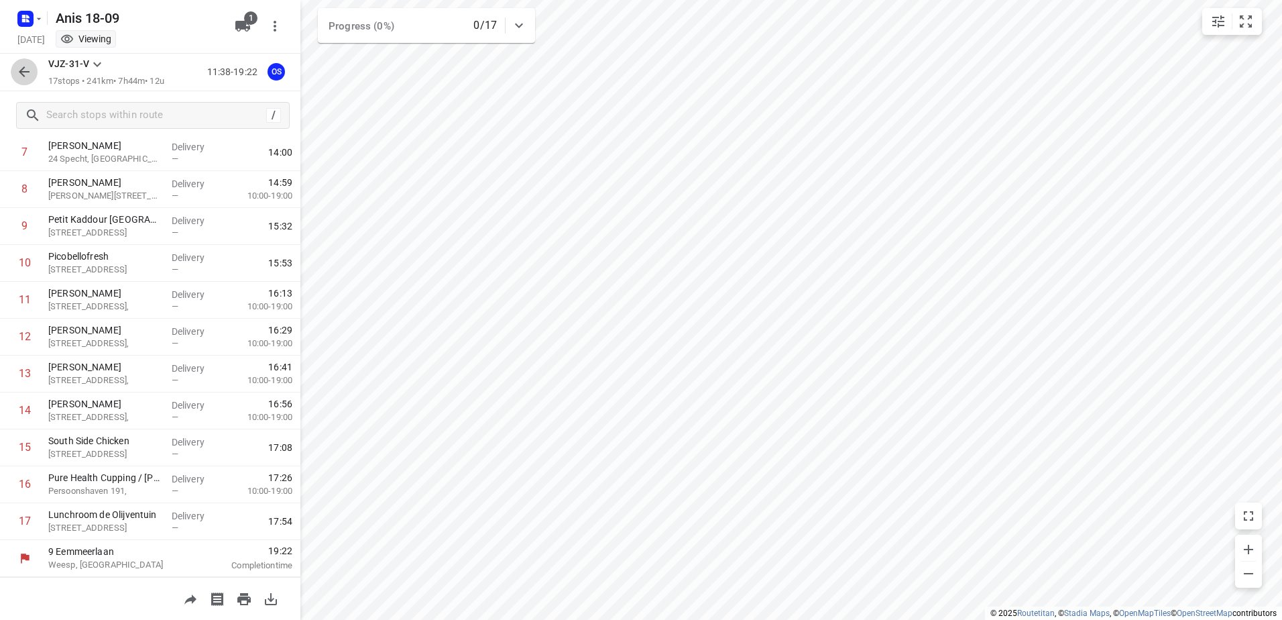
click at [25, 76] on icon "button" at bounding box center [24, 72] width 16 height 16
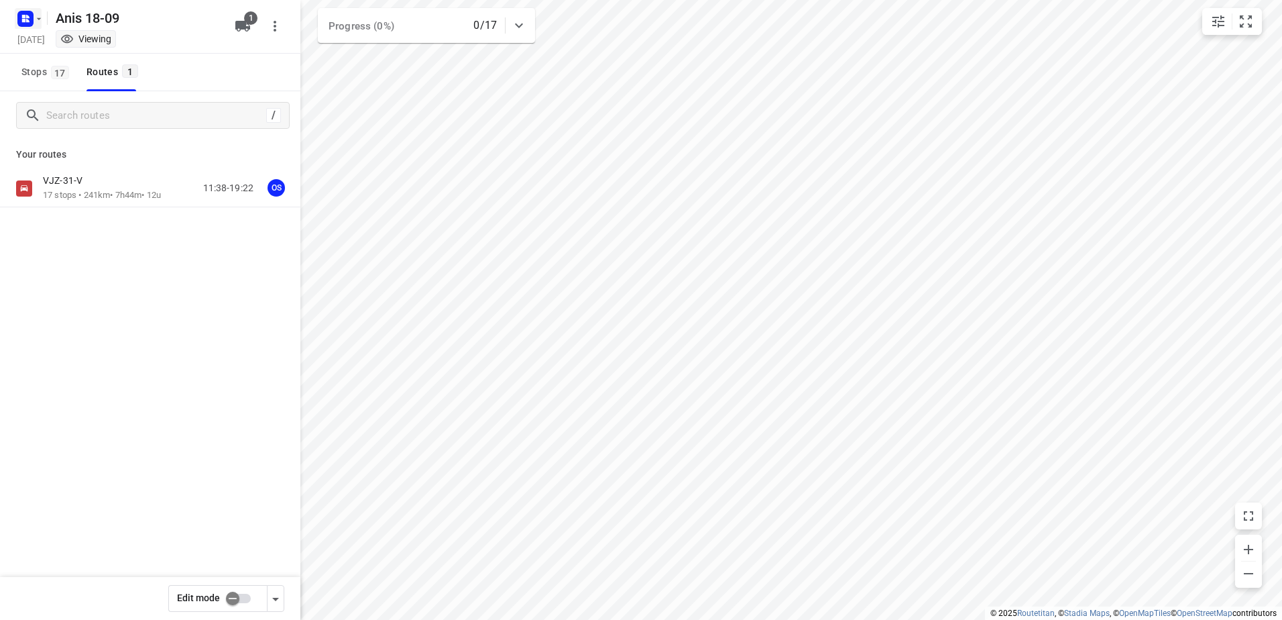
click at [23, 20] on icon "button" at bounding box center [23, 20] width 3 height 3
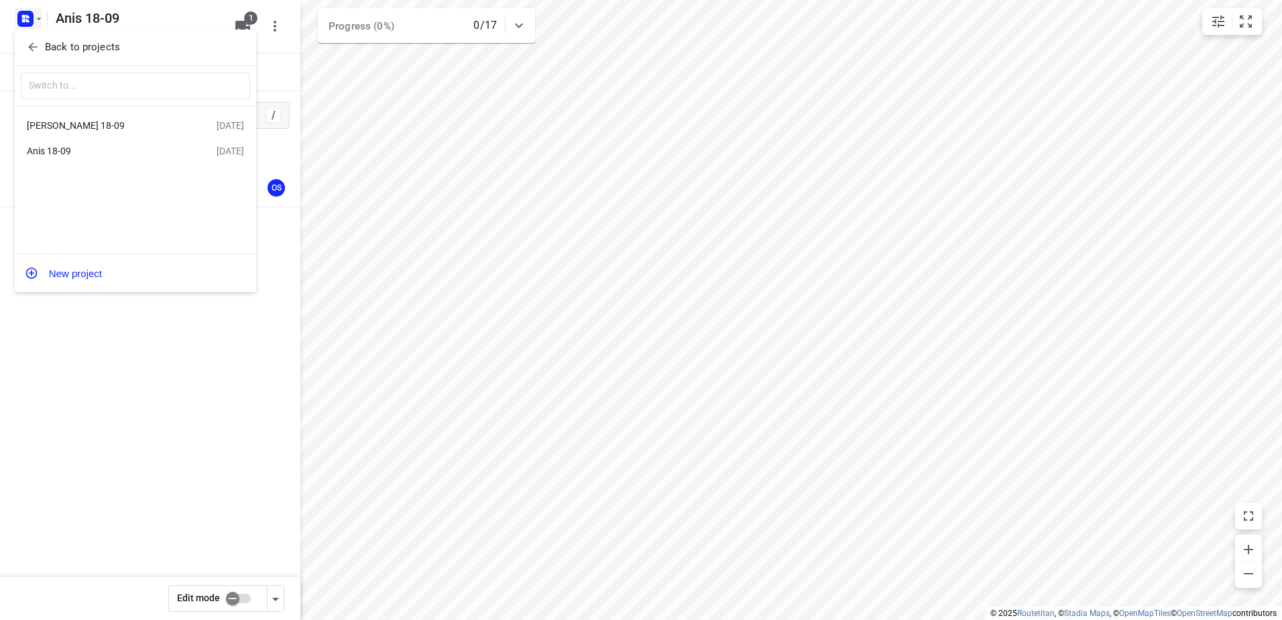
click at [97, 50] on p "Back to projects" at bounding box center [82, 47] width 75 height 15
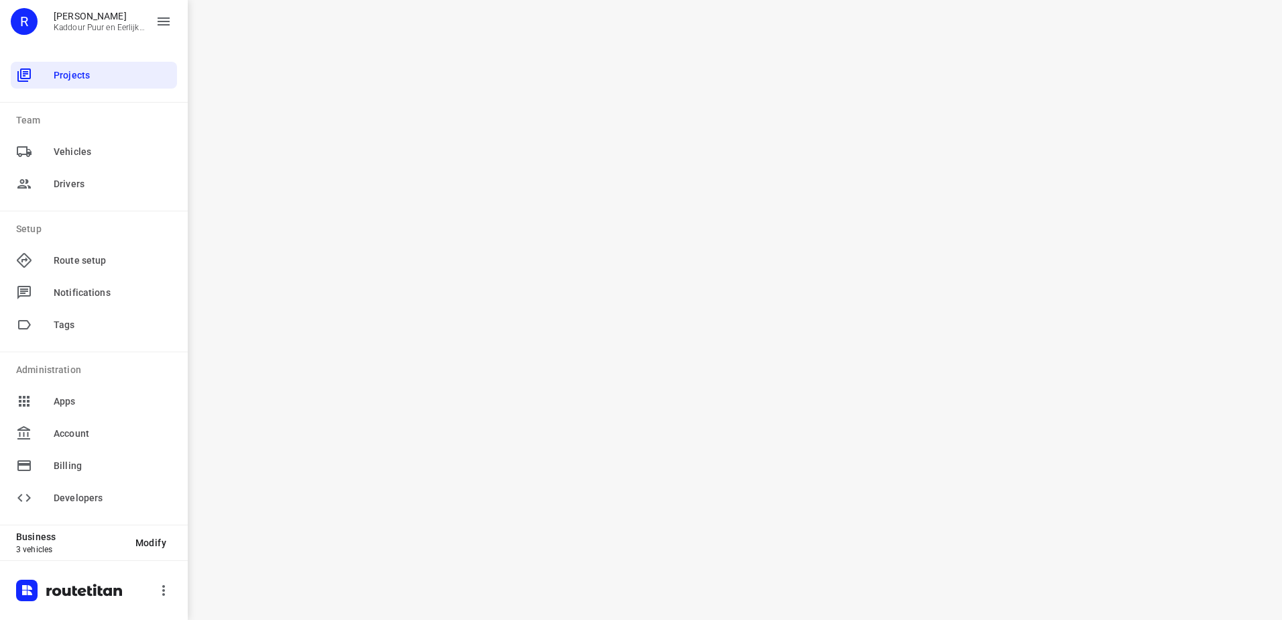
click at [633, 192] on div "i © 2025 Routetitan , © Stadia Maps , © OpenMapTiles © OpenStreetMap contributo…" at bounding box center [735, 310] width 1094 height 620
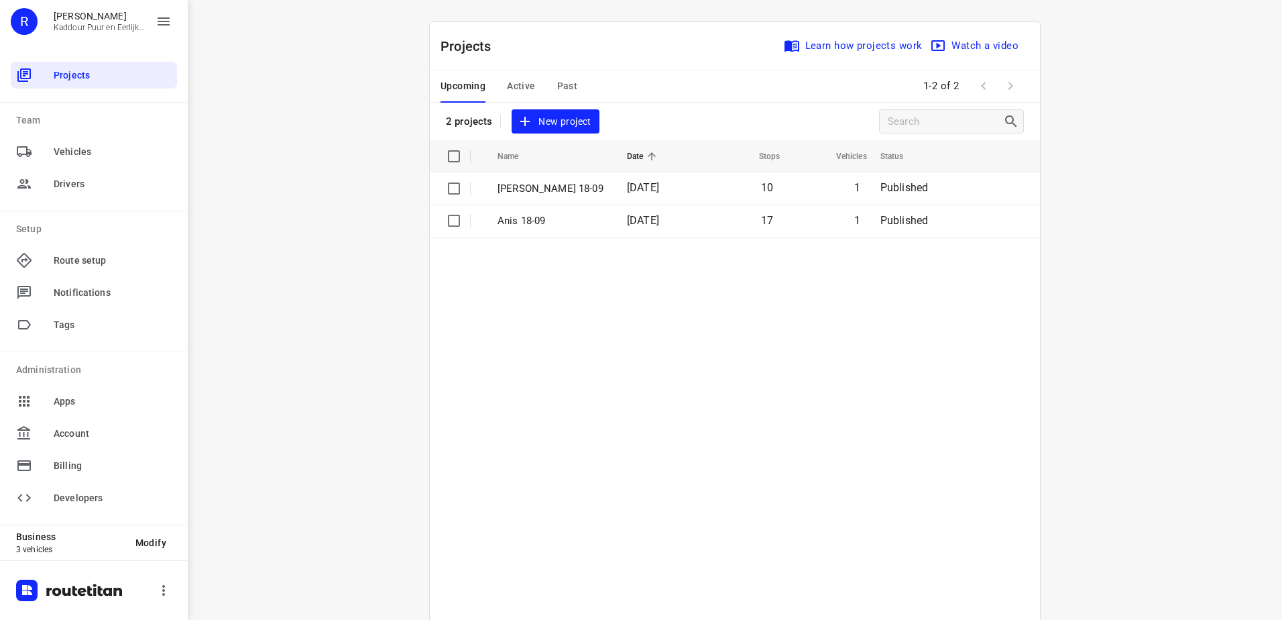
click at [306, 76] on div "i © 2025 Routetitan , © Stadia Maps , © OpenMapTiles © OpenStreetMap contributo…" at bounding box center [735, 310] width 1094 height 620
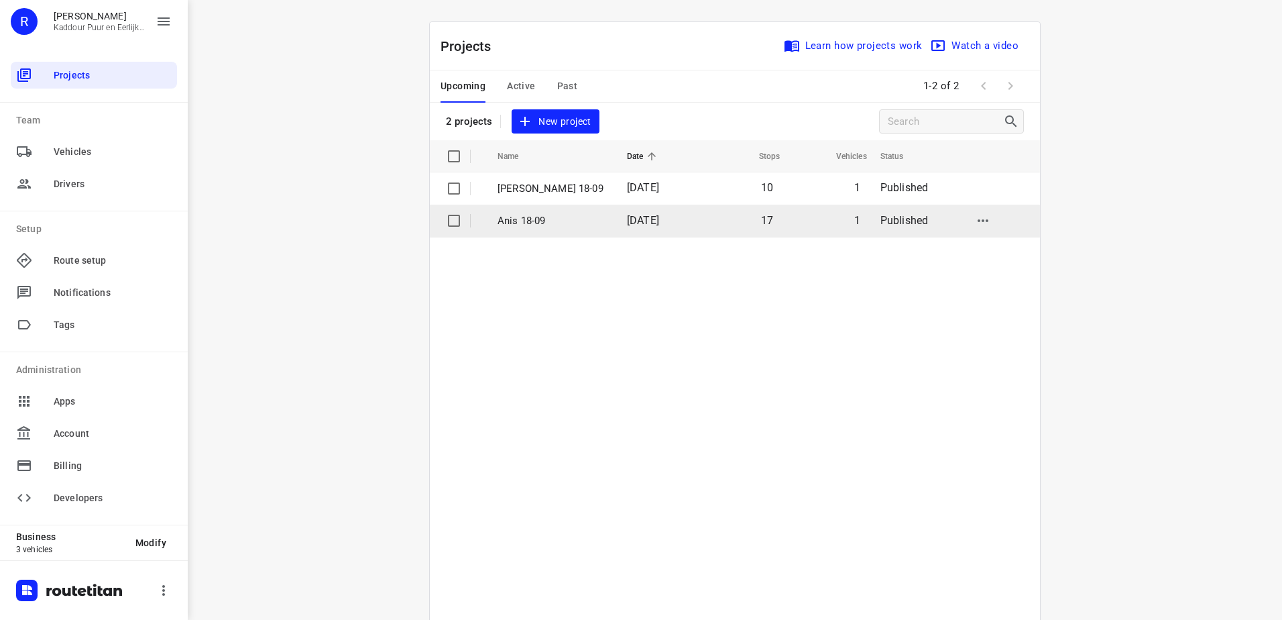
click at [616, 233] on td "[DATE]" at bounding box center [657, 220] width 83 height 32
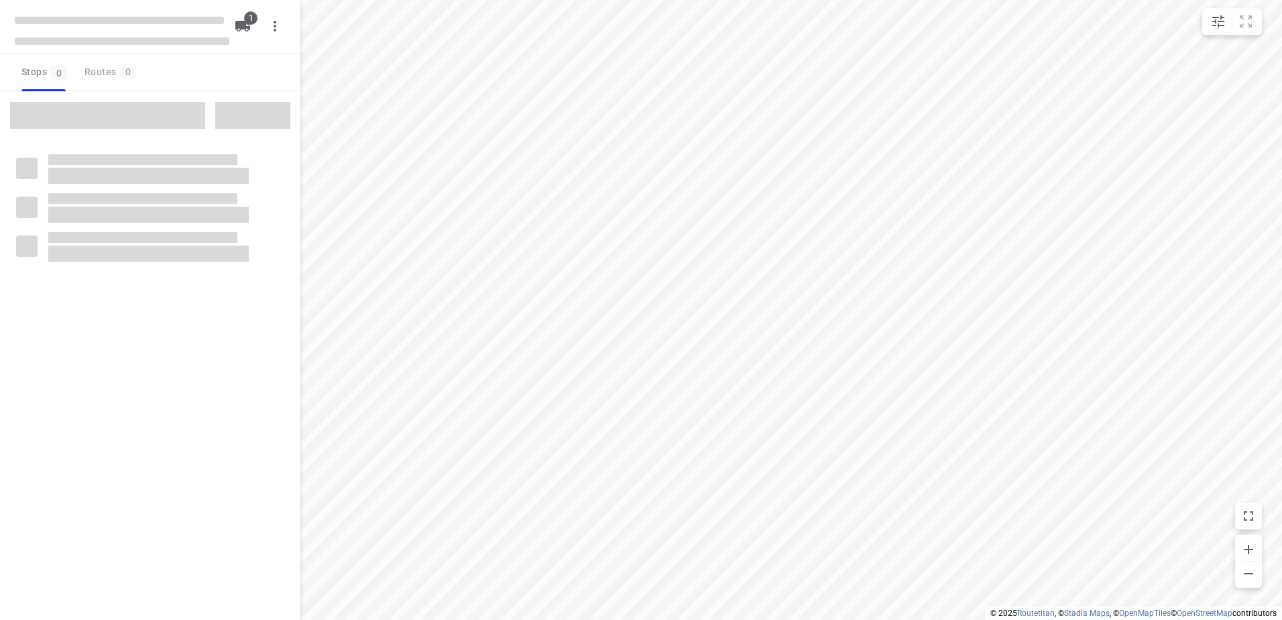
type input "distance"
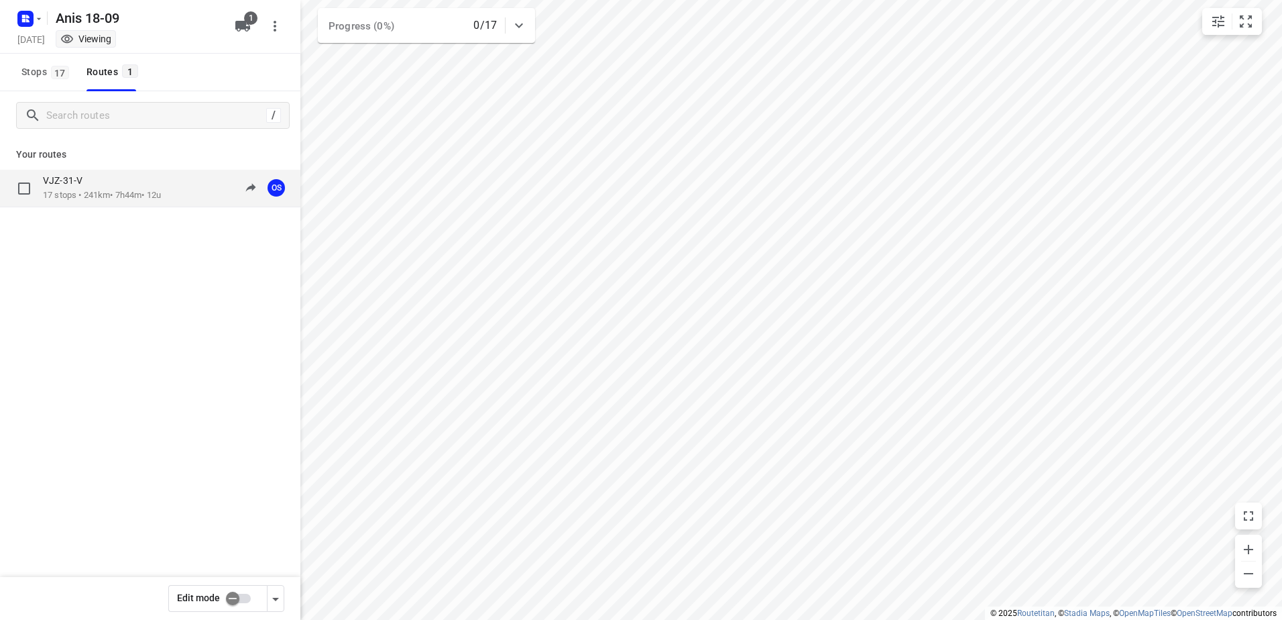
click at [126, 196] on p "17 stops • 241km • 7h44m • 12u" at bounding box center [102, 195] width 118 height 13
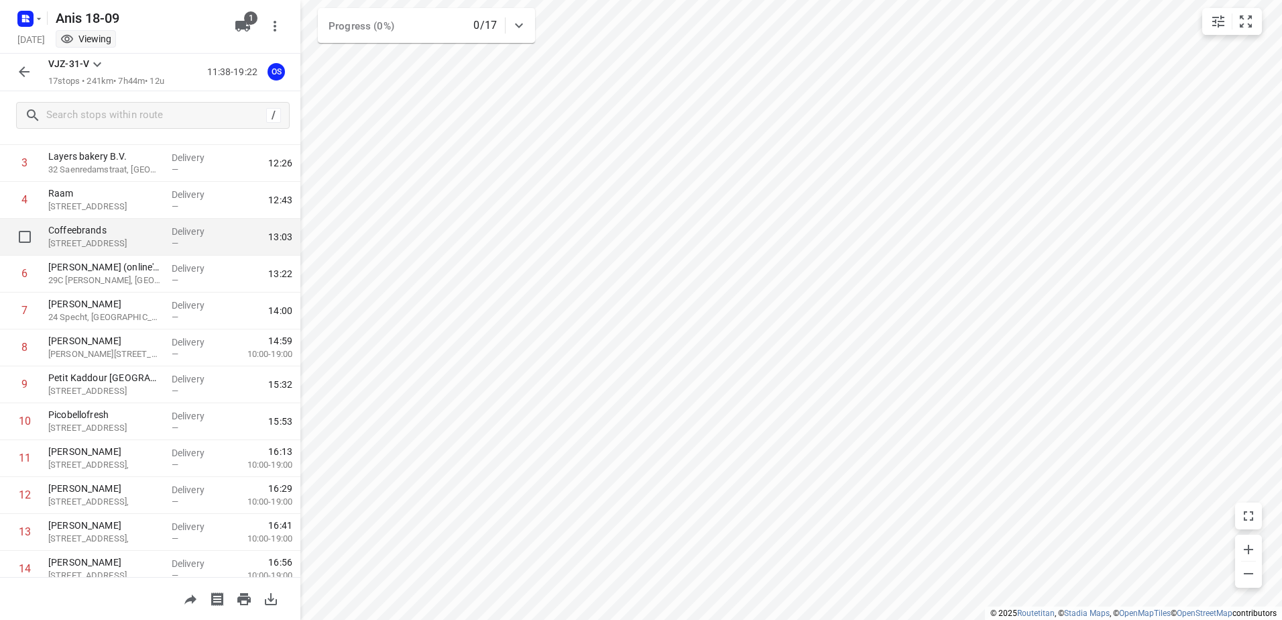
scroll to position [294, 0]
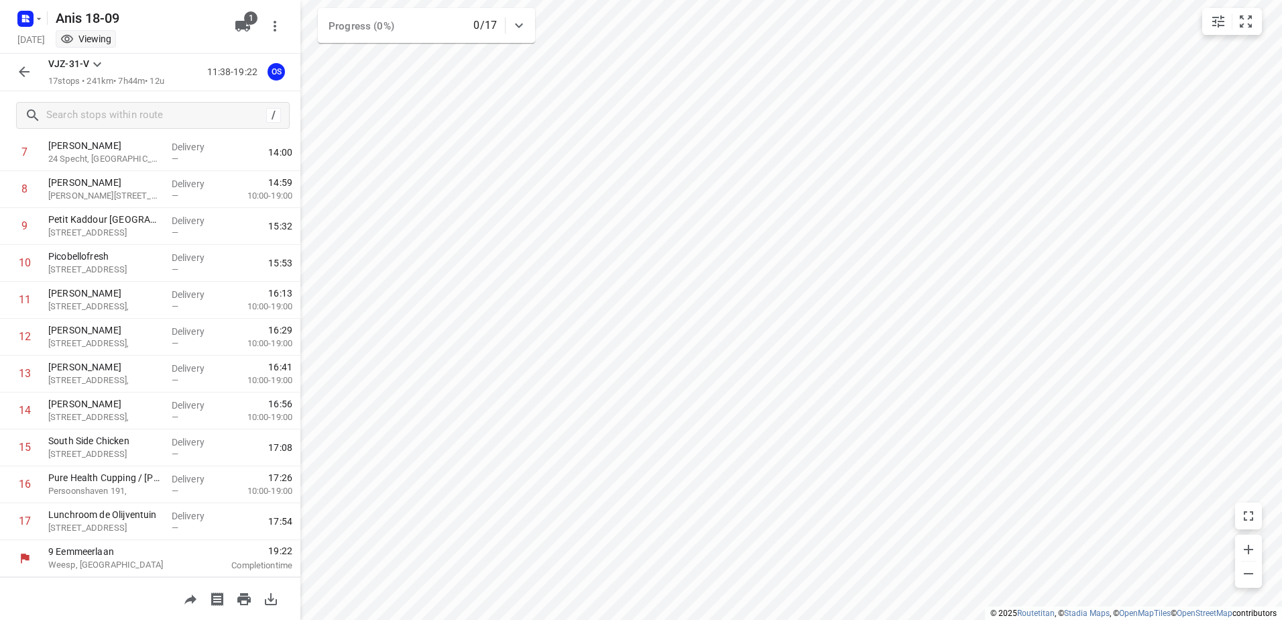
click at [30, 66] on icon "button" at bounding box center [24, 72] width 16 height 16
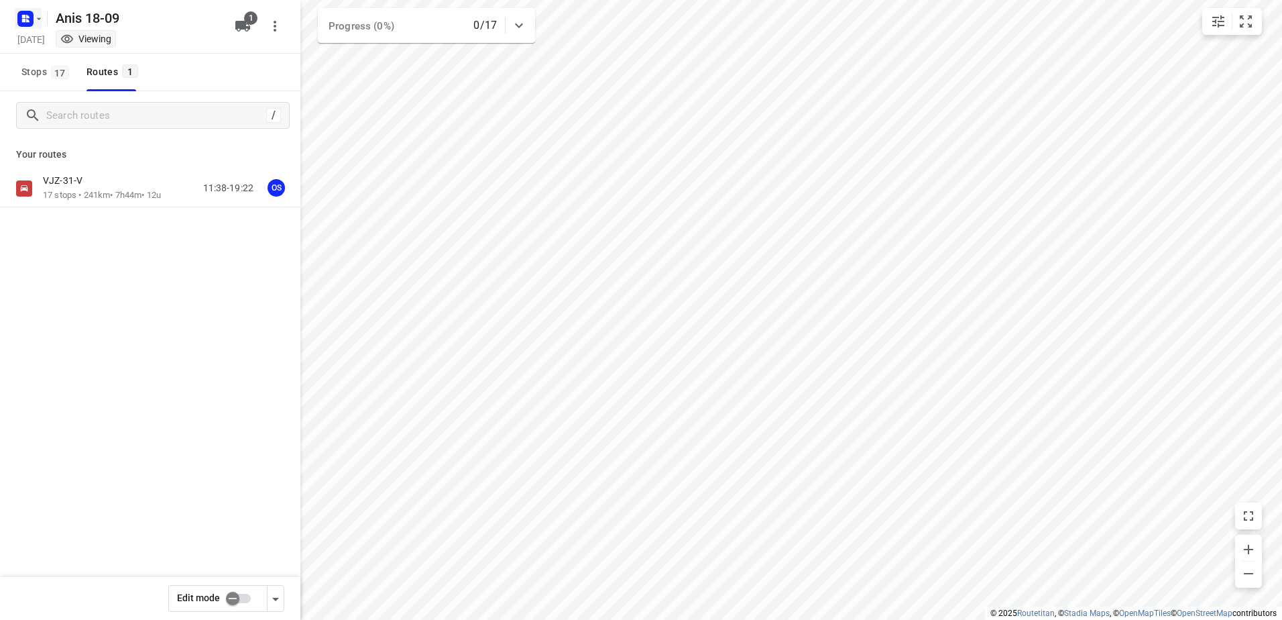
click at [26, 16] on icon "button" at bounding box center [27, 16] width 3 height 3
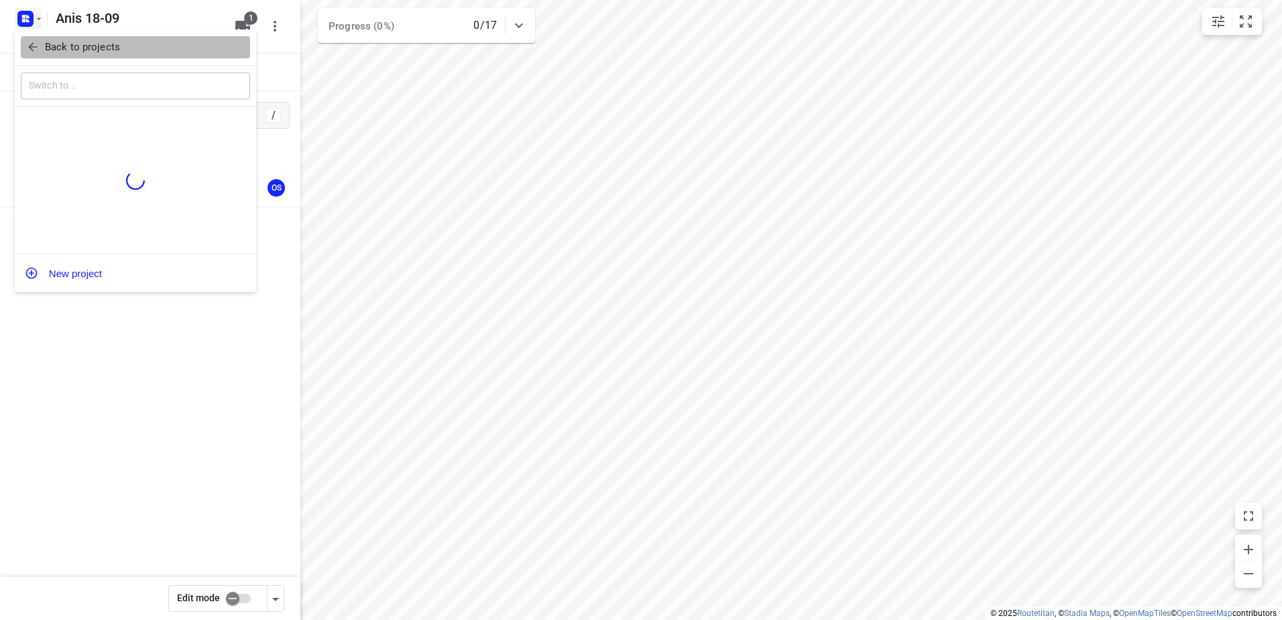
click at [52, 48] on p "Back to projects" at bounding box center [82, 47] width 75 height 15
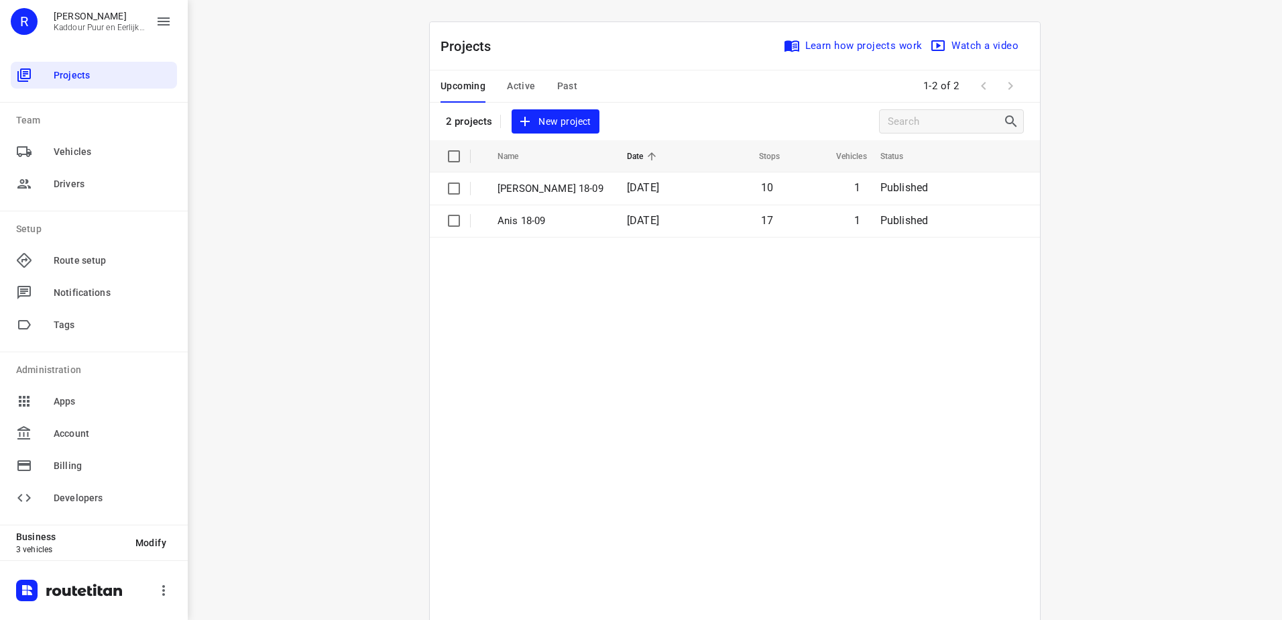
click at [509, 86] on span "Active" at bounding box center [521, 86] width 28 height 17
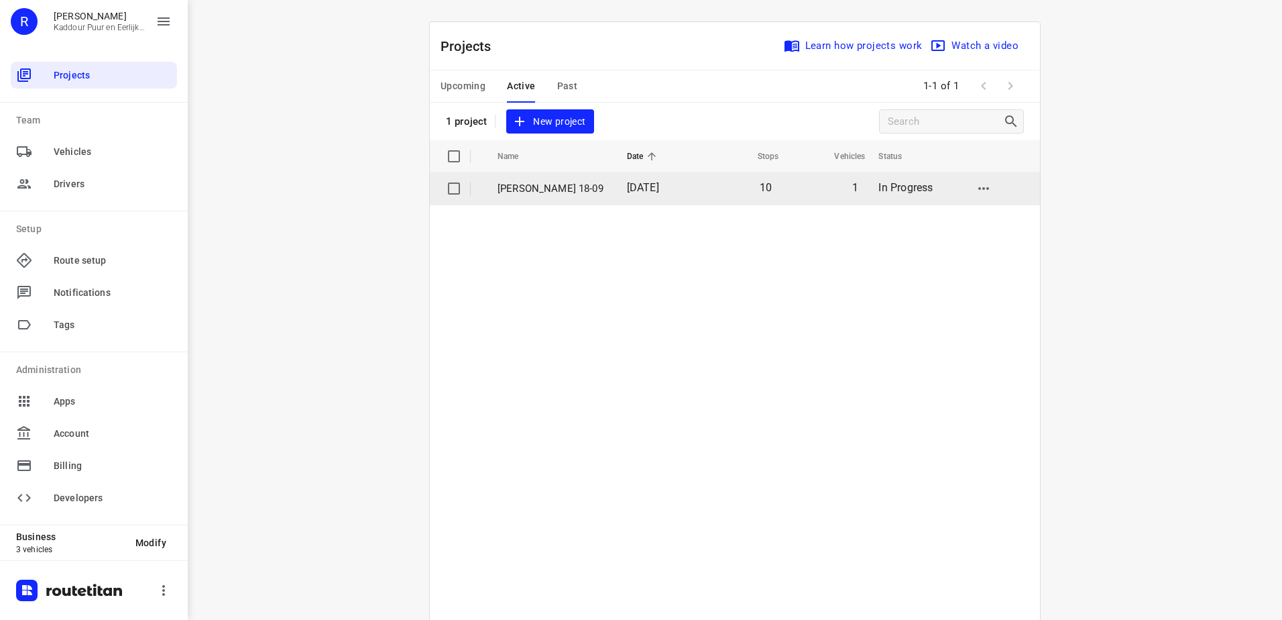
click at [567, 190] on p "[PERSON_NAME] 18-09" at bounding box center [551, 188] width 109 height 15
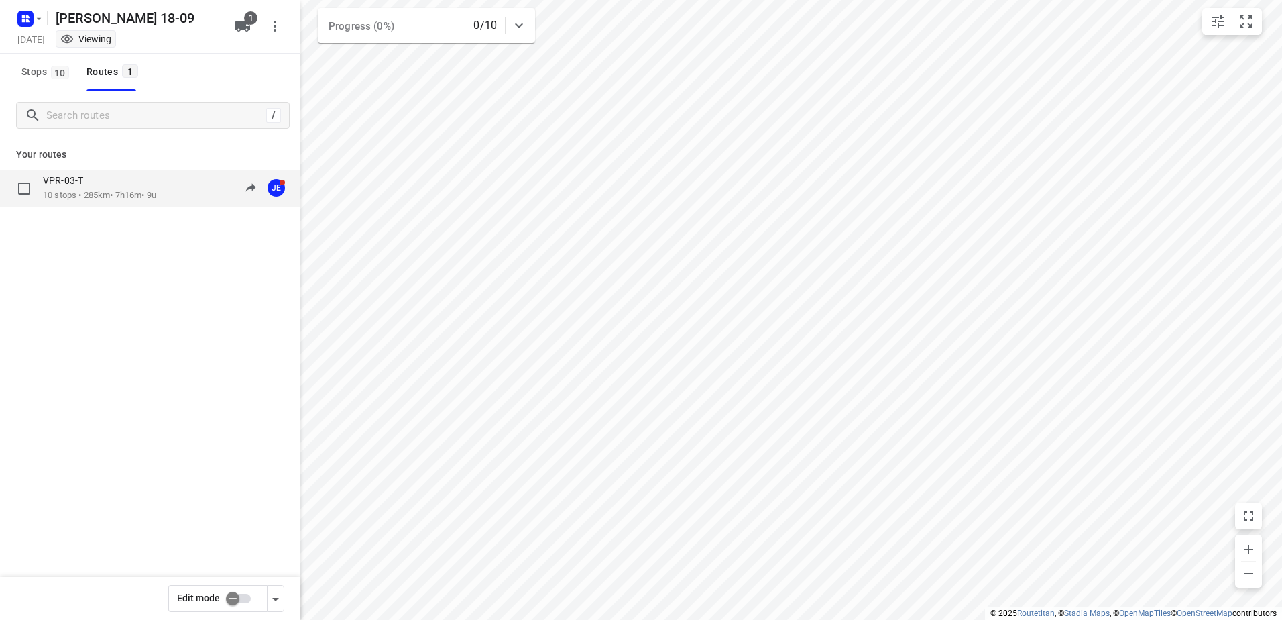
click at [133, 195] on p "10 stops • 285km • 7h16m • 9u" at bounding box center [99, 195] width 113 height 13
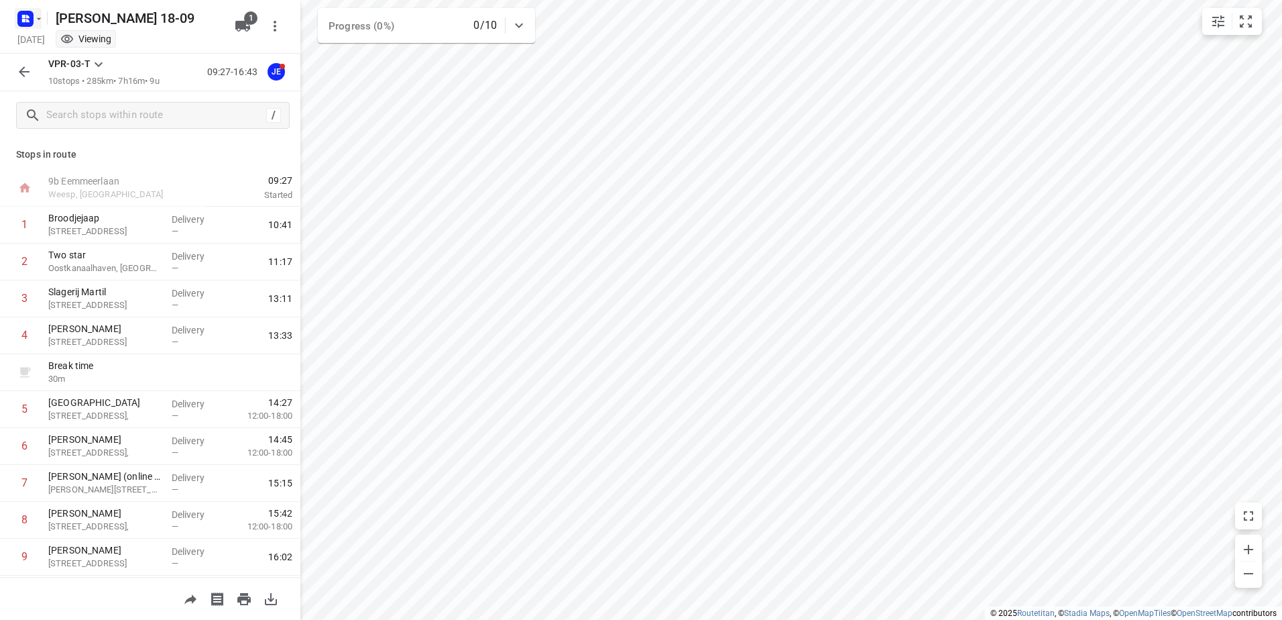
click at [25, 16] on icon "button" at bounding box center [23, 16] width 3 height 3
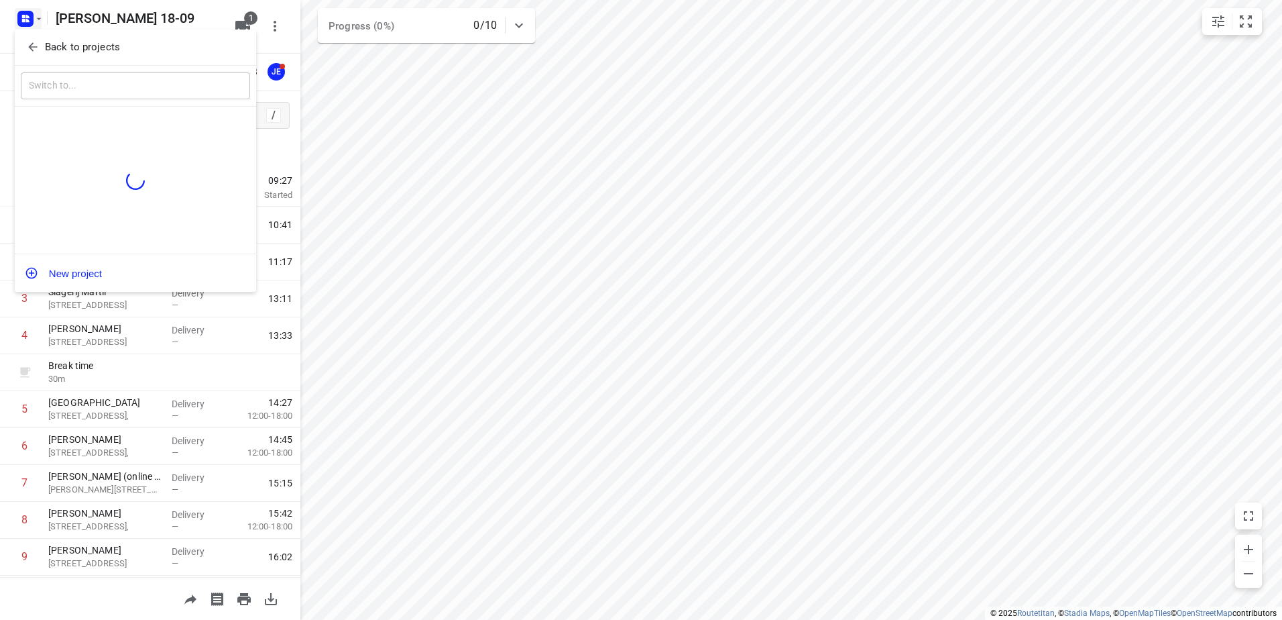
click at [2, 385] on div at bounding box center [641, 310] width 1282 height 620
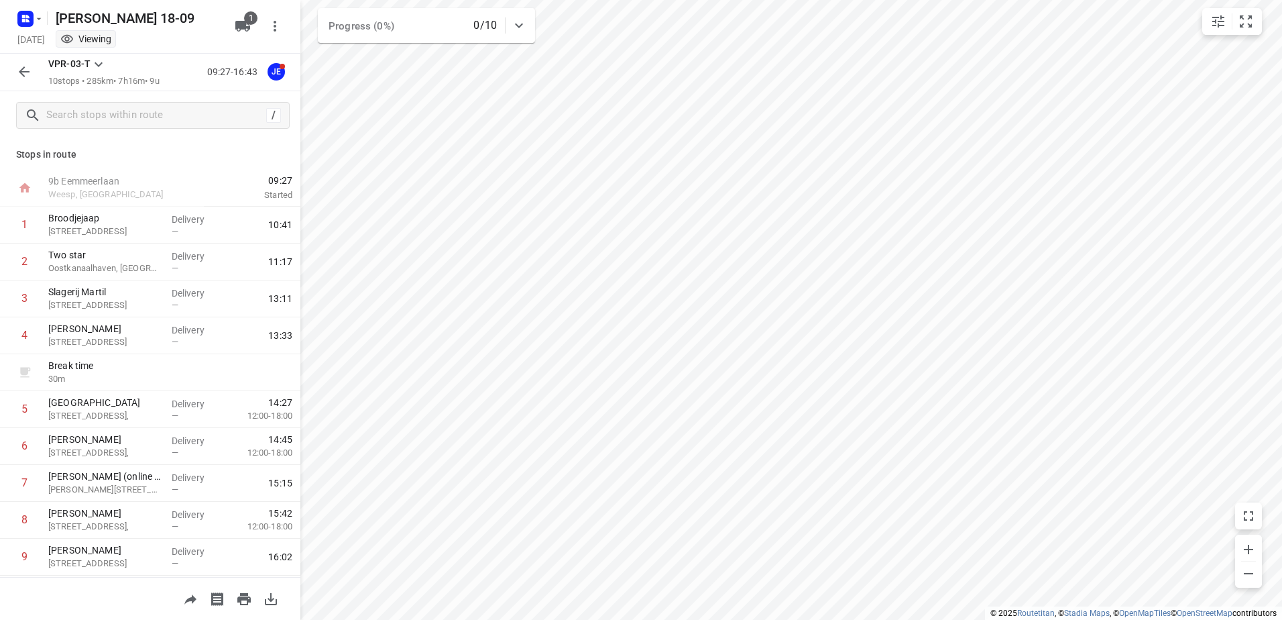
click at [26, 62] on button "button" at bounding box center [24, 71] width 27 height 27
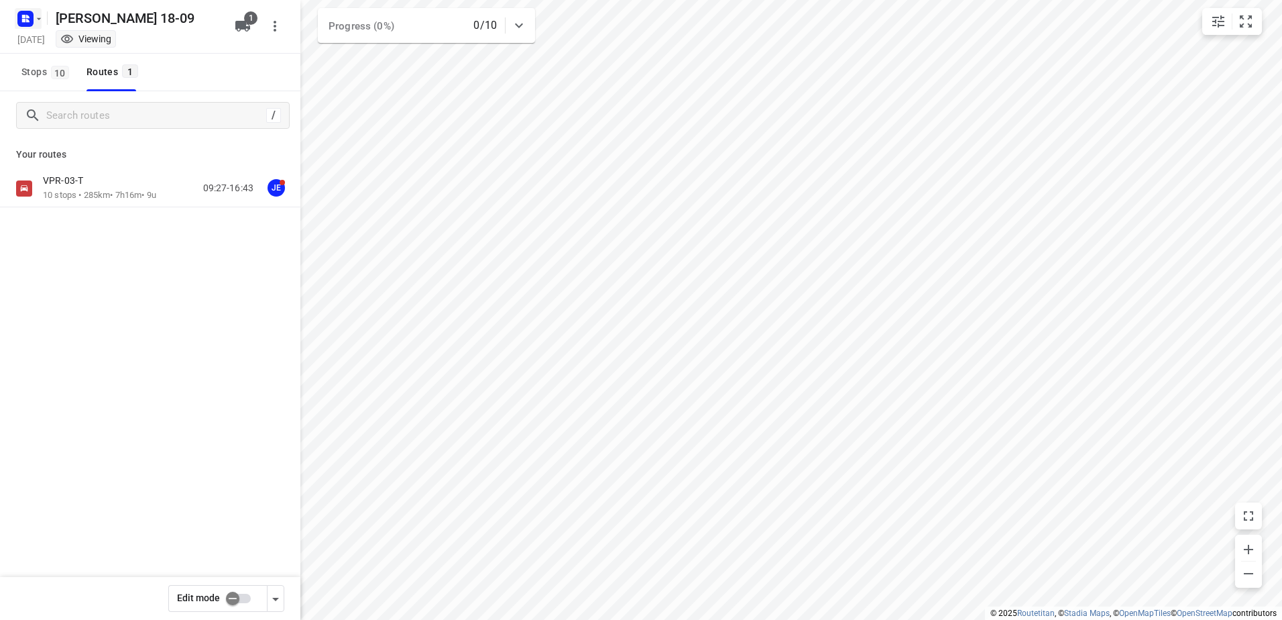
click at [15, 13] on icon "button" at bounding box center [25, 18] width 21 height 21
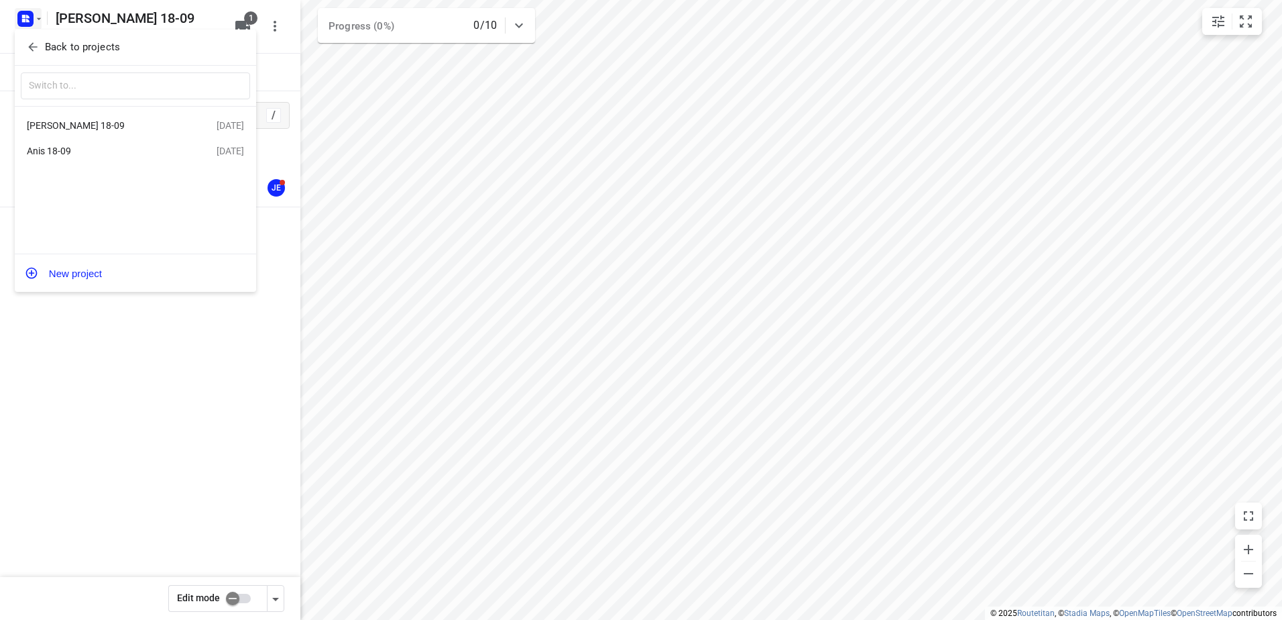
click at [105, 159] on div "Anis 18-09" at bounding box center [122, 151] width 190 height 16
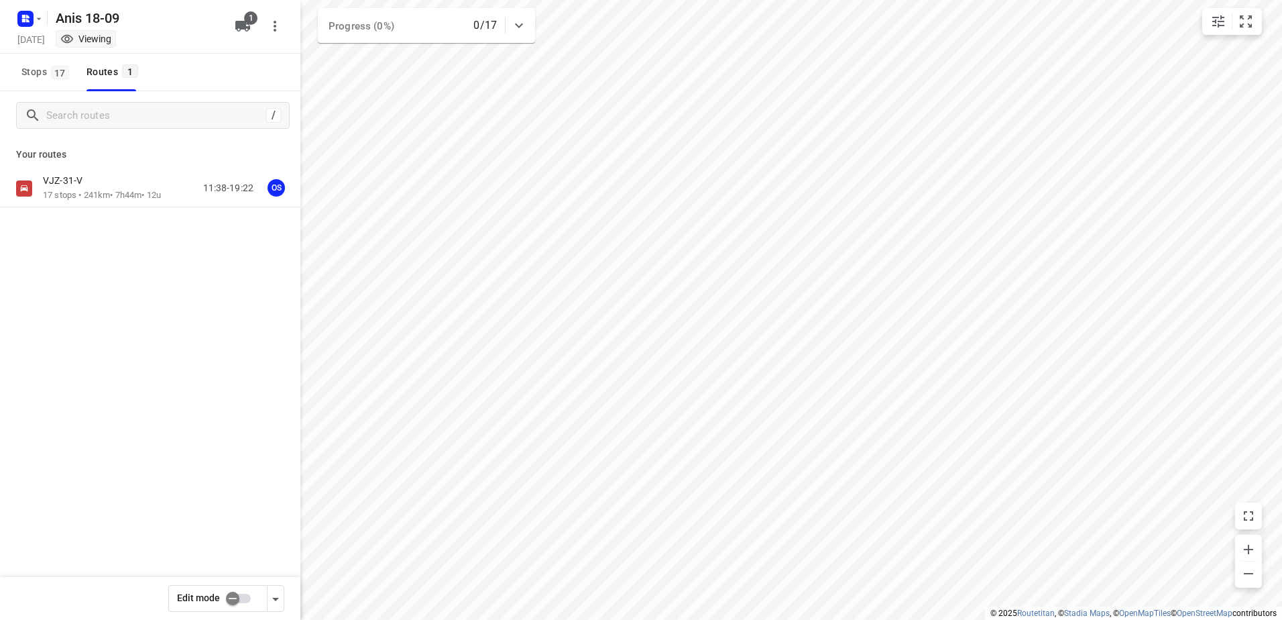
click at [123, 182] on div "VJZ-31-V" at bounding box center [102, 181] width 118 height 15
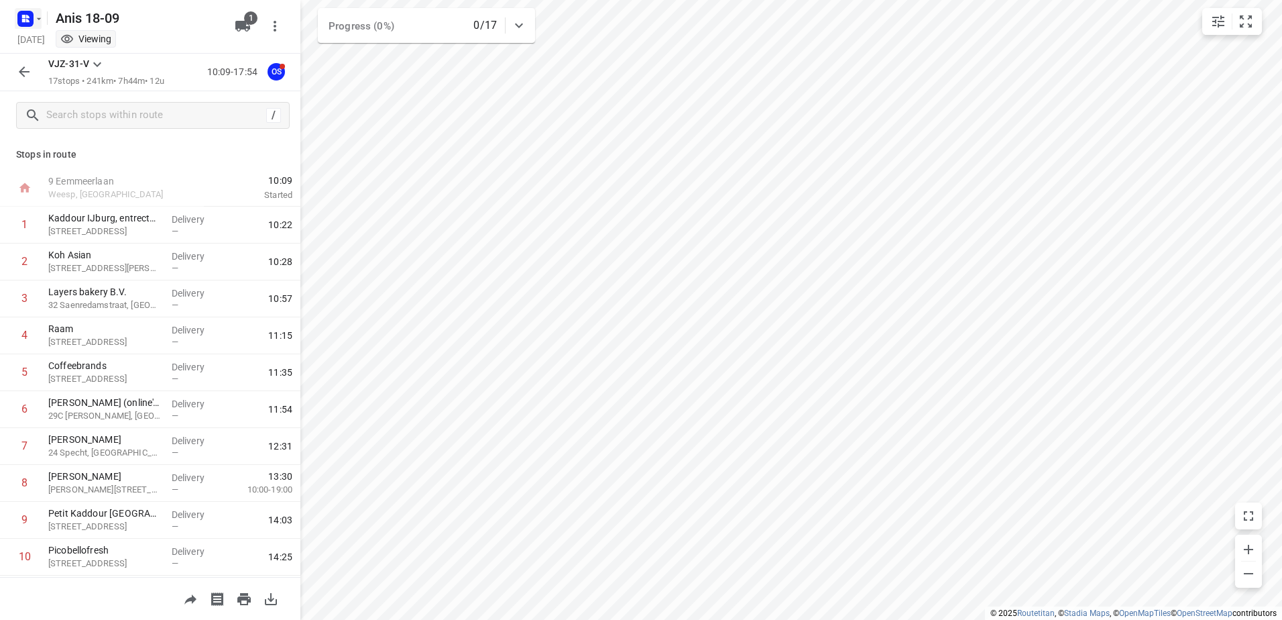
click at [28, 15] on icon "button" at bounding box center [27, 16] width 3 height 3
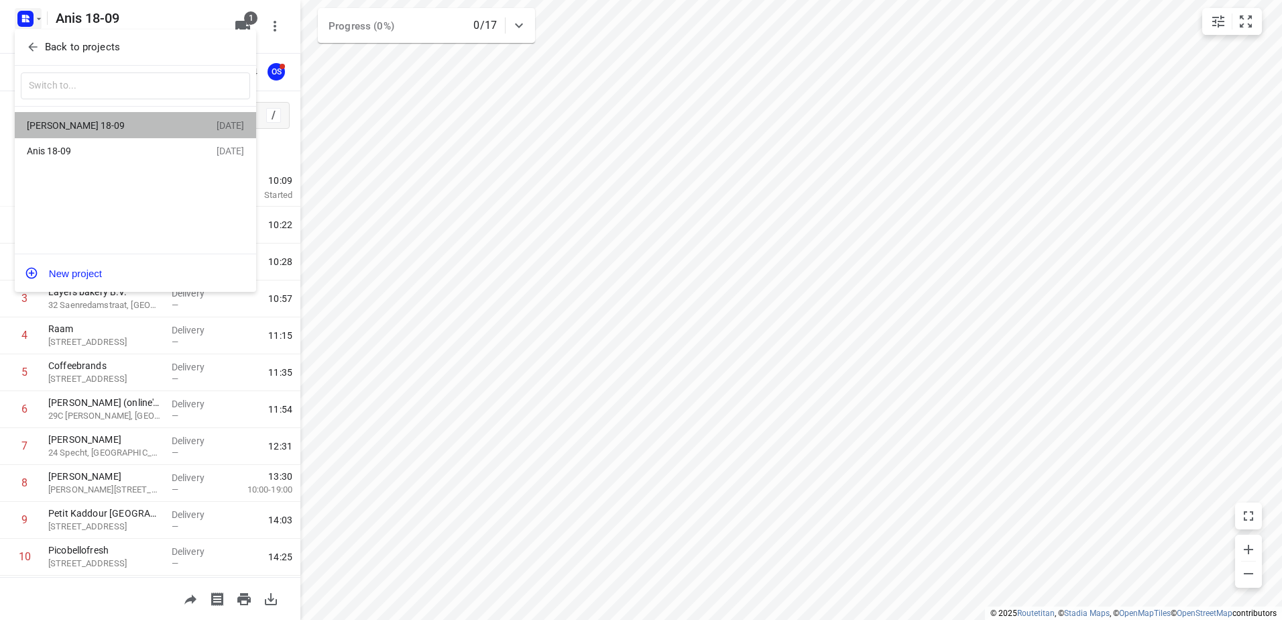
click at [111, 127] on div "[PERSON_NAME] 18-09" at bounding box center [104, 125] width 154 height 11
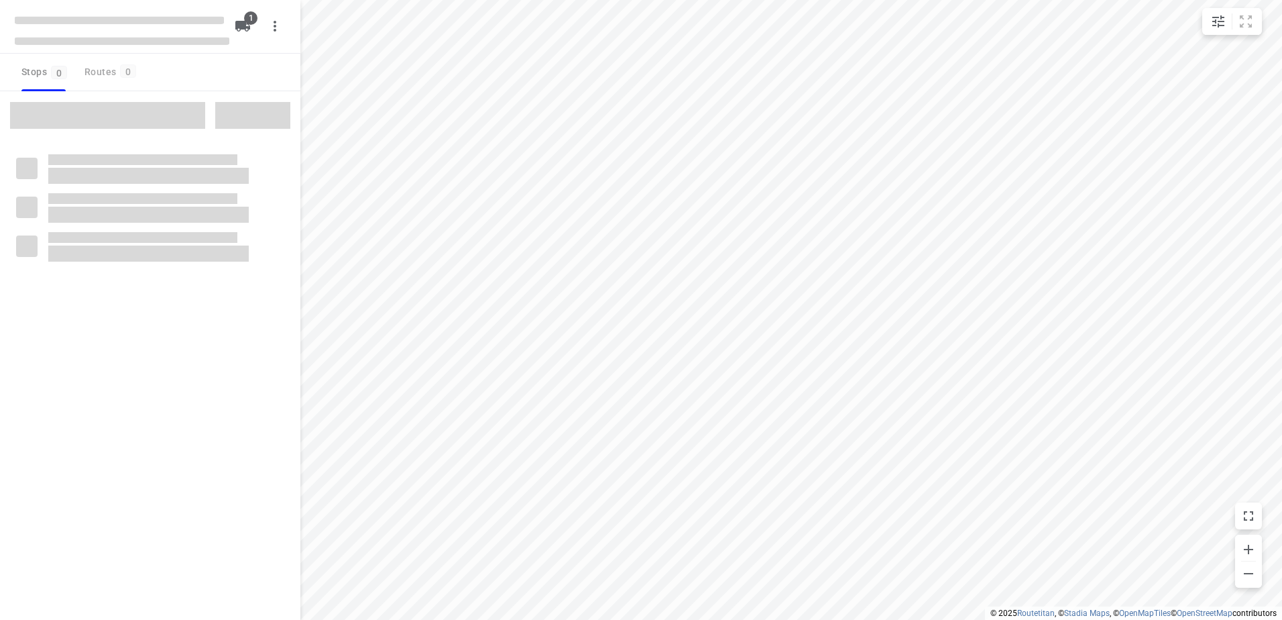
type input "distance"
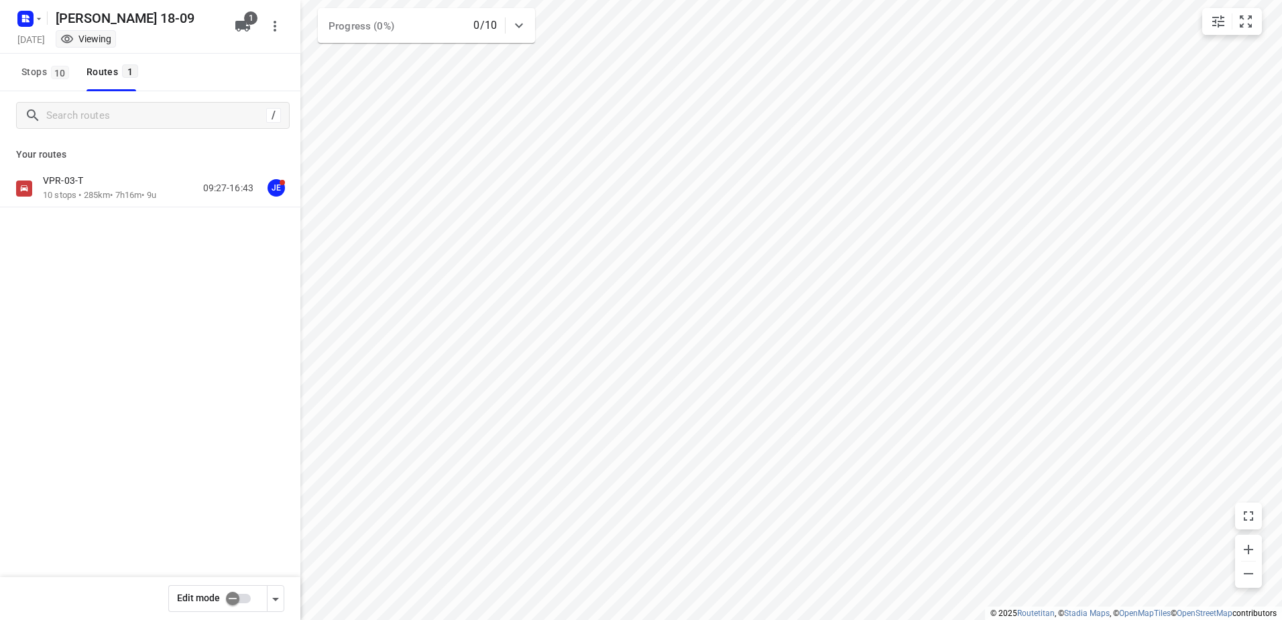
click at [113, 180] on div "VPR-03-T" at bounding box center [99, 181] width 113 height 15
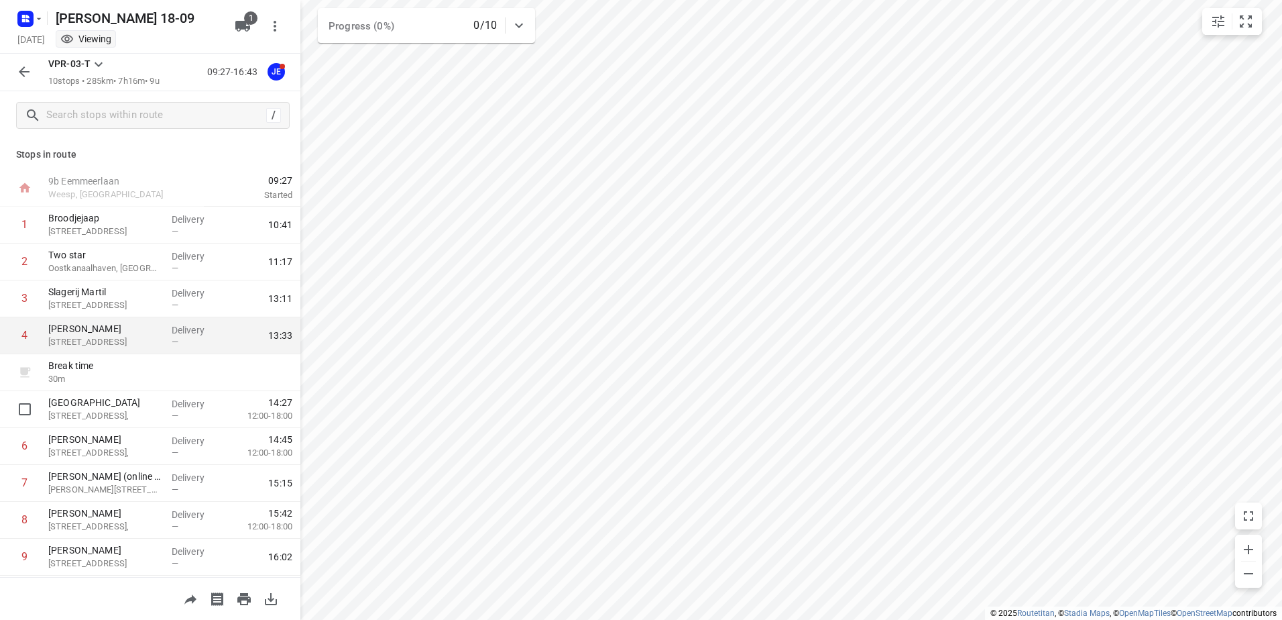
scroll to position [72, 0]
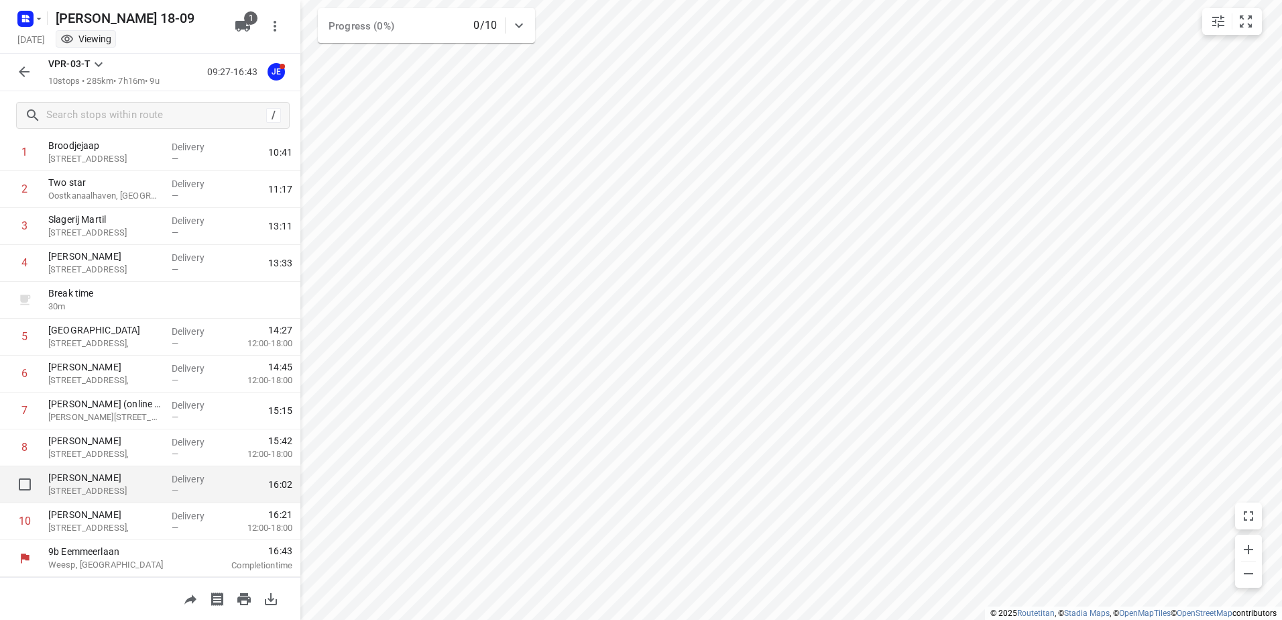
click at [125, 480] on p "[PERSON_NAME]" at bounding box center [104, 477] width 113 height 13
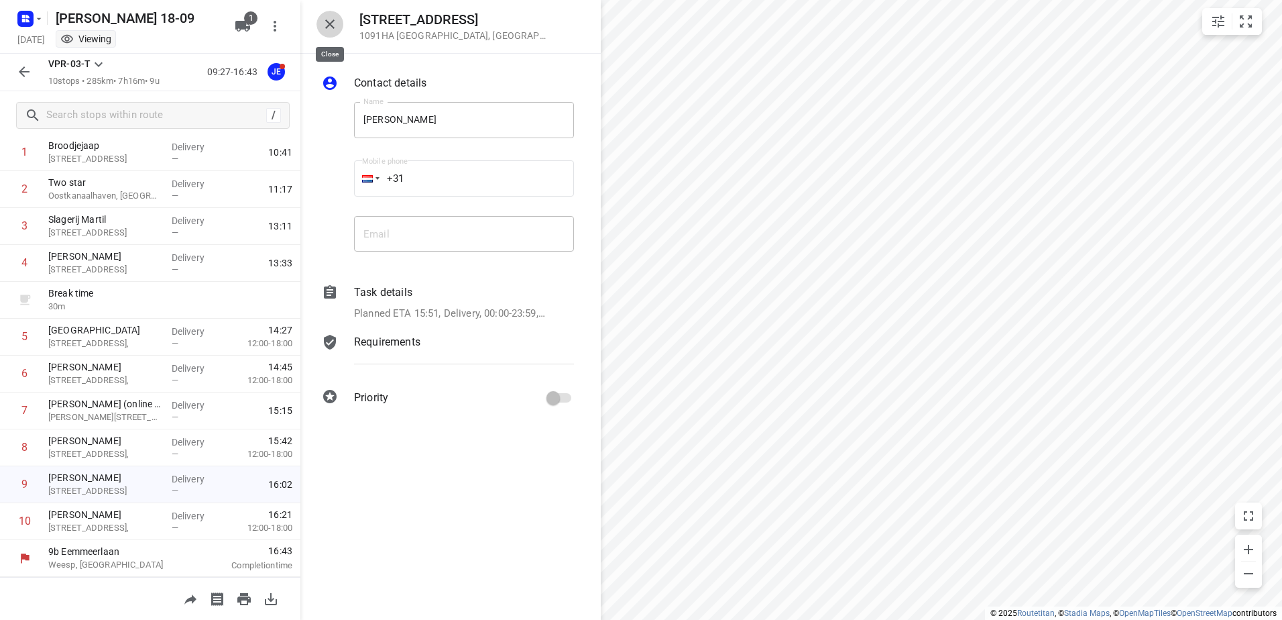
click at [318, 17] on button "button" at bounding box center [329, 24] width 27 height 27
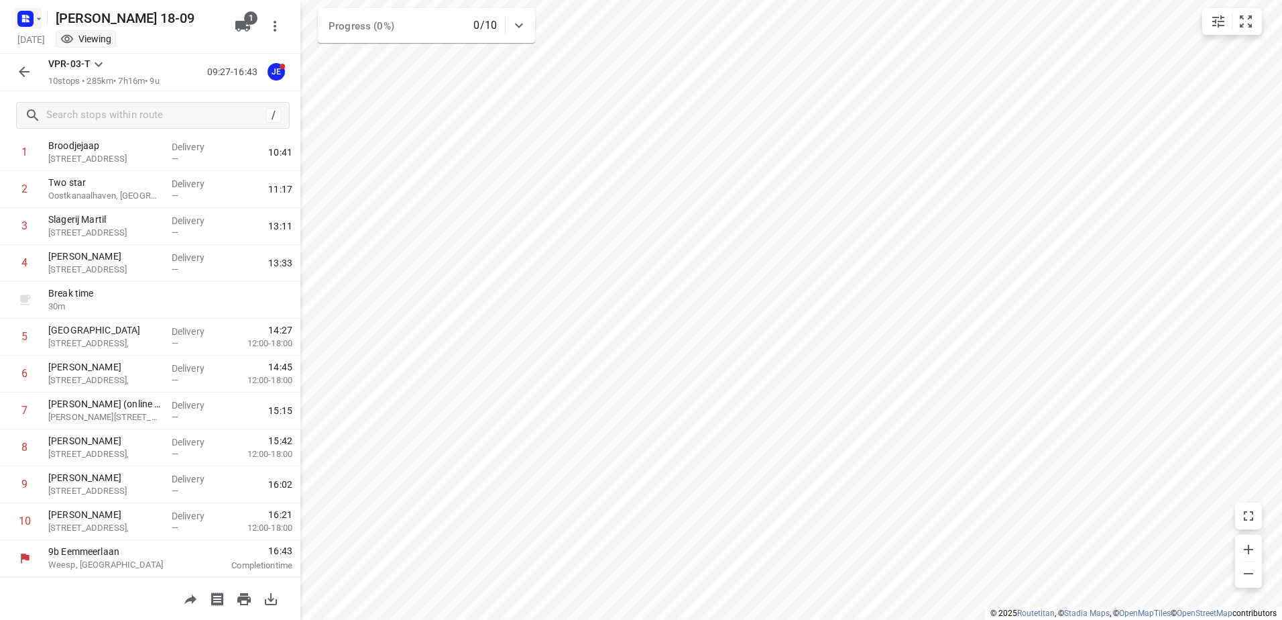
click at [26, 23] on rect "button" at bounding box center [25, 19] width 16 height 16
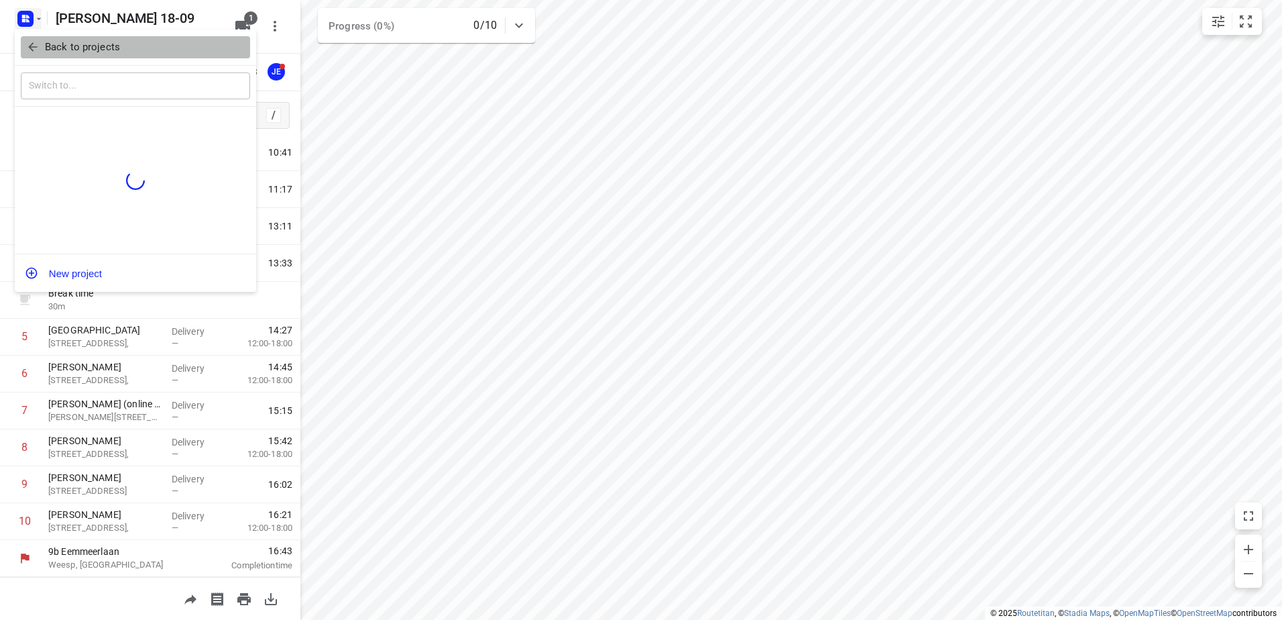
click at [94, 46] on p "Back to projects" at bounding box center [82, 47] width 75 height 15
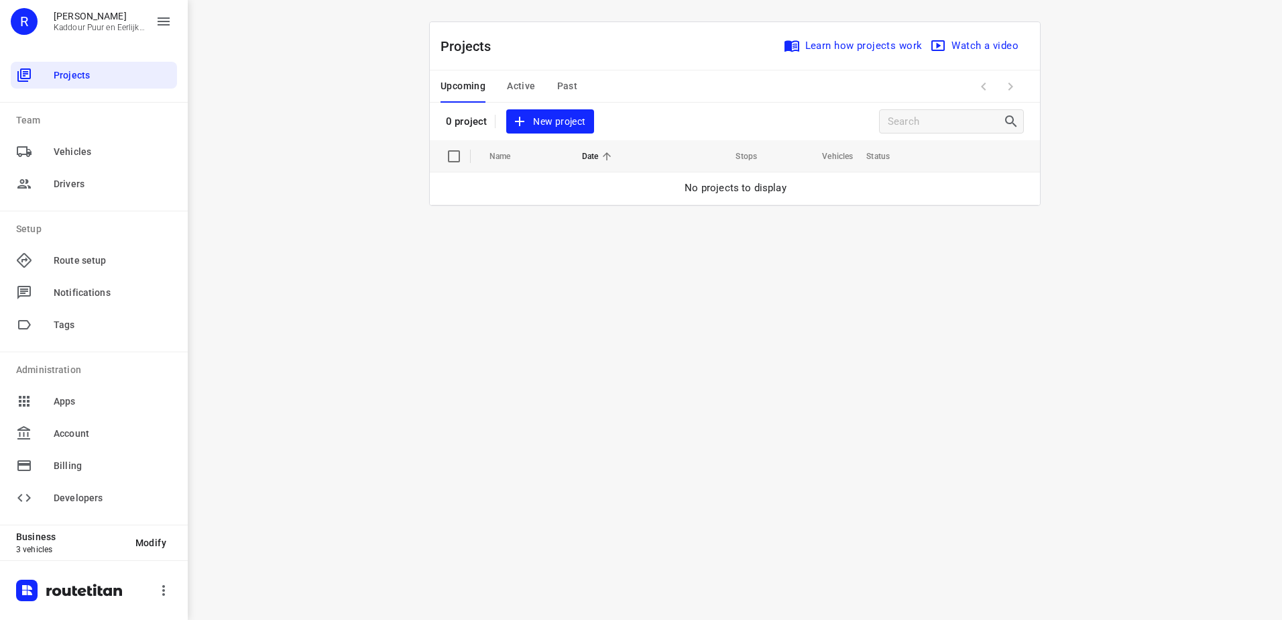
click at [522, 94] on span "Active" at bounding box center [521, 86] width 28 height 17
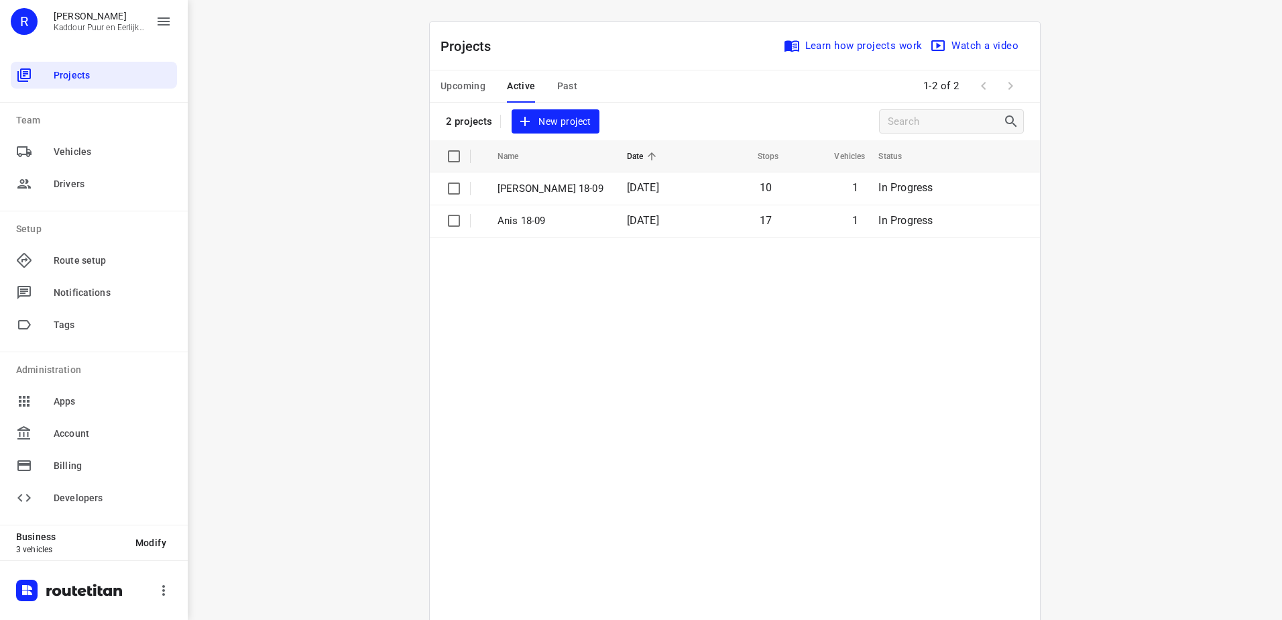
click at [603, 332] on table "Name Date Stops Vehicles Status [PERSON_NAME] 18-09 [DATE] 10 1 In Progress Ani…" at bounding box center [735, 413] width 610 height 547
